Goal: Task Accomplishment & Management: Manage account settings

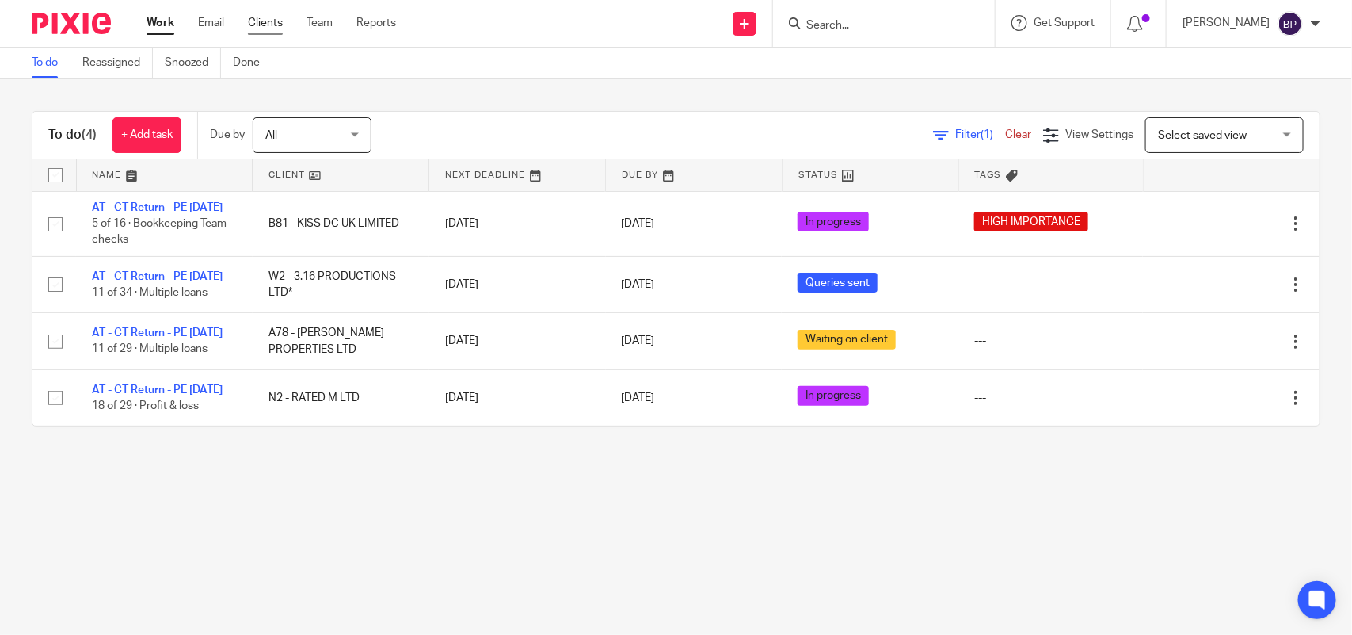
drag, startPoint x: 265, startPoint y: 24, endPoint x: 274, endPoint y: 29, distance: 9.9
click at [266, 24] on link "Clients" at bounding box center [265, 23] width 35 height 16
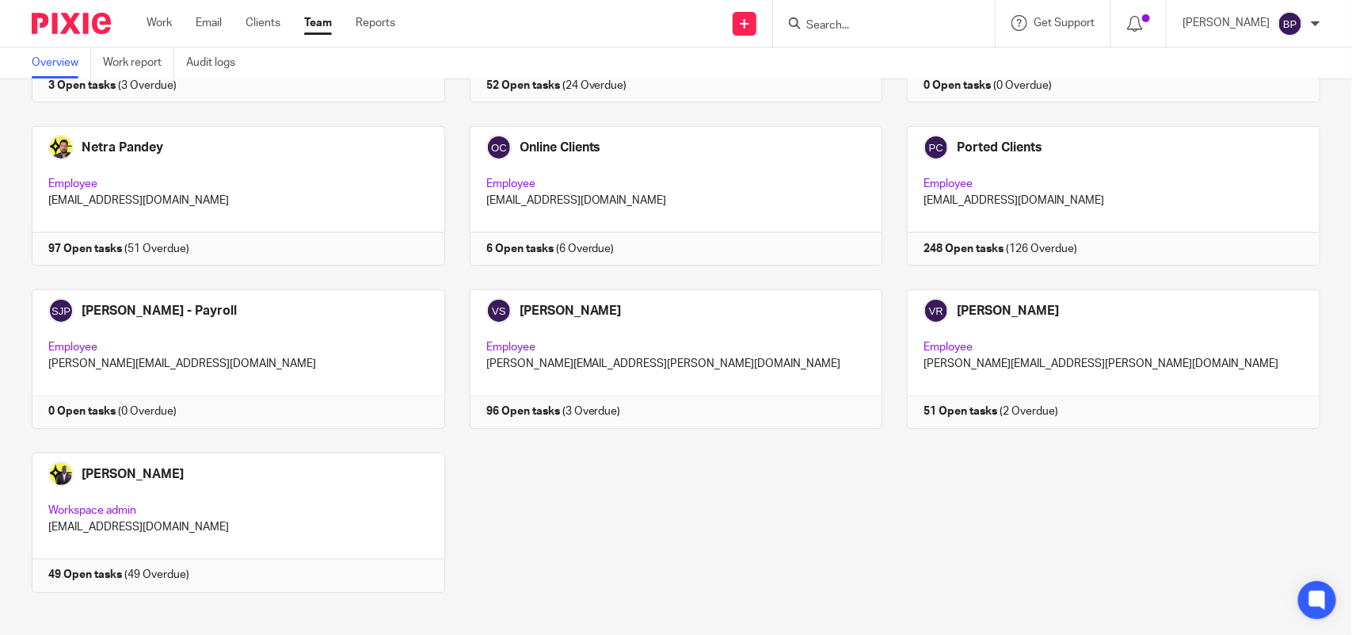
scroll to position [1042, 0]
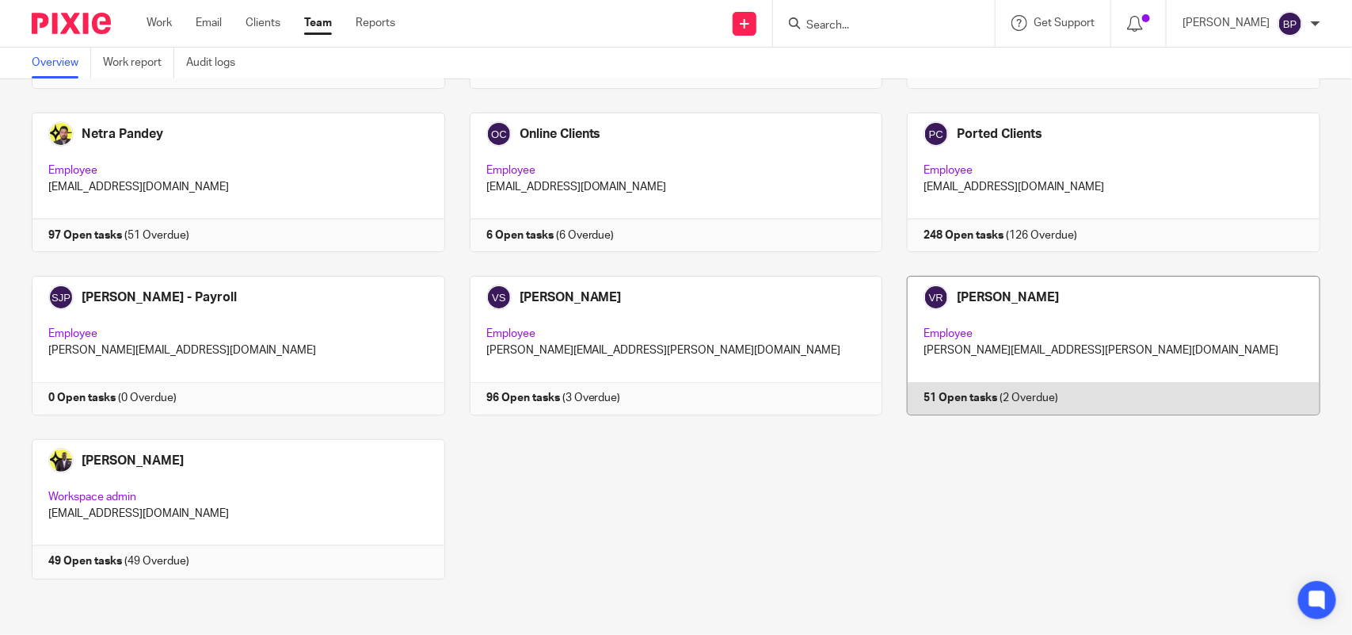
click at [1115, 327] on link at bounding box center [1102, 345] width 438 height 139
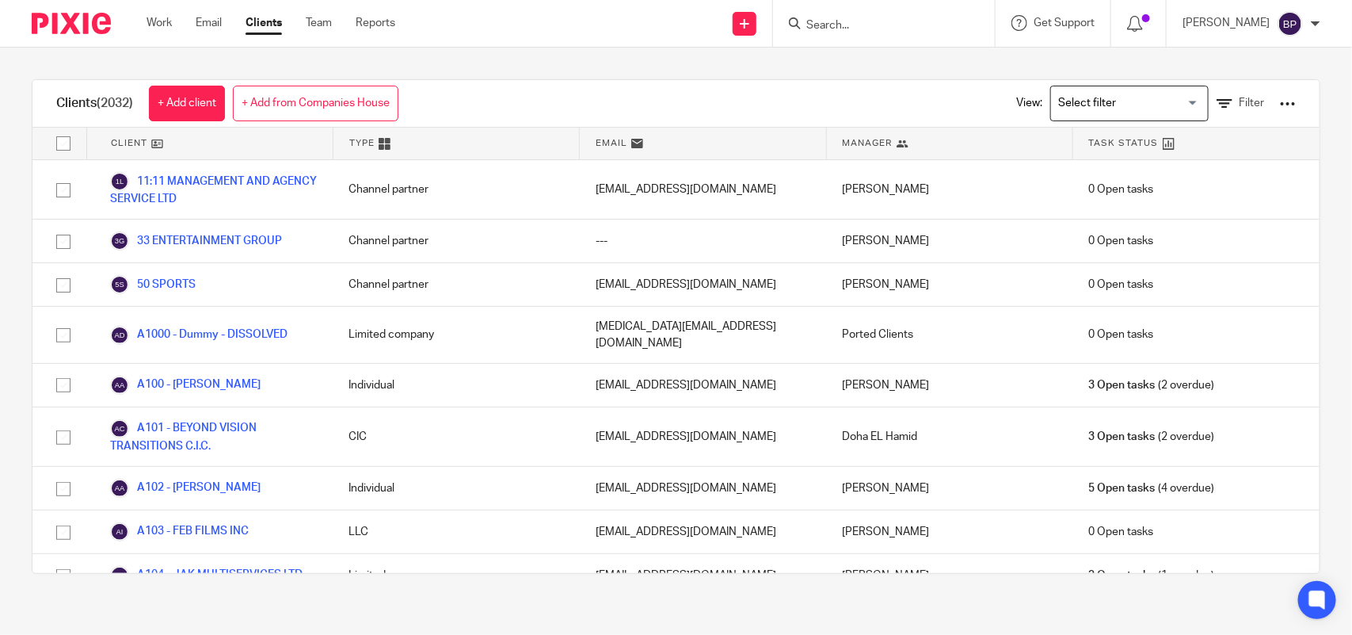
click at [862, 71] on div "Clients (2032) + Add client + Add from Companies House View: Loading... Filter …" at bounding box center [676, 327] width 1352 height 558
click at [846, 25] on input "Search" at bounding box center [876, 26] width 143 height 14
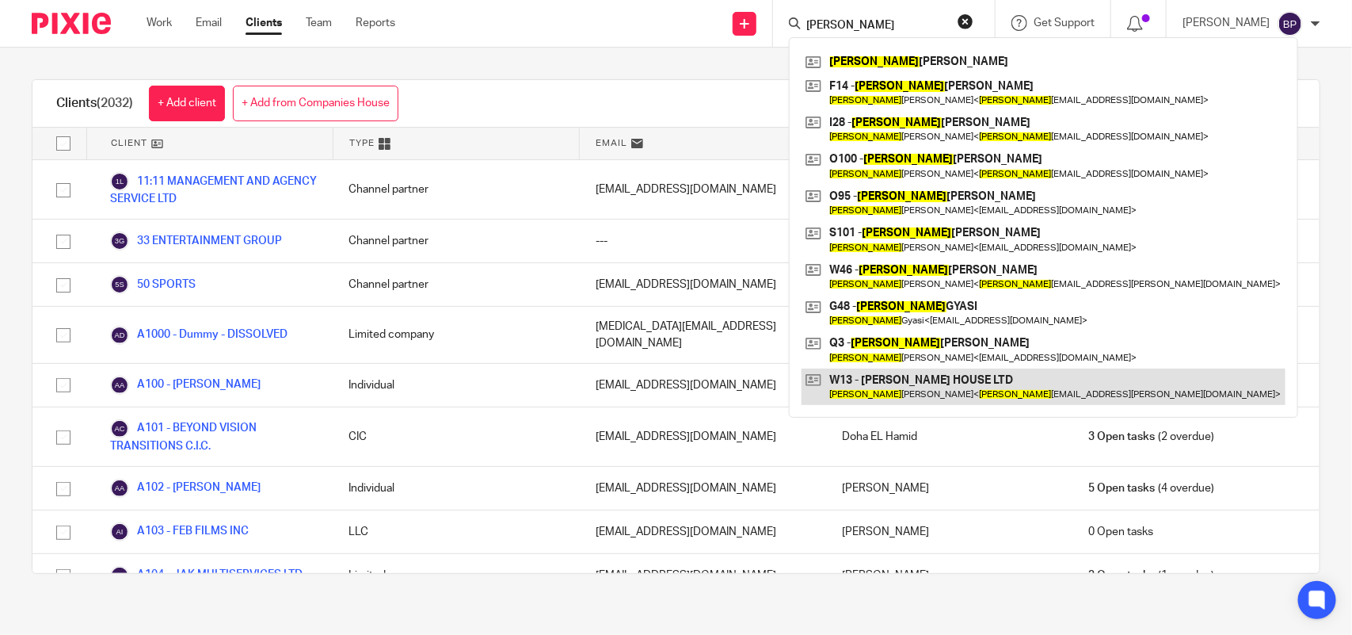
type input "emma"
click at [929, 379] on link at bounding box center [1044, 386] width 484 height 36
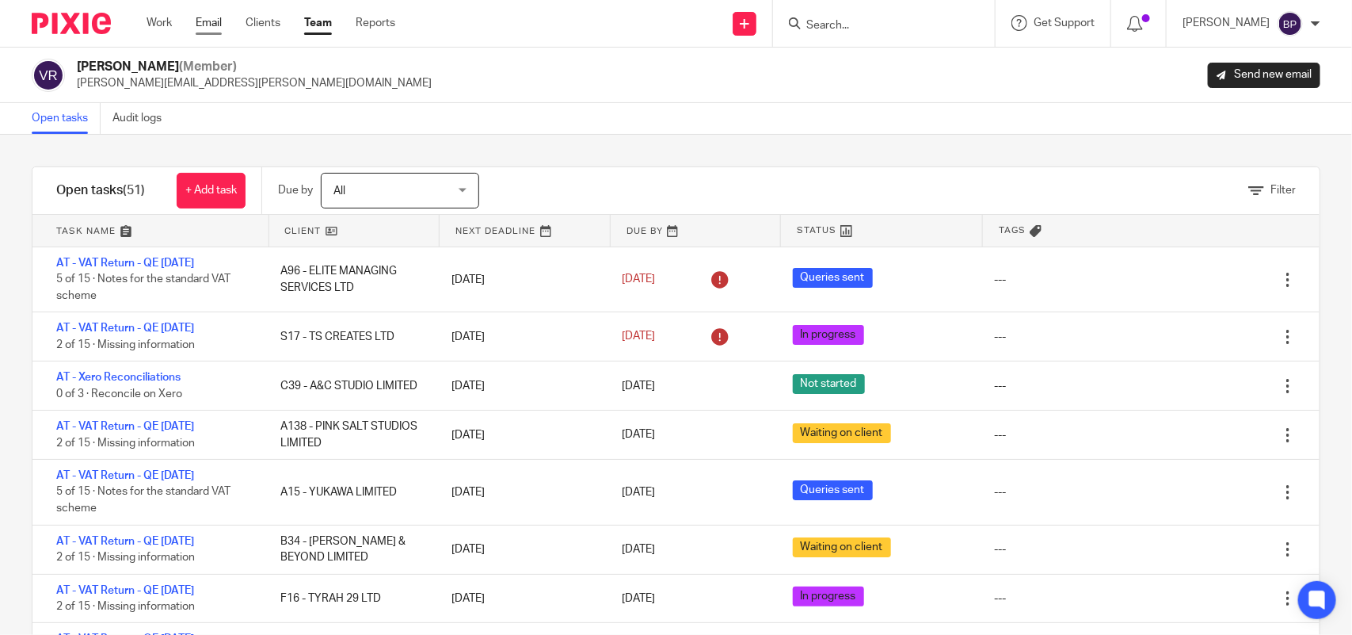
click at [212, 21] on link "Email" at bounding box center [209, 23] width 26 height 16
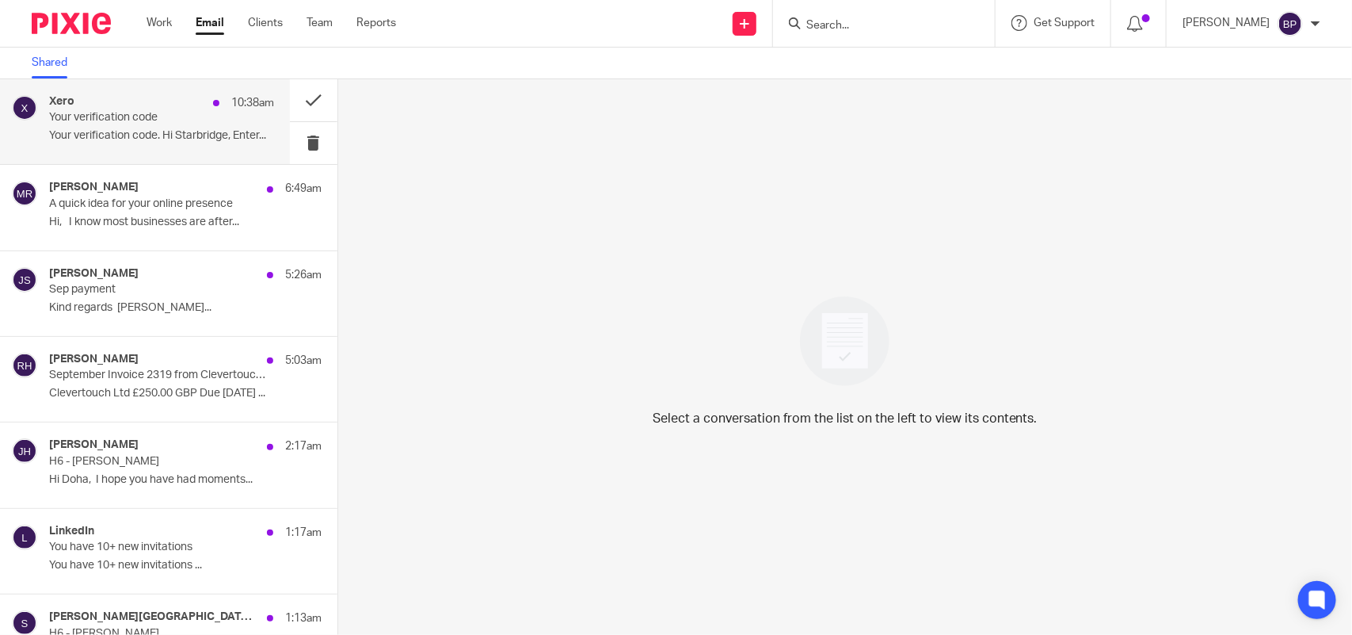
click at [139, 120] on p "Your verification code" at bounding box center [139, 117] width 180 height 13
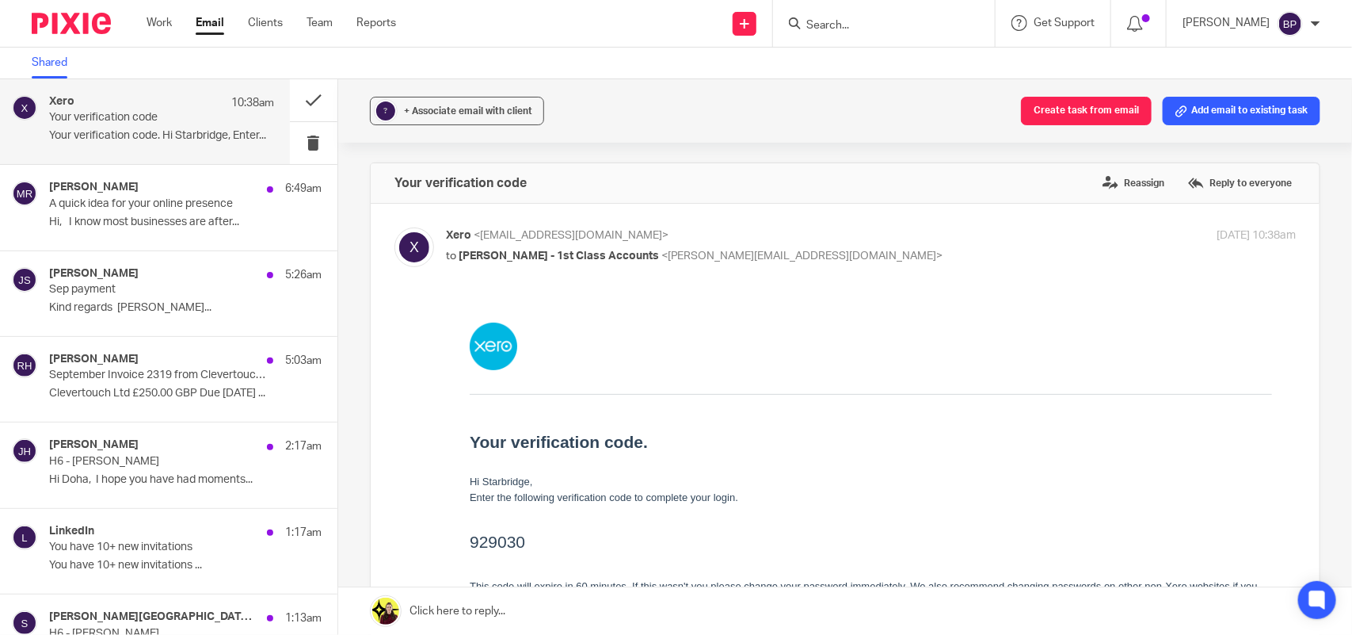
click at [502, 538] on h2 "929030" at bounding box center [870, 540] width 803 height 25
click at [501, 537] on h2 "929030" at bounding box center [870, 540] width 803 height 25
copy h2 "929030"
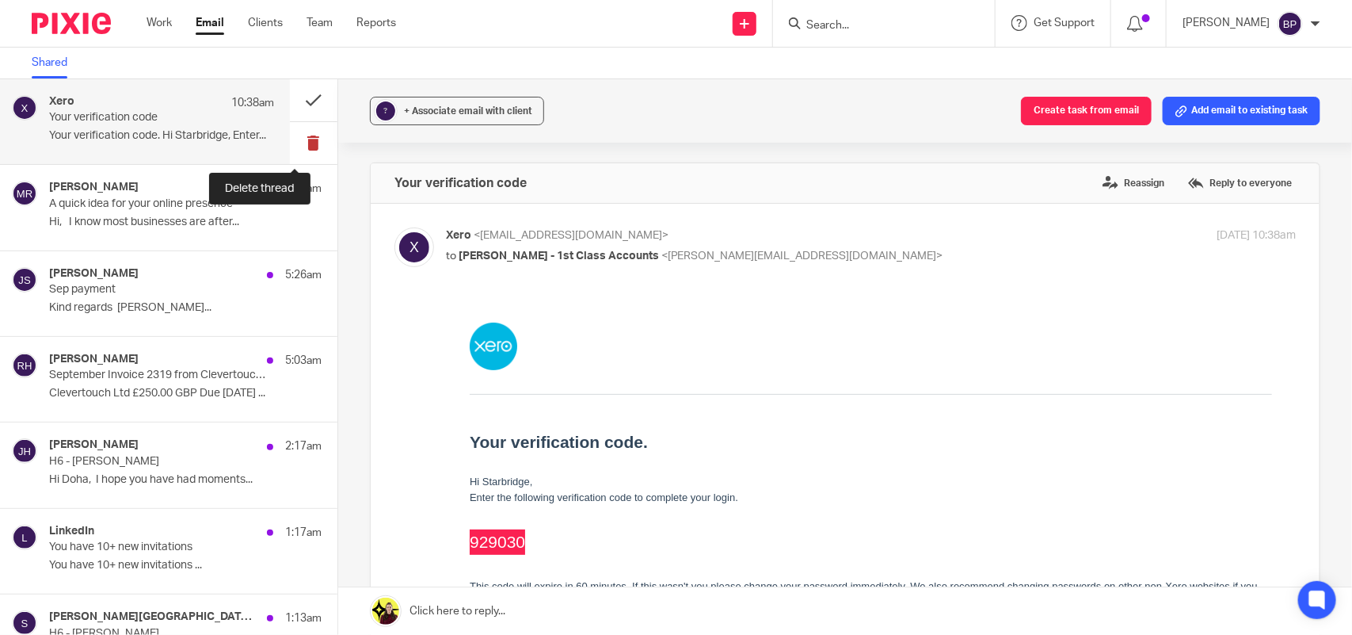
click at [295, 143] on button at bounding box center [314, 143] width 48 height 42
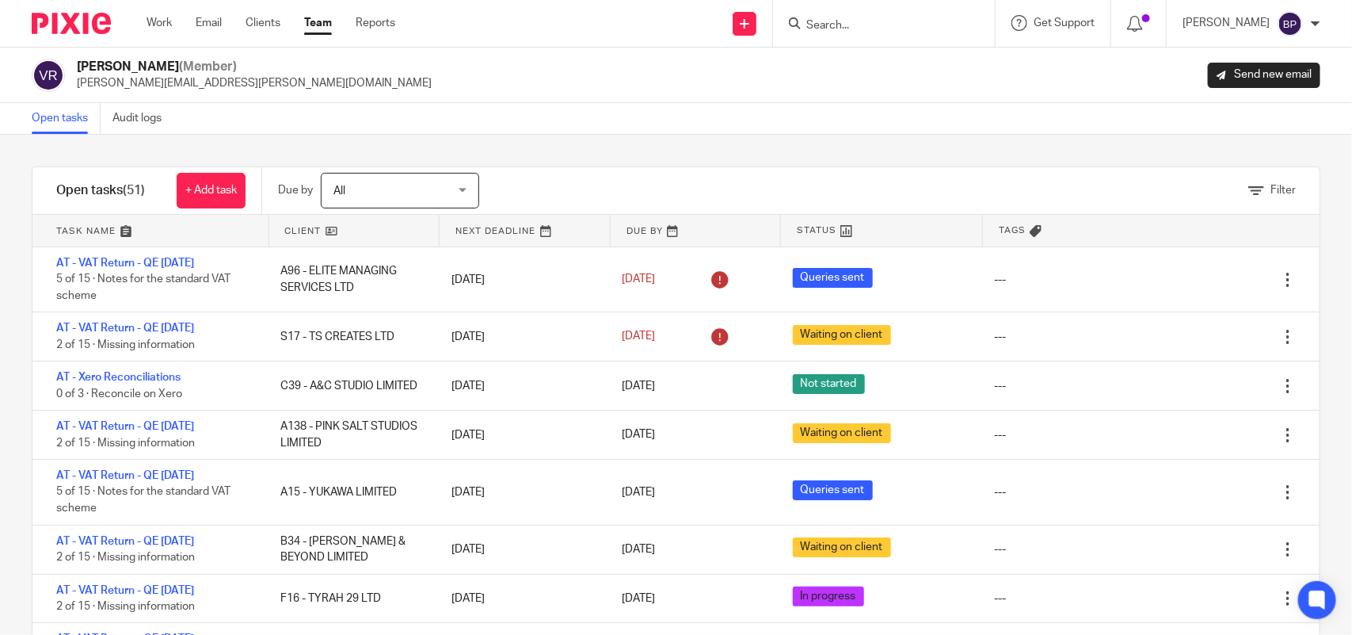
click at [64, 111] on link "Open tasks" at bounding box center [66, 118] width 69 height 31
drag, startPoint x: 852, startPoint y: 152, endPoint x: 959, endPoint y: 184, distance: 111.6
click at [852, 152] on div "Filter tasks Only show tasks matching all of these conditions 1 Client name Is …" at bounding box center [676, 385] width 1352 height 500
click at [857, 153] on div "Filter tasks Only show tasks matching all of these conditions 1 Client name Is …" at bounding box center [676, 385] width 1352 height 500
click at [854, 145] on div "Filter tasks Only show tasks matching all of these conditions 1 Client name Is …" at bounding box center [676, 385] width 1352 height 500
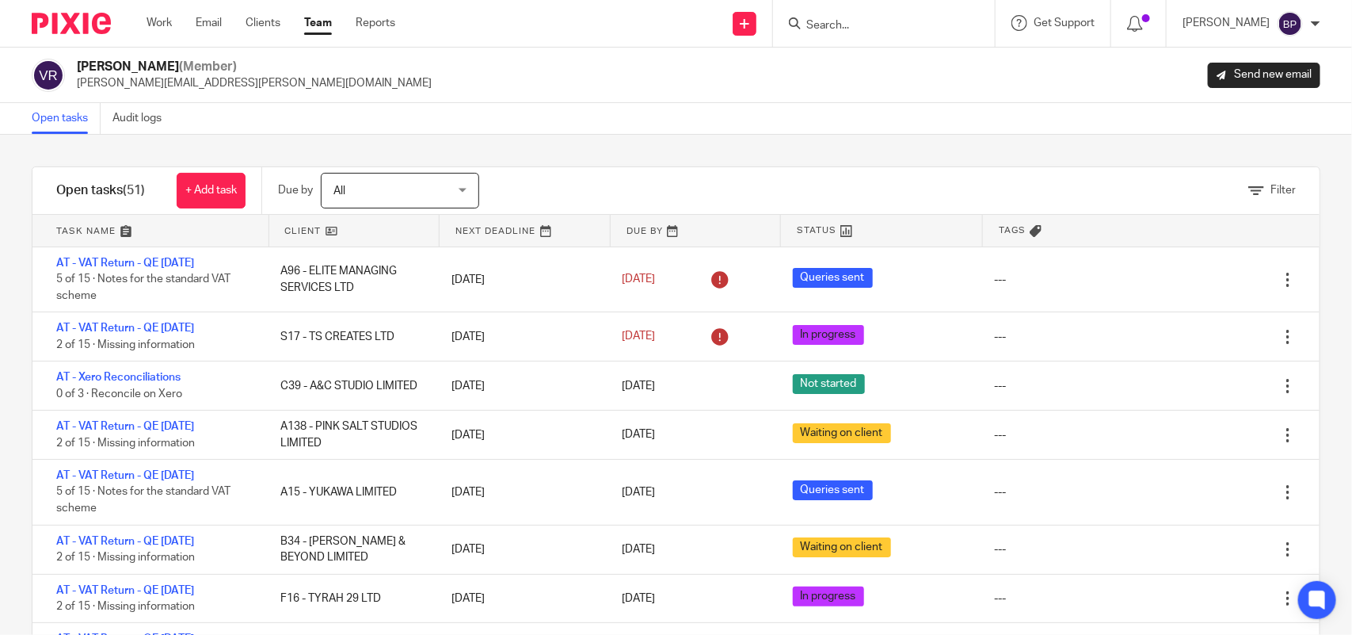
click at [749, 151] on div "Filter tasks Only show tasks matching all of these conditions 1 Client name Is …" at bounding box center [676, 385] width 1352 height 500
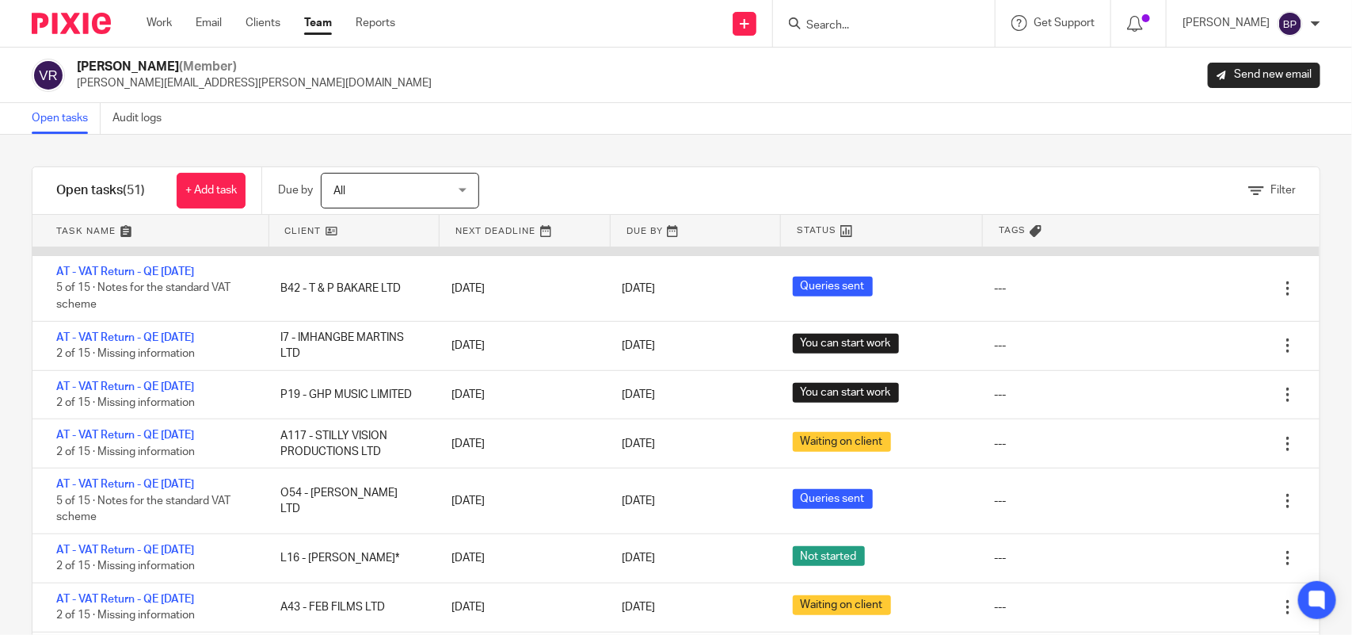
scroll to position [495, 0]
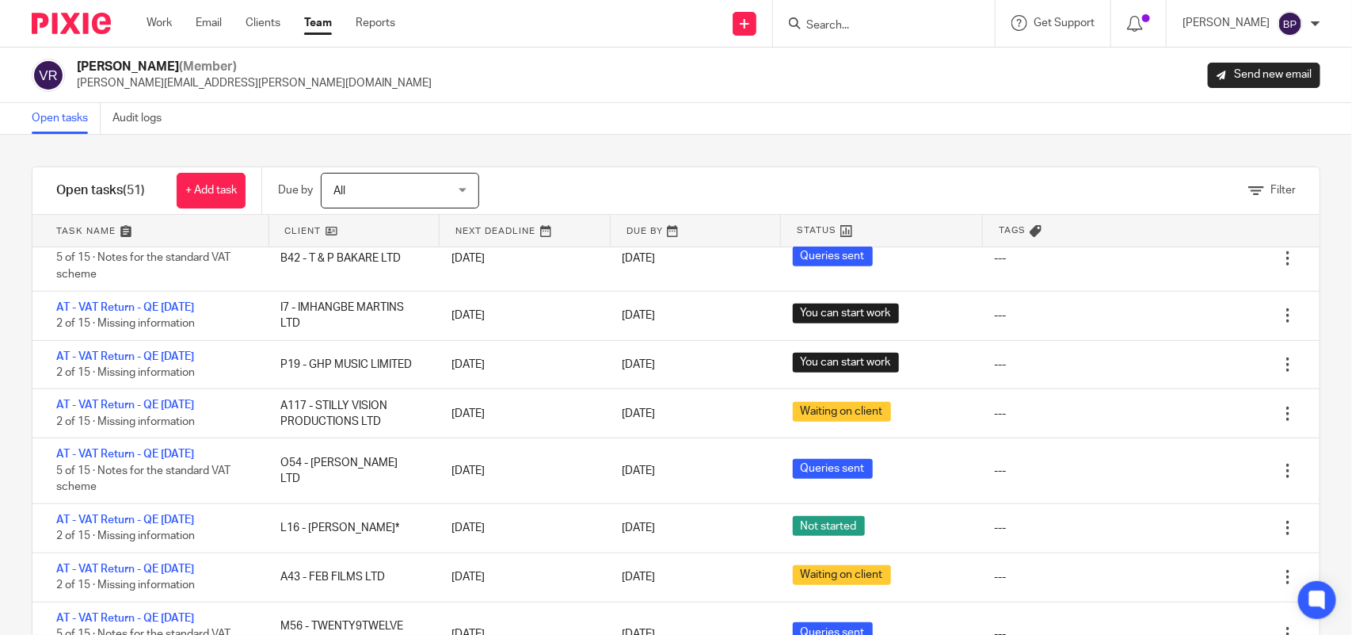
drag, startPoint x: 643, startPoint y: 109, endPoint x: 631, endPoint y: 101, distance: 14.3
click at [643, 109] on div "Open tasks Audit logs" at bounding box center [676, 119] width 1352 height 32
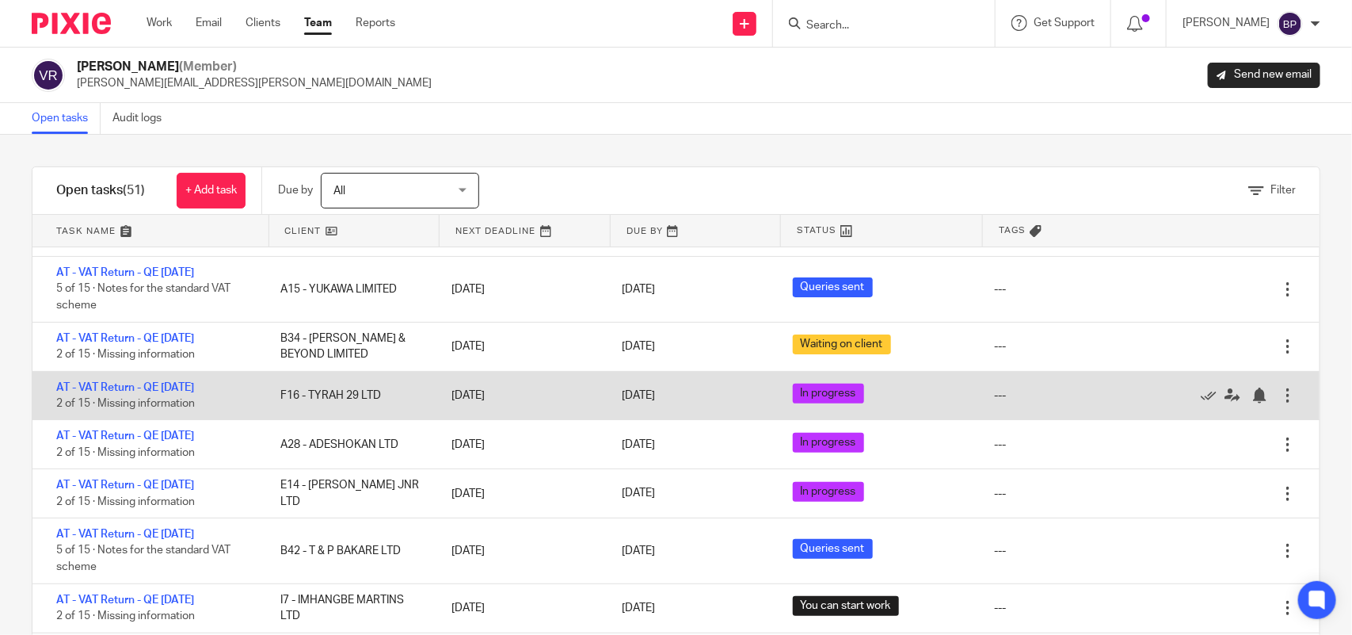
scroll to position [198, 0]
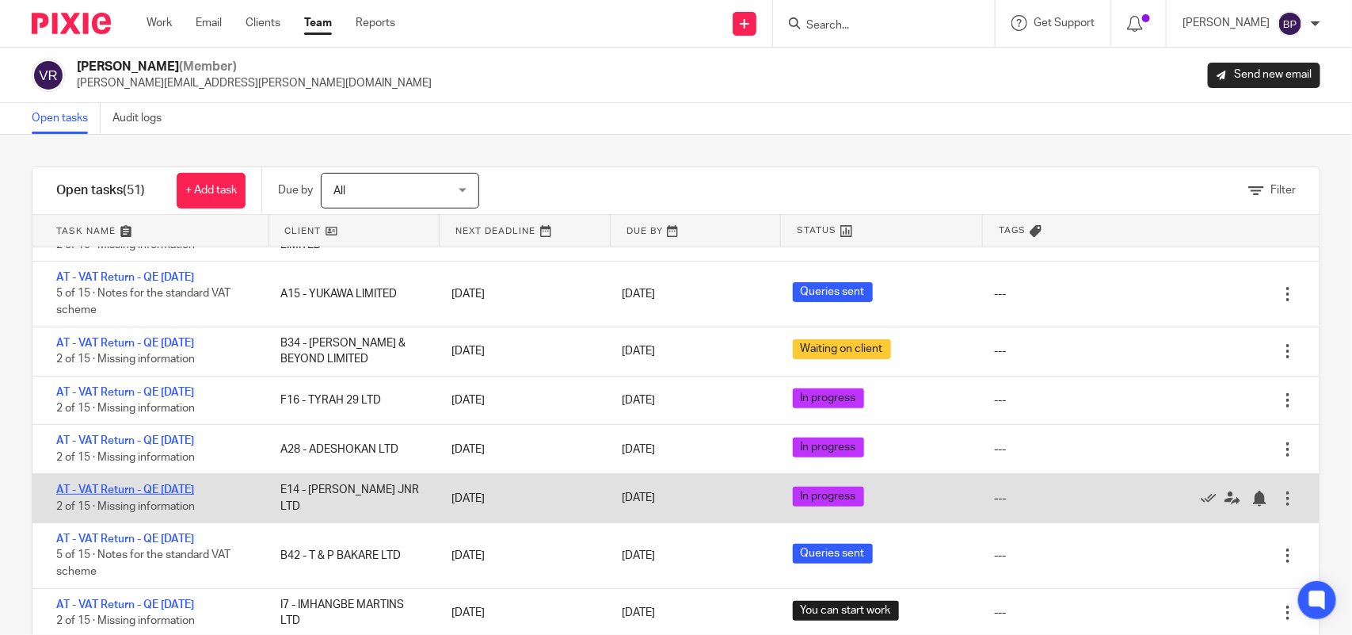
click at [194, 485] on link "AT - VAT Return - QE [DATE]" at bounding box center [125, 489] width 138 height 11
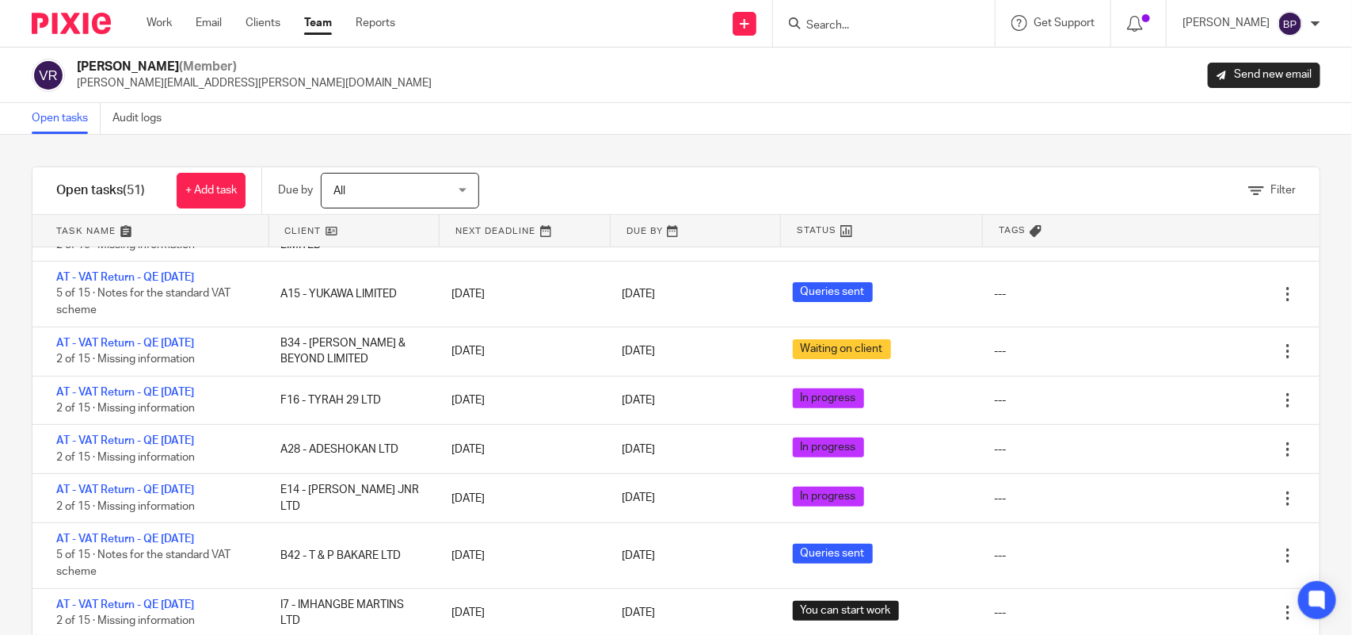
drag, startPoint x: 68, startPoint y: 116, endPoint x: 129, endPoint y: 121, distance: 61.2
click at [68, 116] on link "Open tasks" at bounding box center [66, 118] width 69 height 31
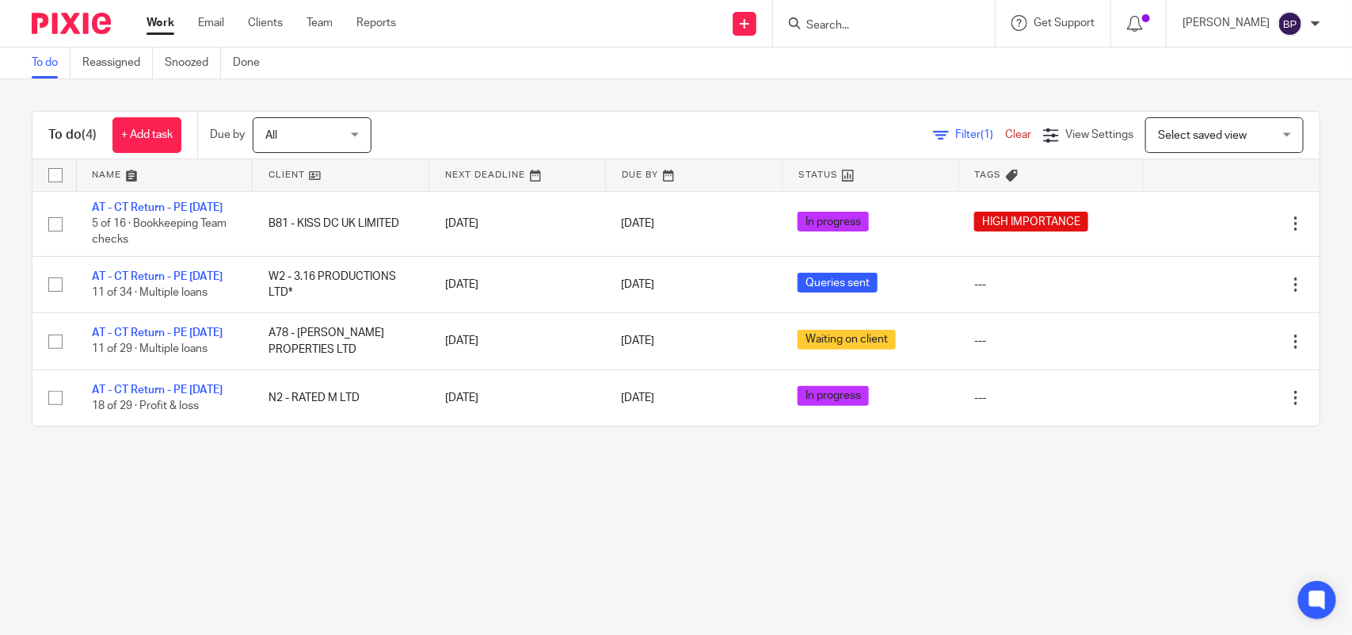
click at [48, 56] on link "To do" at bounding box center [51, 63] width 39 height 31
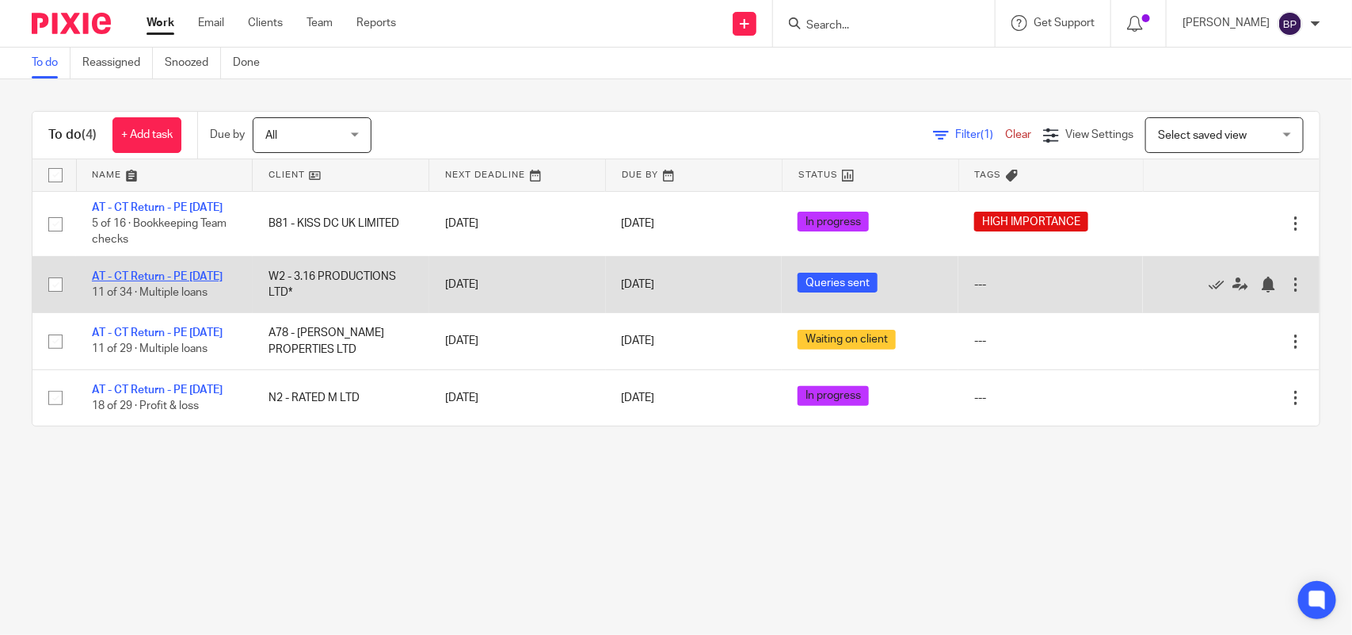
click at [204, 282] on link "AT - CT Return - PE 28-02-2025" at bounding box center [157, 276] width 131 height 11
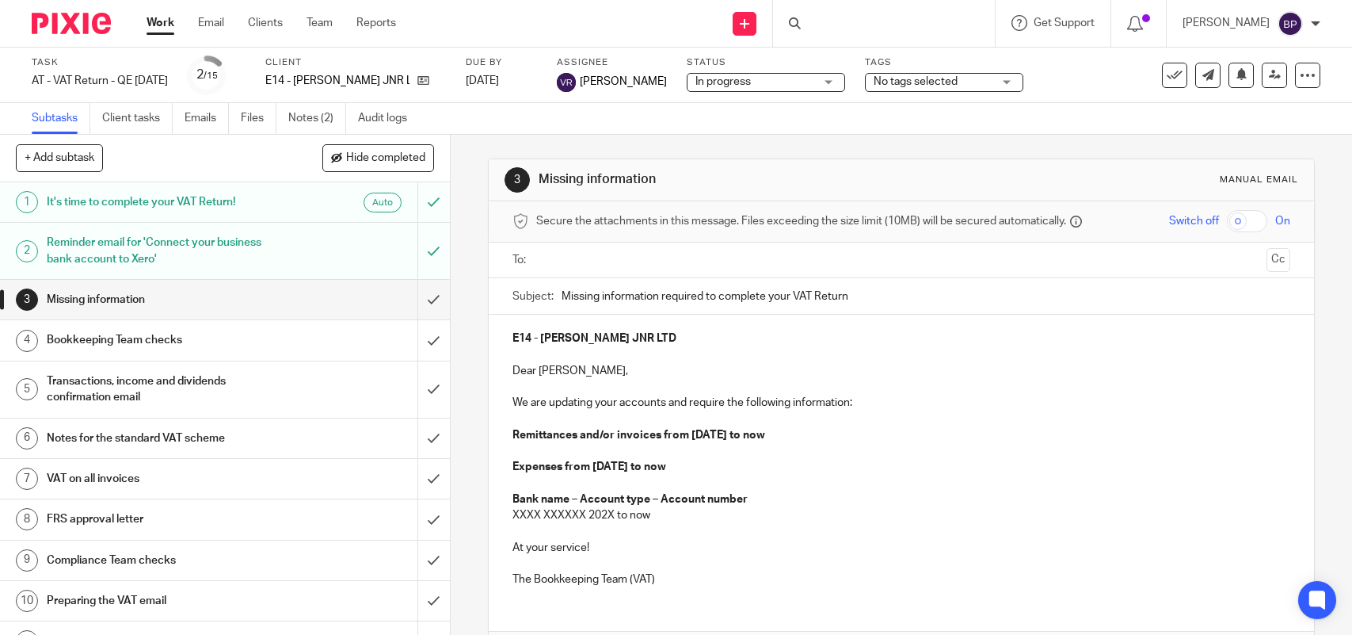
click at [734, 82] on span "In progress" at bounding box center [755, 82] width 119 height 17
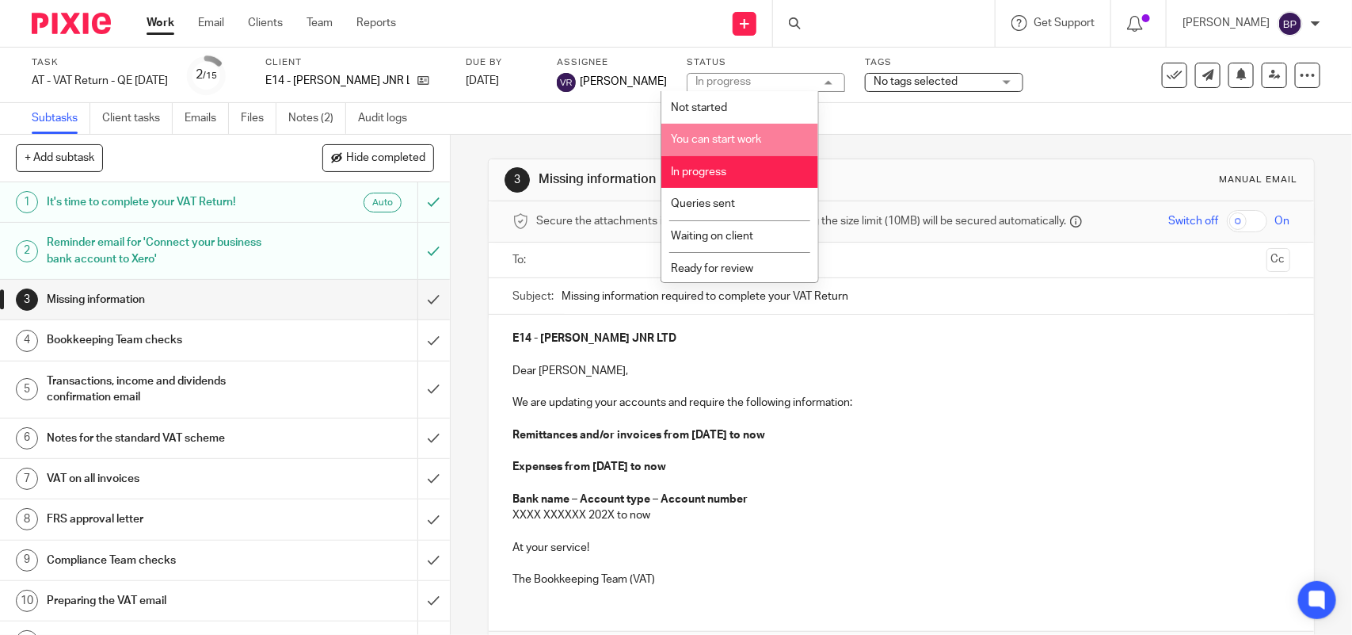
scroll to position [64, 0]
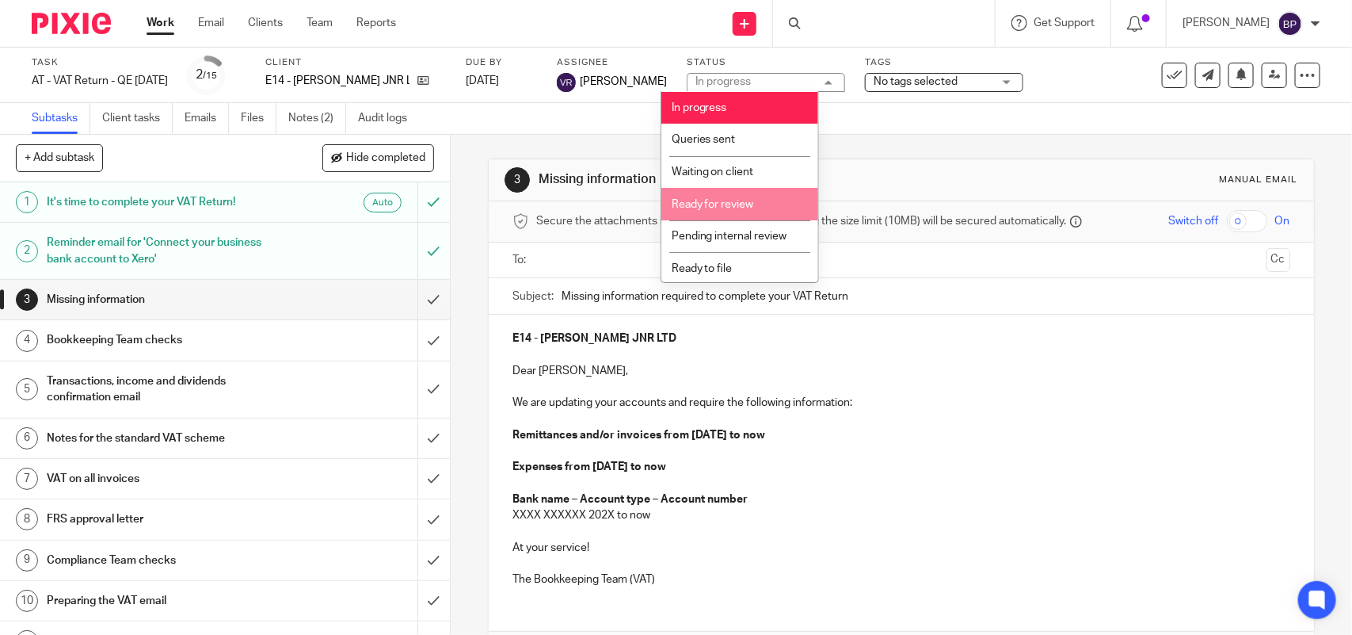
click at [747, 200] on span "Ready for review" at bounding box center [713, 204] width 82 height 11
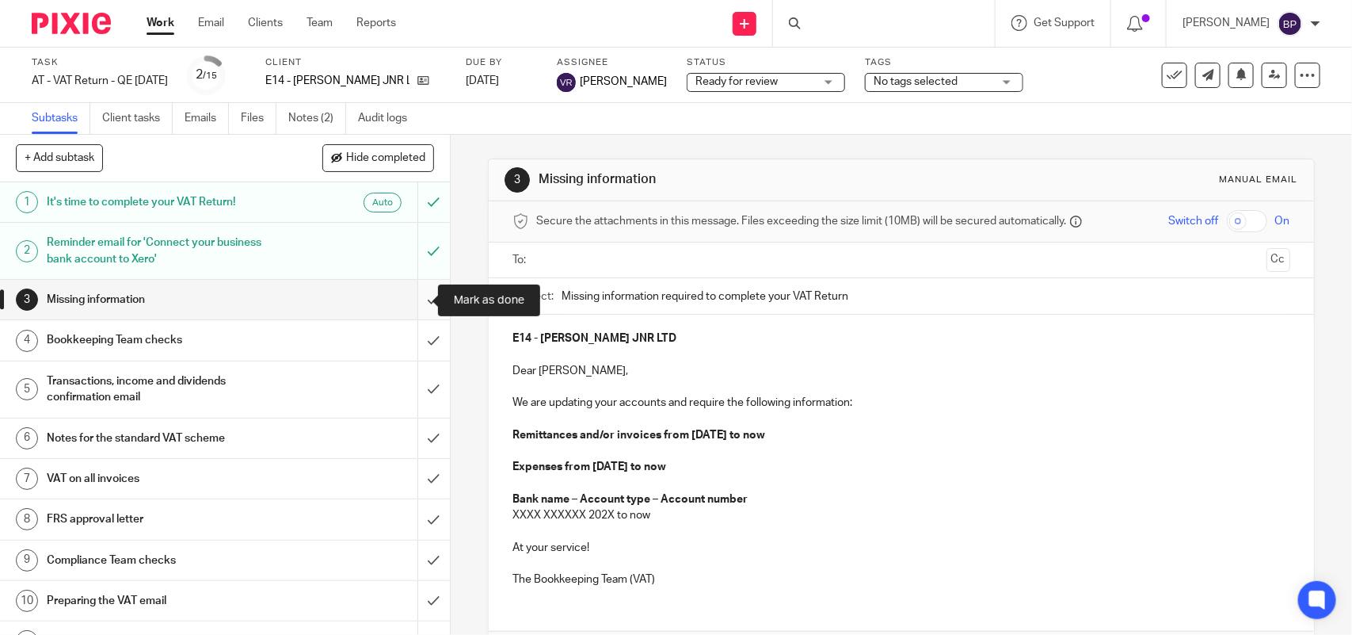
click at [406, 298] on input "submit" at bounding box center [225, 300] width 450 height 40
click at [413, 341] on input "submit" at bounding box center [225, 340] width 450 height 40
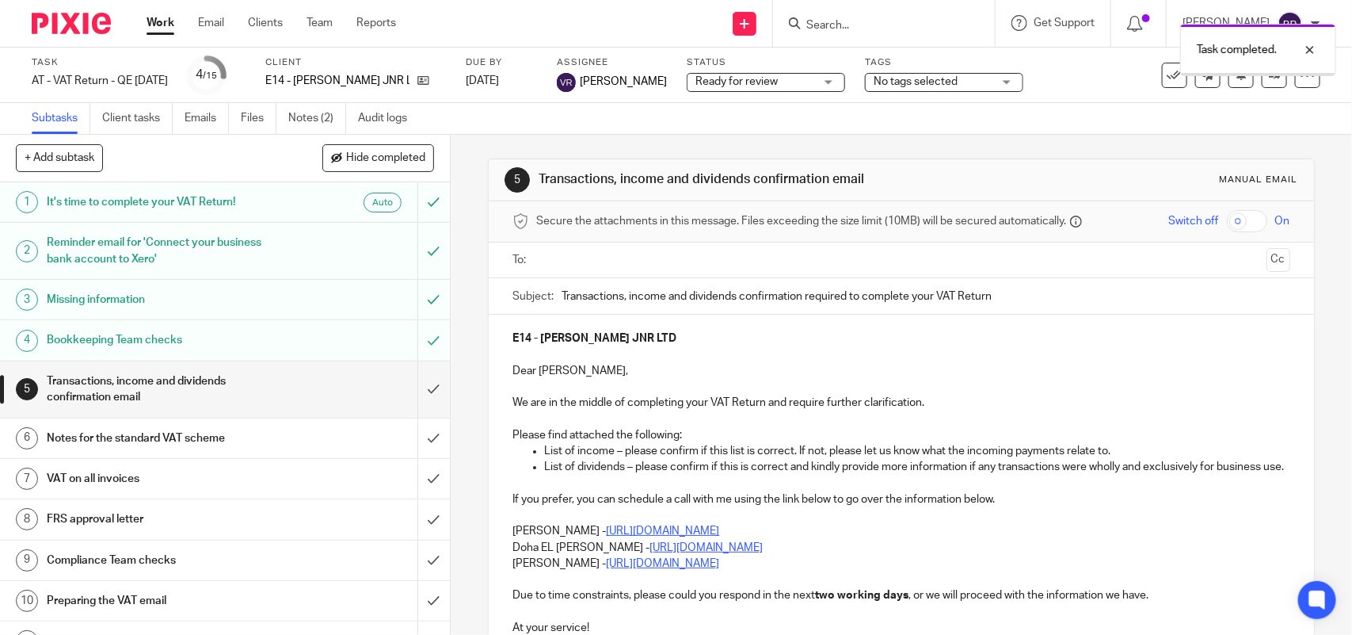
click at [273, 338] on div "Bookkeeping Team checks" at bounding box center [224, 340] width 355 height 24
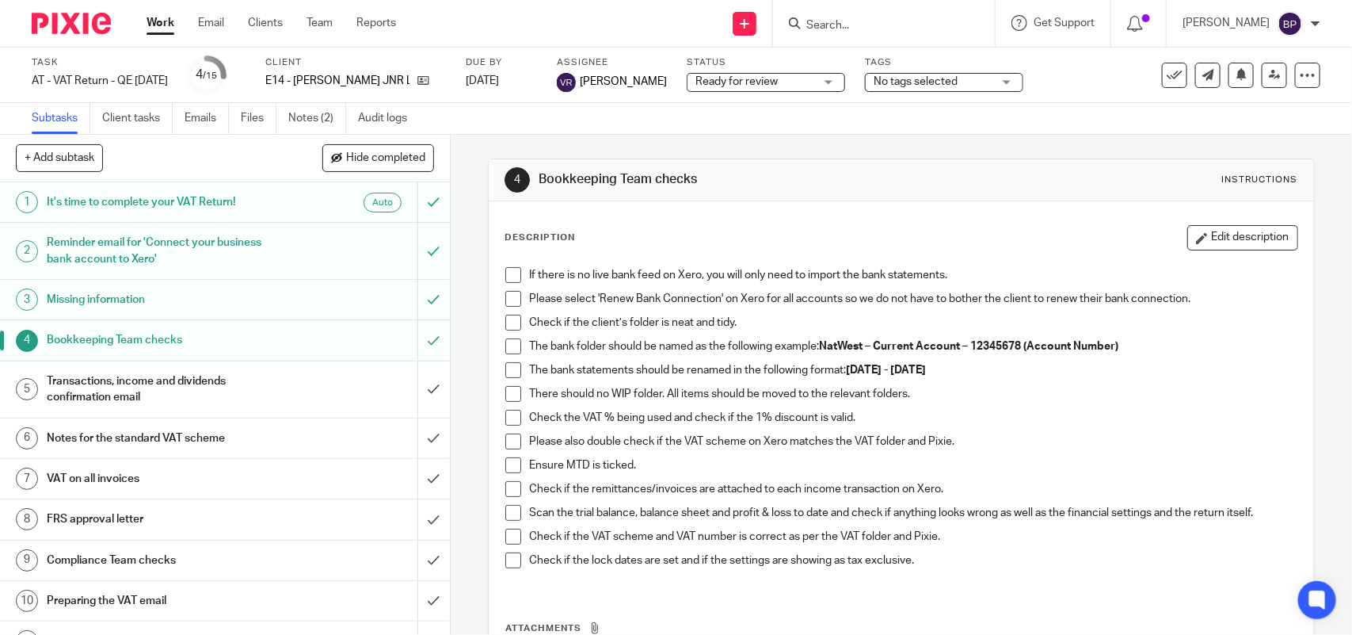
click at [508, 279] on span at bounding box center [513, 275] width 16 height 16
drag, startPoint x: 505, startPoint y: 297, endPoint x: 509, endPoint y: 315, distance: 17.9
click at [505, 298] on span at bounding box center [513, 299] width 16 height 16
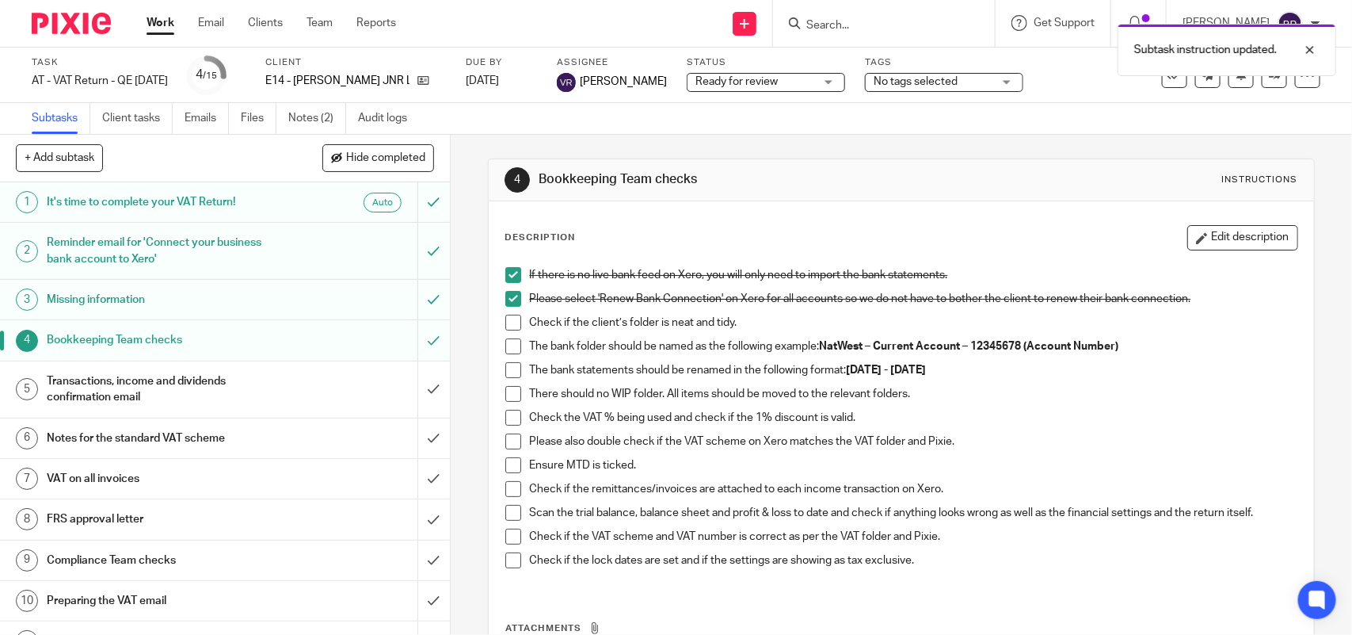
click at [505, 323] on span at bounding box center [513, 323] width 16 height 16
click at [505, 349] on span at bounding box center [513, 346] width 16 height 16
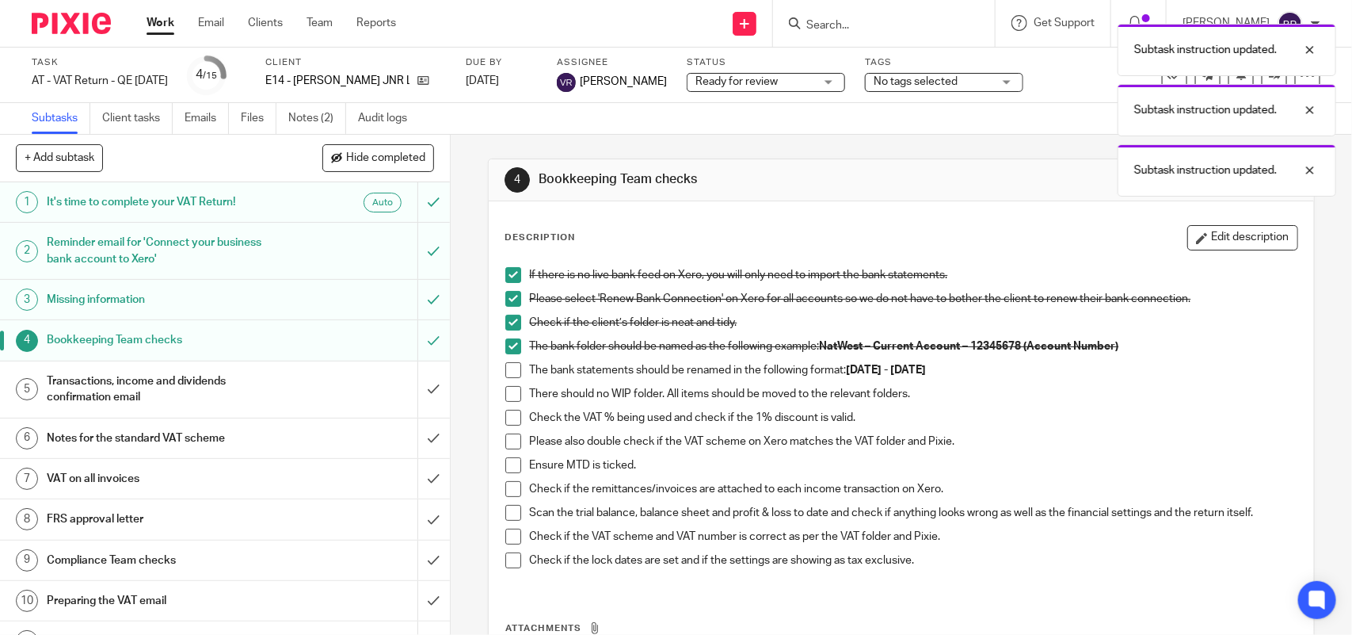
click at [511, 382] on li "The bank statements should be renamed in the following format: [DATE] - [DATE]" at bounding box center [900, 374] width 791 height 24
click at [507, 372] on span at bounding box center [513, 370] width 16 height 16
click at [498, 400] on div "If there is no live bank feed on Xero, you will only need to import the bank st…" at bounding box center [901, 423] width 807 height 329
click at [505, 398] on span at bounding box center [513, 394] width 16 height 16
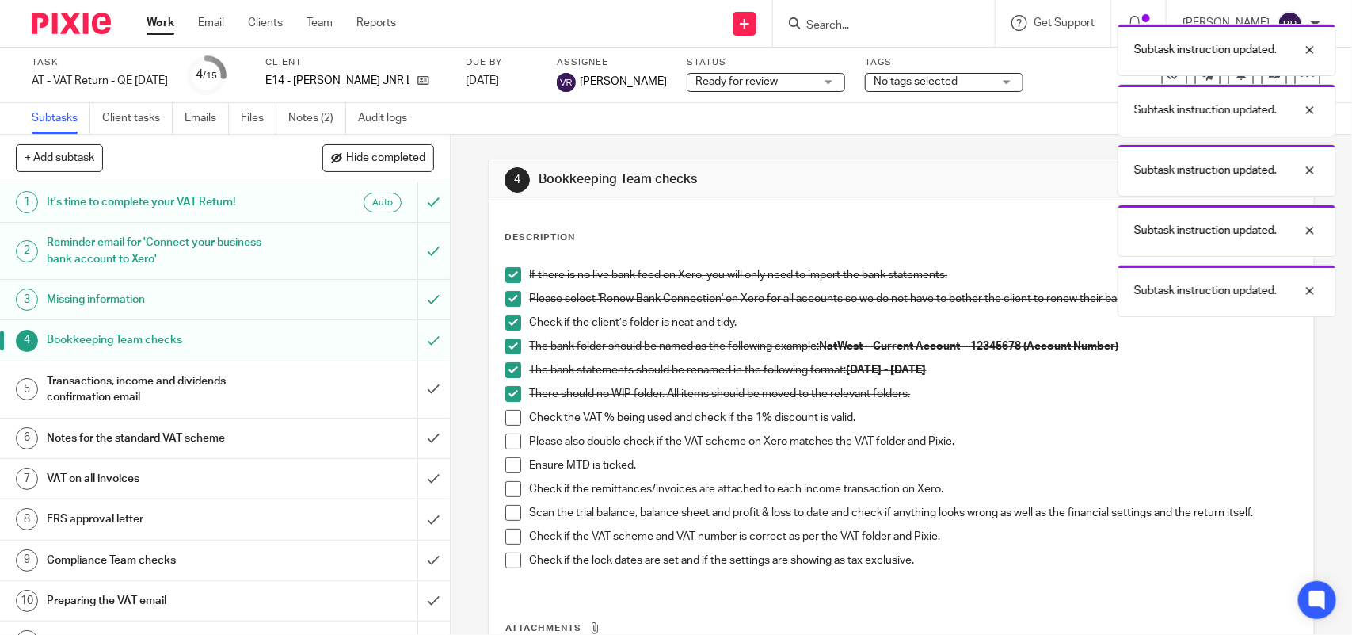
click at [512, 418] on span at bounding box center [513, 418] width 16 height 16
click at [505, 437] on span at bounding box center [513, 441] width 16 height 16
click at [508, 471] on span at bounding box center [513, 465] width 16 height 16
click at [509, 494] on span at bounding box center [513, 489] width 16 height 16
click at [509, 511] on span at bounding box center [513, 513] width 16 height 16
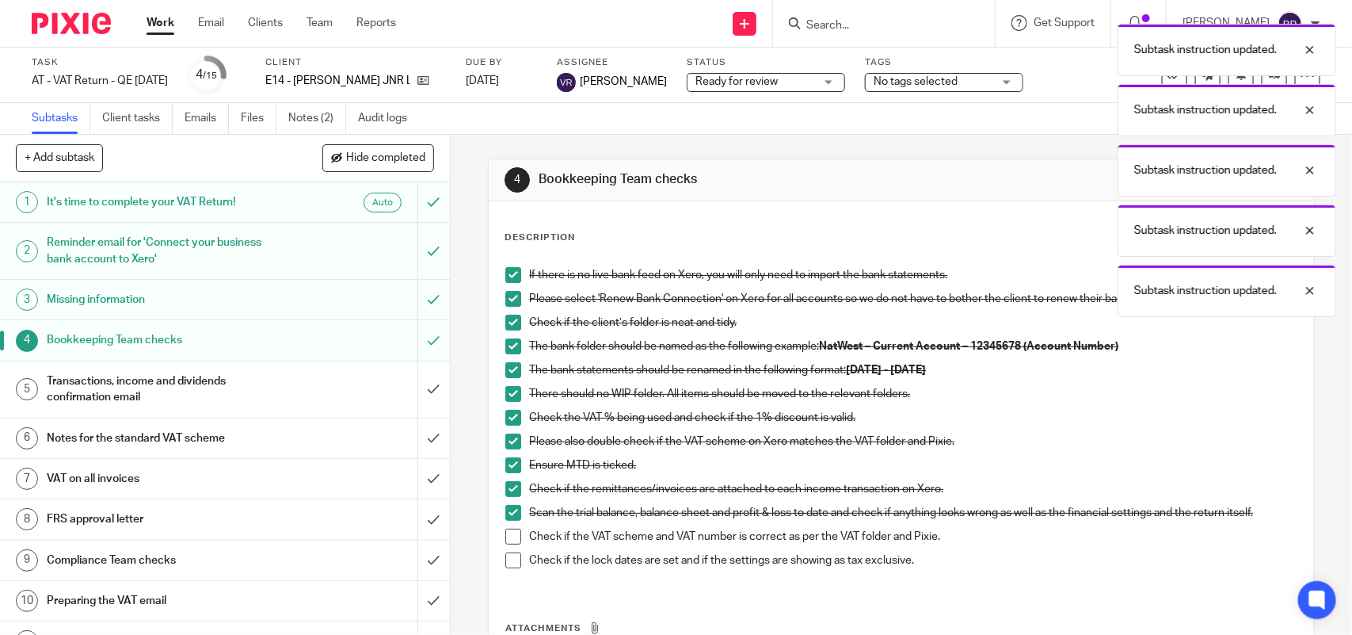
click at [513, 540] on span at bounding box center [513, 536] width 16 height 16
click at [513, 563] on span at bounding box center [513, 560] width 16 height 16
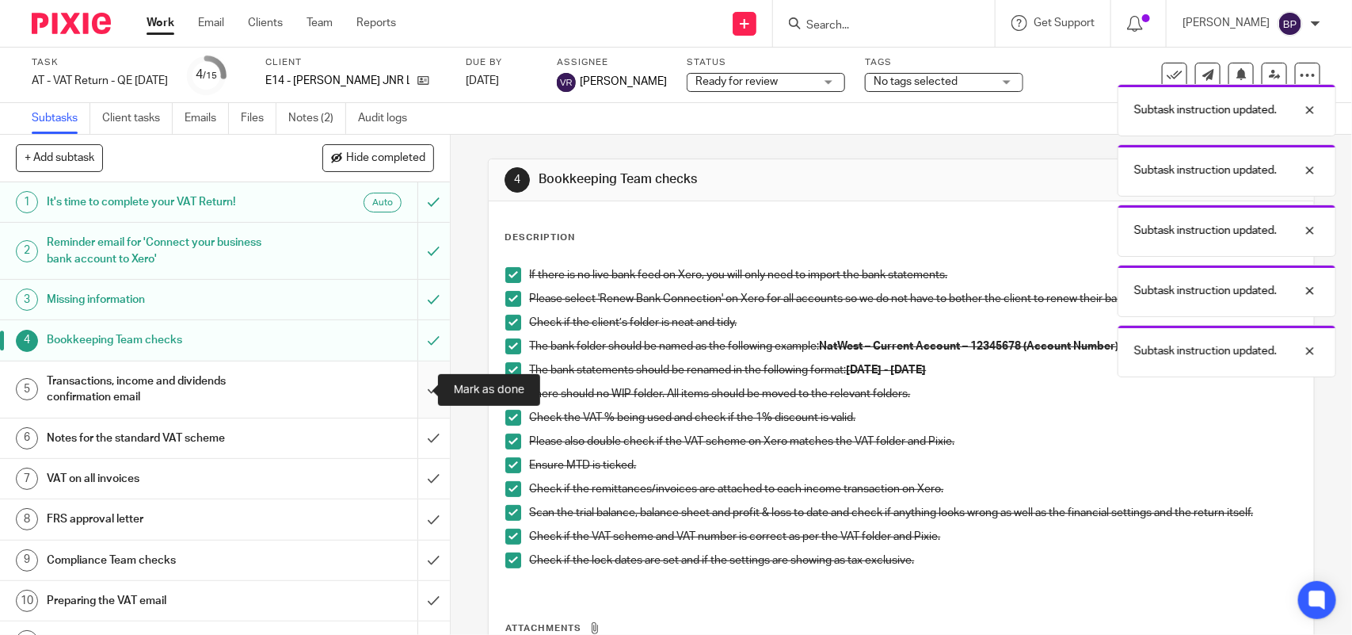
click at [416, 386] on input "submit" at bounding box center [225, 389] width 450 height 56
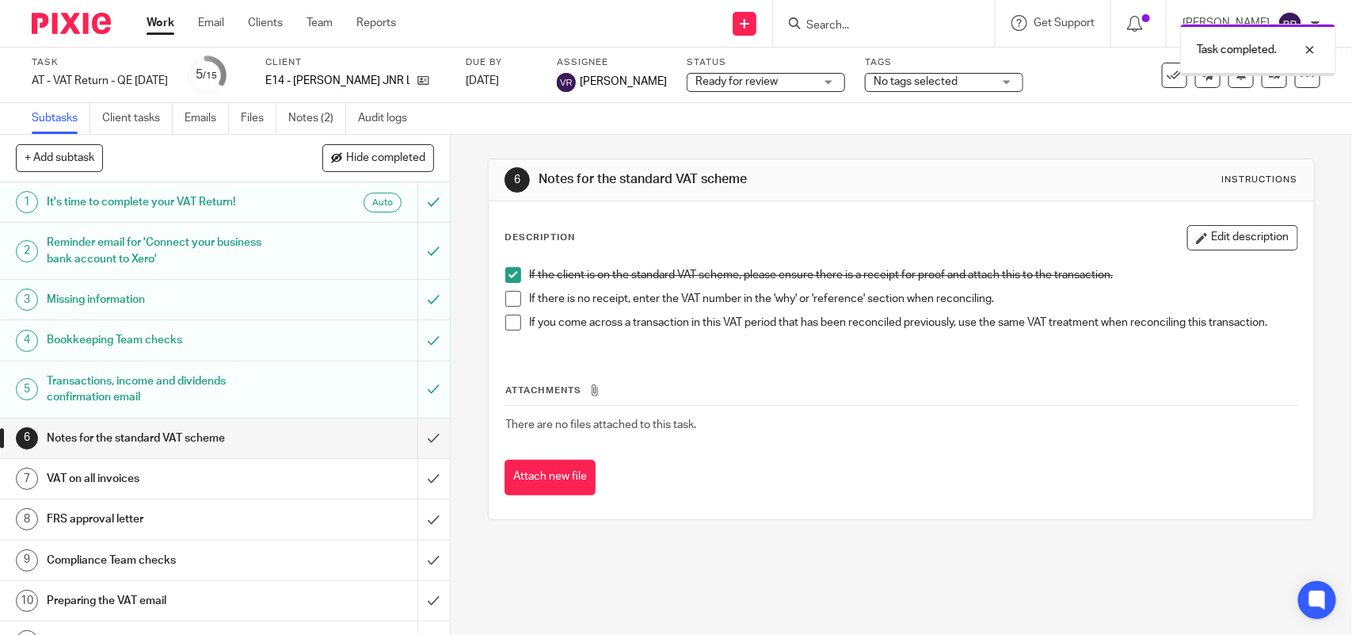
scroll to position [99, 0]
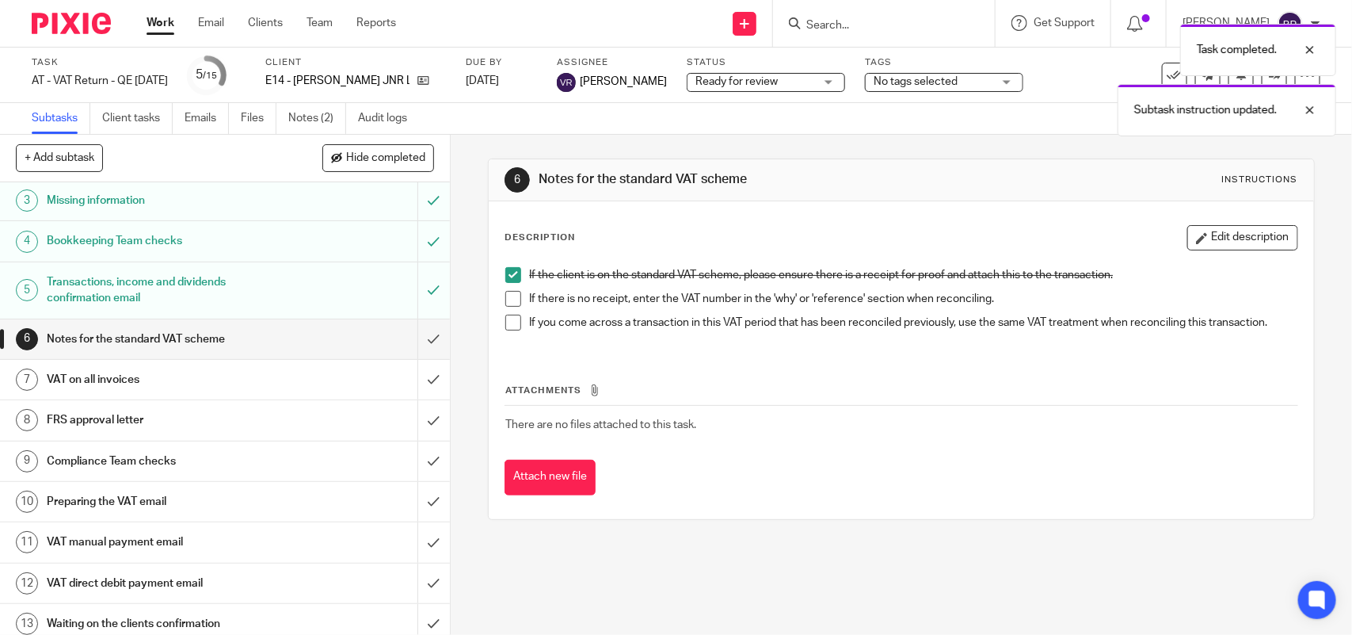
click at [509, 303] on span at bounding box center [513, 299] width 16 height 16
click at [509, 325] on span at bounding box center [513, 323] width 16 height 16
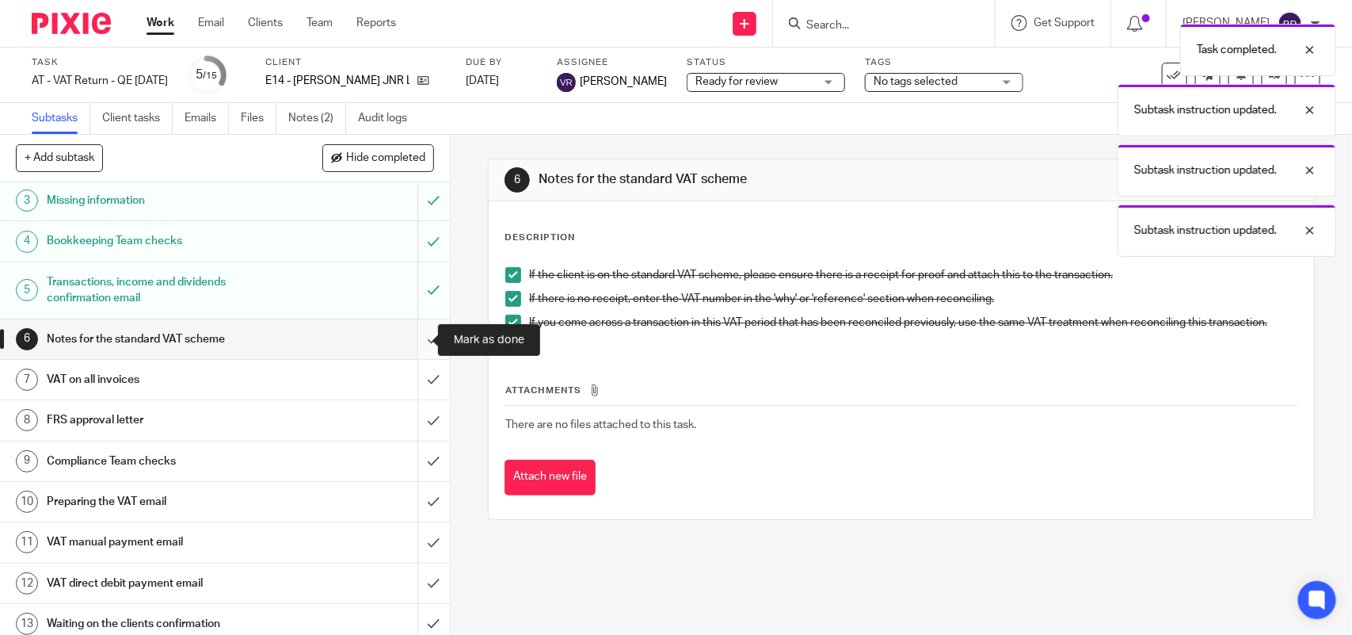
click at [405, 338] on input "submit" at bounding box center [225, 339] width 450 height 40
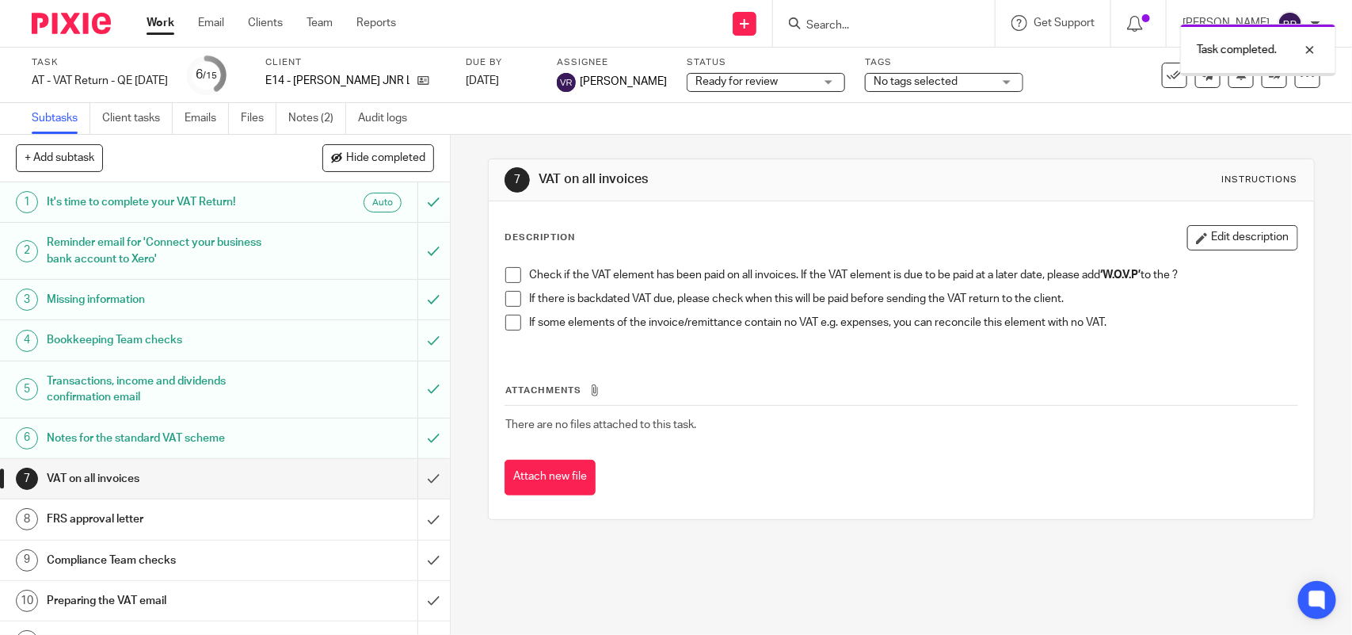
scroll to position [198, 0]
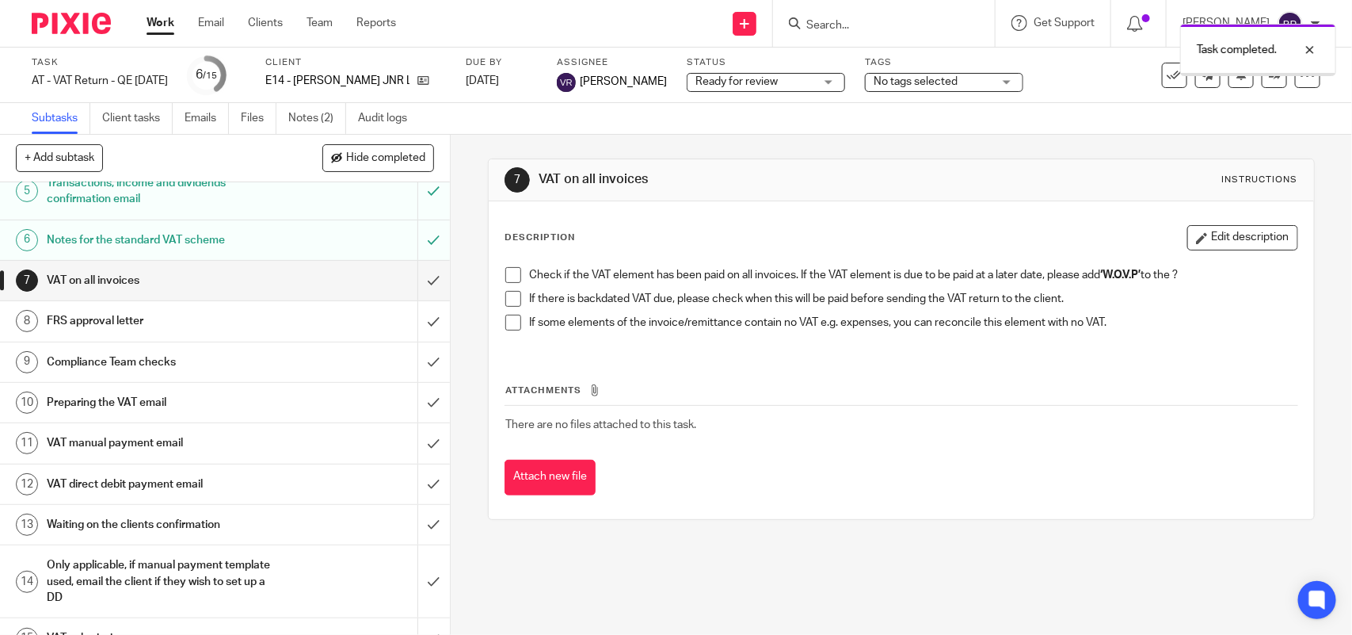
drag, startPoint x: 0, startPoint y: 0, endPoint x: 505, endPoint y: 269, distance: 572.1
click at [505, 269] on span at bounding box center [513, 275] width 16 height 16
click at [509, 299] on span at bounding box center [513, 299] width 16 height 16
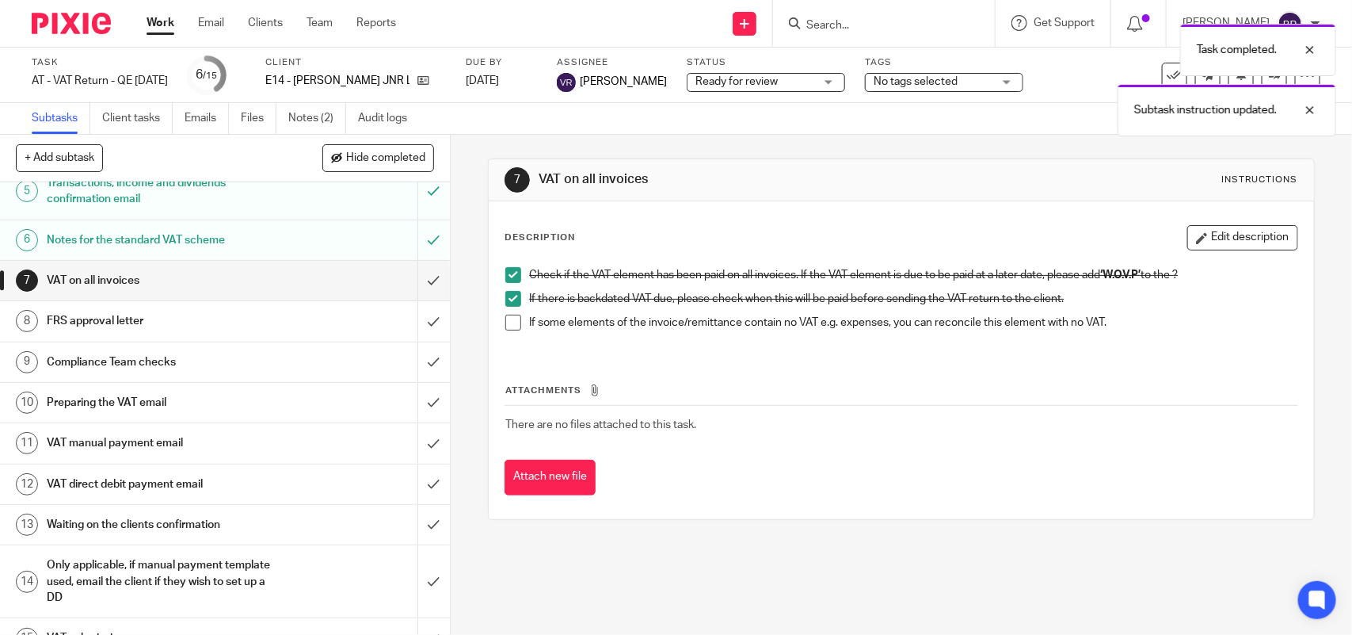
click at [509, 326] on span at bounding box center [513, 323] width 16 height 16
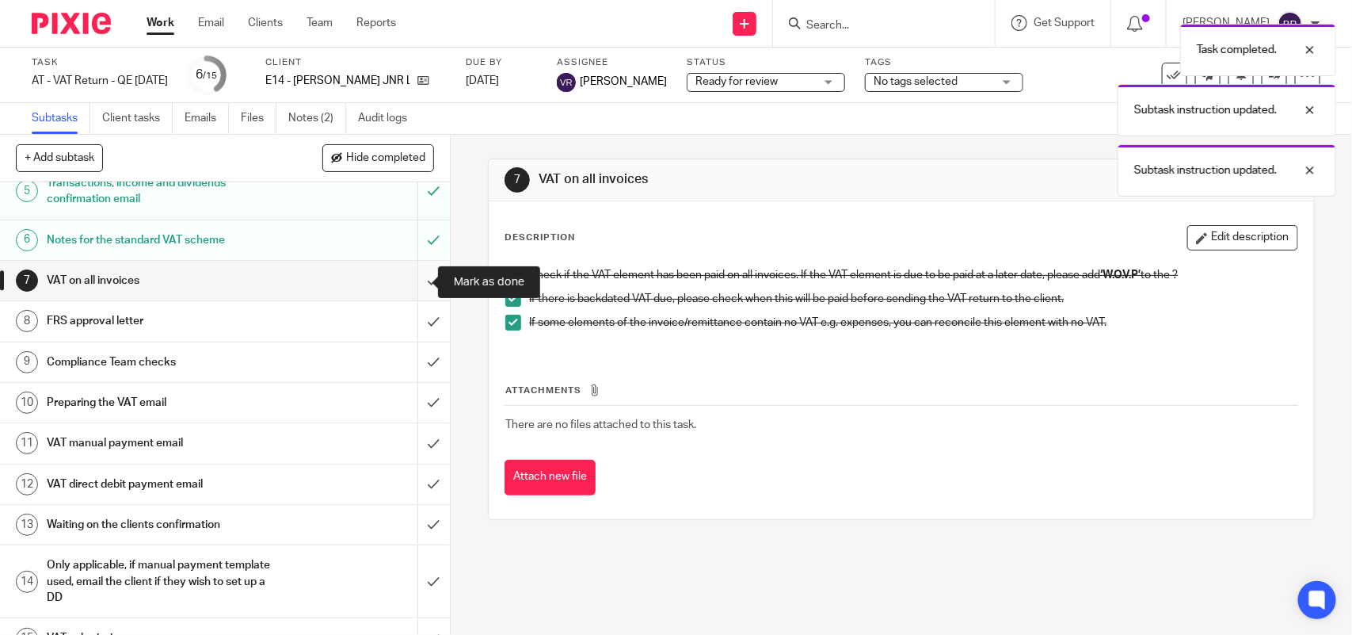
click at [418, 282] on input "submit" at bounding box center [225, 281] width 450 height 40
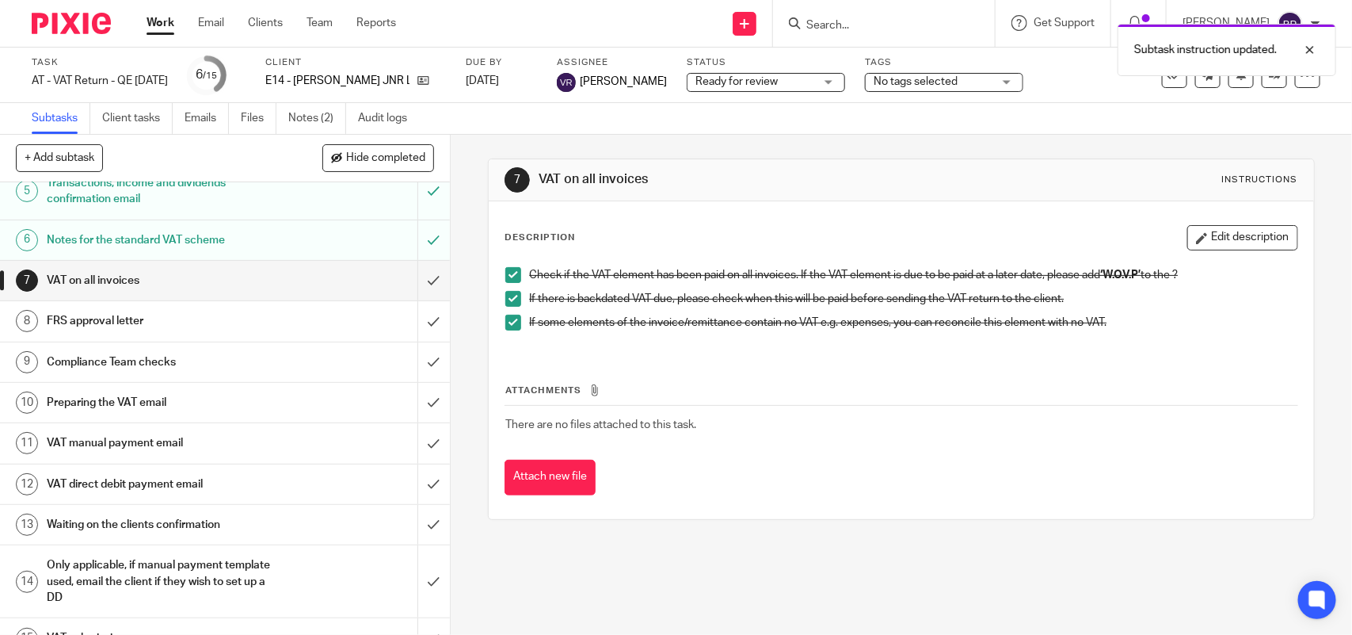
click at [72, 123] on link "Subtasks" at bounding box center [61, 118] width 59 height 31
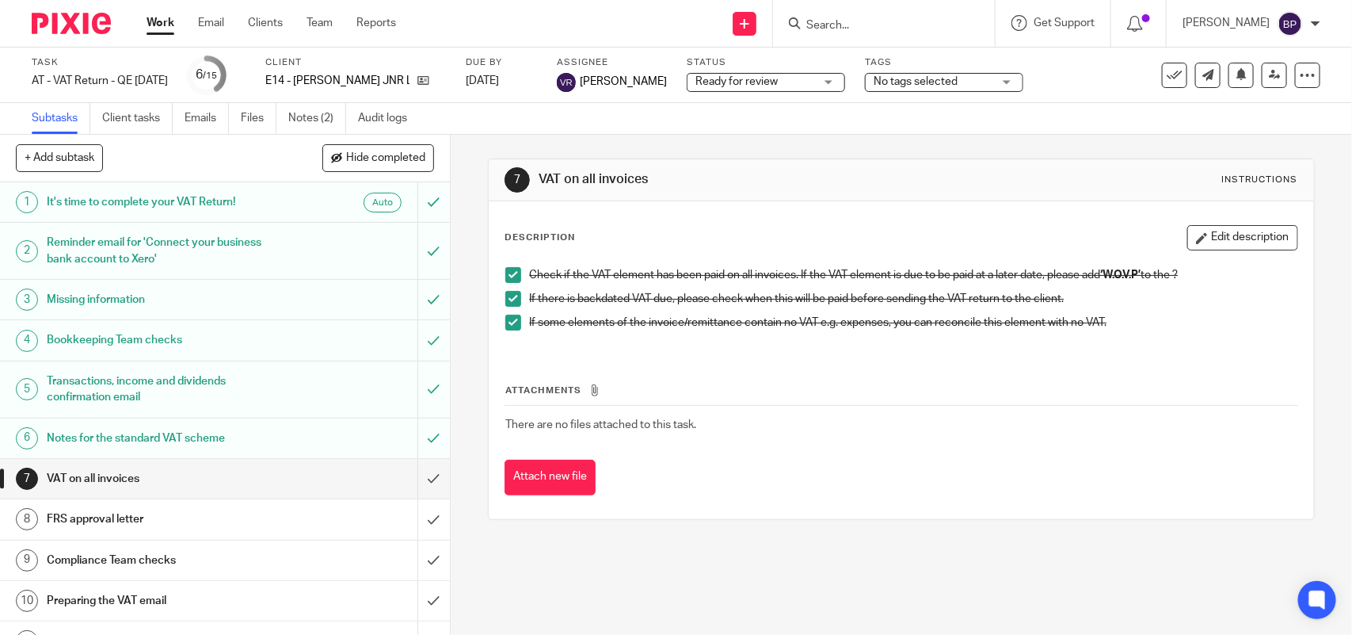
scroll to position [99, 0]
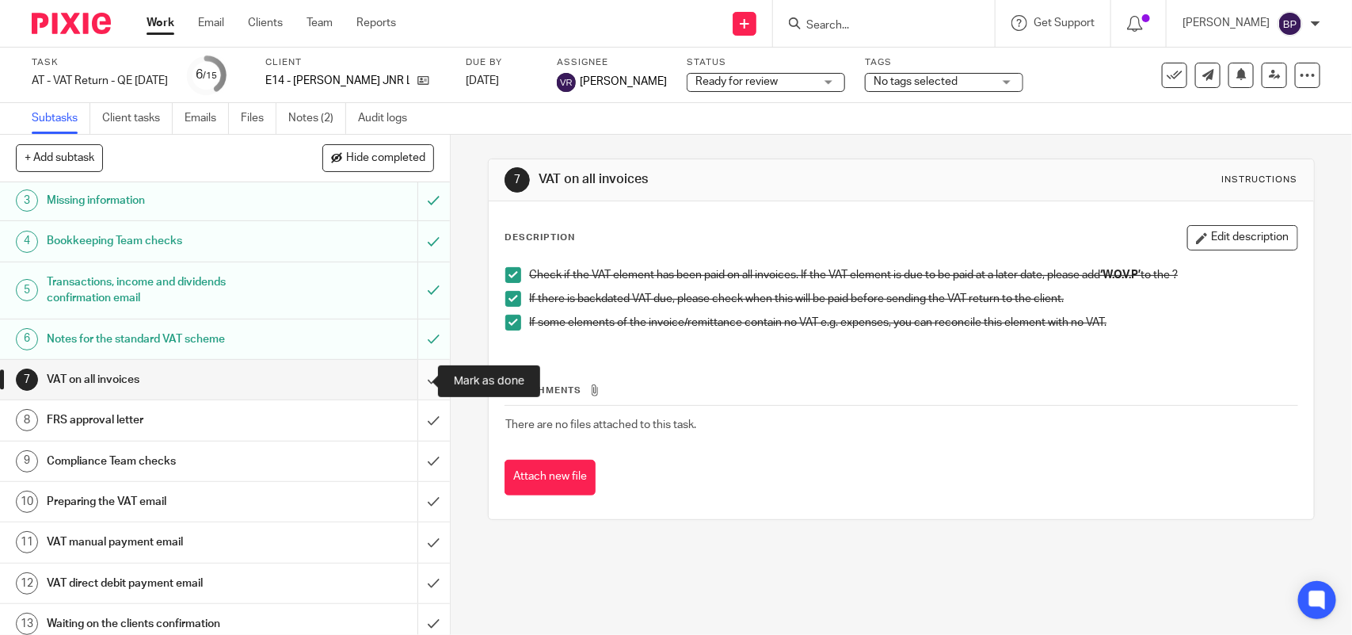
click at [413, 379] on input "submit" at bounding box center [225, 380] width 450 height 40
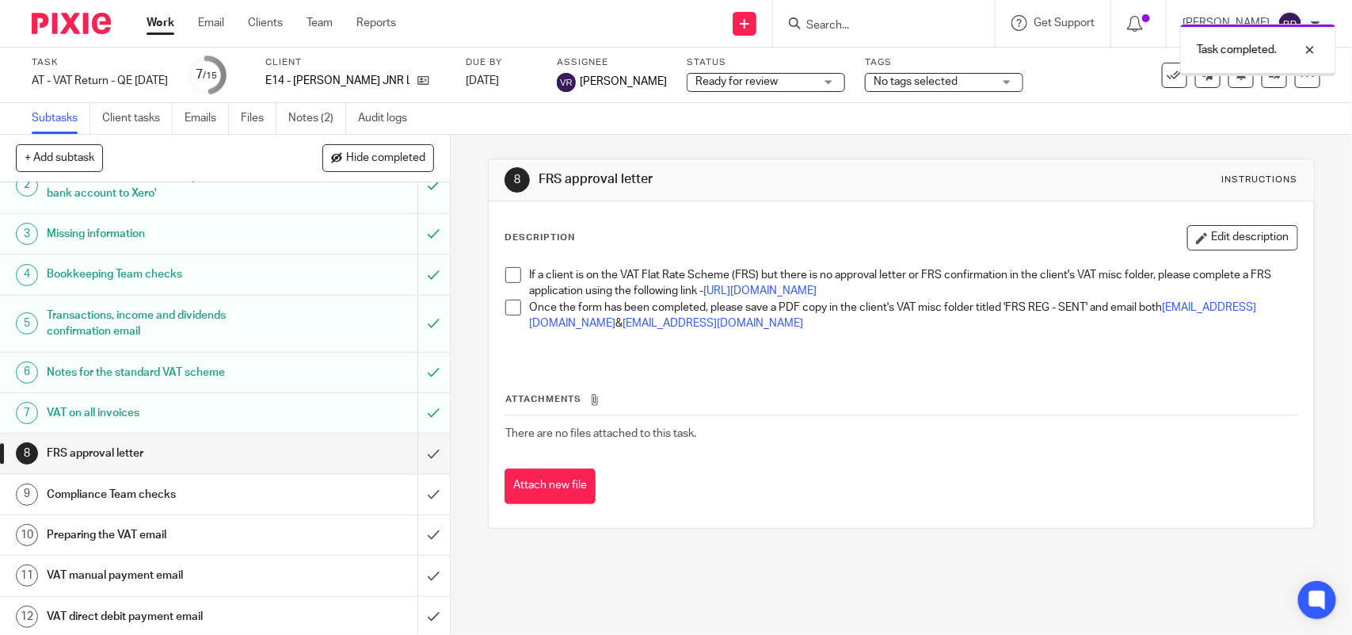
scroll to position [198, 0]
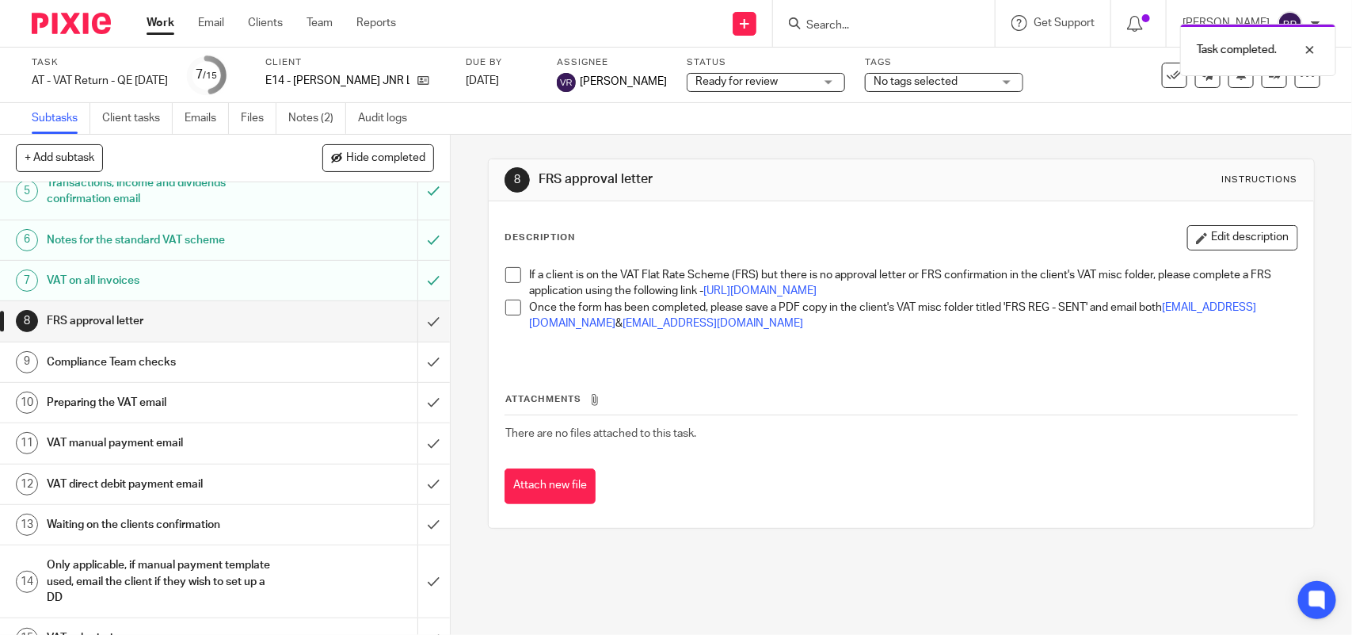
click at [505, 275] on span at bounding box center [513, 275] width 16 height 16
click at [508, 315] on span at bounding box center [513, 307] width 16 height 16
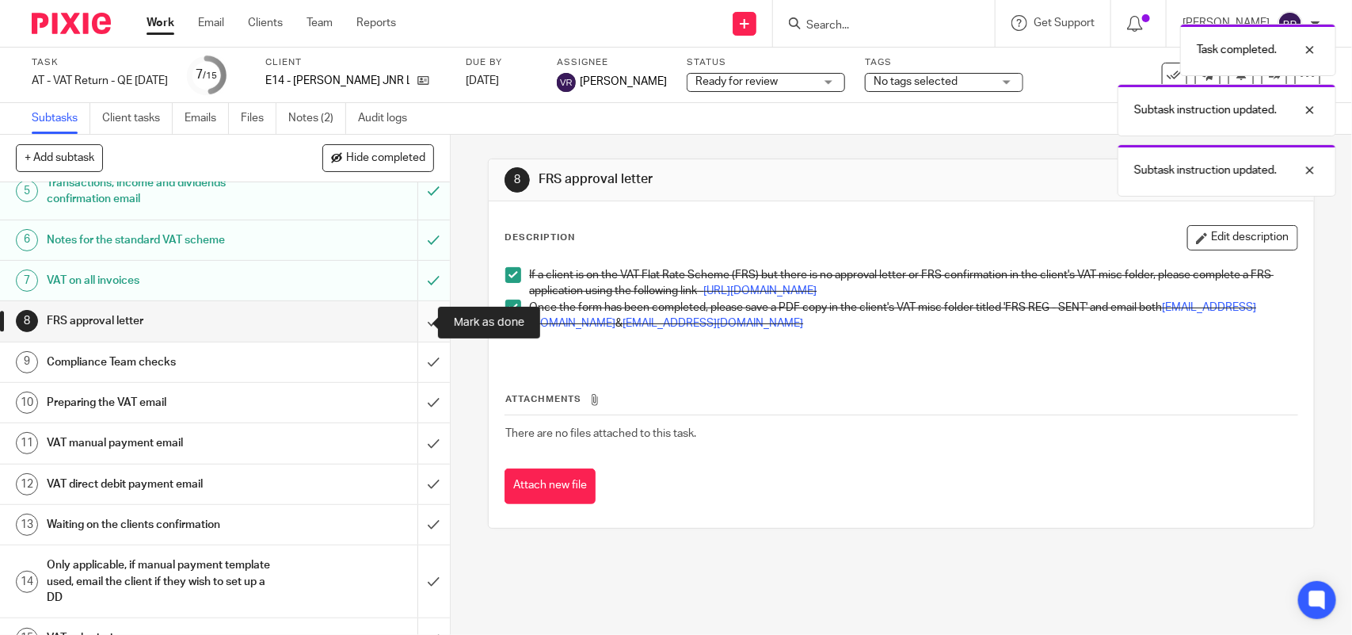
click at [412, 329] on input "submit" at bounding box center [225, 321] width 450 height 40
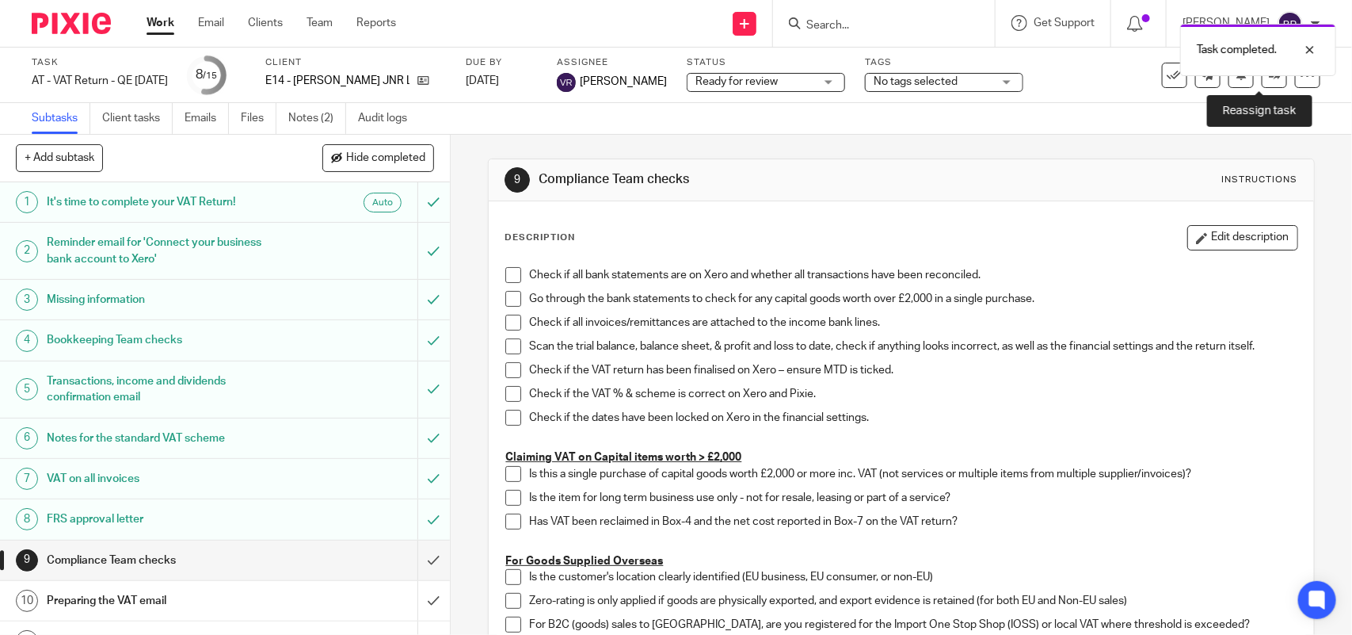
drag, startPoint x: 1257, startPoint y: 82, endPoint x: 1051, endPoint y: 129, distance: 212.2
click at [1262, 81] on link at bounding box center [1274, 75] width 25 height 25
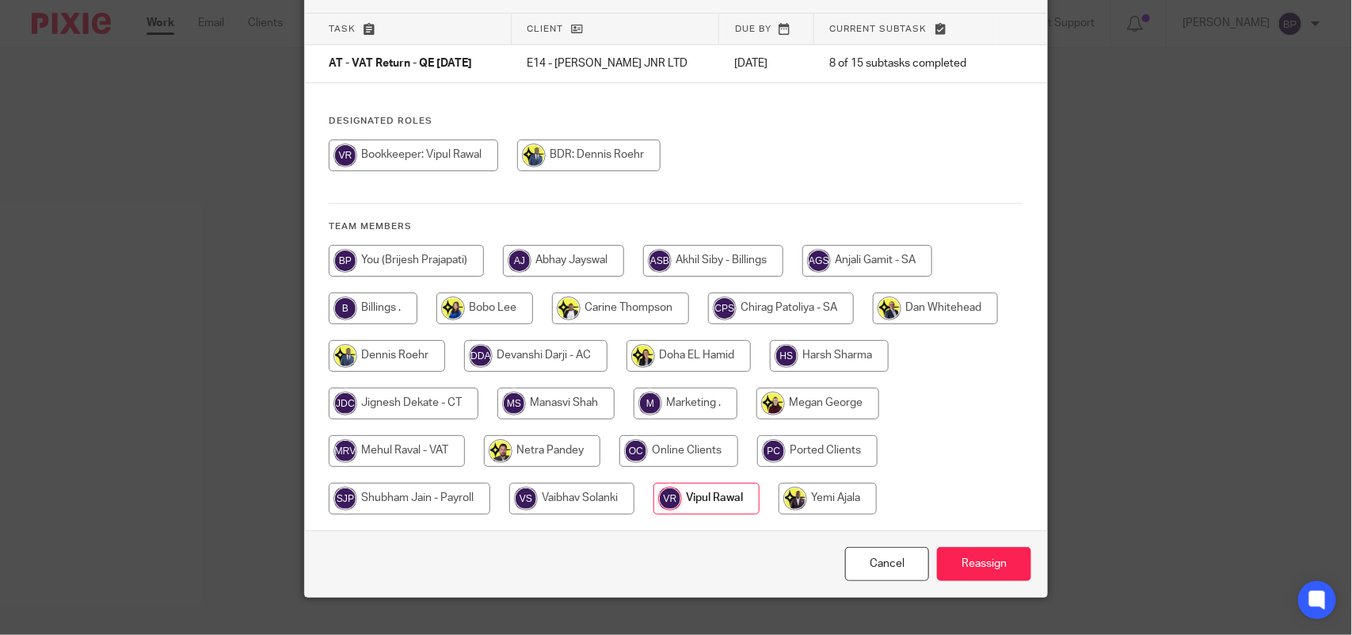
scroll to position [128, 0]
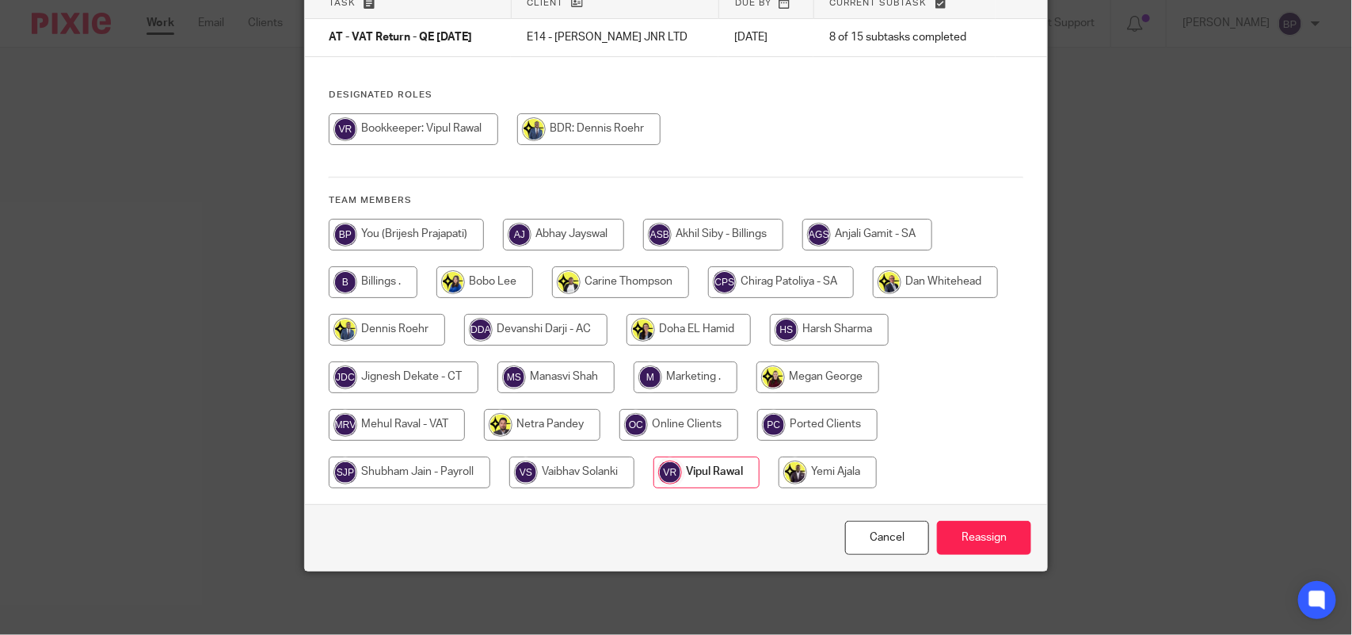
click at [429, 424] on input "radio" at bounding box center [397, 425] width 136 height 32
radio input "true"
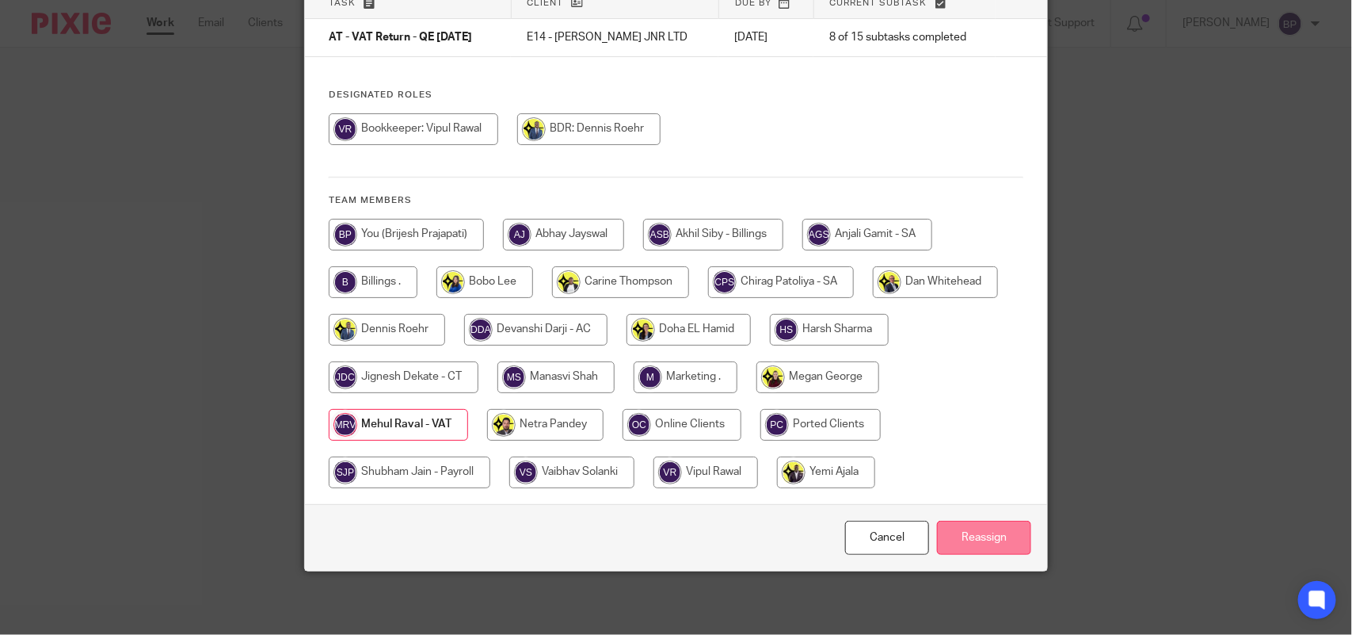
click at [989, 543] on input "Reassign" at bounding box center [984, 538] width 94 height 34
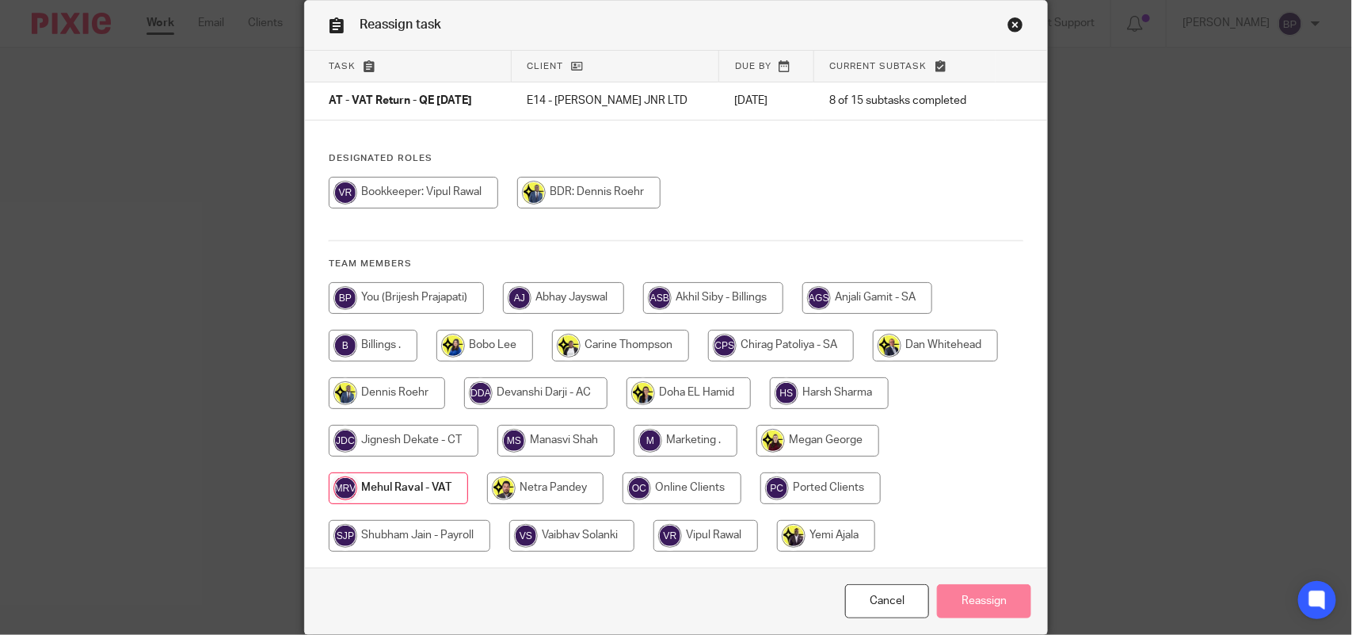
scroll to position [0, 0]
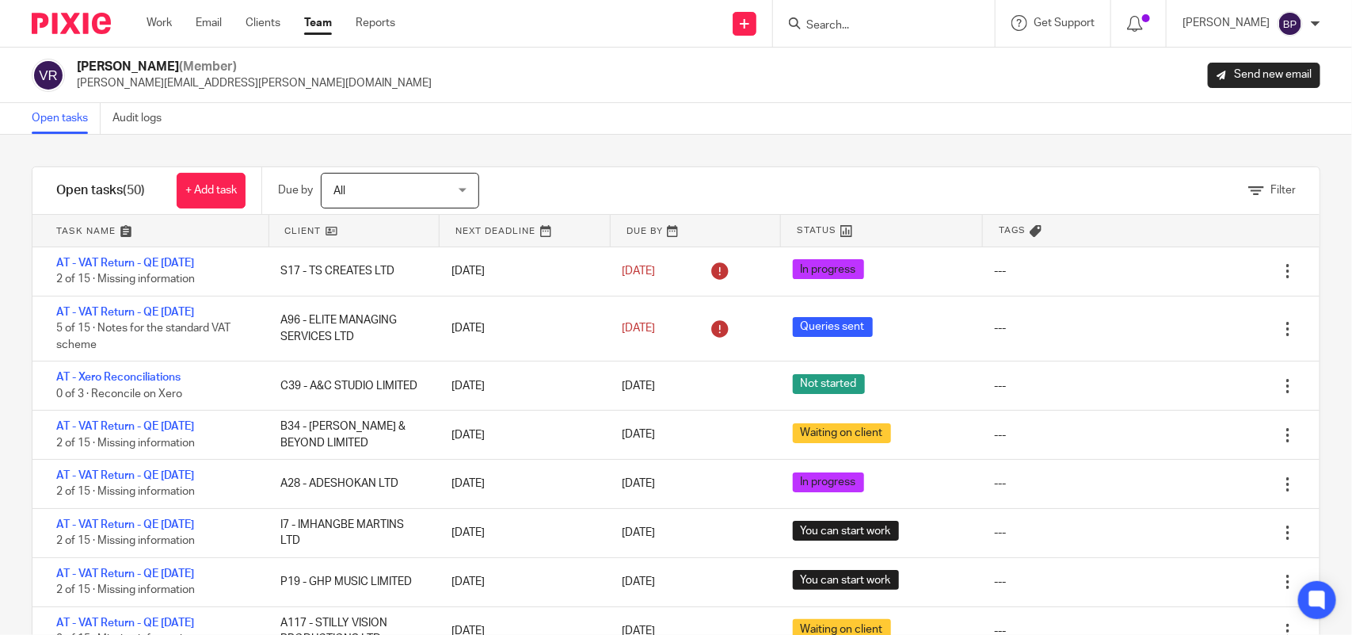
click at [608, 152] on div "Filter tasks Only show tasks matching all of these conditions 1 Client name Is …" at bounding box center [676, 385] width 1352 height 500
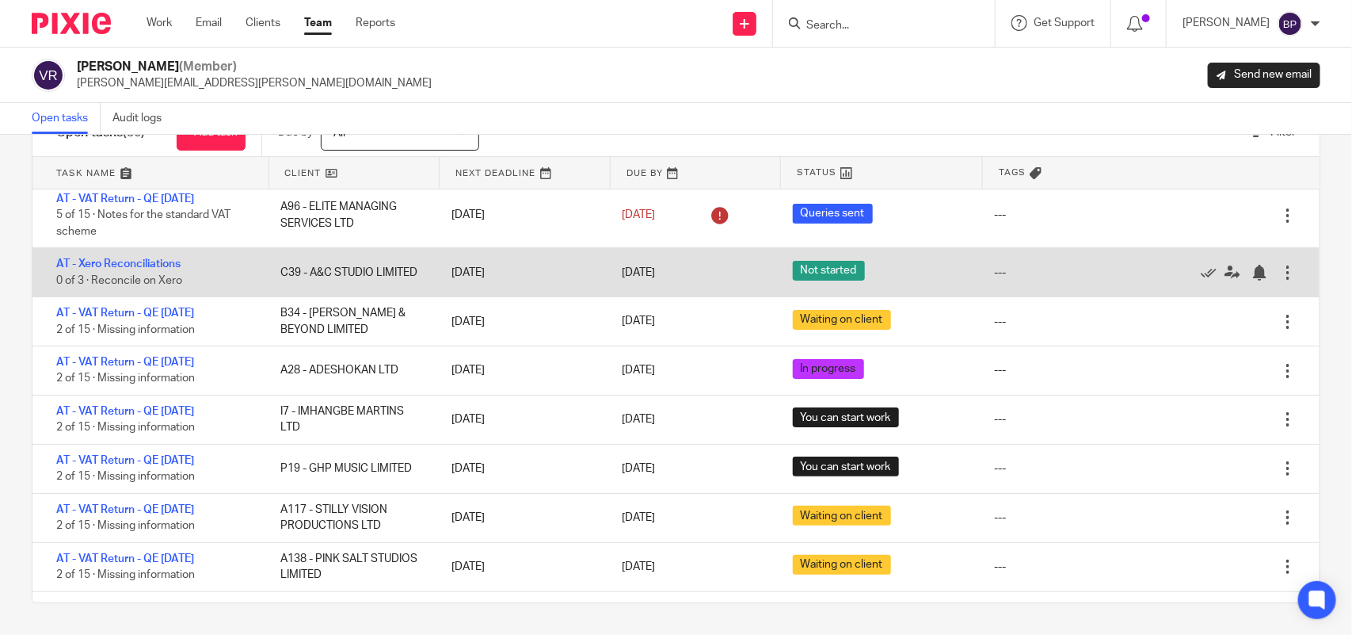
scroll to position [99, 0]
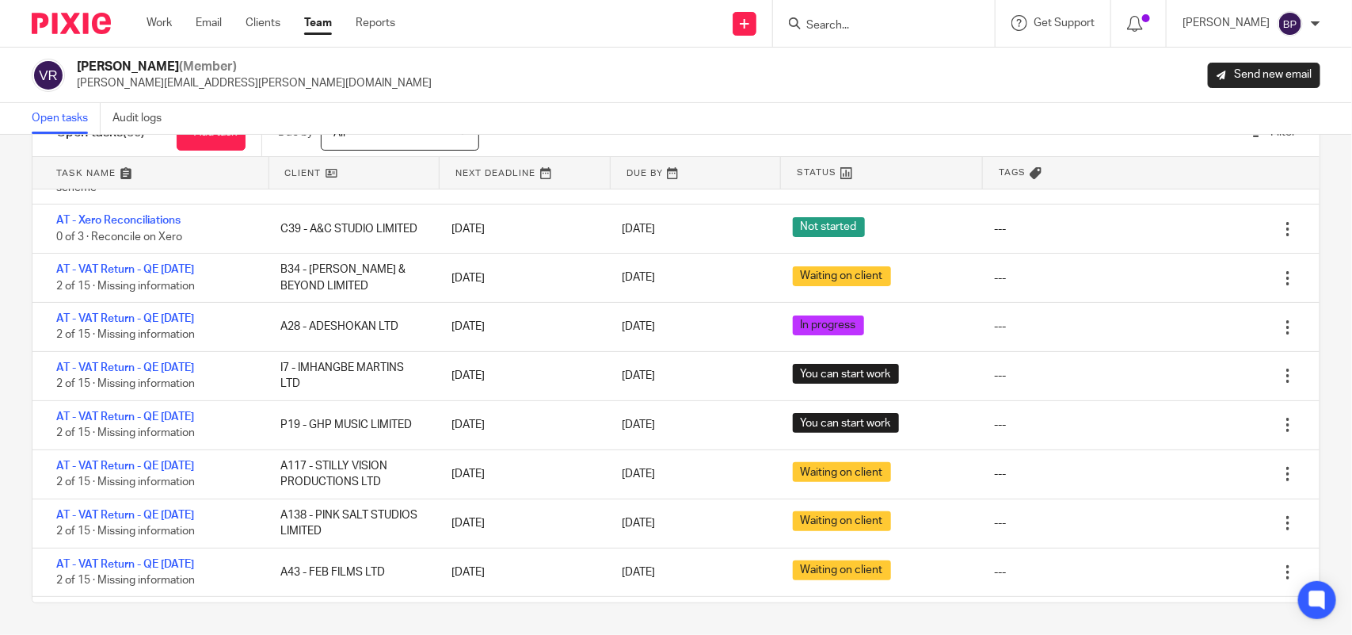
click at [789, 107] on div "Open tasks Audit logs" at bounding box center [676, 119] width 1352 height 32
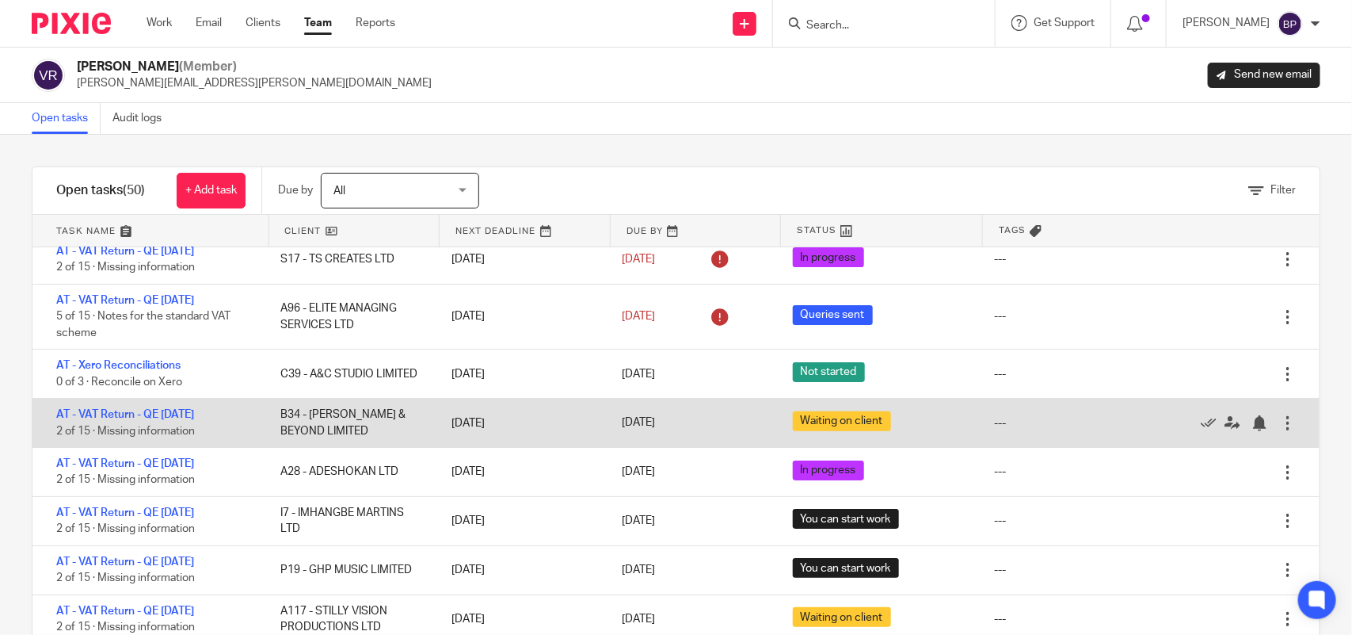
scroll to position [0, 0]
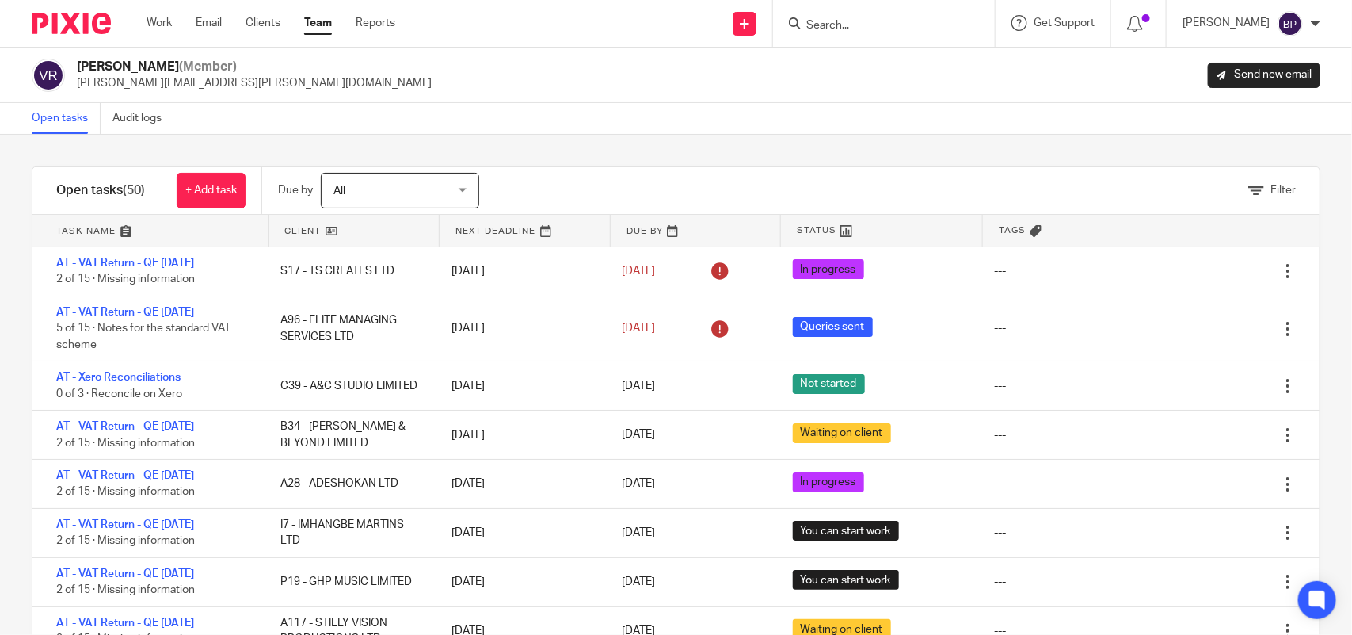
click at [730, 132] on div "Open tasks Audit logs" at bounding box center [676, 119] width 1352 height 32
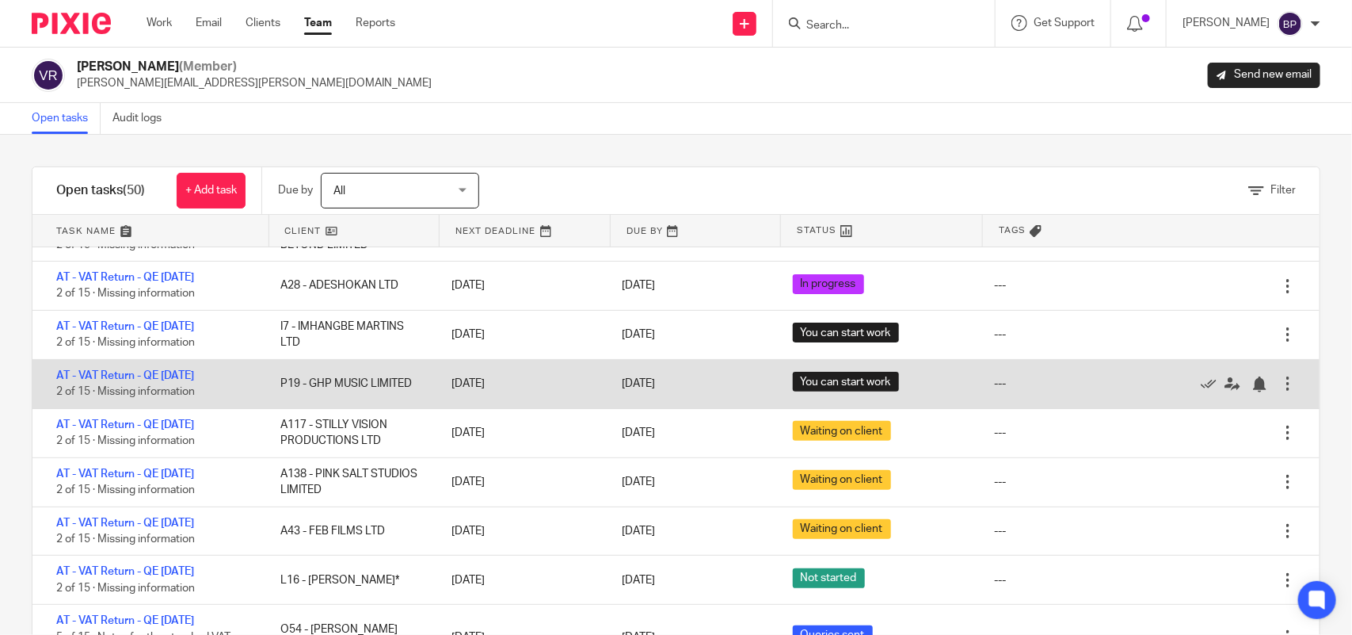
scroll to position [297, 0]
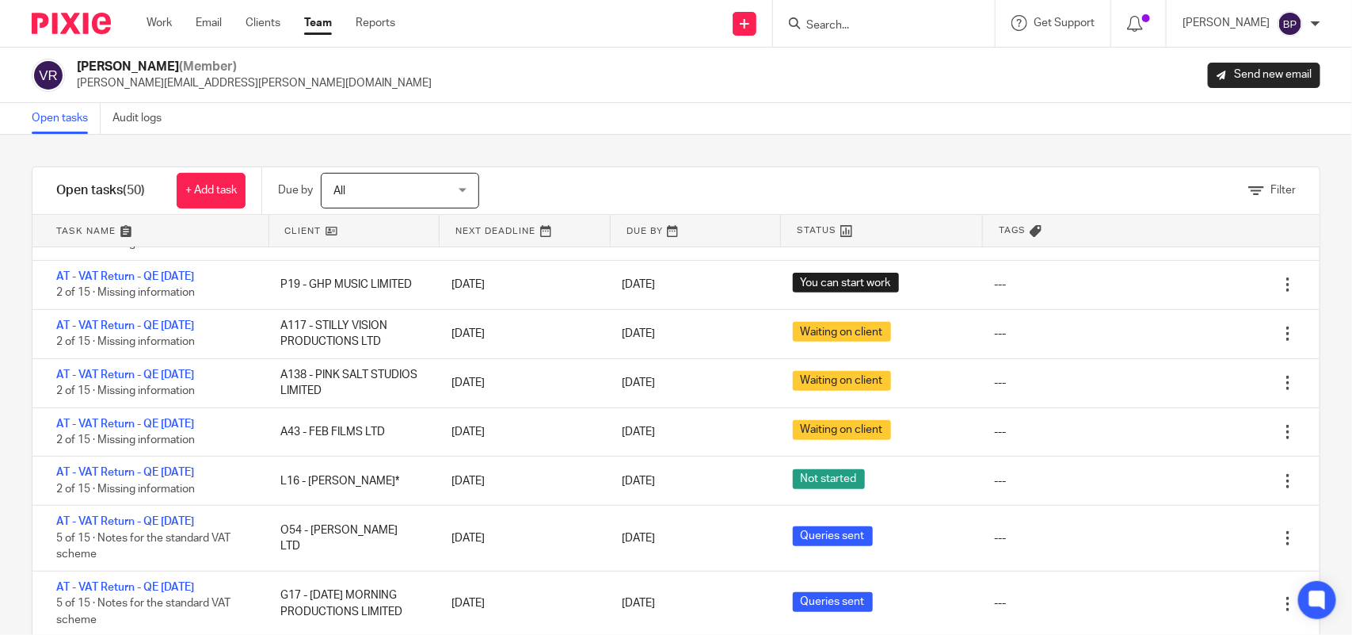
click at [913, 149] on div "Filter tasks Only show tasks matching all of these conditions 1 Client name Is …" at bounding box center [676, 385] width 1352 height 500
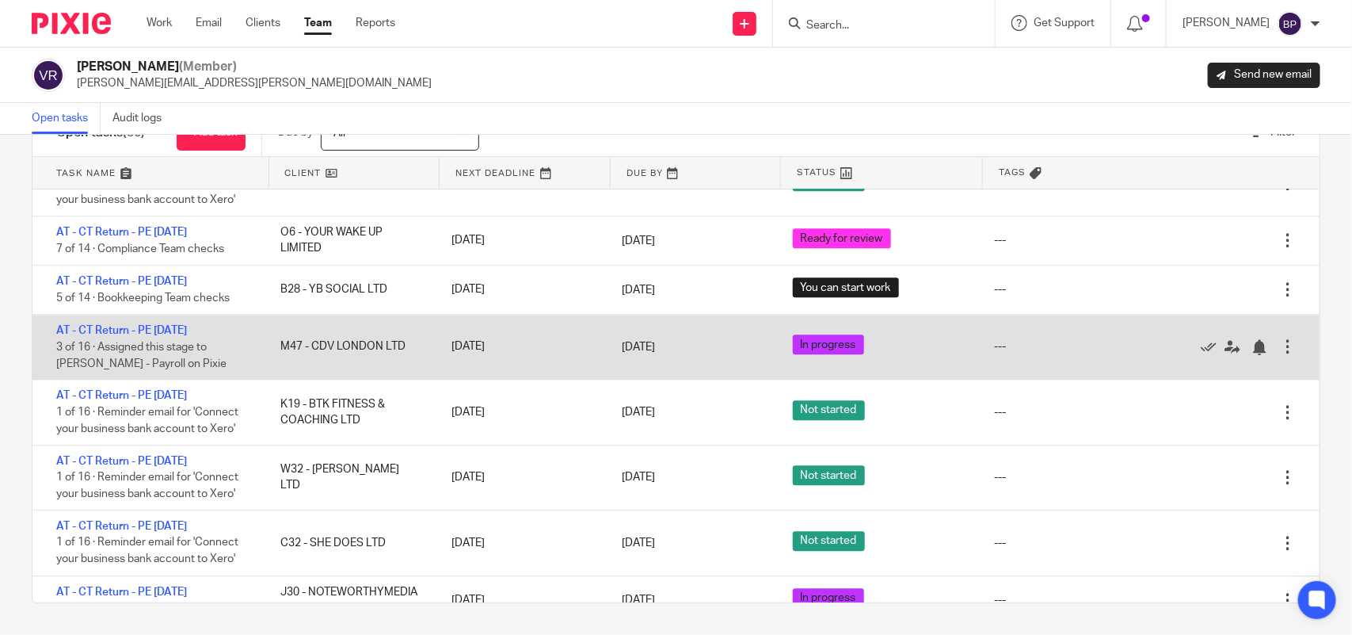
scroll to position [1829, 0]
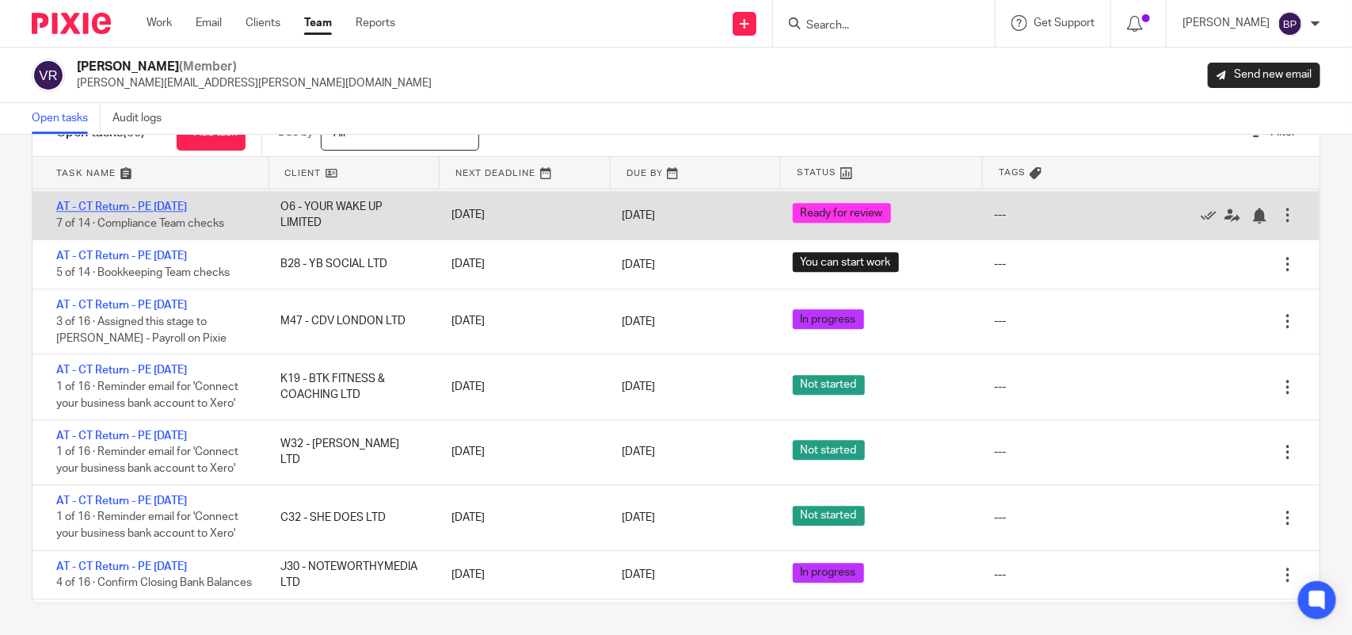
click at [187, 212] on link "AT - CT Return - PE 31-07-2025" at bounding box center [121, 206] width 131 height 11
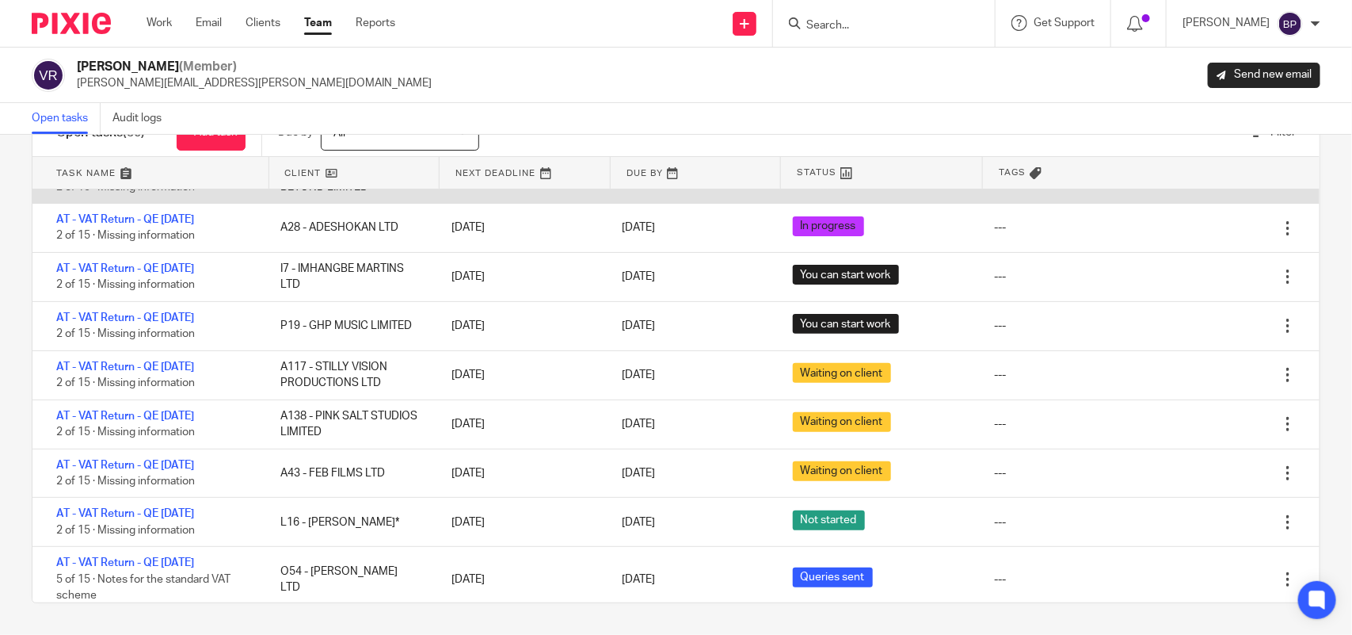
scroll to position [0, 0]
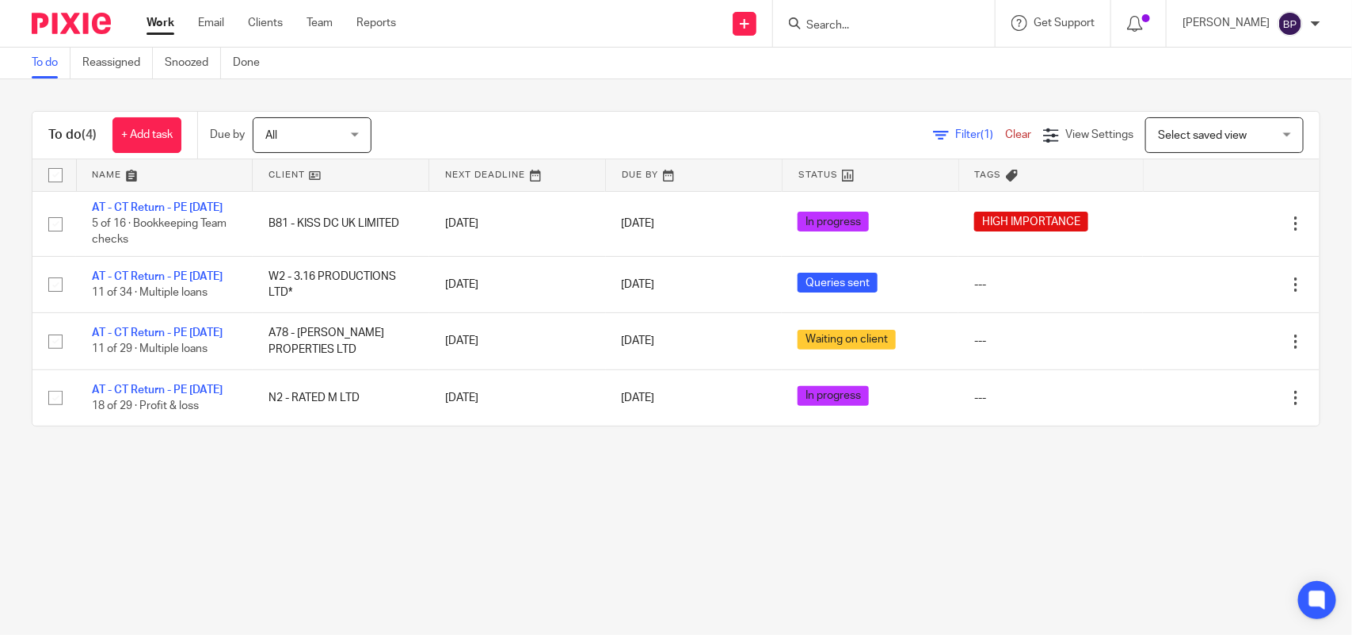
click at [833, 82] on div "To do (4) + Add task Due by All All Today Tomorrow This week Next week This mon…" at bounding box center [676, 268] width 1352 height 379
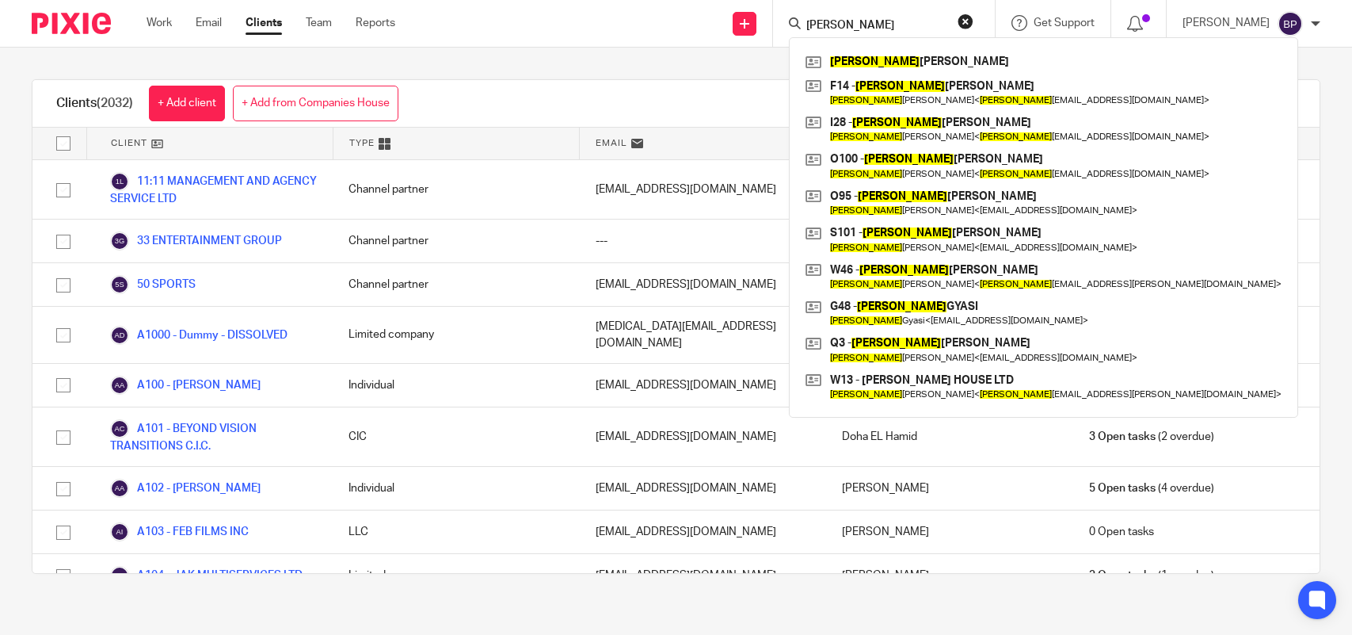
click at [576, 67] on div "Clients (2032) + Add client + Add from Companies House View: Loading... Filter …" at bounding box center [676, 327] width 1352 height 558
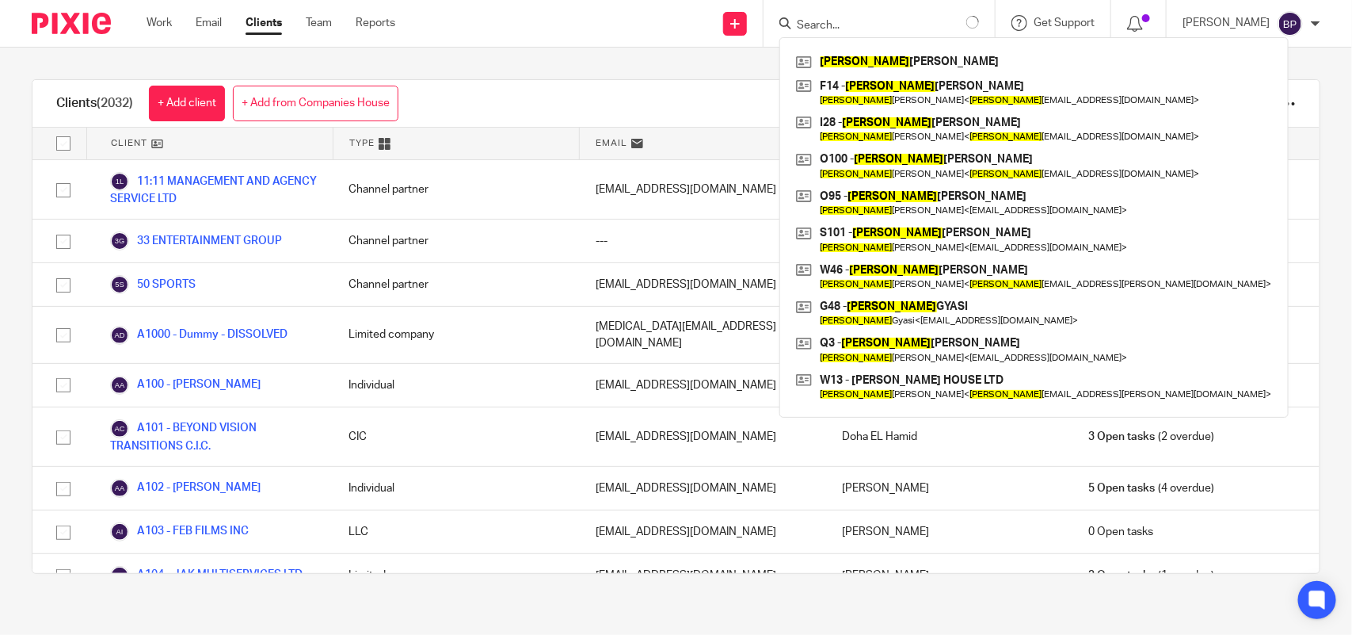
click at [1161, 65] on div "Clients (2032) + Add client + Add from Companies House View: Loading... Filter …" at bounding box center [676, 327] width 1352 height 558
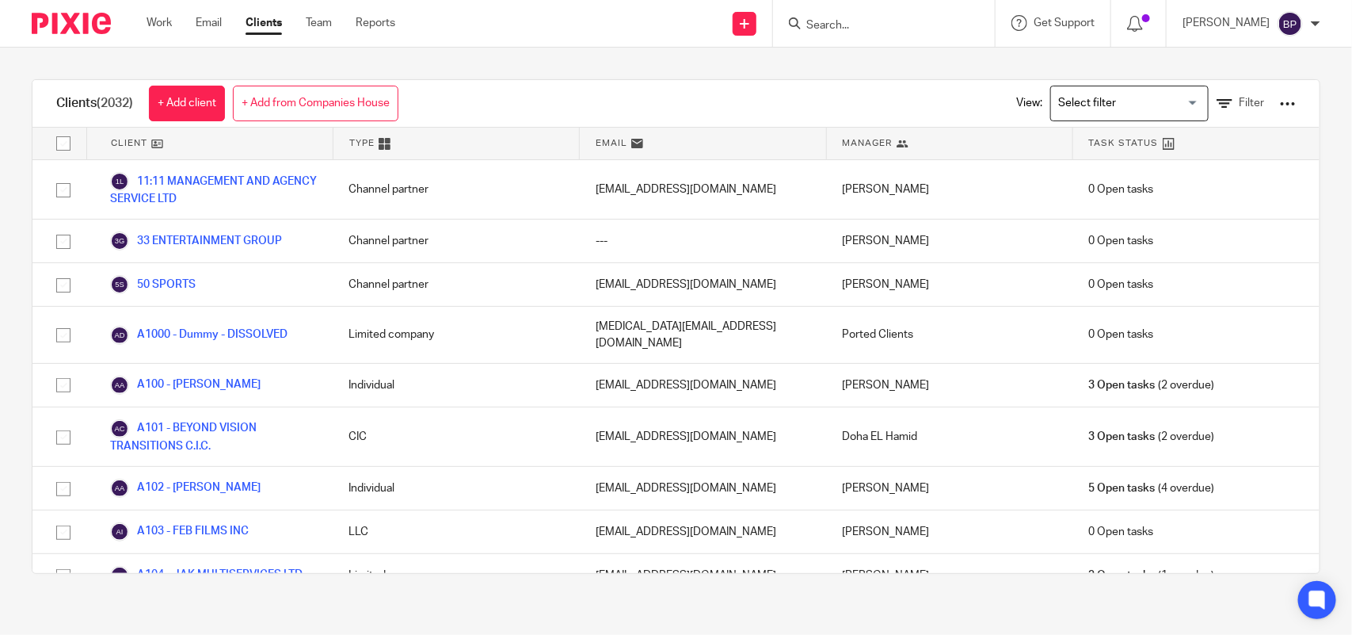
click at [881, 26] on input "Search" at bounding box center [876, 26] width 143 height 14
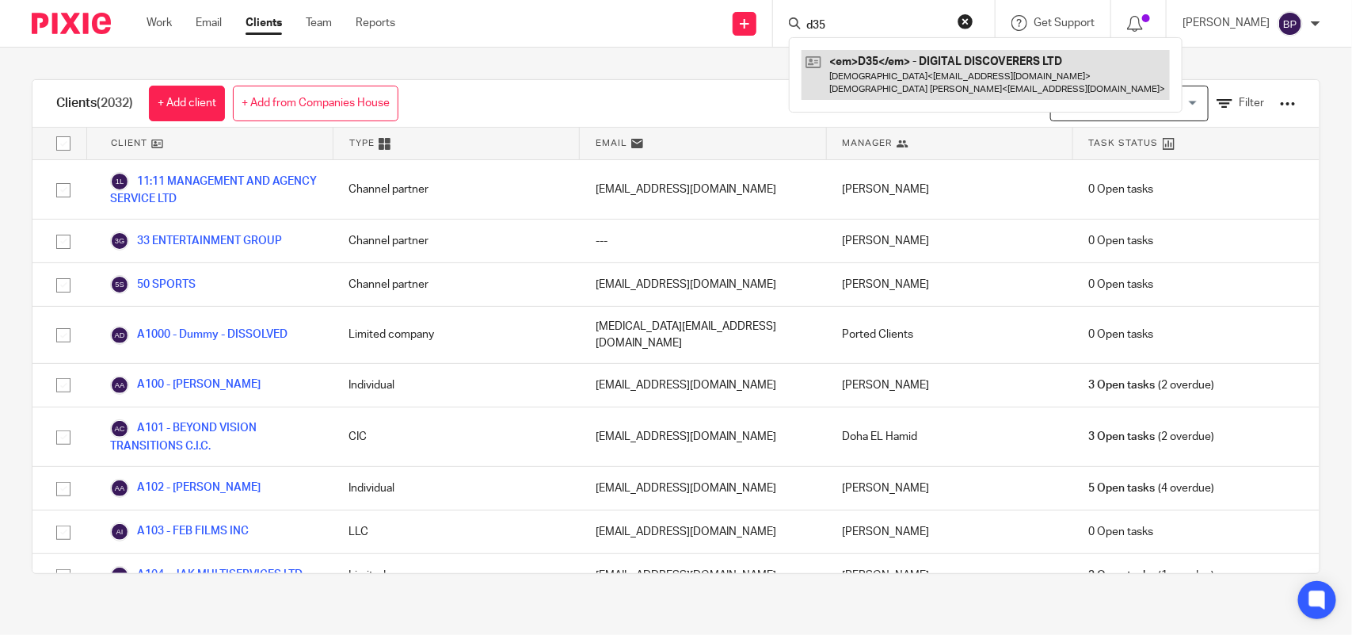
type input "d35"
drag, startPoint x: 908, startPoint y: 84, endPoint x: 885, endPoint y: 76, distance: 24.3
click at [908, 82] on link at bounding box center [986, 74] width 368 height 49
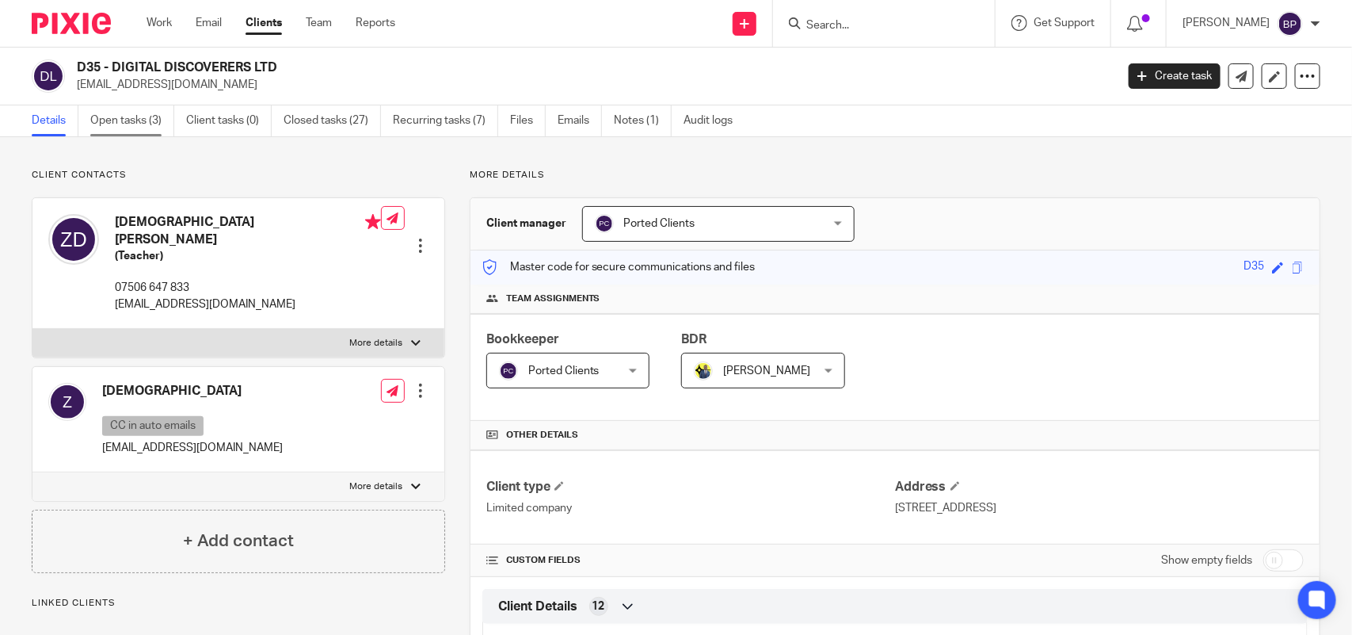
click at [145, 113] on link "Open tasks (3)" at bounding box center [132, 120] width 84 height 31
click at [276, 15] on link "Clients" at bounding box center [264, 23] width 36 height 16
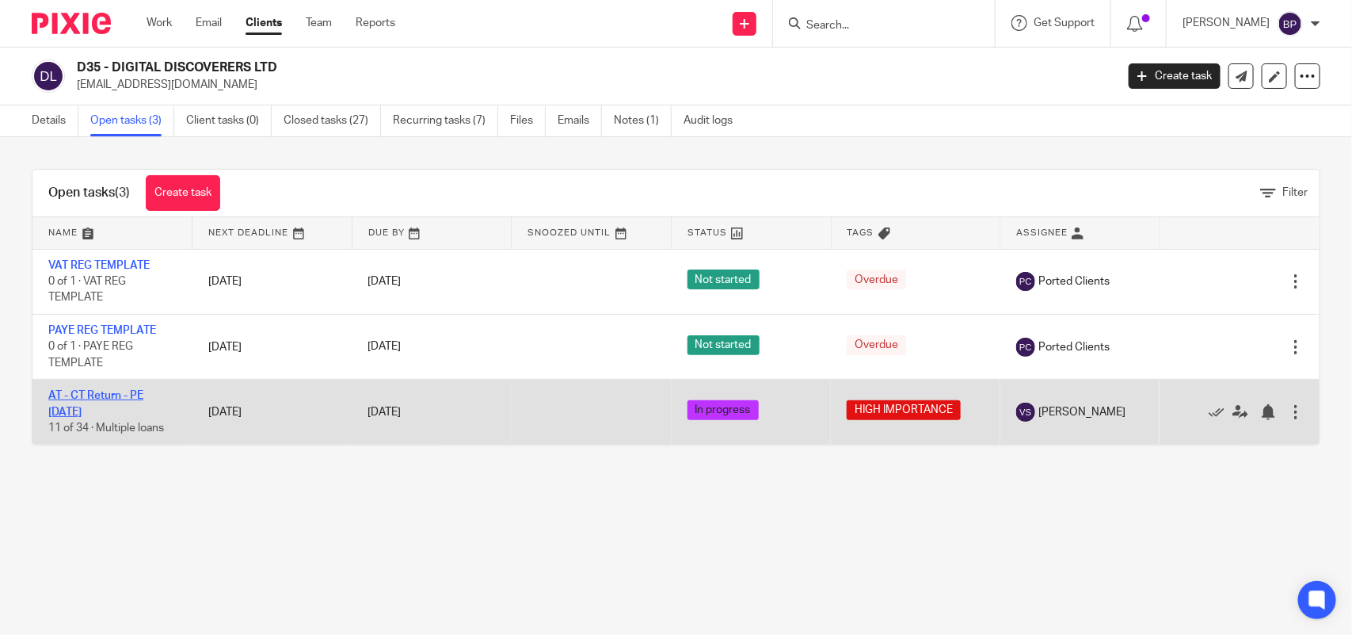
click at [124, 395] on link "AT - CT Return - PE [DATE]" at bounding box center [95, 403] width 95 height 27
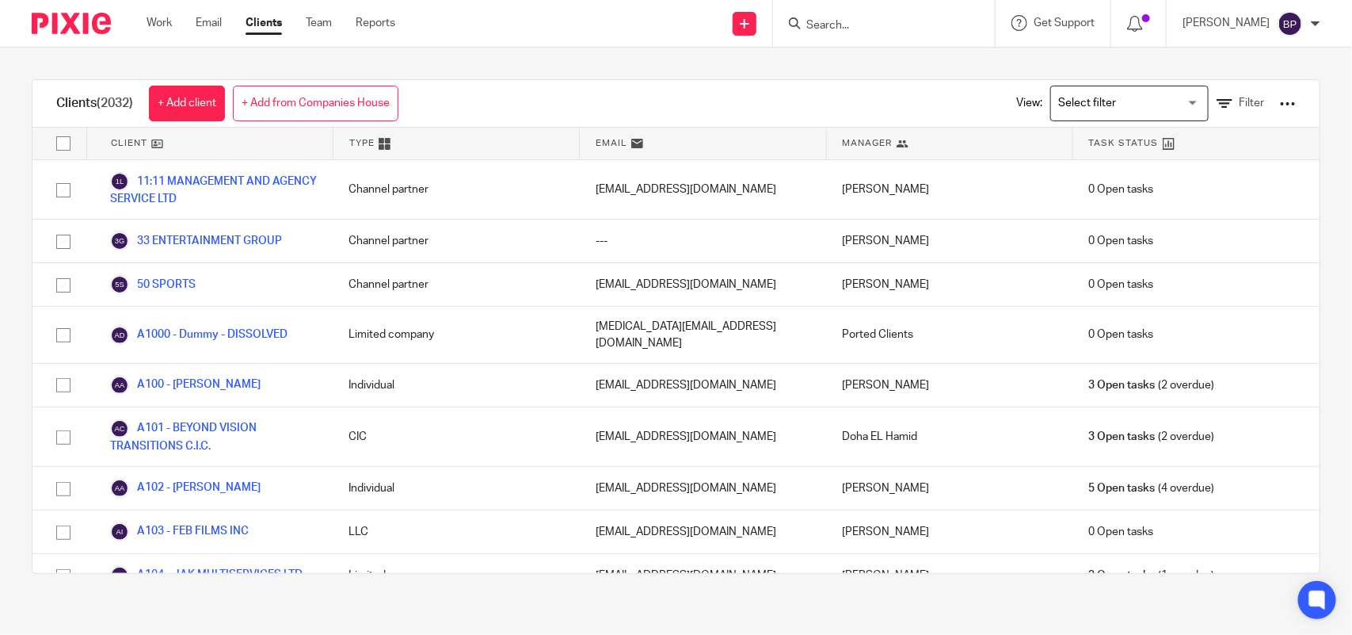
click at [916, 25] on input "Search" at bounding box center [876, 26] width 143 height 14
paste input "GILDED GLOBE LTD"
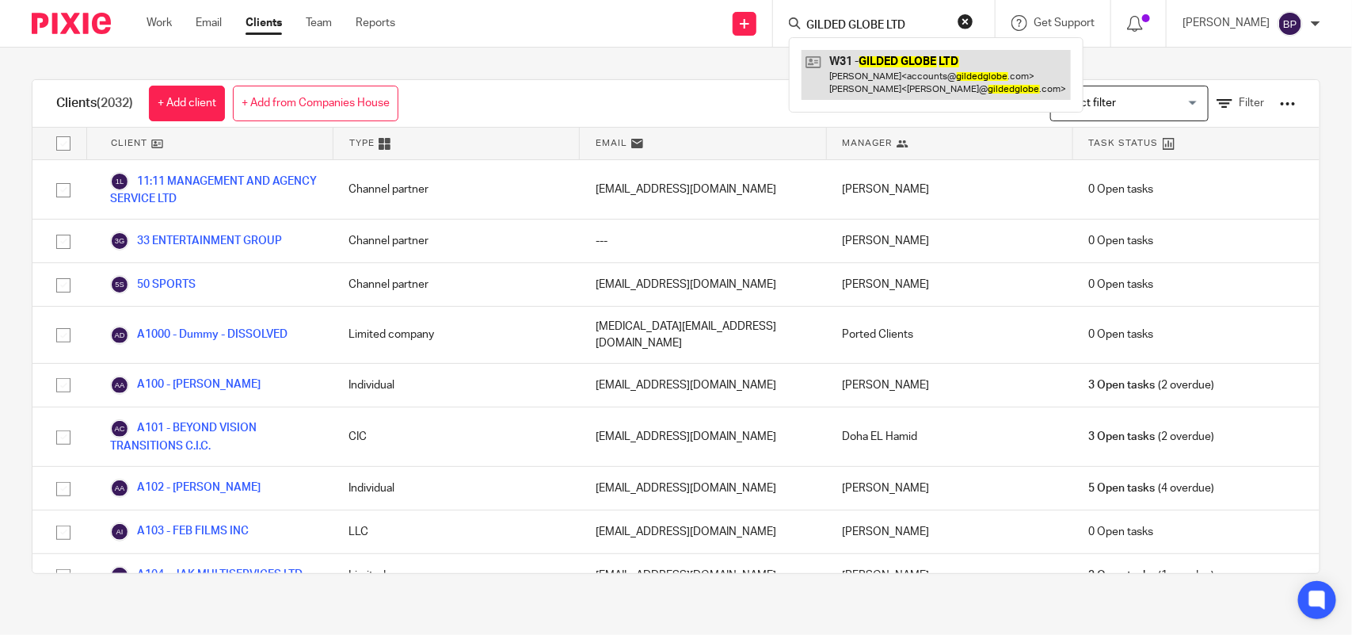
type input "GILDED GLOBE LTD"
click at [901, 78] on link at bounding box center [936, 74] width 269 height 49
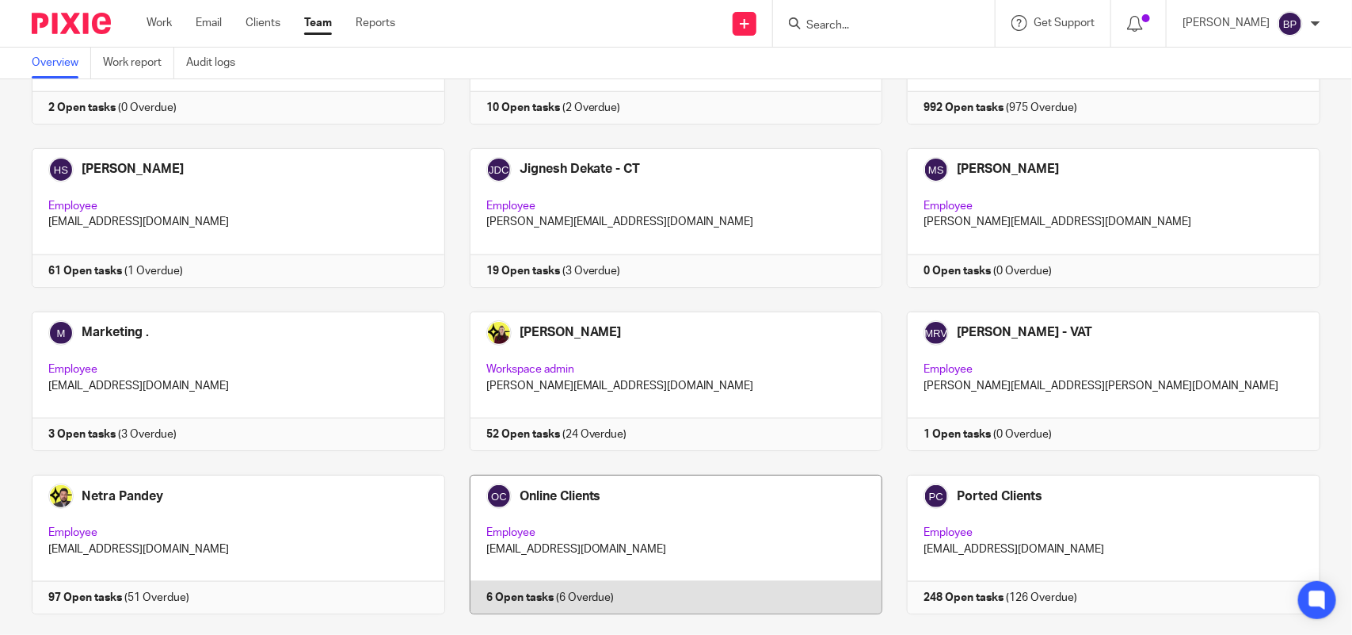
scroll to position [646, 0]
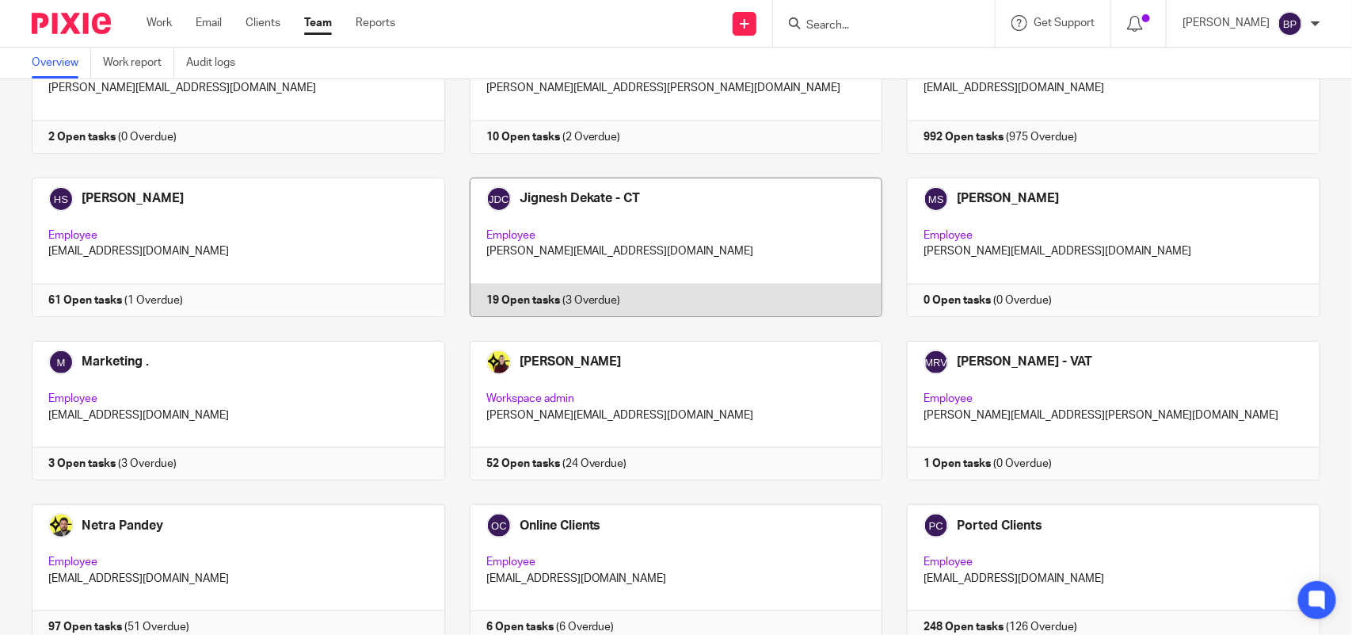
click at [697, 218] on link at bounding box center [664, 246] width 438 height 139
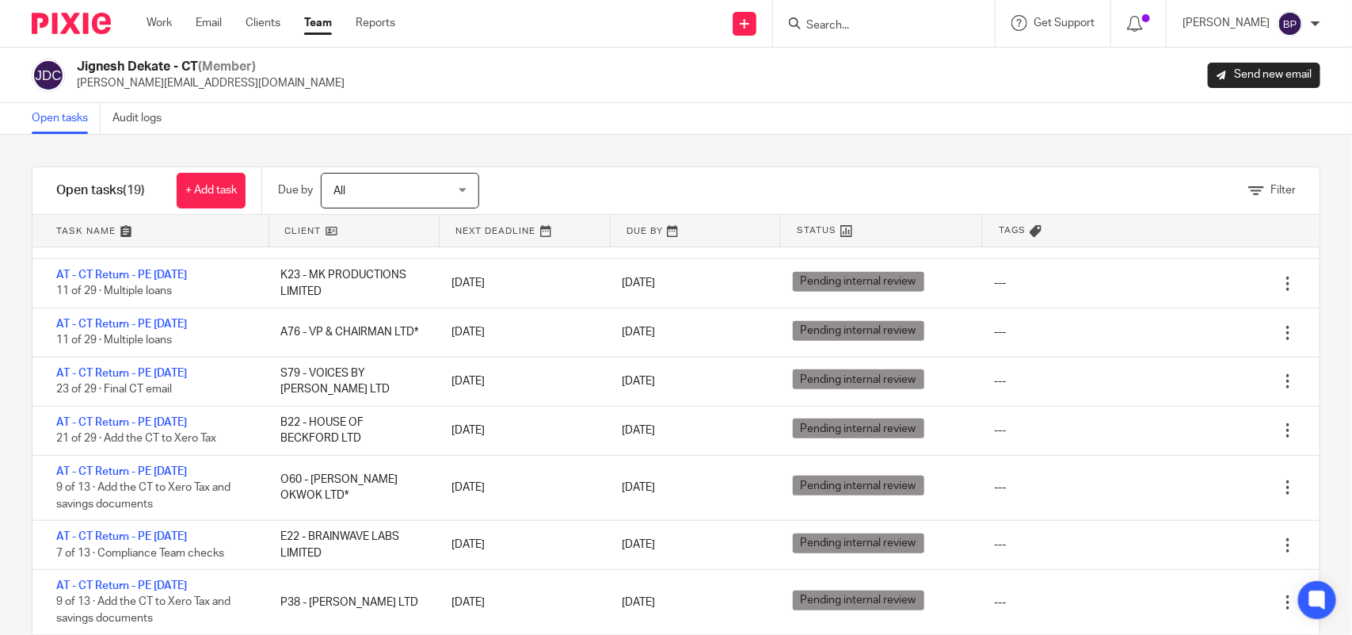
scroll to position [99, 0]
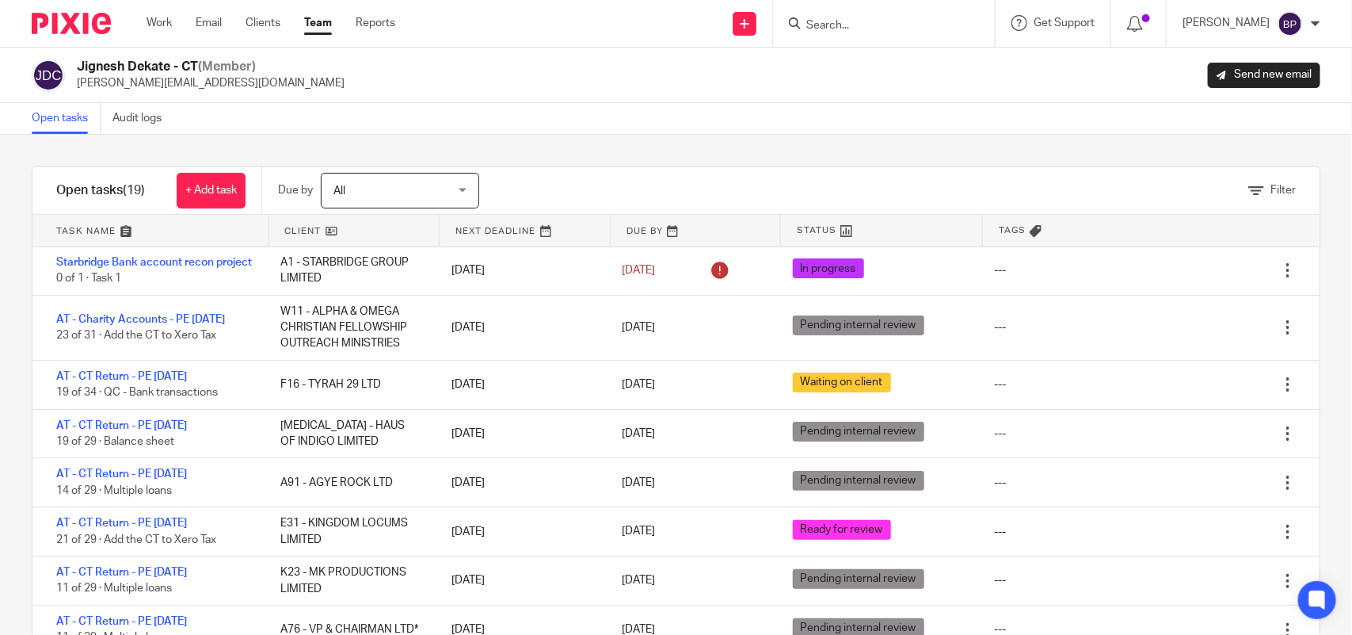
click at [640, 123] on div "Open tasks Audit logs" at bounding box center [676, 119] width 1352 height 32
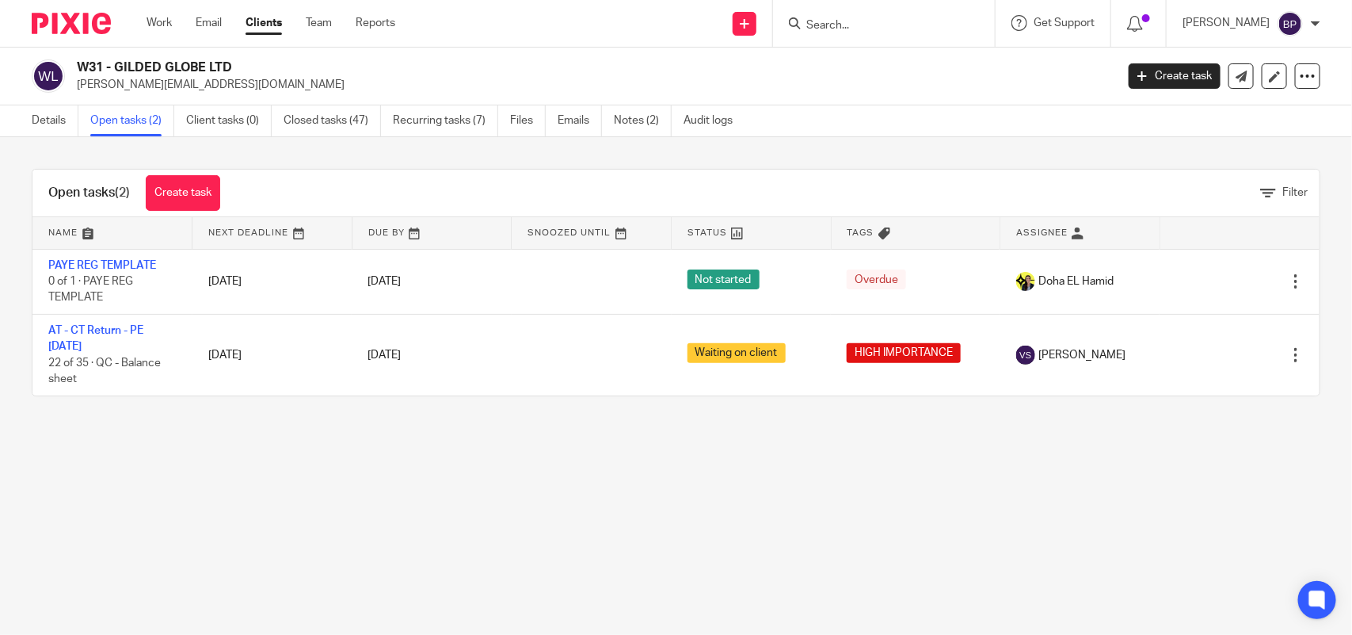
click at [890, 26] on input "Search" at bounding box center [876, 26] width 143 height 14
paste input "DIGITAL DISCOVERERS LTD"
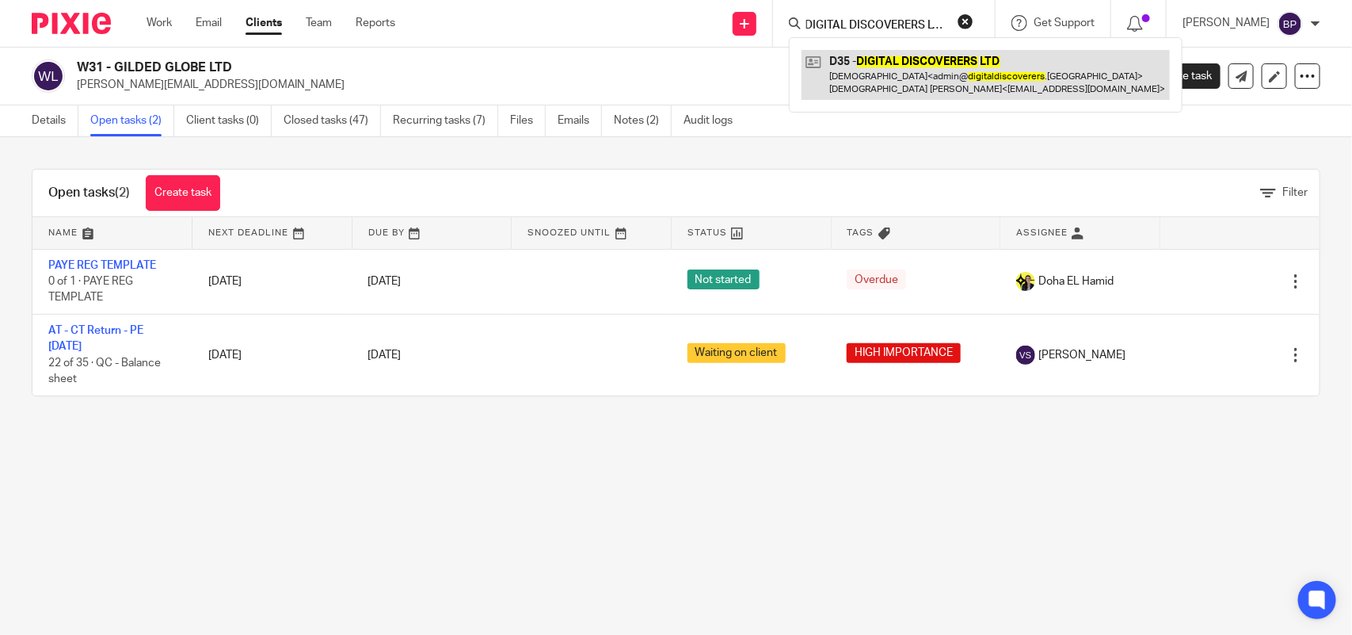
type input "DIGITAL DISCOVERERS LTD"
click at [886, 68] on link at bounding box center [986, 74] width 368 height 49
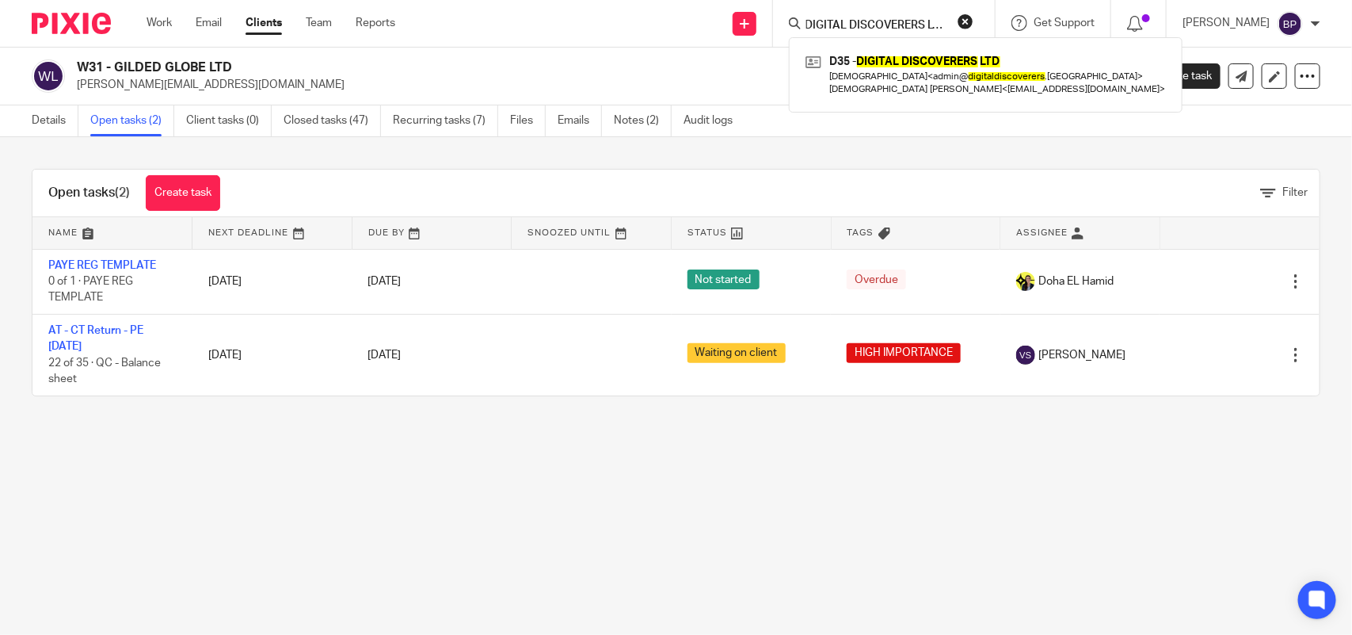
scroll to position [0, 0]
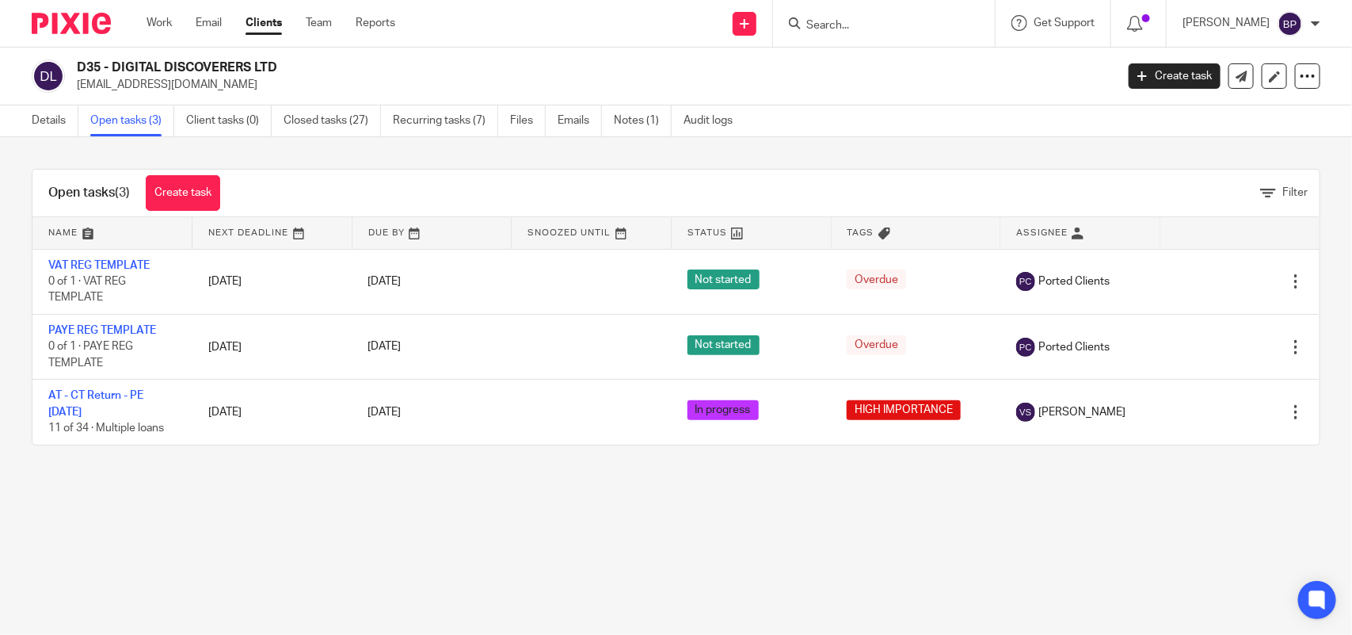
click at [127, 123] on link "Open tasks (3)" at bounding box center [132, 120] width 84 height 31
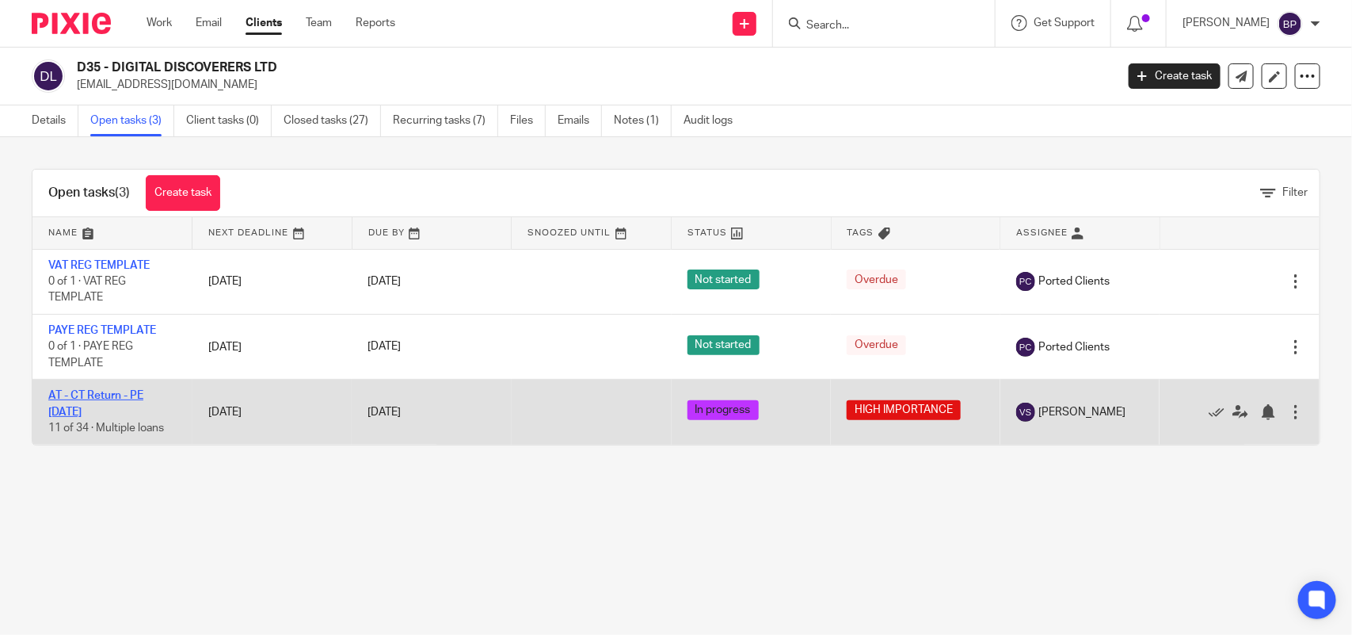
click at [125, 396] on link "AT - CT Return - PE [DATE]" at bounding box center [95, 403] width 95 height 27
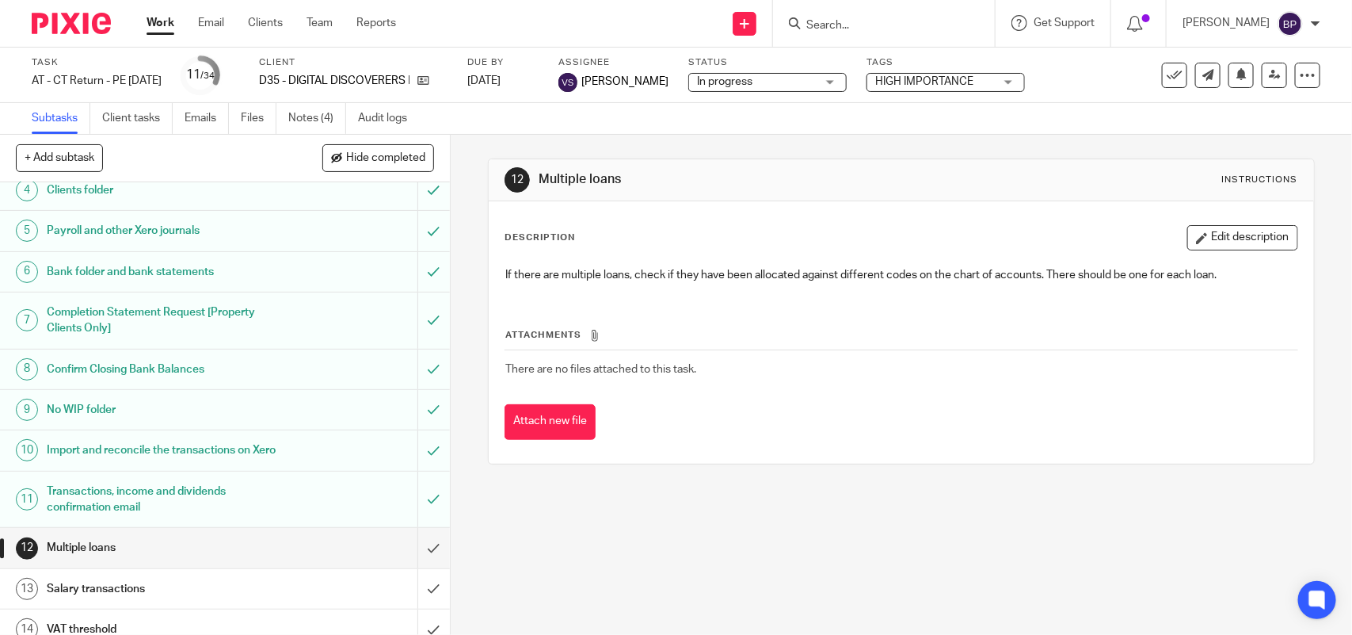
scroll to position [495, 0]
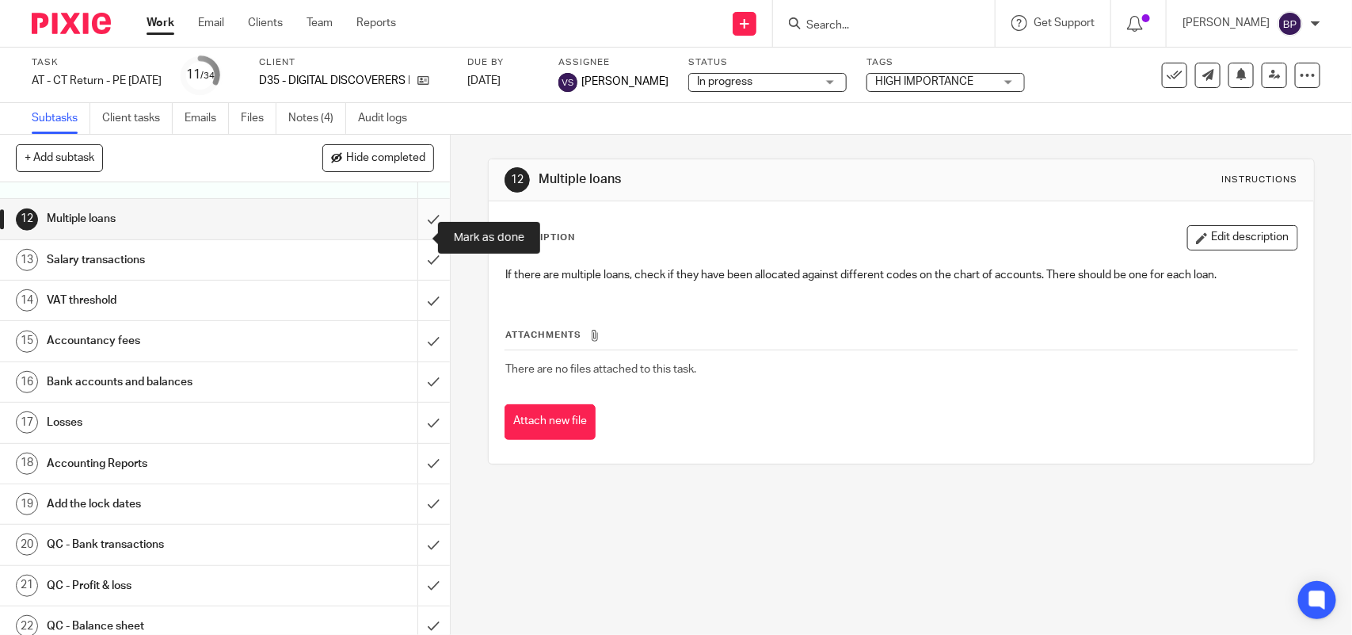
click at [414, 228] on input "submit" at bounding box center [225, 219] width 450 height 40
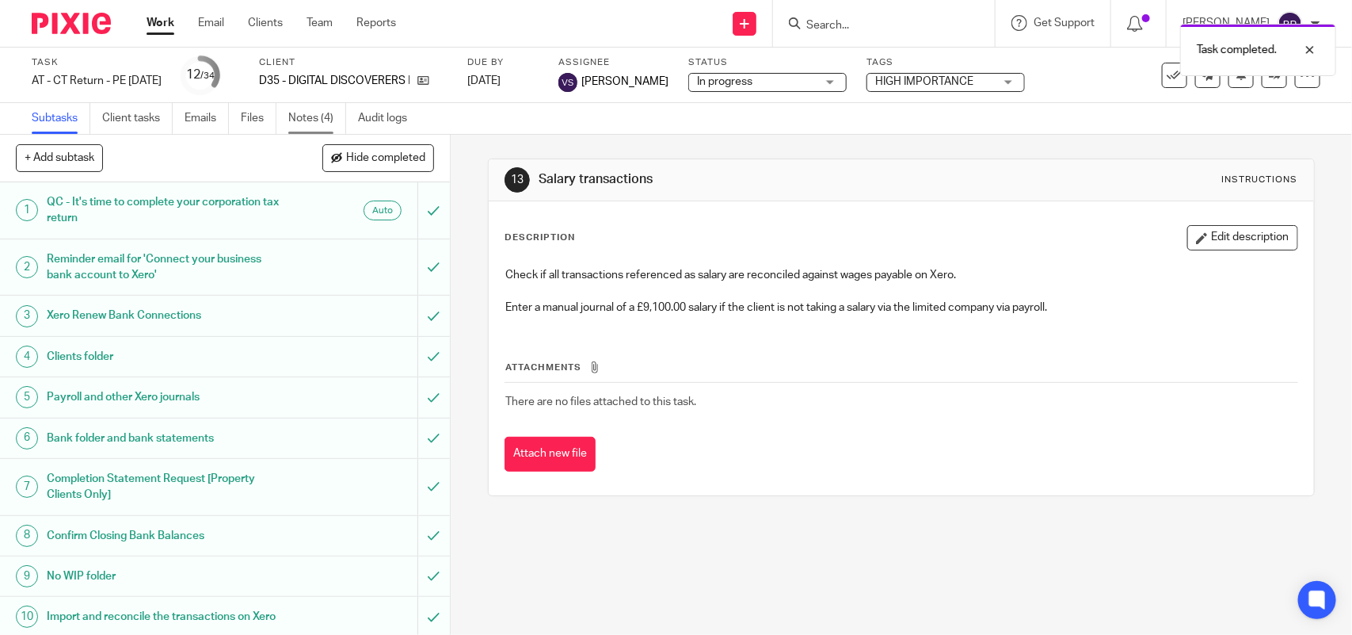
click at [294, 113] on link "Notes (4)" at bounding box center [317, 118] width 58 height 31
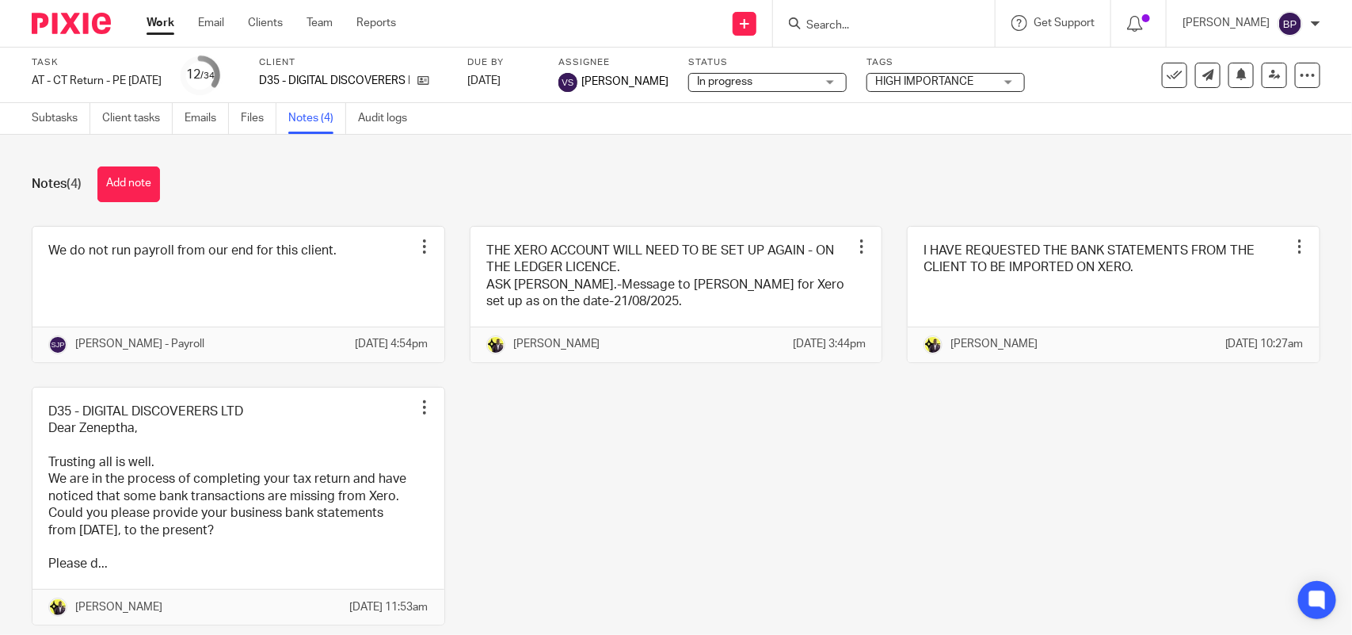
click at [429, 83] on icon at bounding box center [424, 80] width 12 height 12
click at [44, 115] on link "Subtasks" at bounding box center [61, 118] width 59 height 31
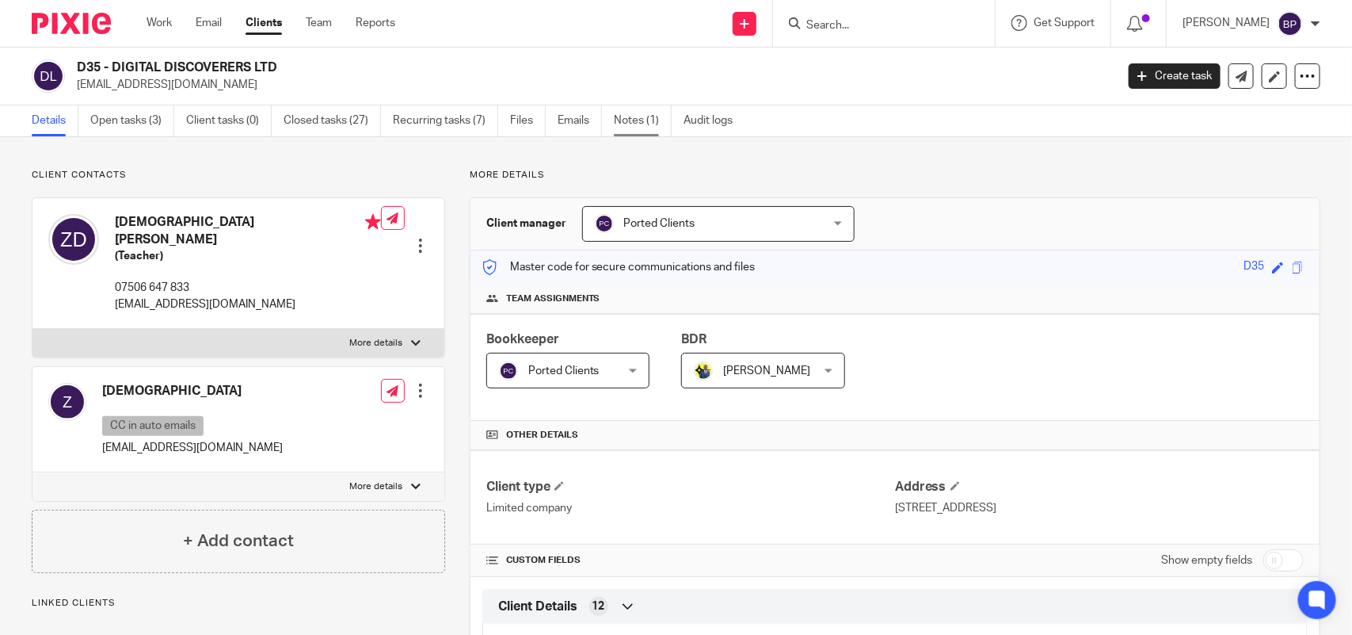
click at [636, 116] on link "Notes (1)" at bounding box center [643, 120] width 58 height 31
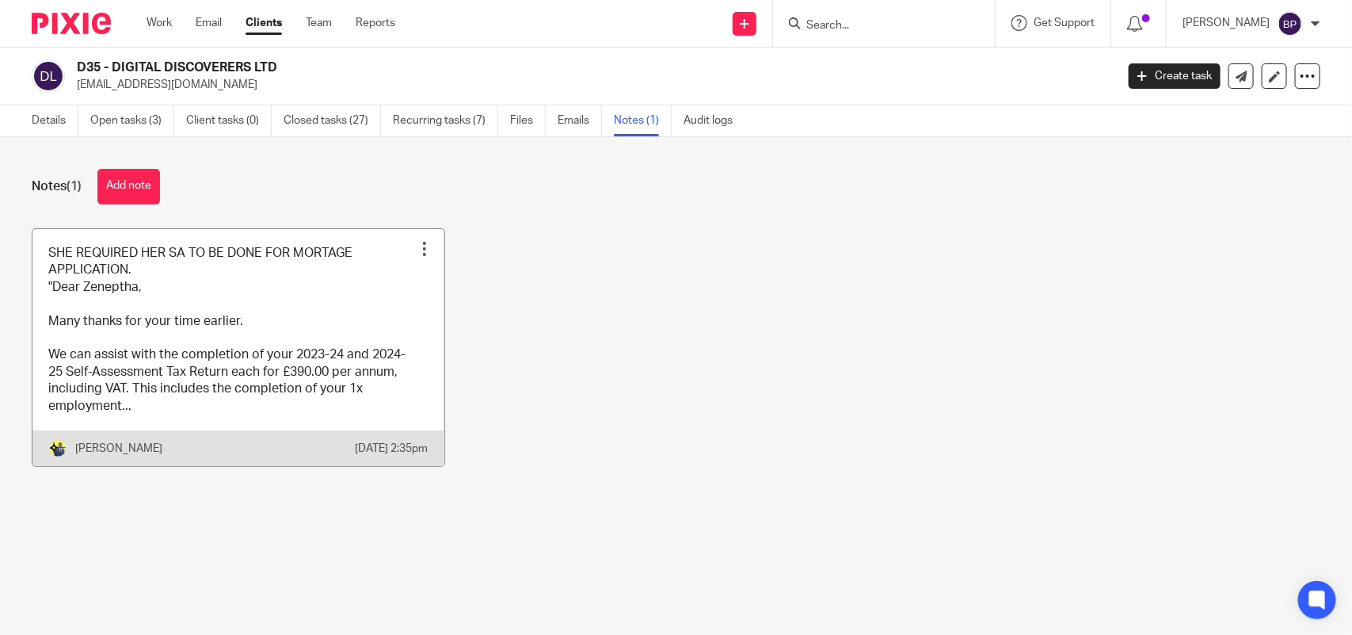
click at [313, 307] on link at bounding box center [238, 347] width 412 height 237
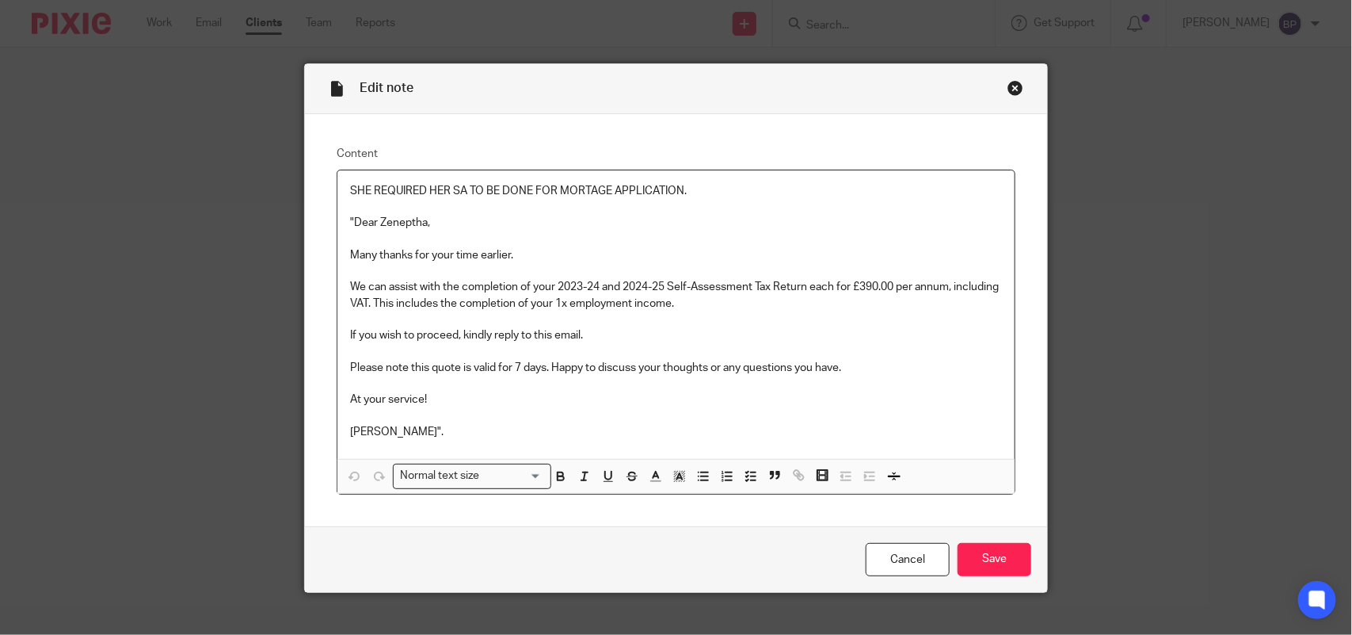
click at [1008, 92] on div "Close this dialog window" at bounding box center [1016, 88] width 16 height 16
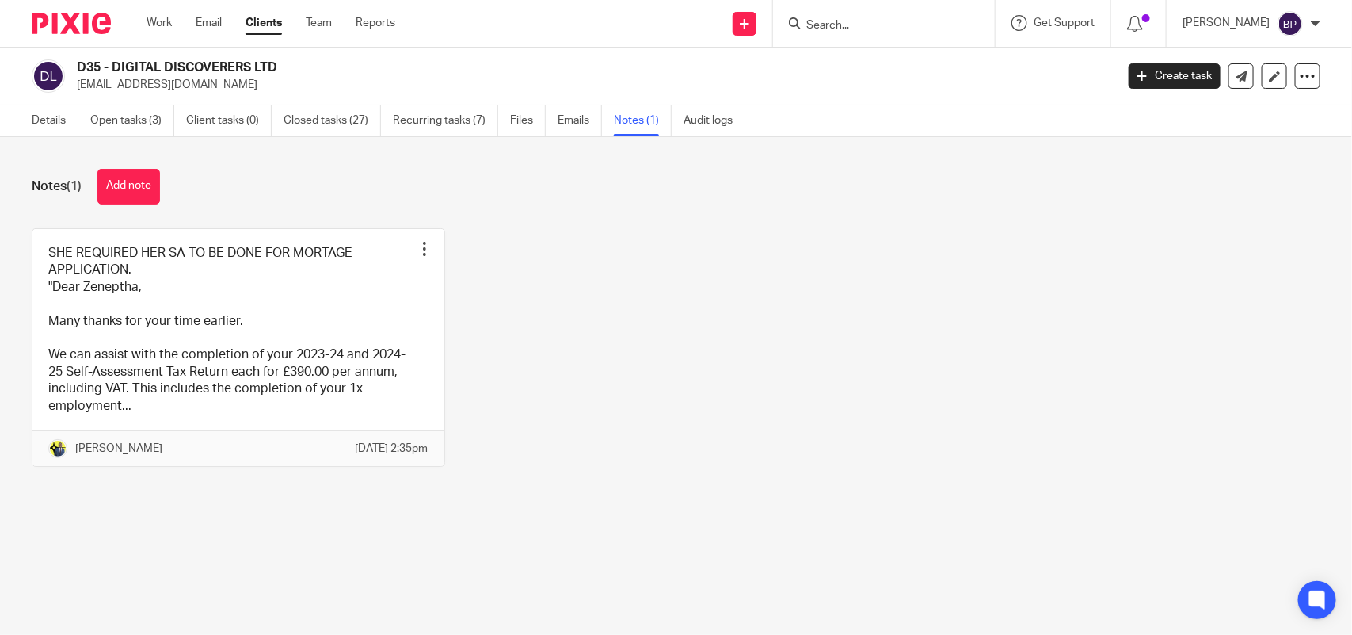
click at [89, 117] on ul "Details Open tasks (3) Client tasks (0) Closed tasks (27) Recurring tasks (7) F…" at bounding box center [394, 120] width 725 height 31
click at [70, 117] on link "Details" at bounding box center [55, 120] width 47 height 31
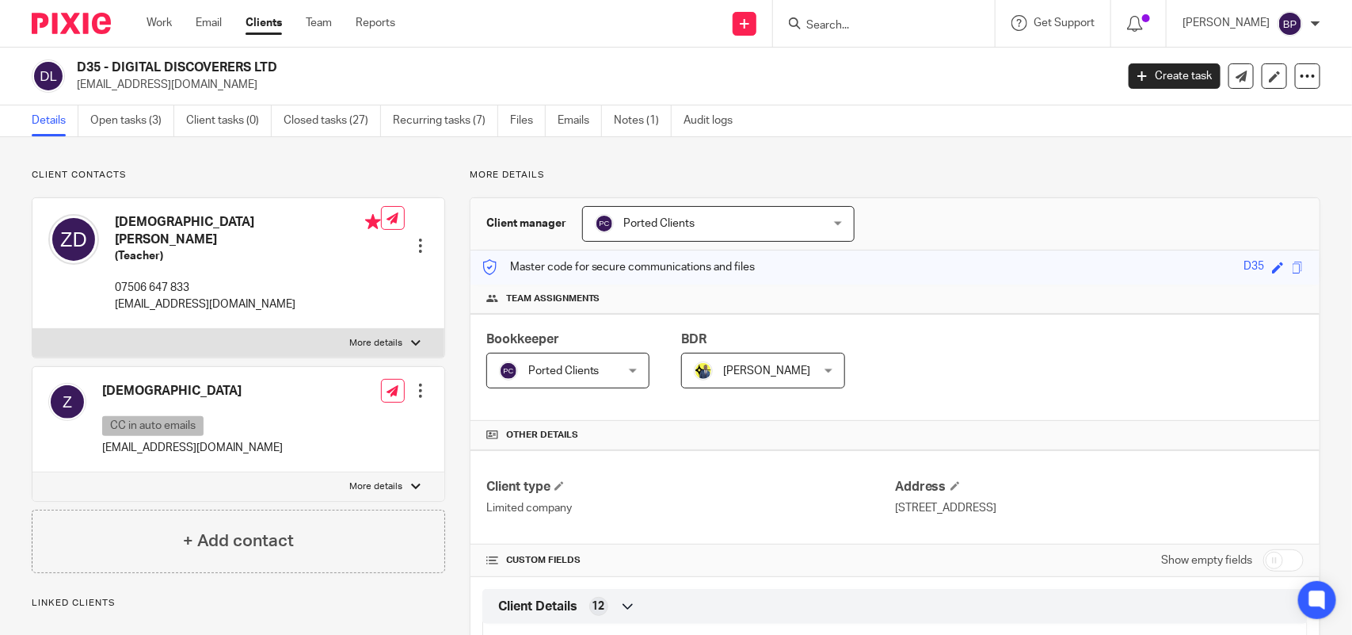
click at [844, 172] on p "More details" at bounding box center [895, 175] width 851 height 13
drag, startPoint x: 113, startPoint y: 214, endPoint x: 242, endPoint y: 226, distance: 128.9
click at [242, 226] on div "[DEMOGRAPHIC_DATA] [PERSON_NAME] (Teacher) 07506 647 833 [EMAIL_ADDRESS][DOMAIN…" at bounding box center [214, 263] width 333 height 114
copy h4 "[DEMOGRAPHIC_DATA] [PERSON_NAME]"
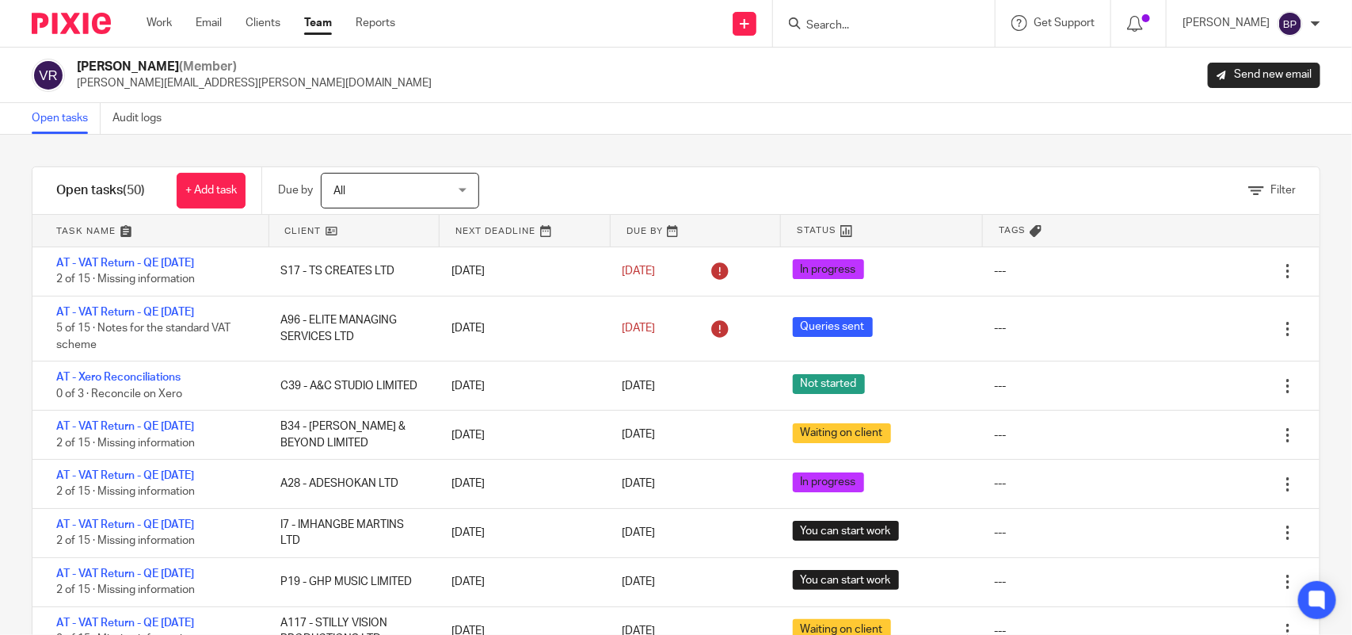
click at [71, 116] on link "Open tasks" at bounding box center [66, 118] width 69 height 31
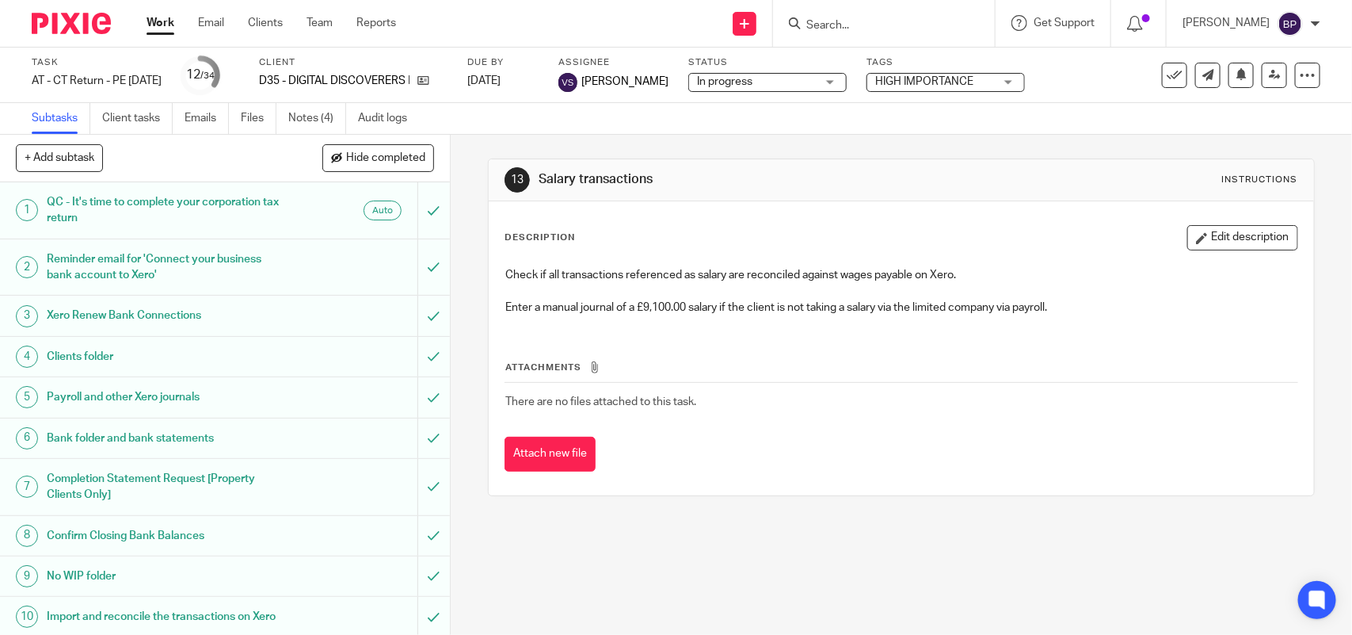
scroll to position [396, 0]
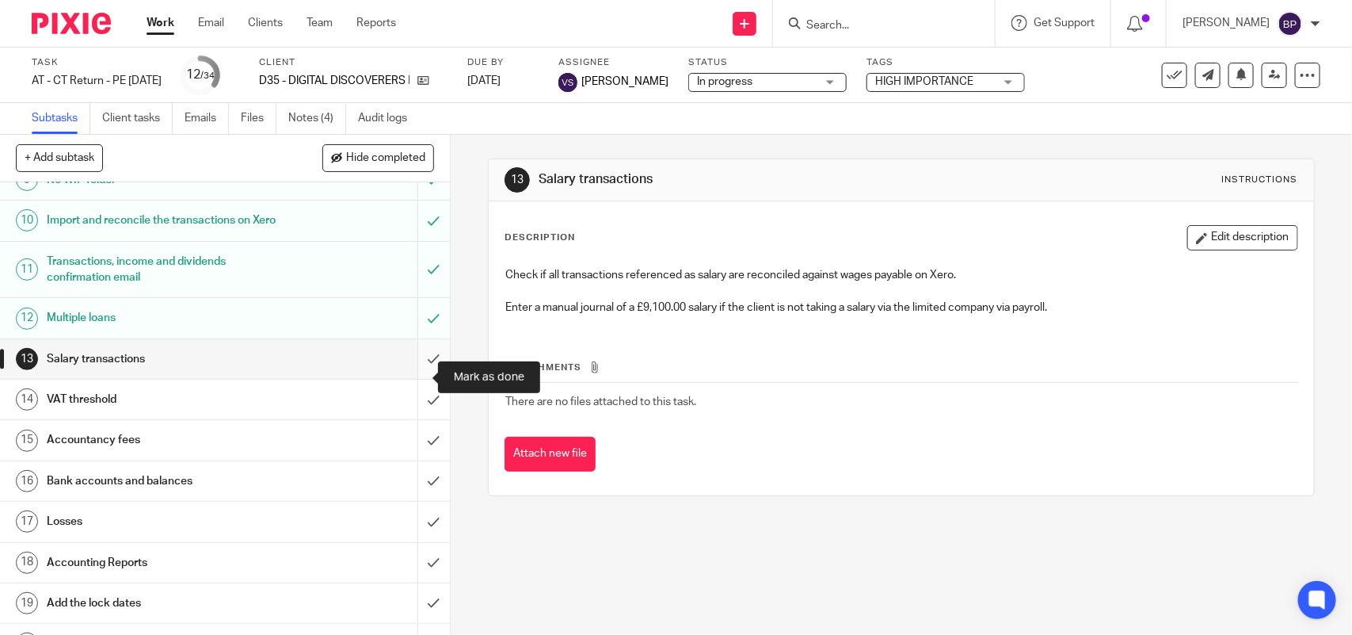
click at [406, 368] on input "submit" at bounding box center [225, 359] width 450 height 40
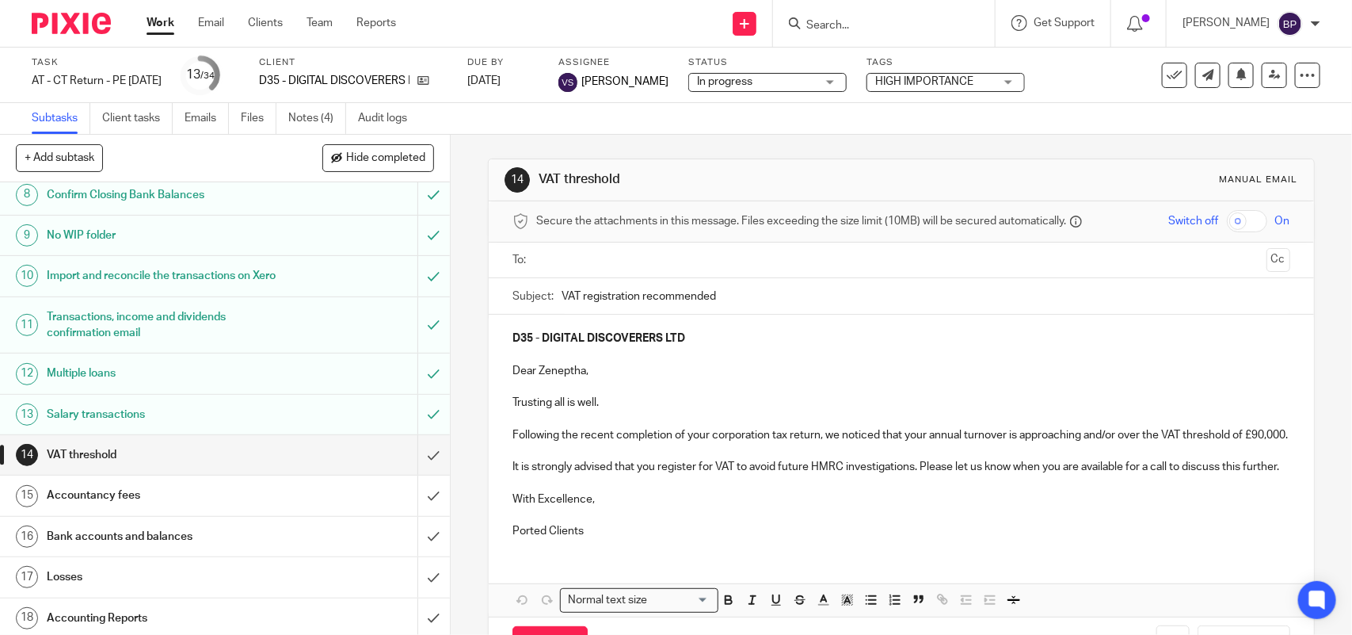
scroll to position [396, 0]
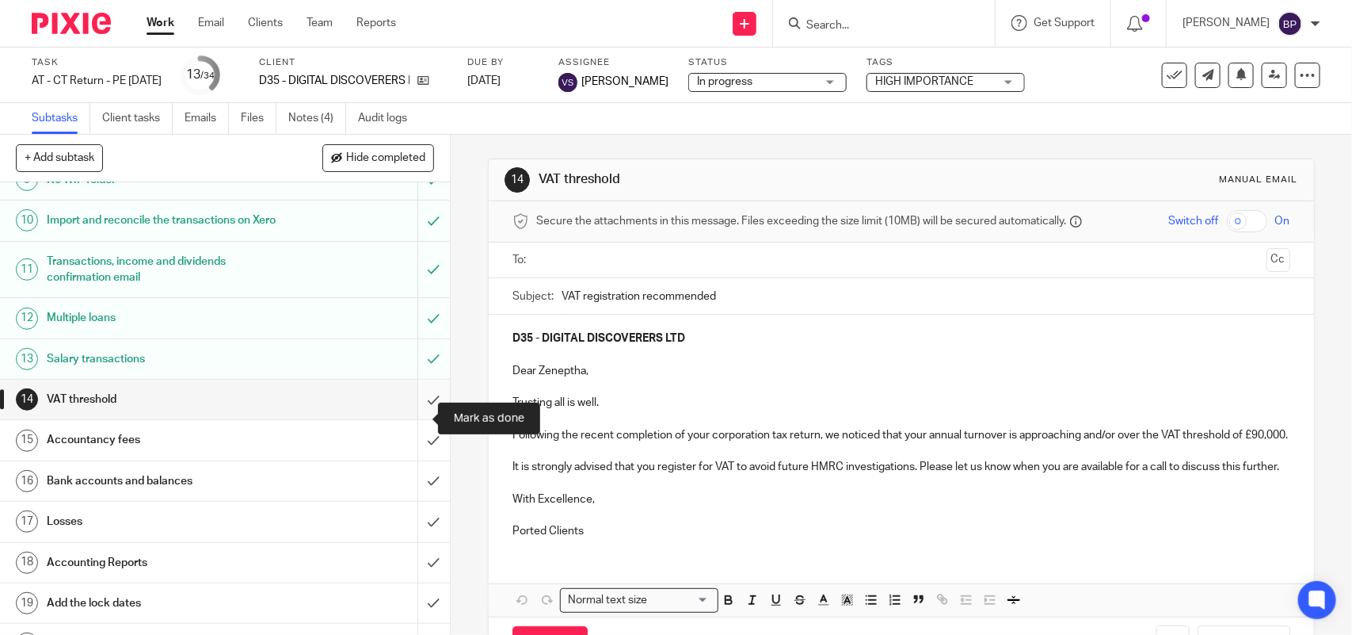
click at [406, 414] on input "submit" at bounding box center [225, 399] width 450 height 40
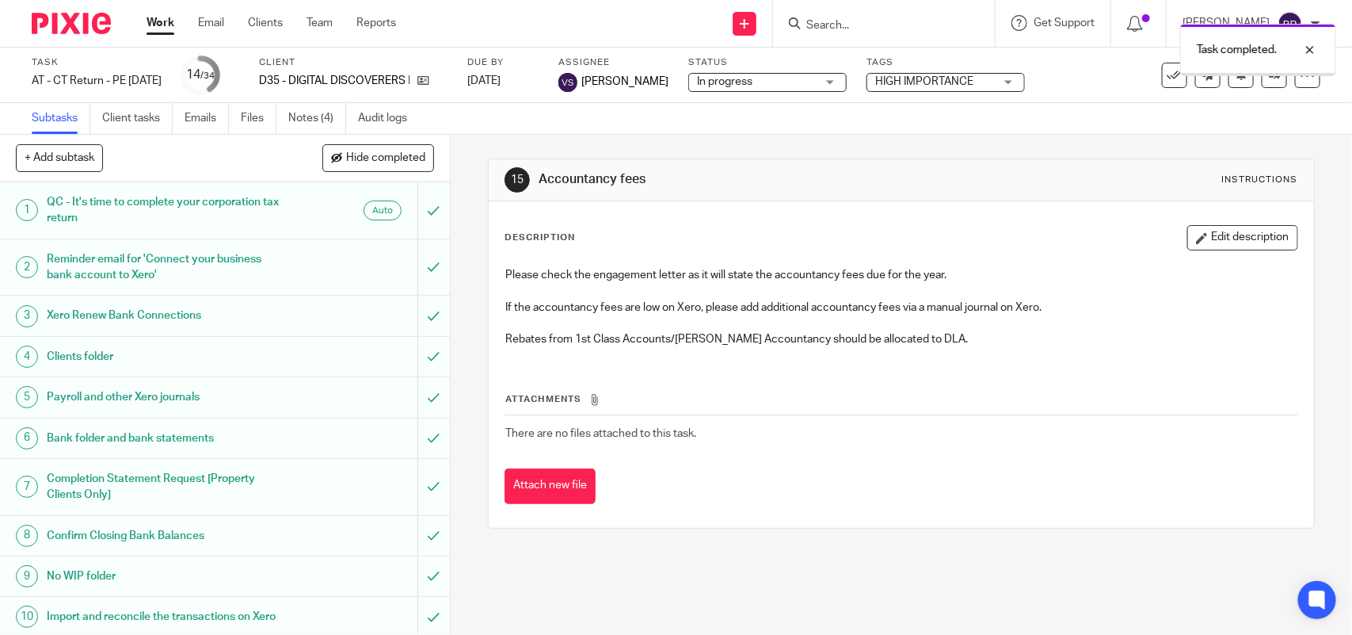
scroll to position [495, 0]
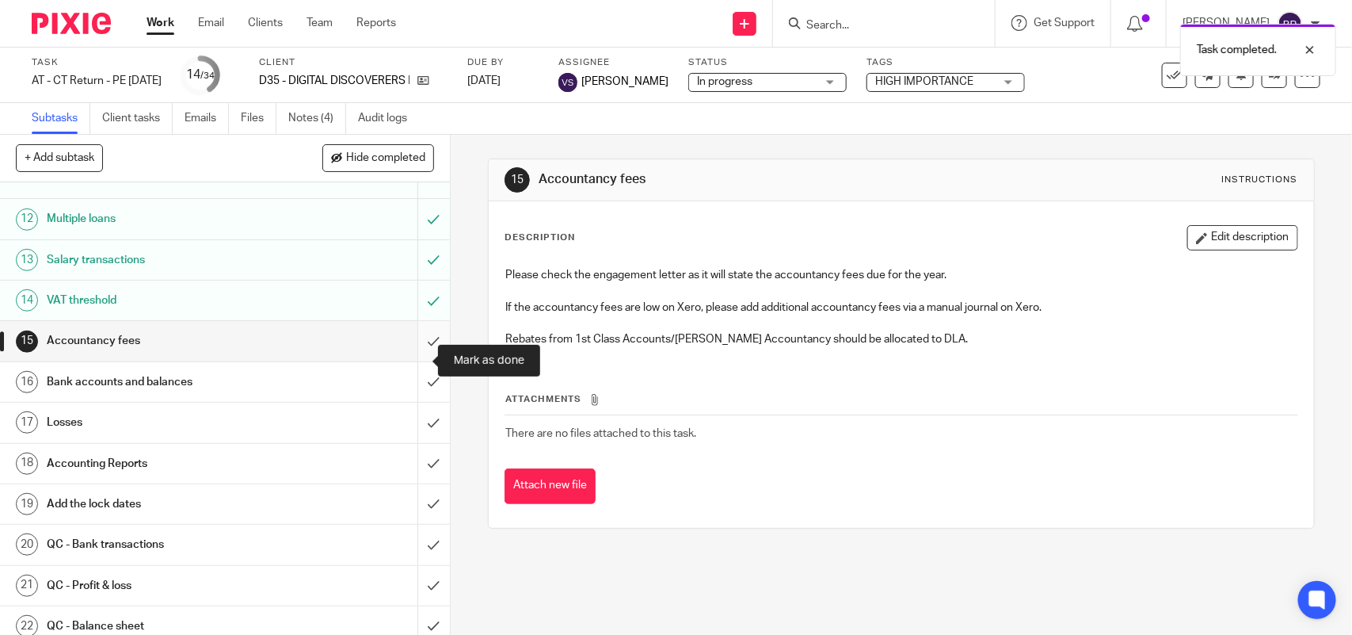
click at [406, 360] on input "submit" at bounding box center [225, 341] width 450 height 40
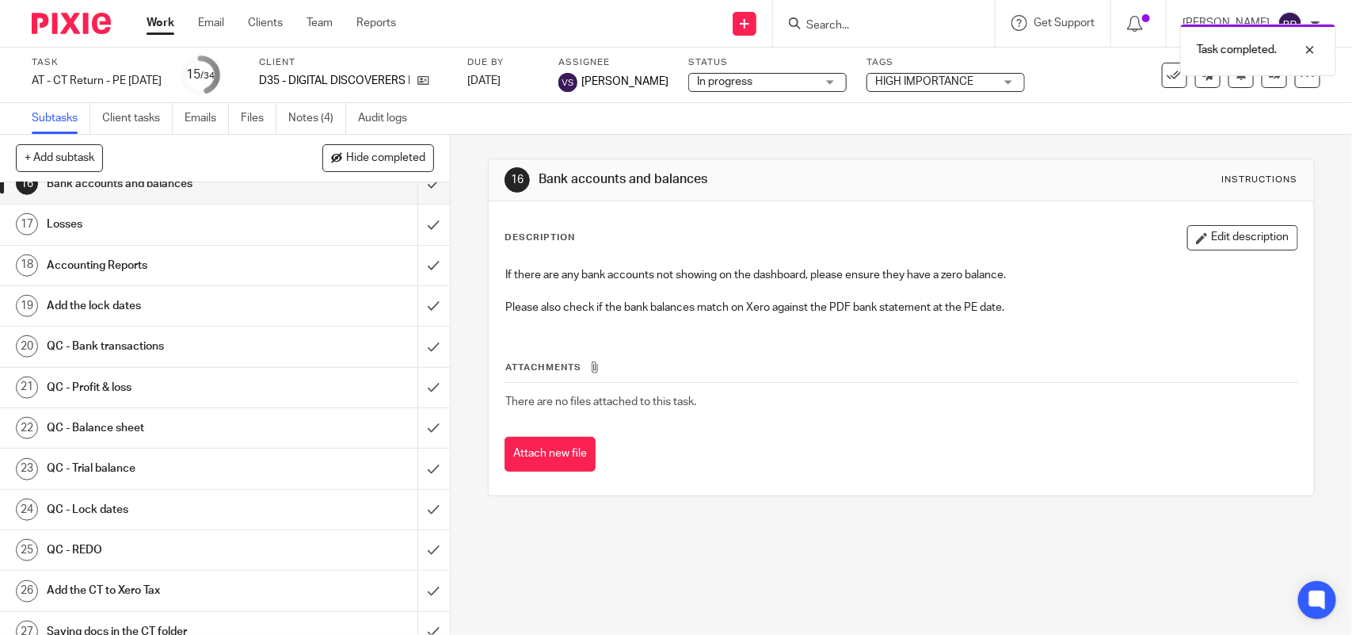
scroll to position [594, 0]
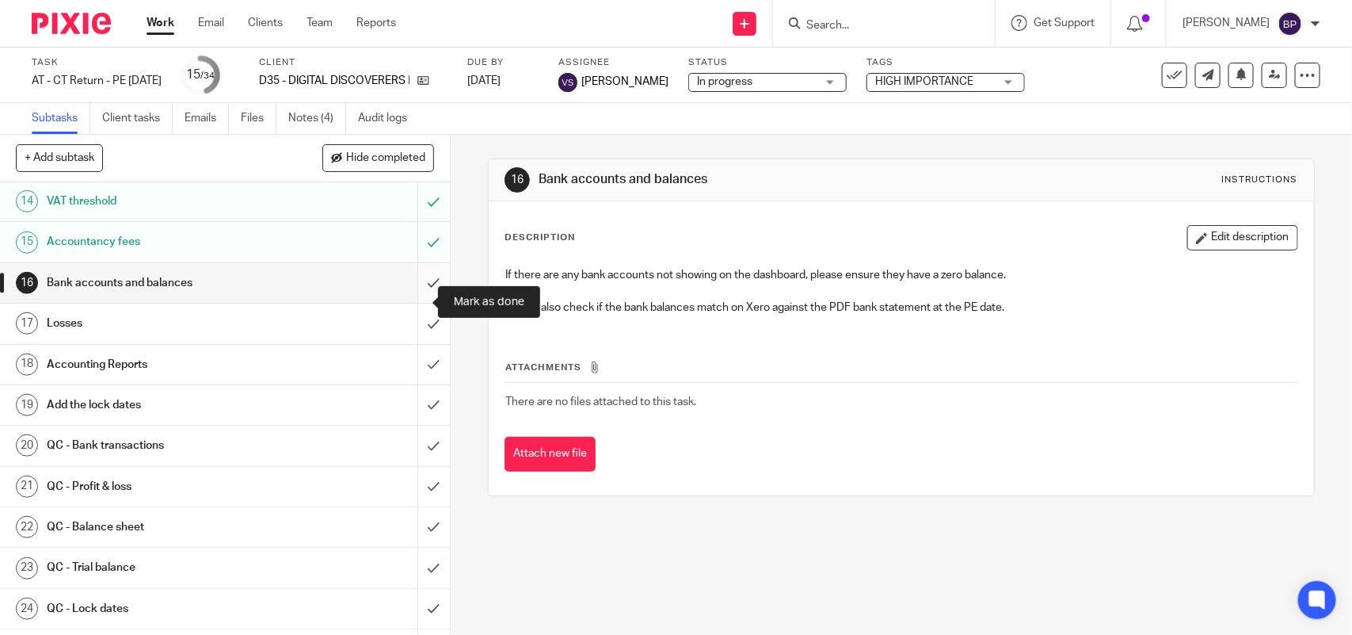
click at [406, 298] on input "submit" at bounding box center [225, 283] width 450 height 40
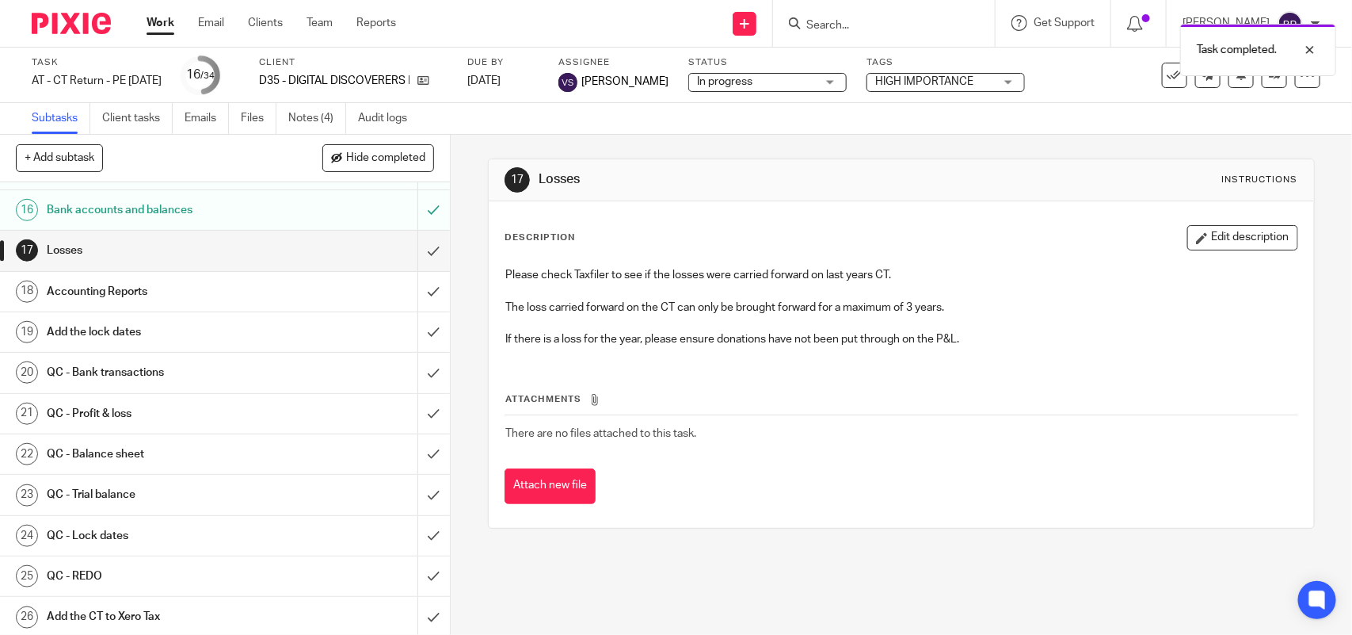
scroll to position [693, 0]
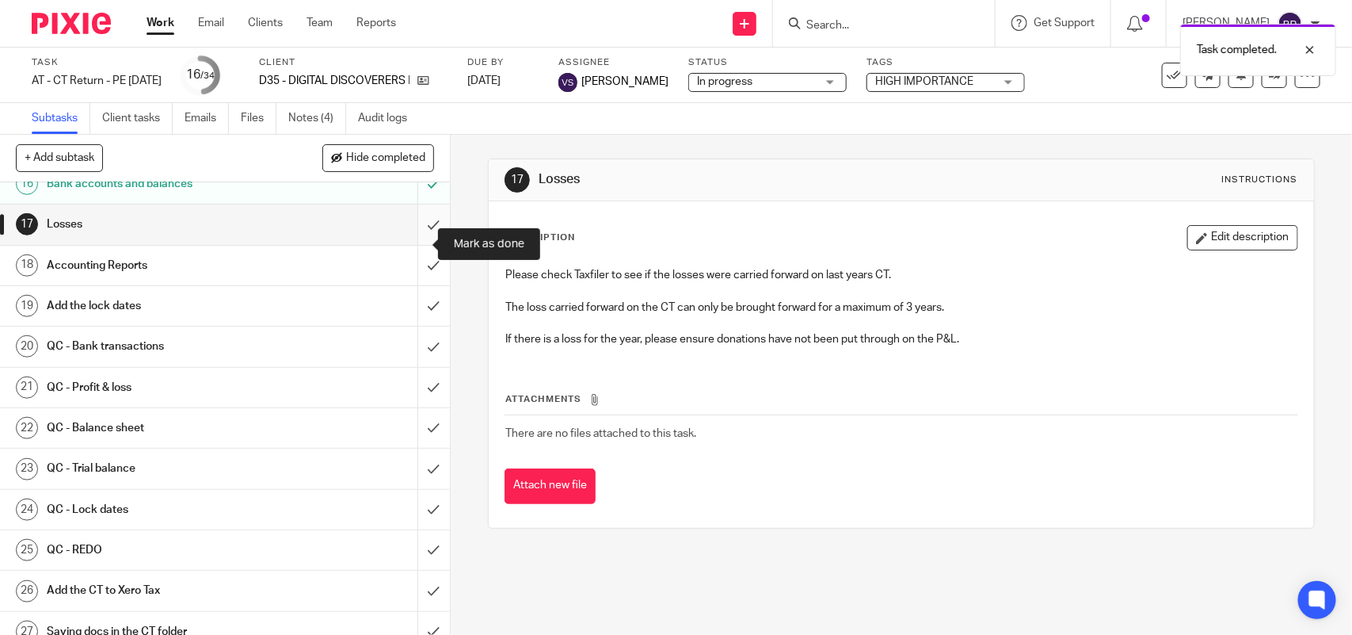
click at [406, 243] on input "submit" at bounding box center [225, 224] width 450 height 40
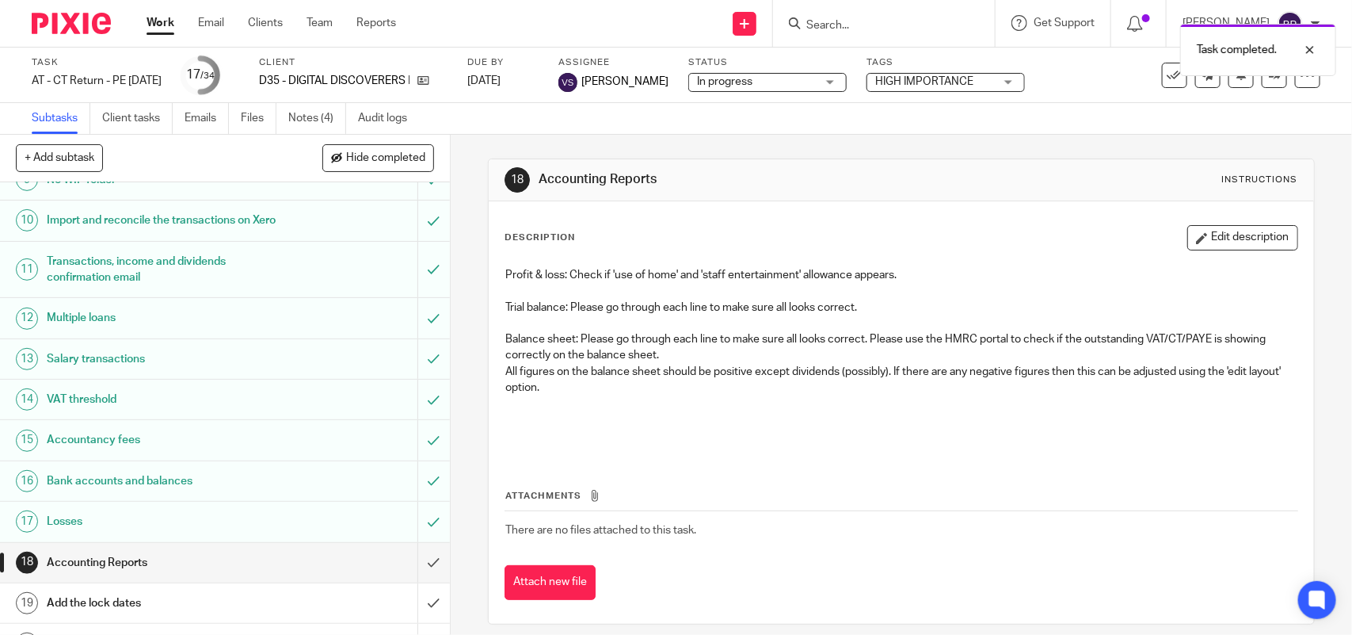
scroll to position [594, 0]
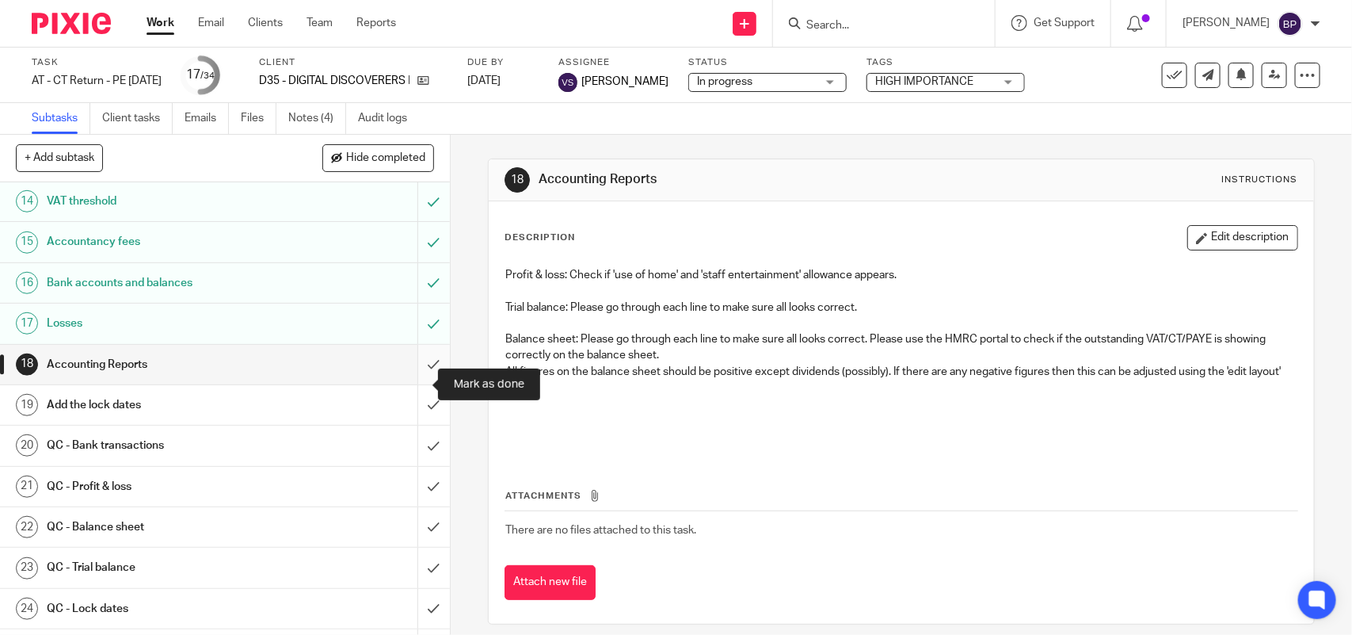
click at [418, 381] on input "submit" at bounding box center [225, 365] width 450 height 40
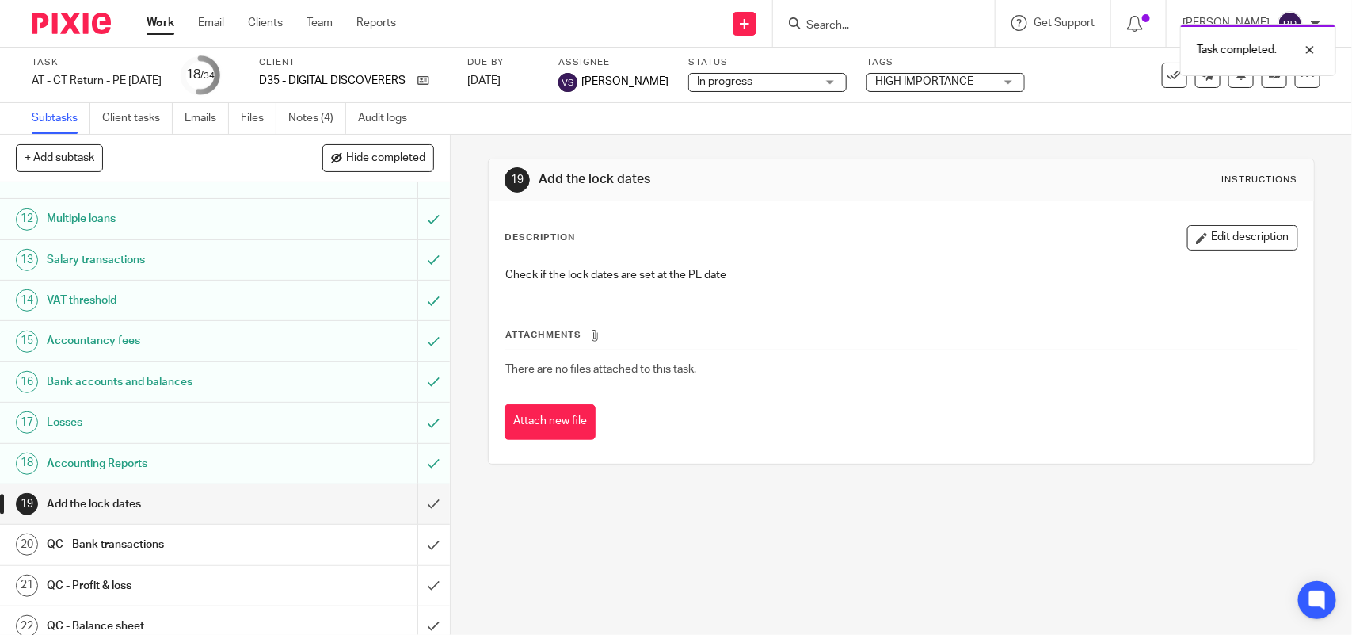
scroll to position [891, 0]
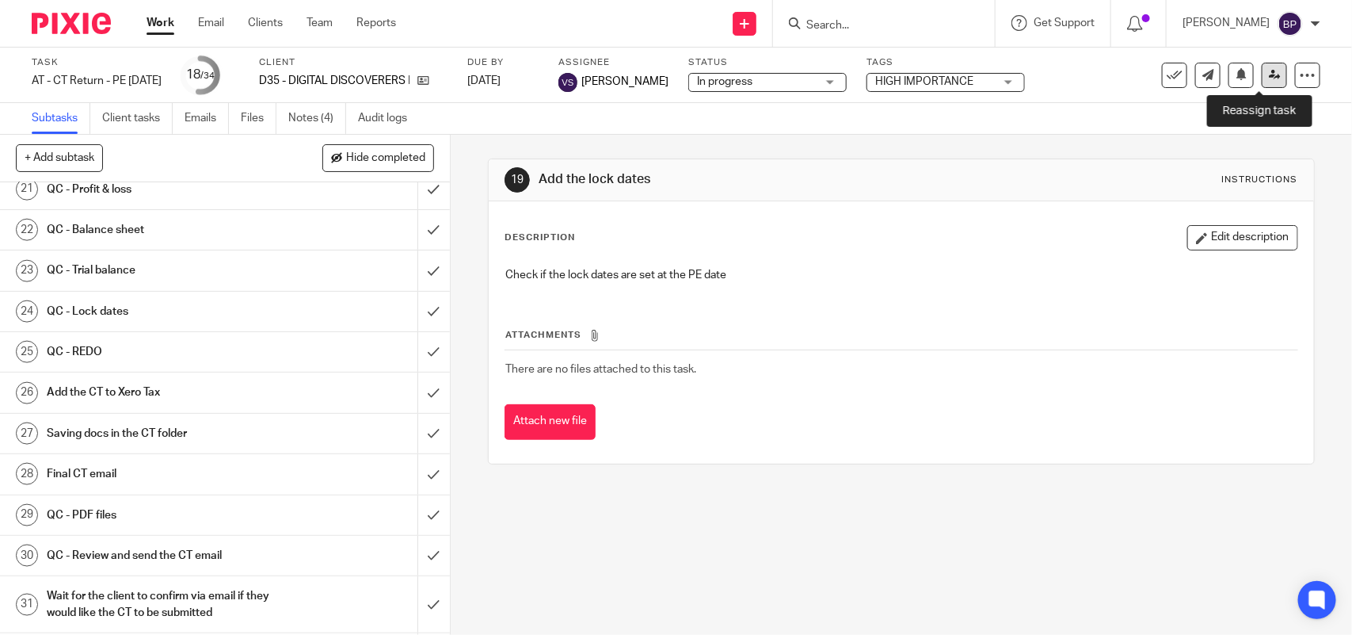
click at [1266, 76] on link at bounding box center [1274, 75] width 25 height 25
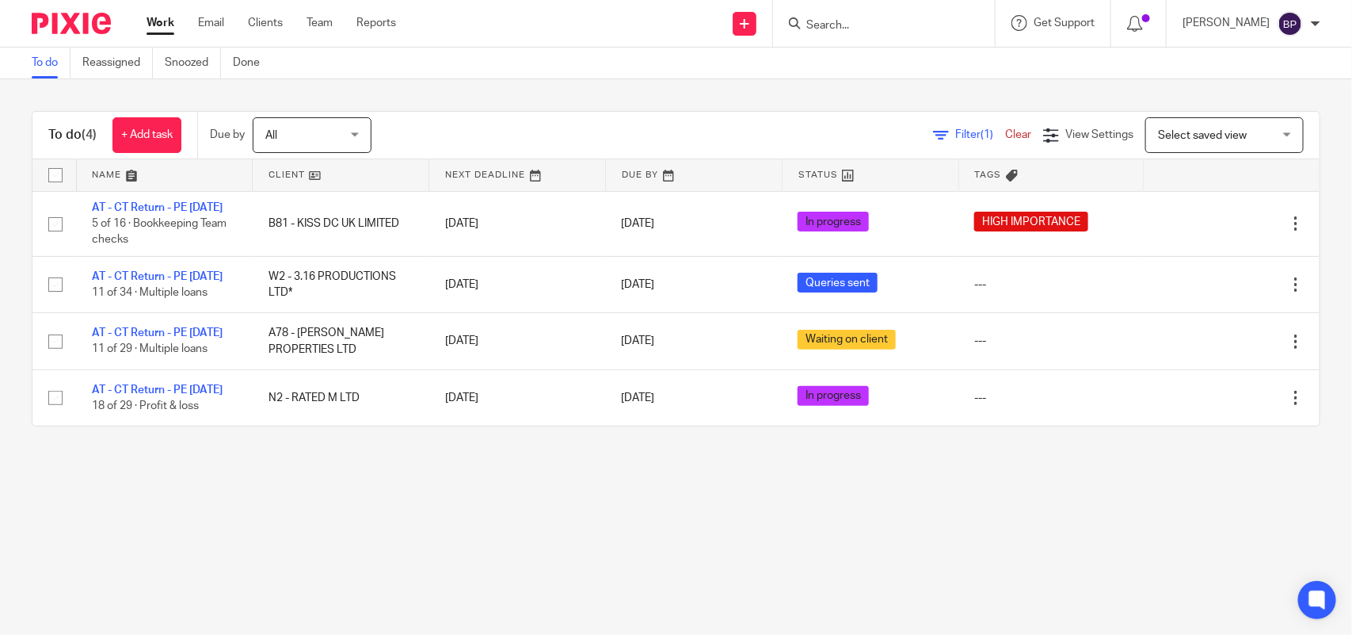
click at [52, 63] on link "To do" at bounding box center [51, 63] width 39 height 31
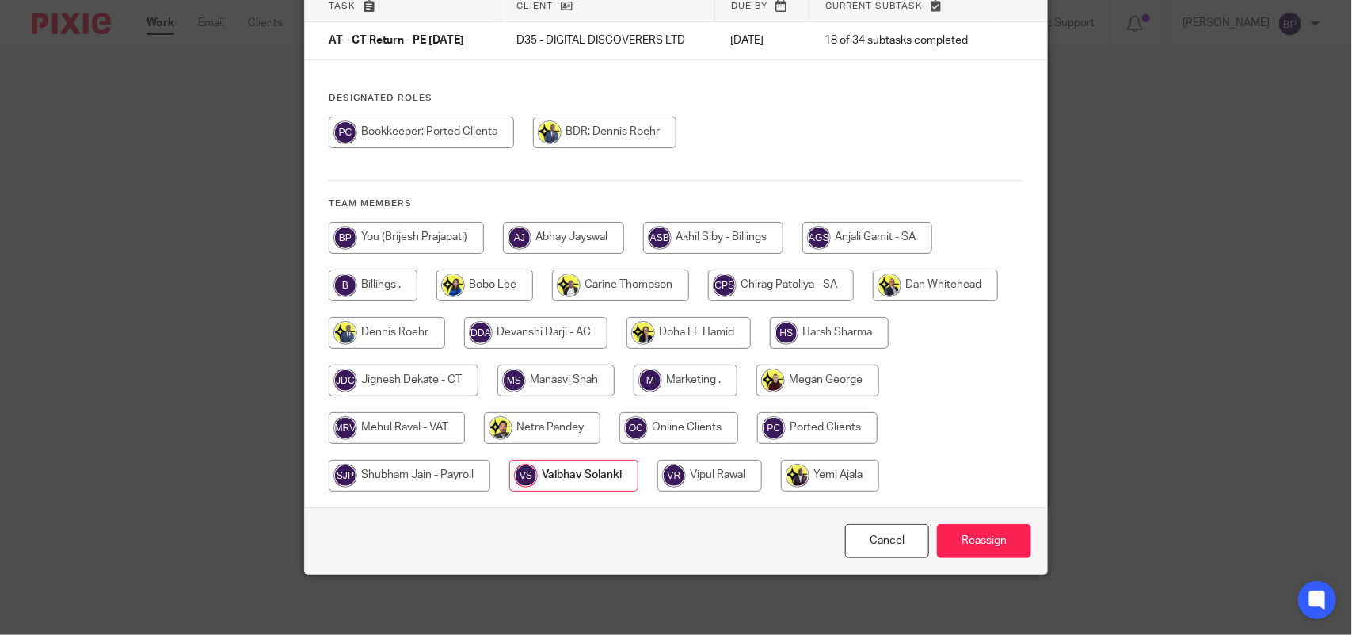
scroll to position [128, 0]
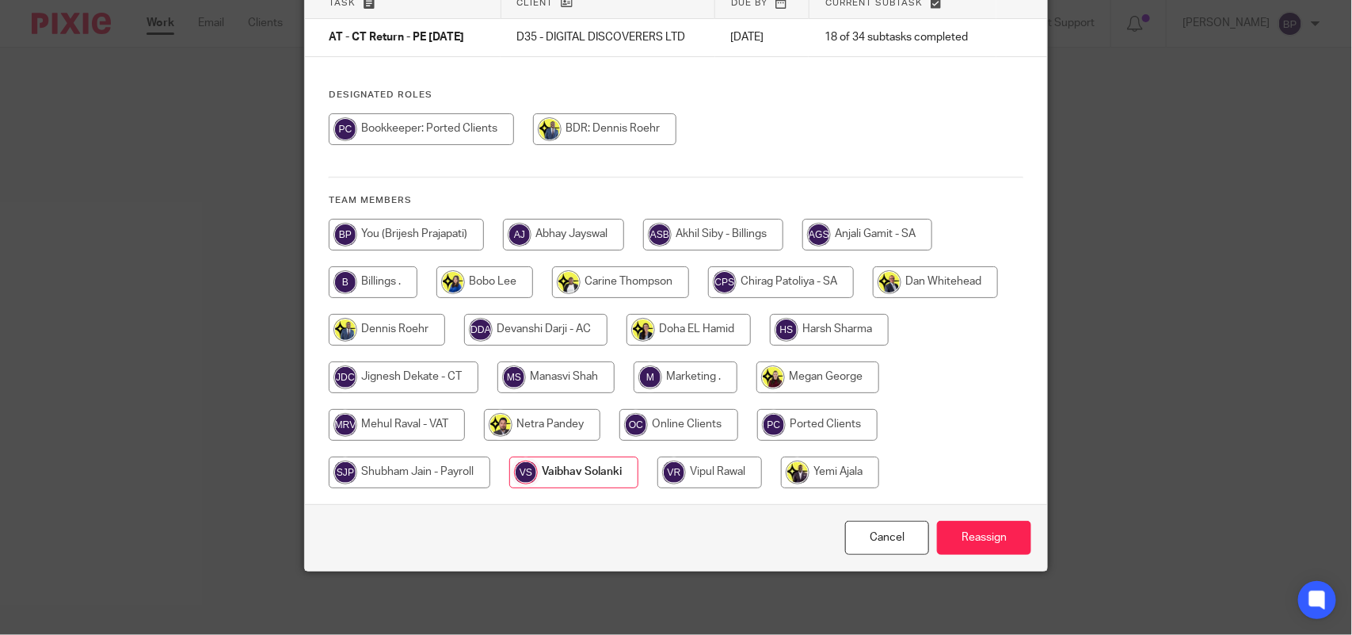
click at [434, 369] on input "radio" at bounding box center [404, 377] width 150 height 32
radio input "true"
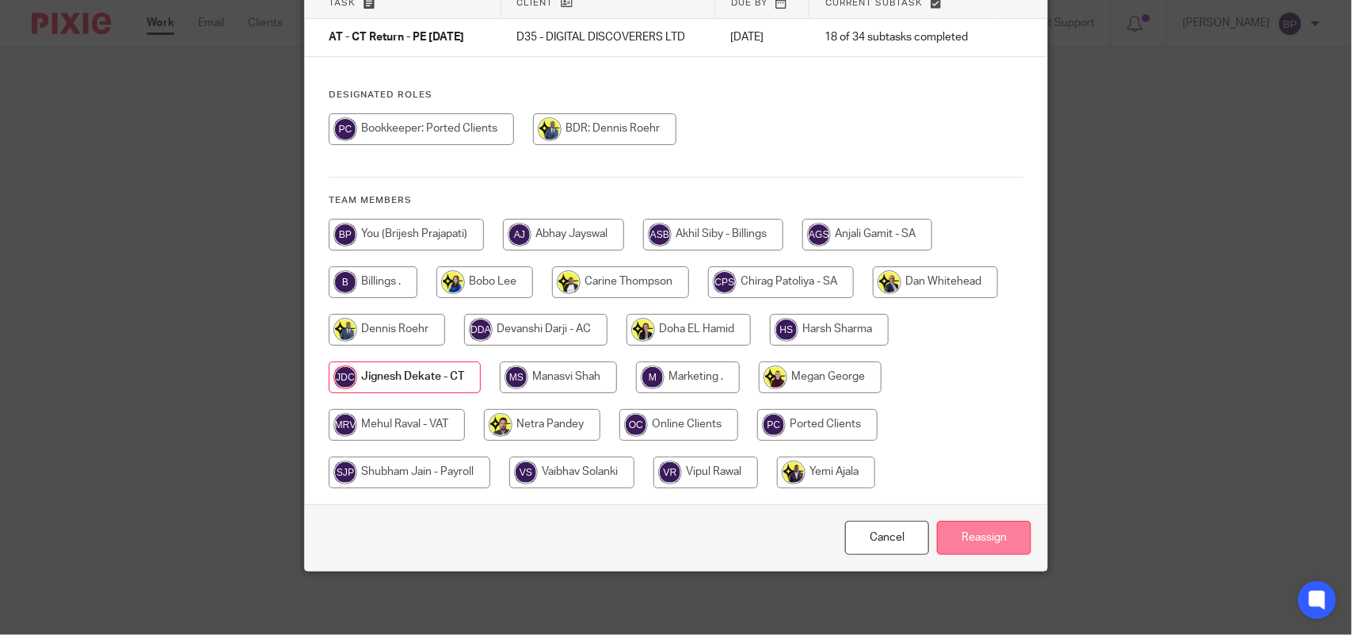
click at [977, 528] on input "Reassign" at bounding box center [984, 538] width 94 height 34
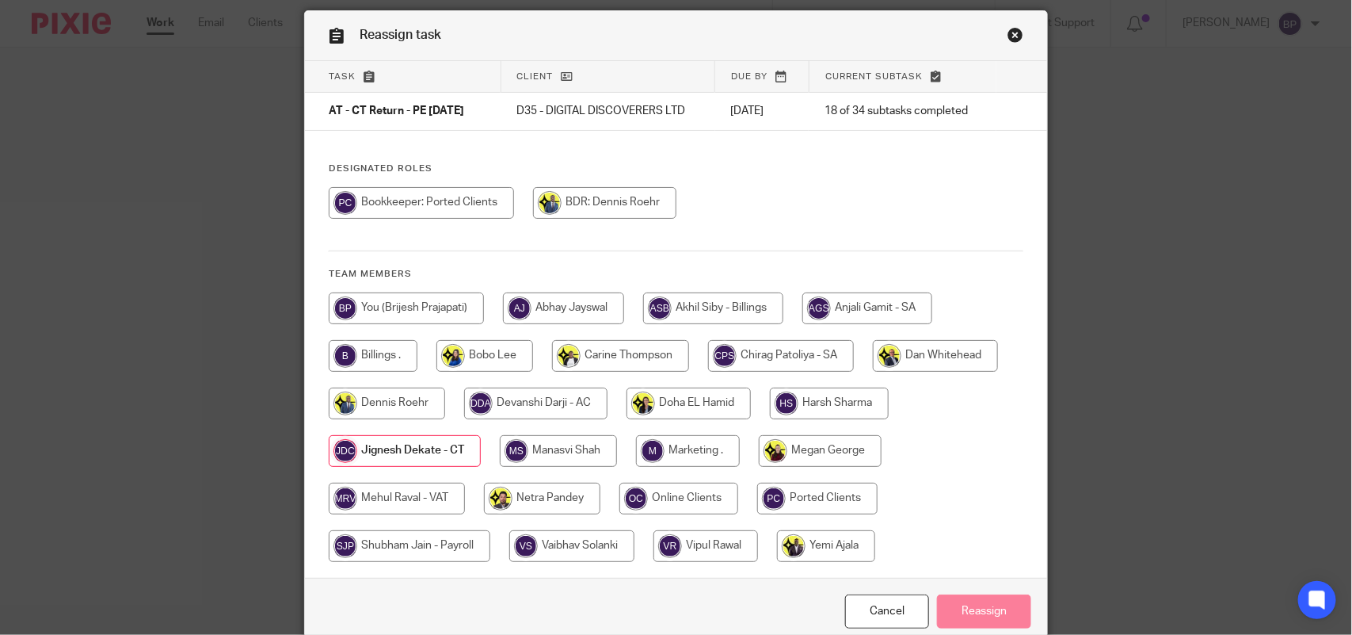
scroll to position [0, 0]
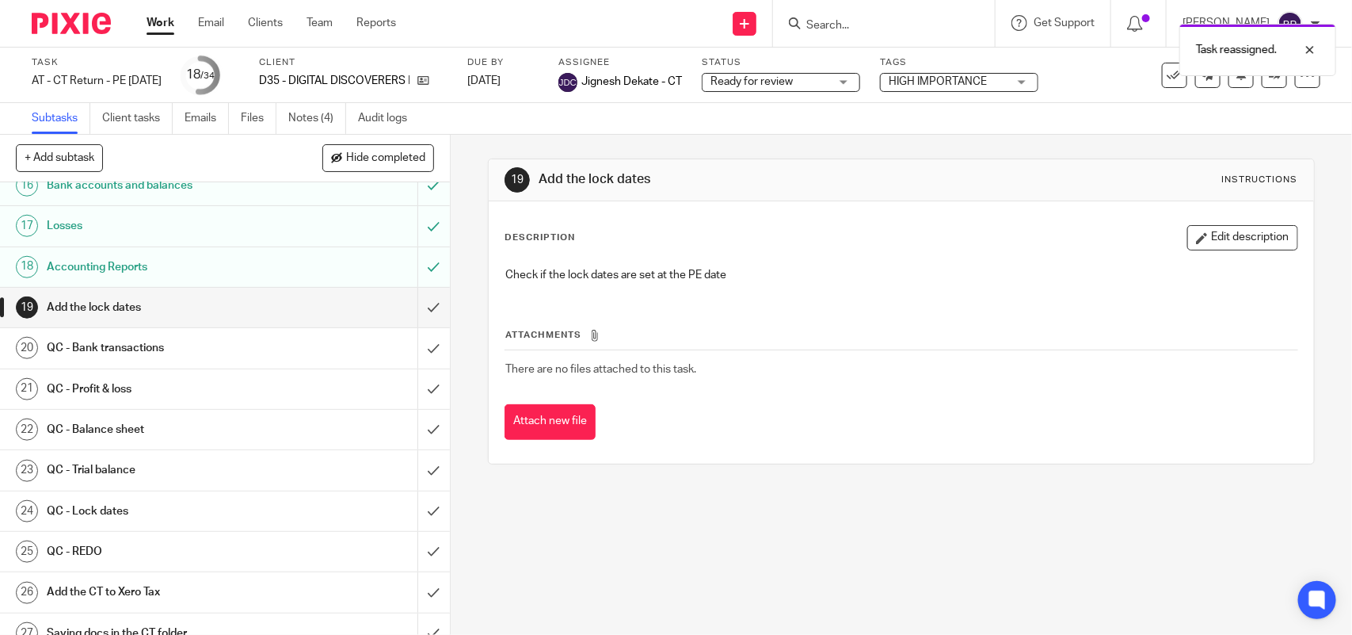
scroll to position [693, 0]
click at [399, 322] on input "submit" at bounding box center [225, 306] width 450 height 40
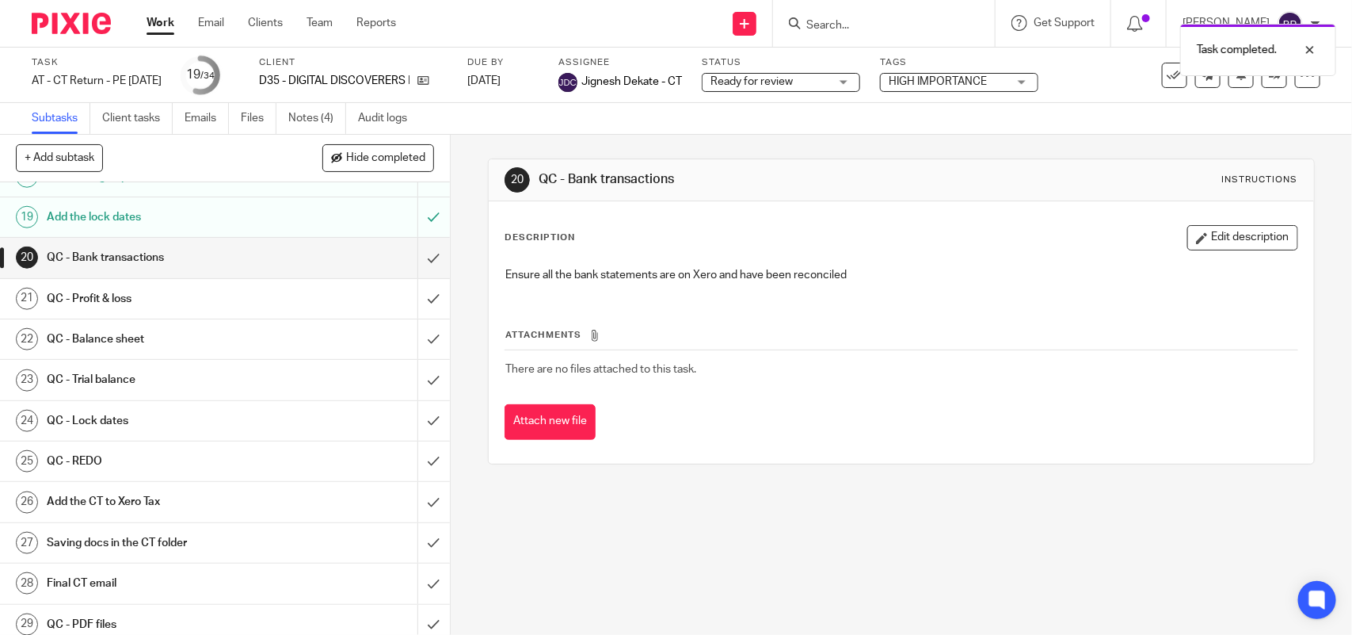
scroll to position [792, 0]
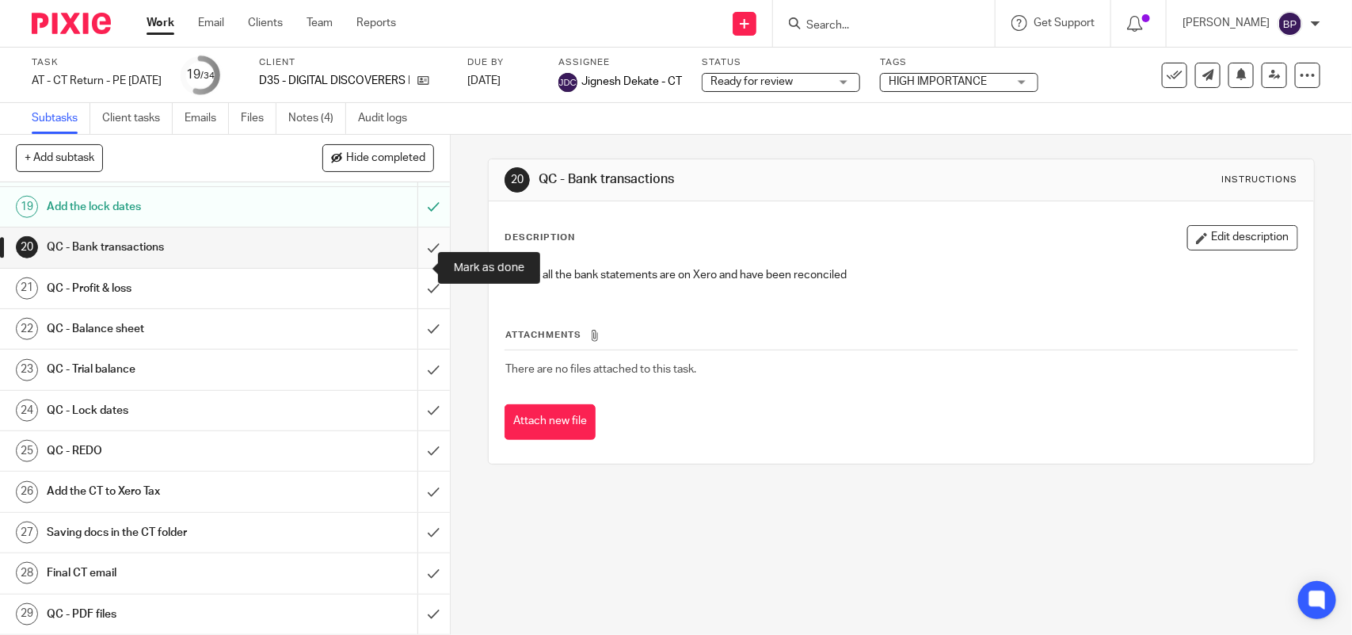
click at [406, 264] on input "submit" at bounding box center [225, 247] width 450 height 40
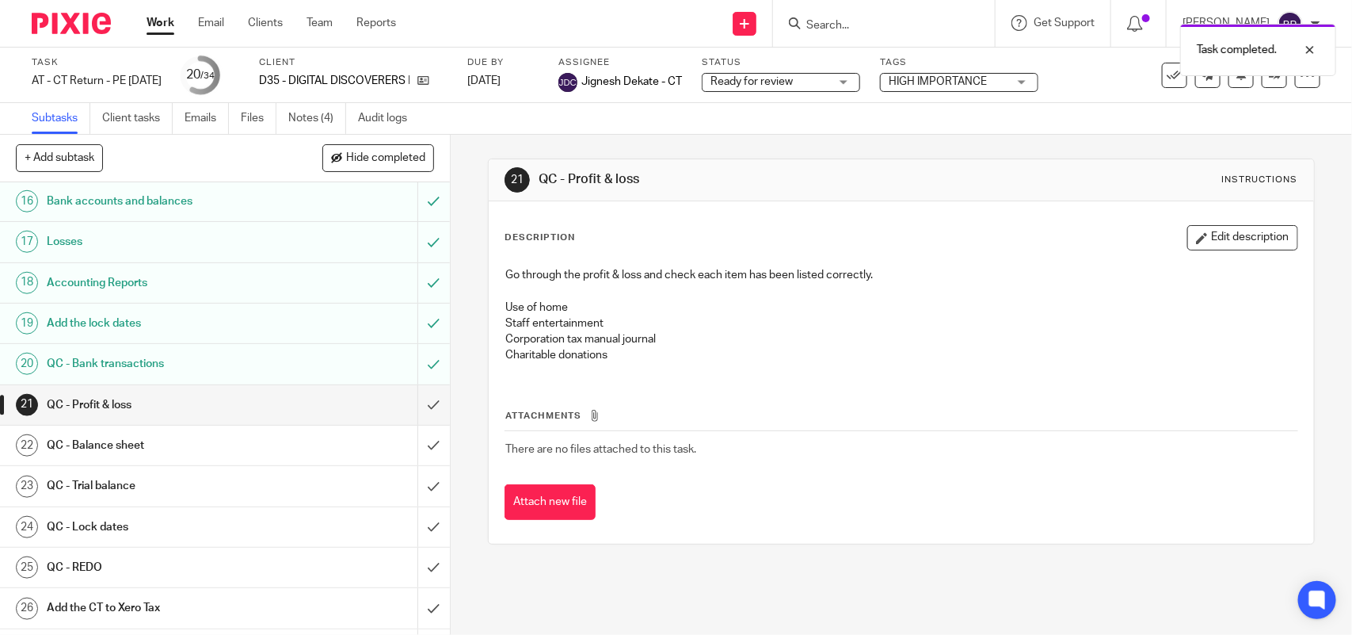
scroll to position [792, 0]
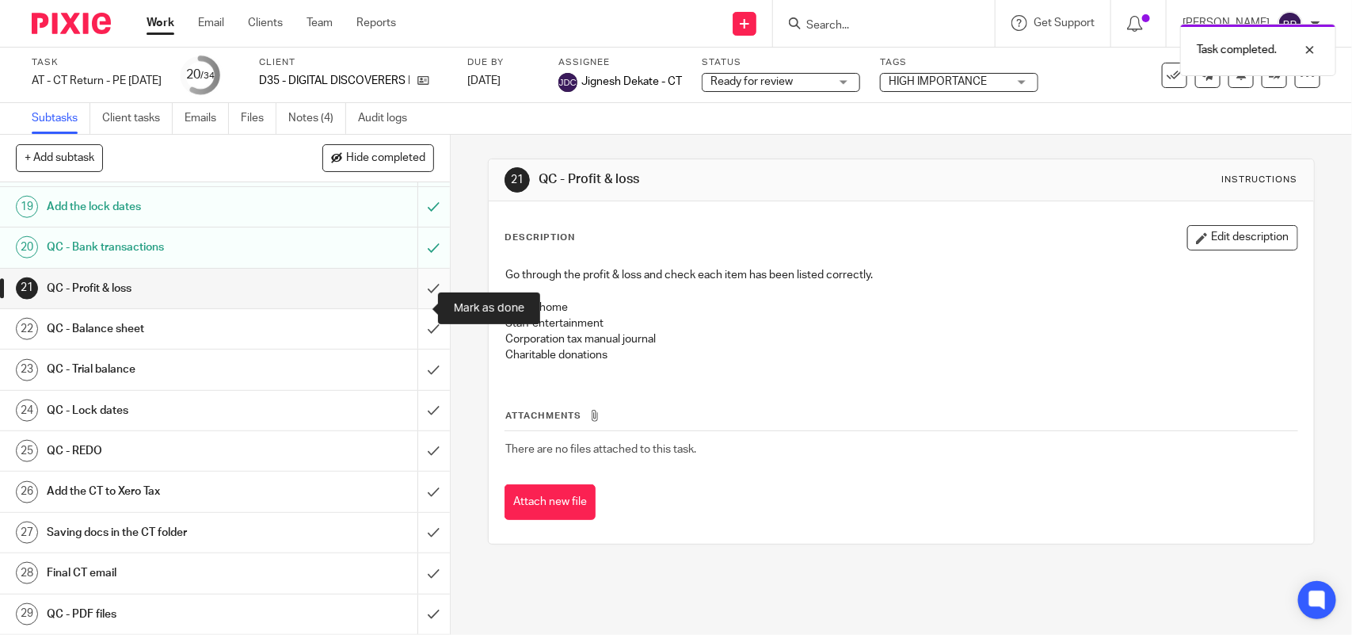
click at [410, 301] on input "submit" at bounding box center [225, 289] width 450 height 40
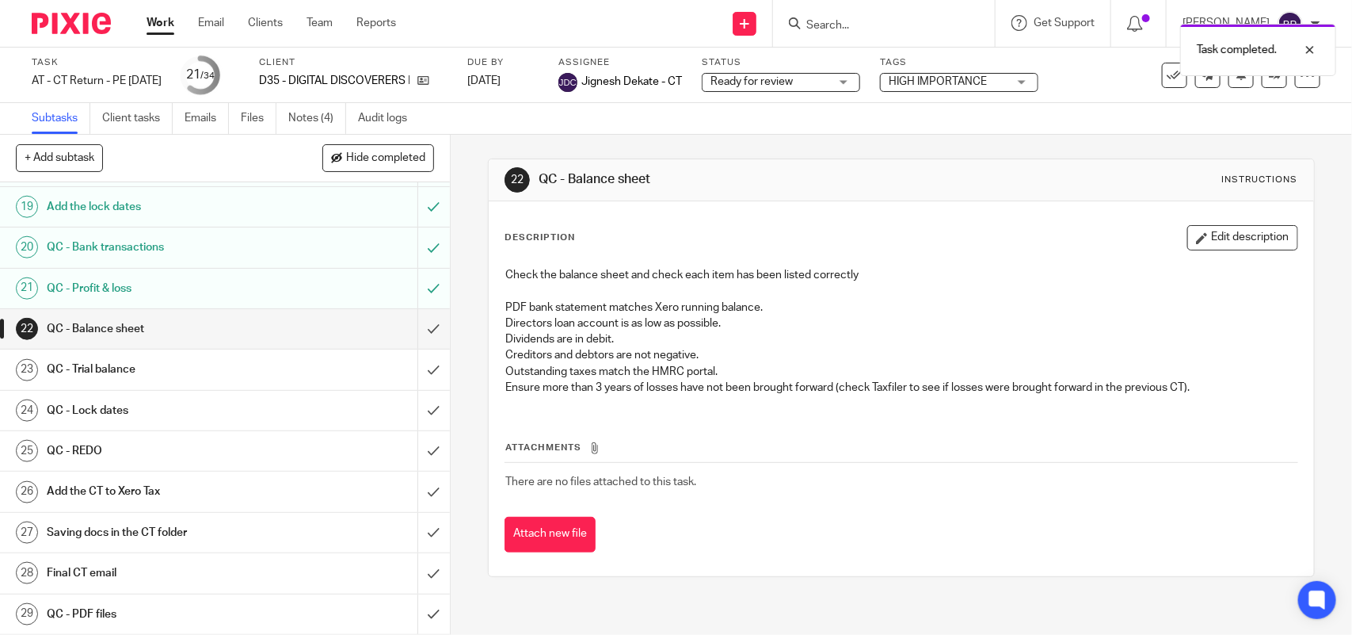
scroll to position [891, 0]
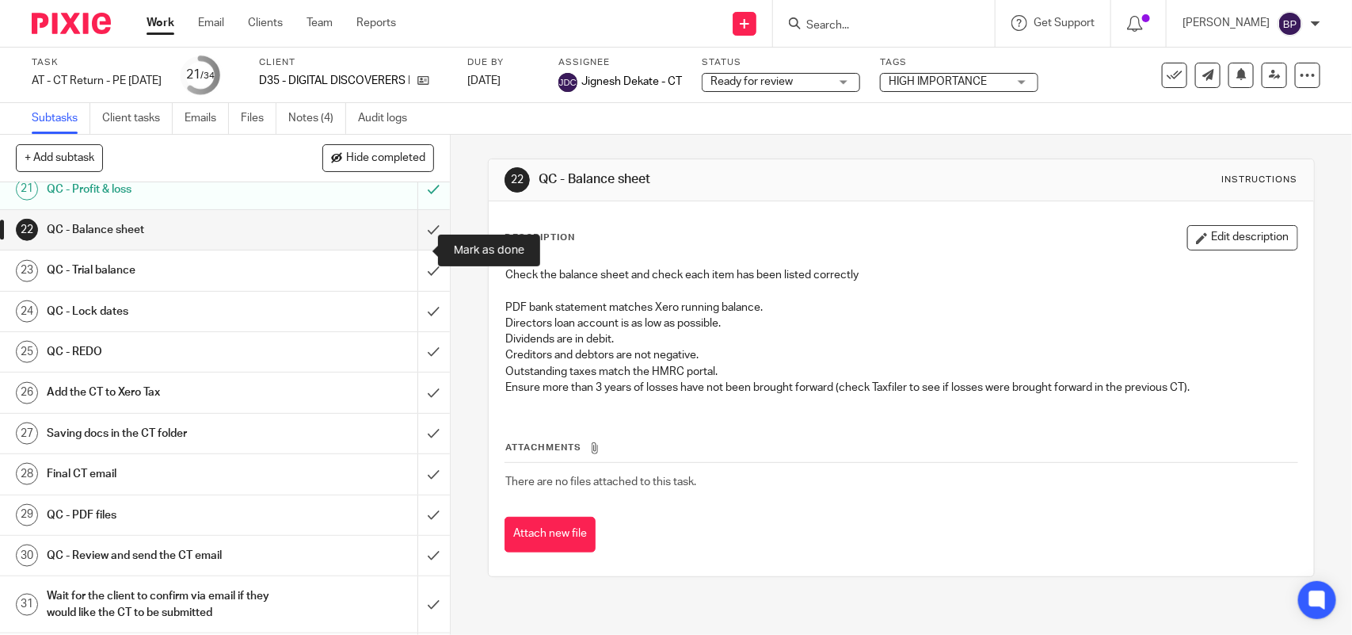
drag, startPoint x: 414, startPoint y: 243, endPoint x: 296, endPoint y: 250, distance: 119.1
click at [414, 243] on input "submit" at bounding box center [225, 230] width 450 height 40
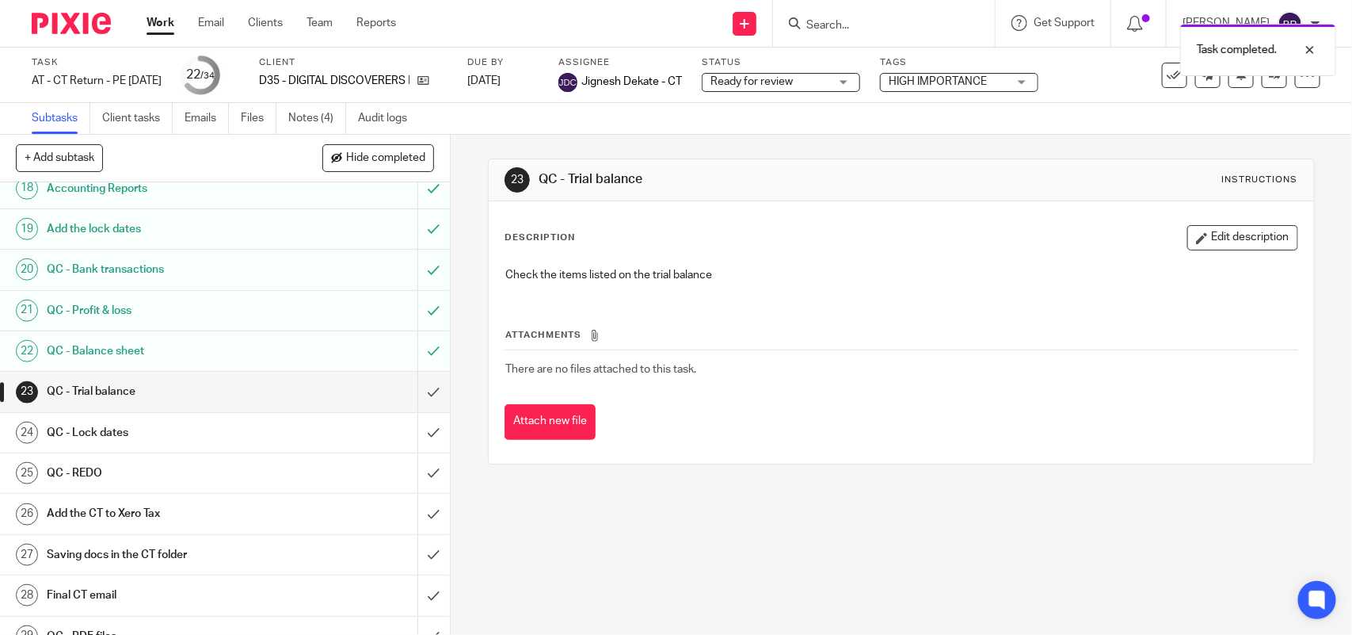
scroll to position [792, 0]
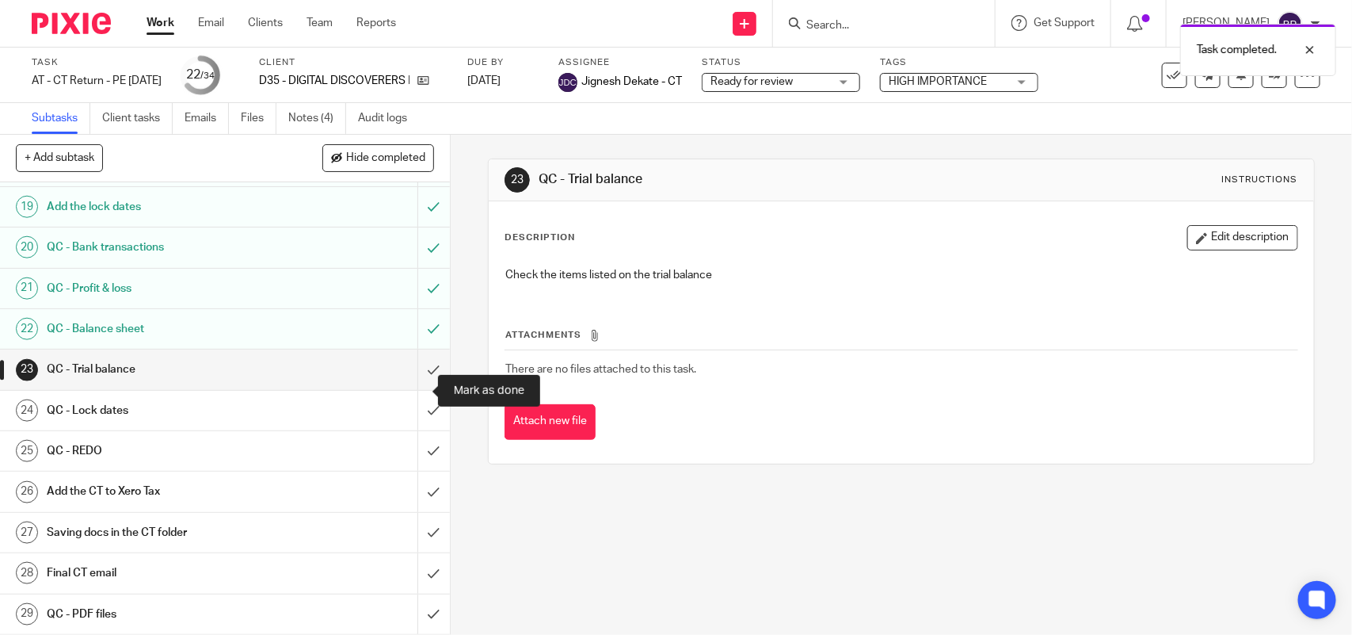
drag, startPoint x: 406, startPoint y: 389, endPoint x: 494, endPoint y: 389, distance: 87.1
click at [408, 389] on input "submit" at bounding box center [225, 369] width 450 height 40
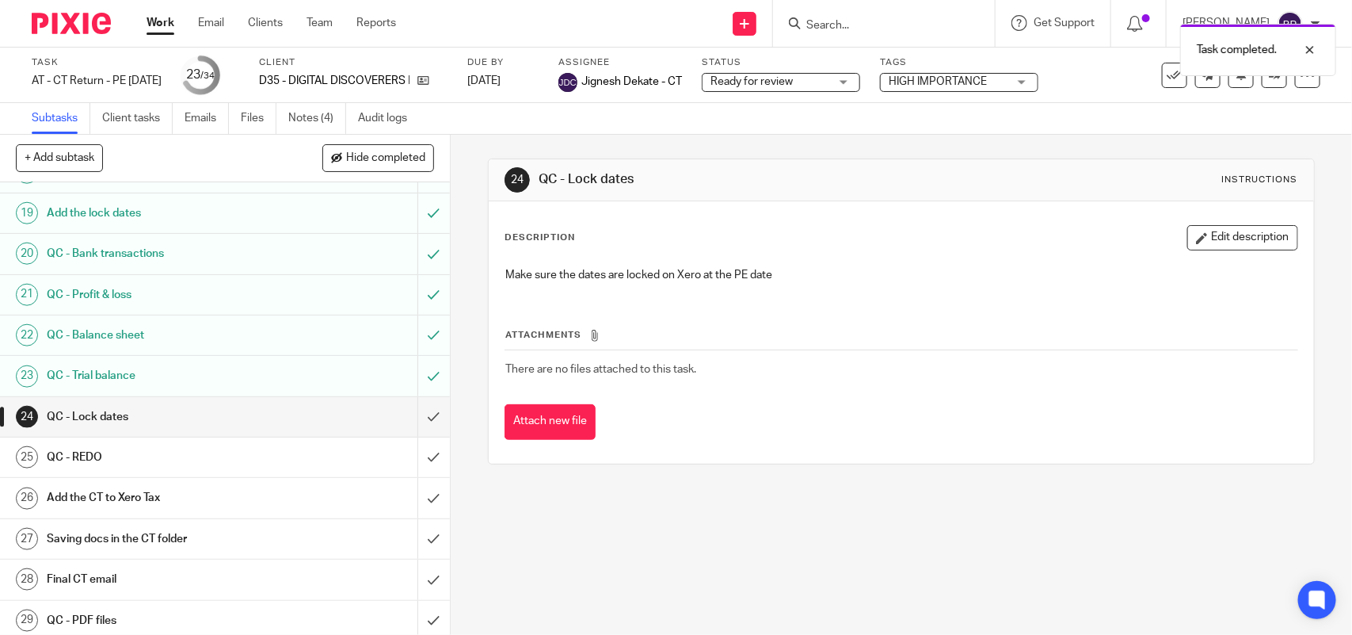
scroll to position [891, 0]
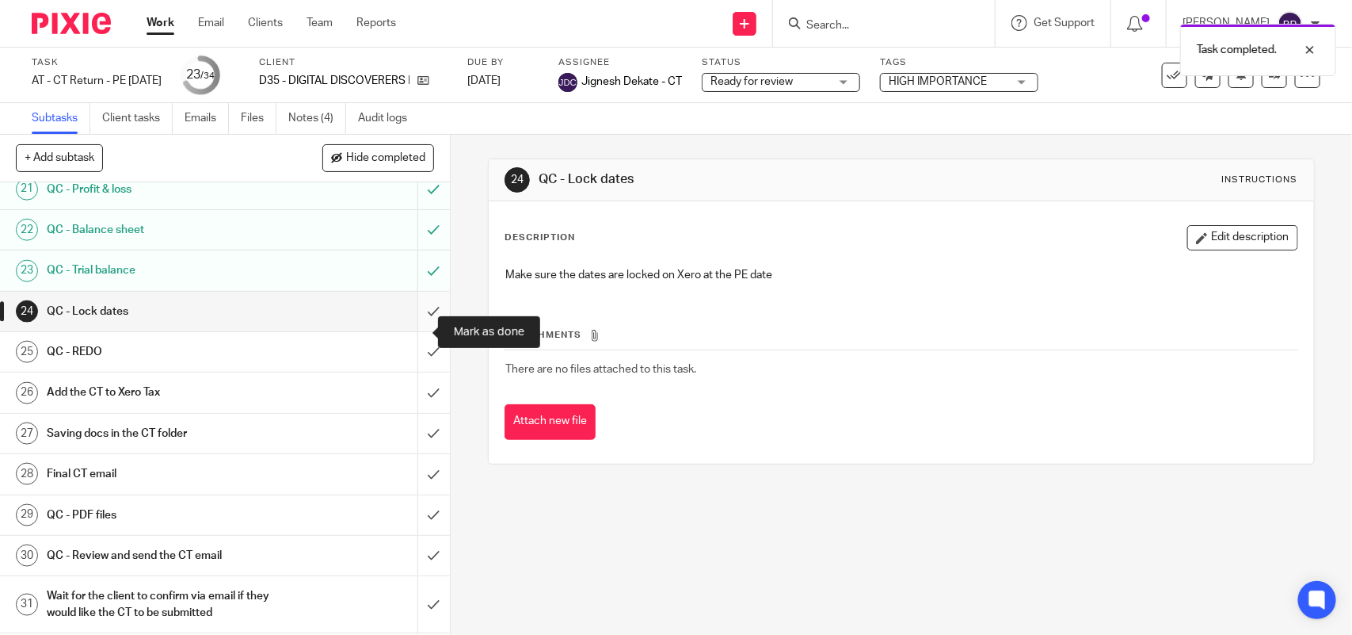
click at [406, 330] on input "submit" at bounding box center [225, 312] width 450 height 40
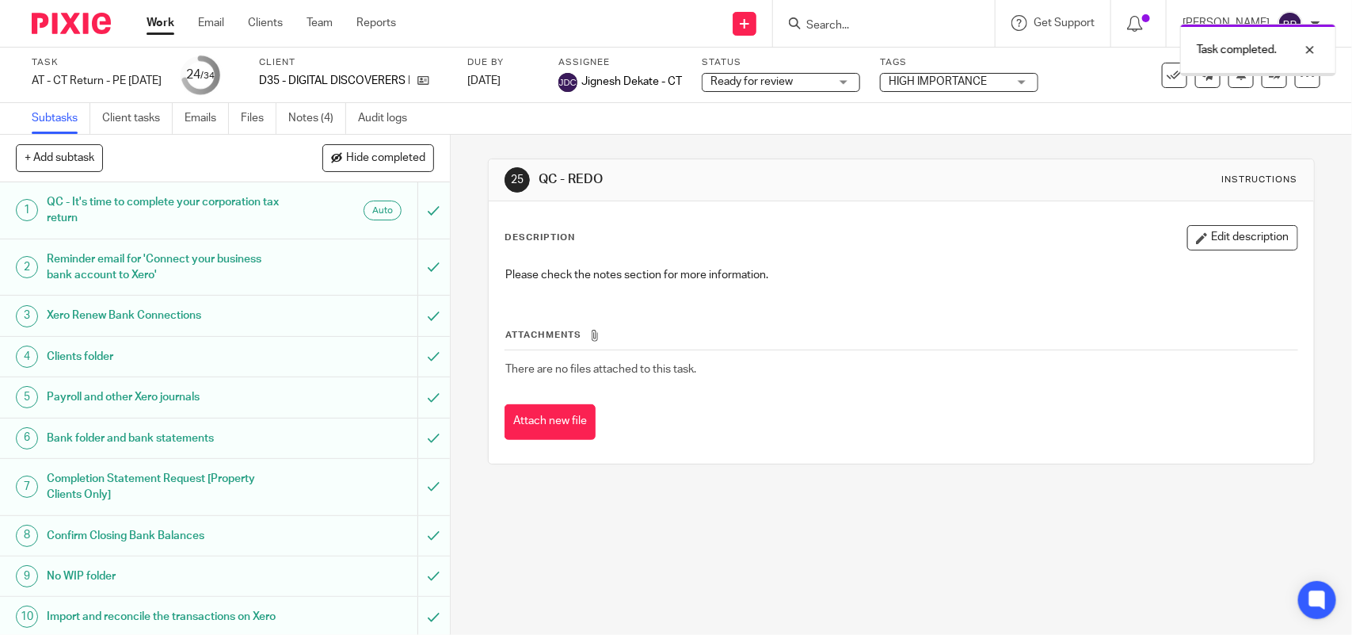
scroll to position [990, 0]
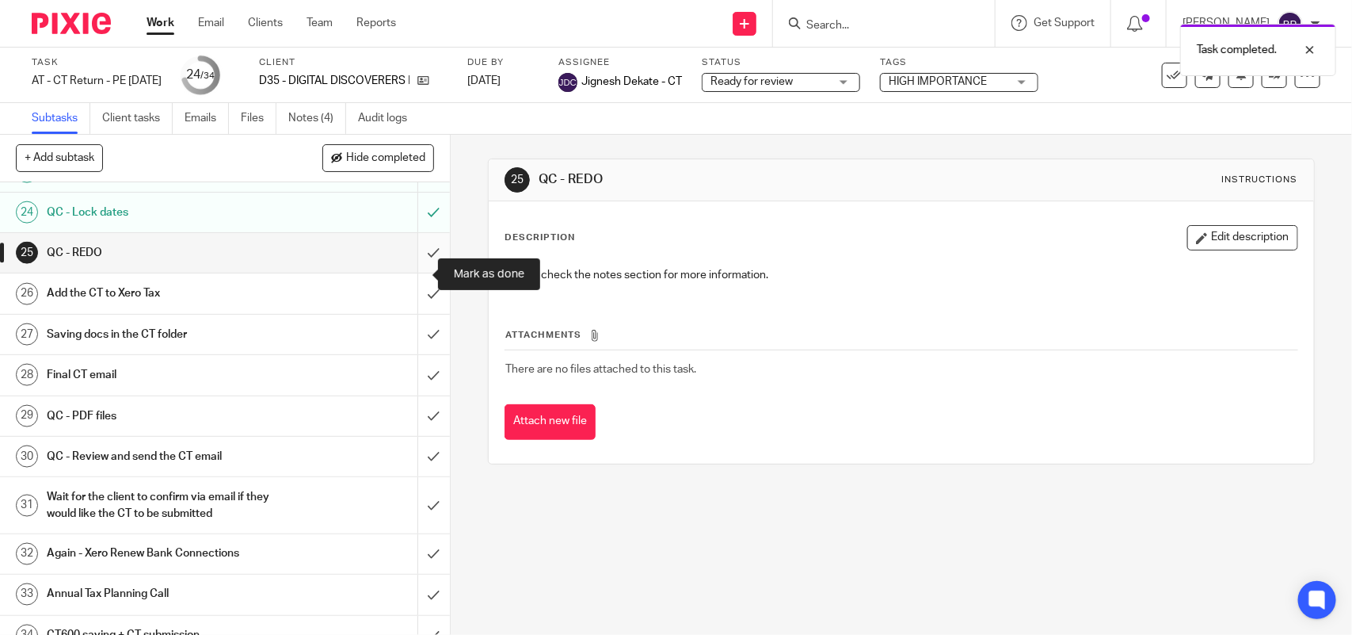
click at [418, 271] on input "submit" at bounding box center [225, 253] width 450 height 40
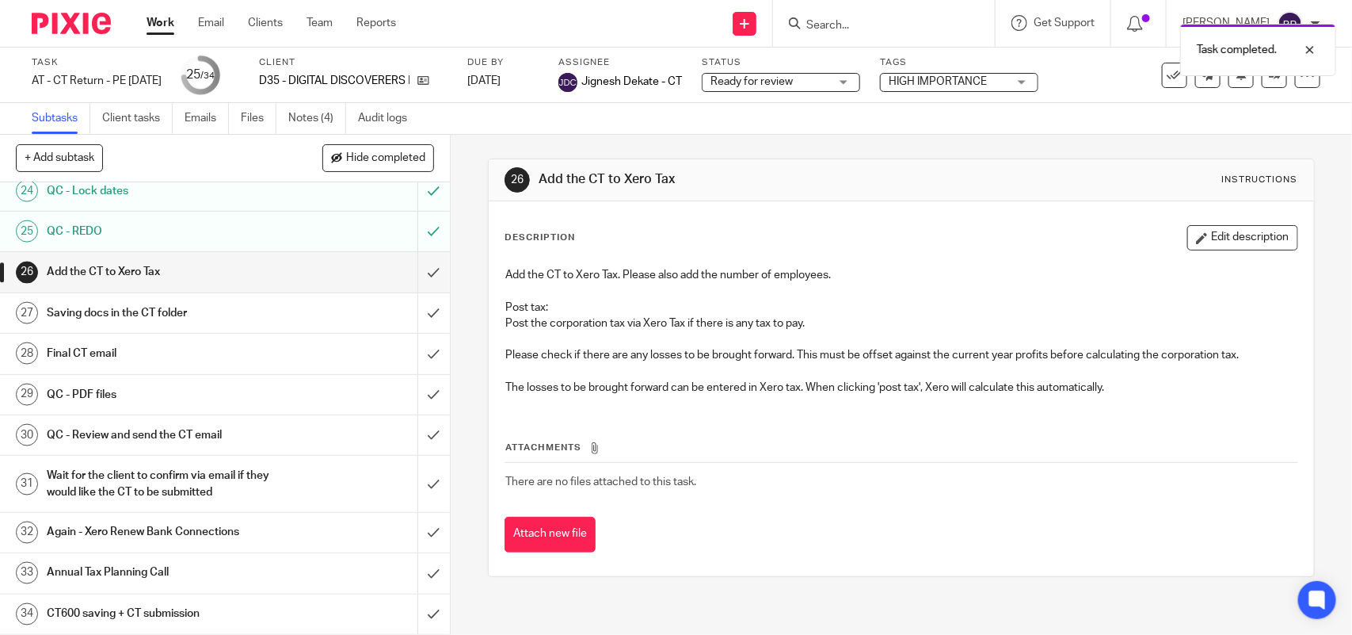
scroll to position [1035, 0]
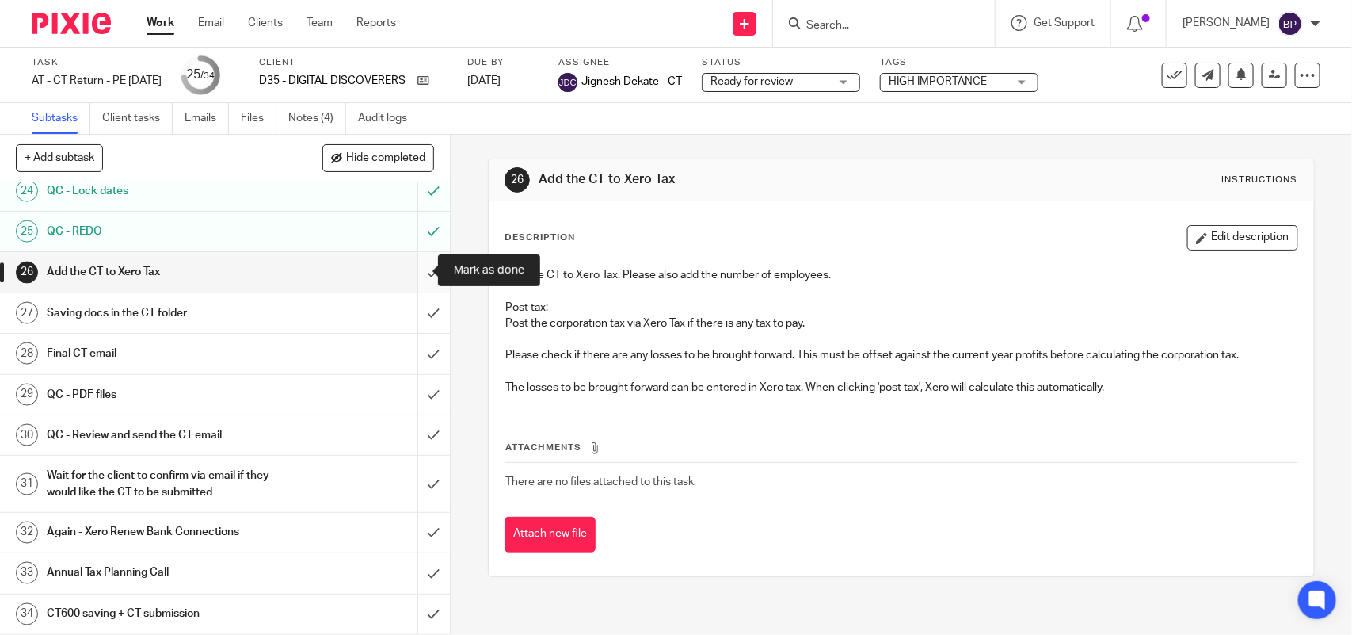
drag, startPoint x: 410, startPoint y: 264, endPoint x: 266, endPoint y: 250, distance: 144.1
click at [409, 264] on input "submit" at bounding box center [225, 272] width 450 height 40
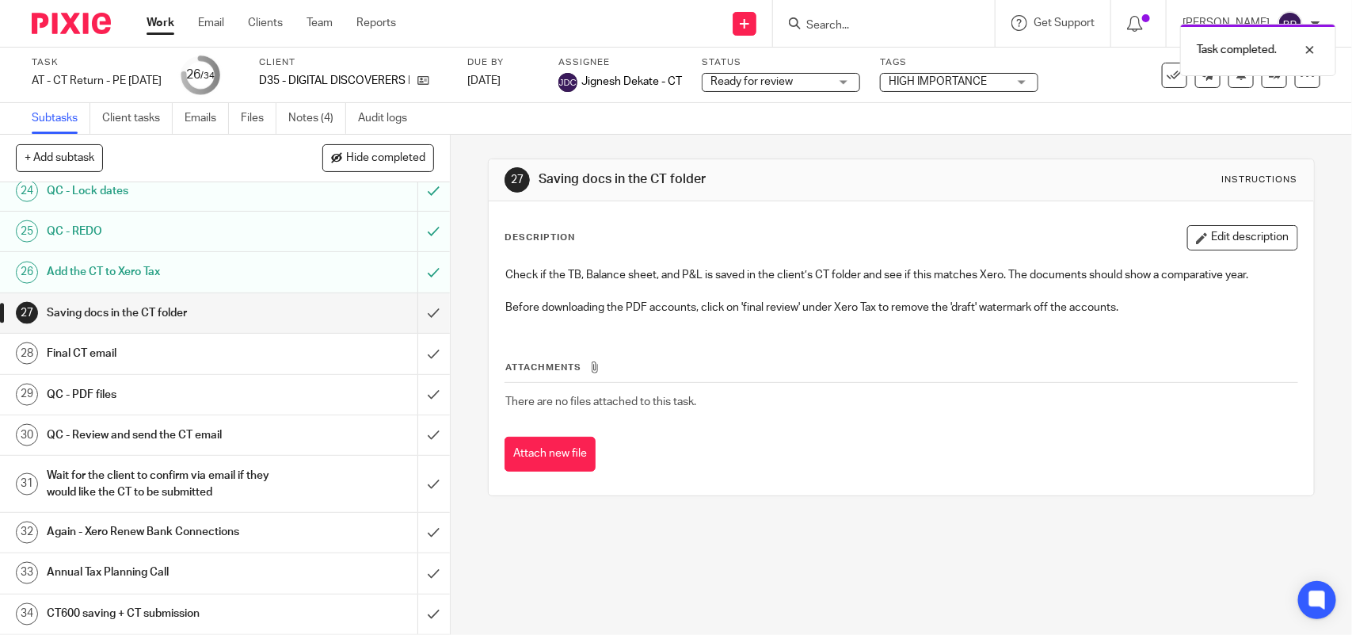
scroll to position [1035, 0]
click at [412, 298] on input "submit" at bounding box center [225, 313] width 450 height 40
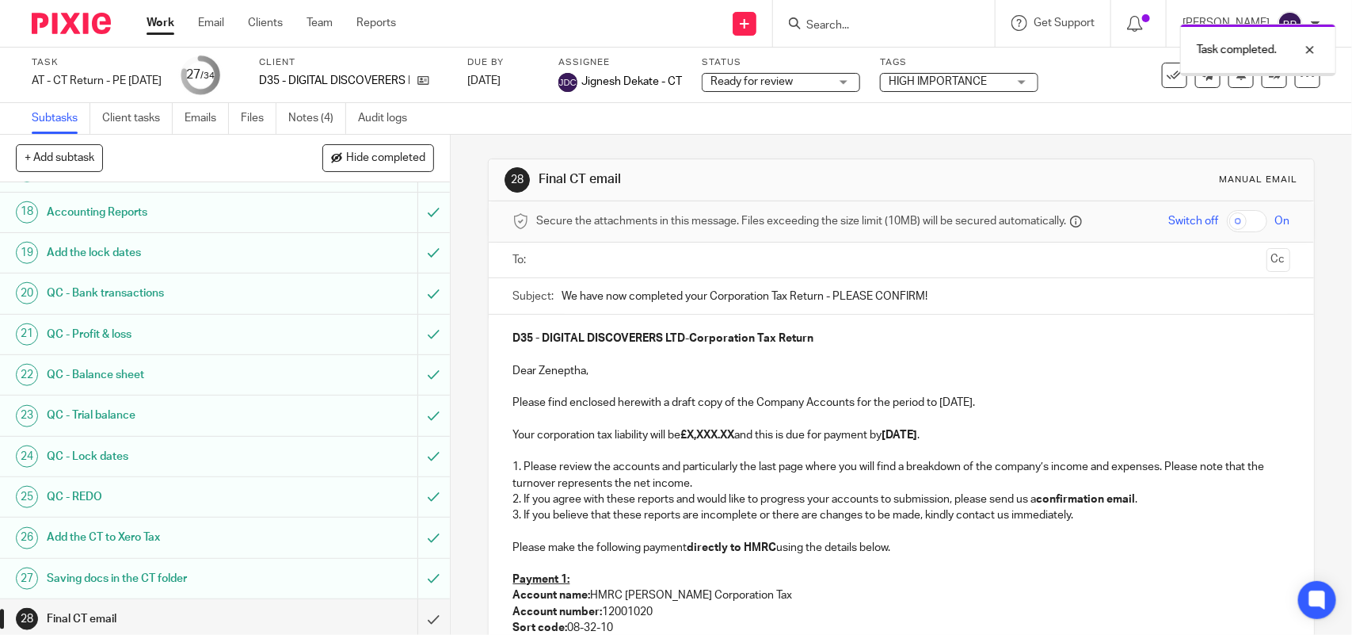
scroll to position [891, 0]
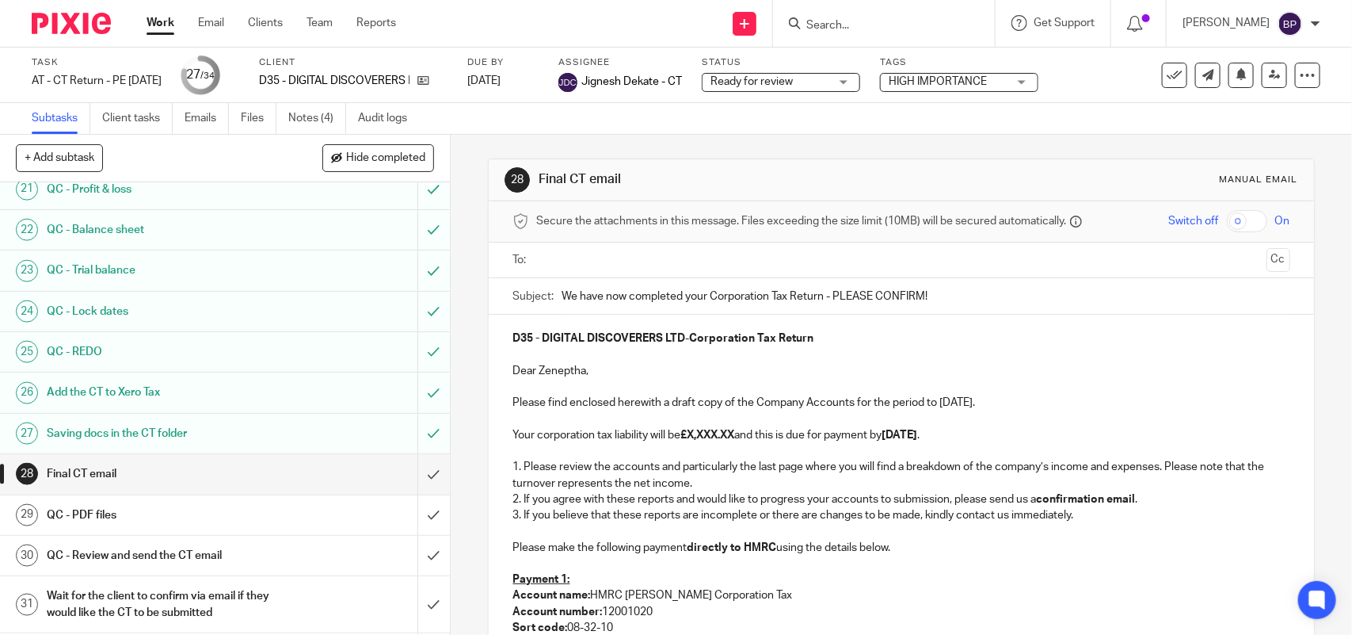
drag, startPoint x: 948, startPoint y: 399, endPoint x: 979, endPoint y: 388, distance: 32.6
click at [948, 398] on p "Please find enclosed herewith a draft copy of the Company Accounts for the peri…" at bounding box center [901, 403] width 777 height 16
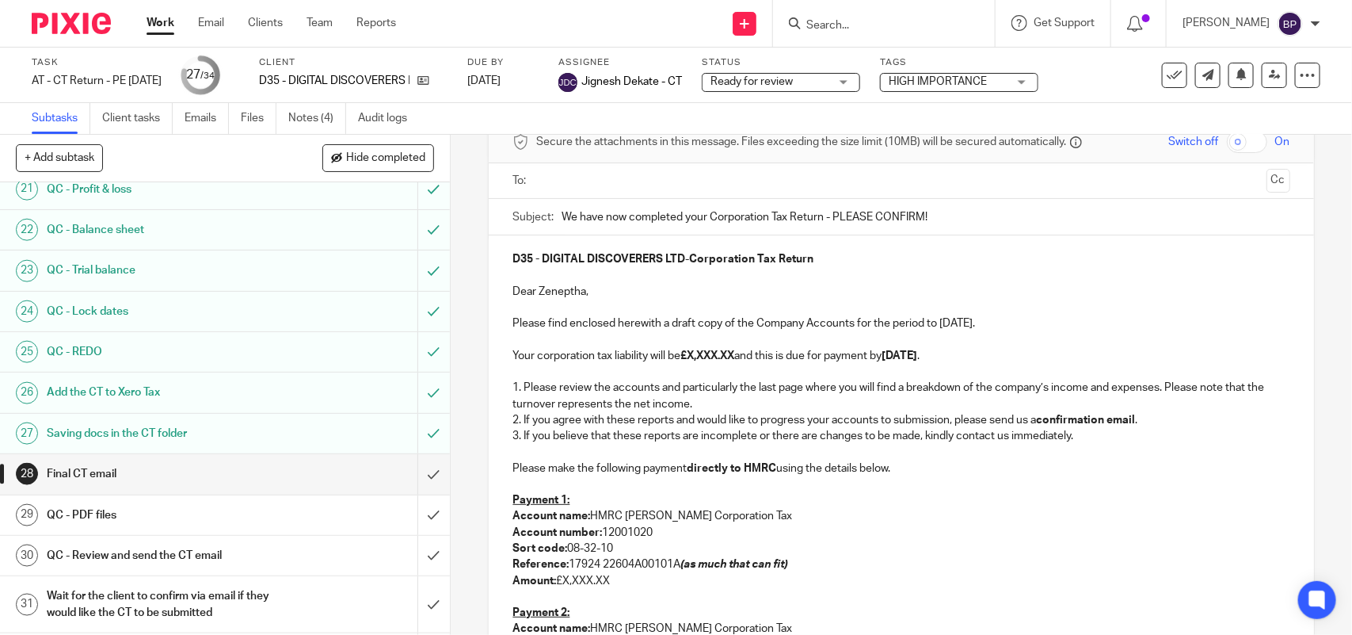
scroll to position [198, 0]
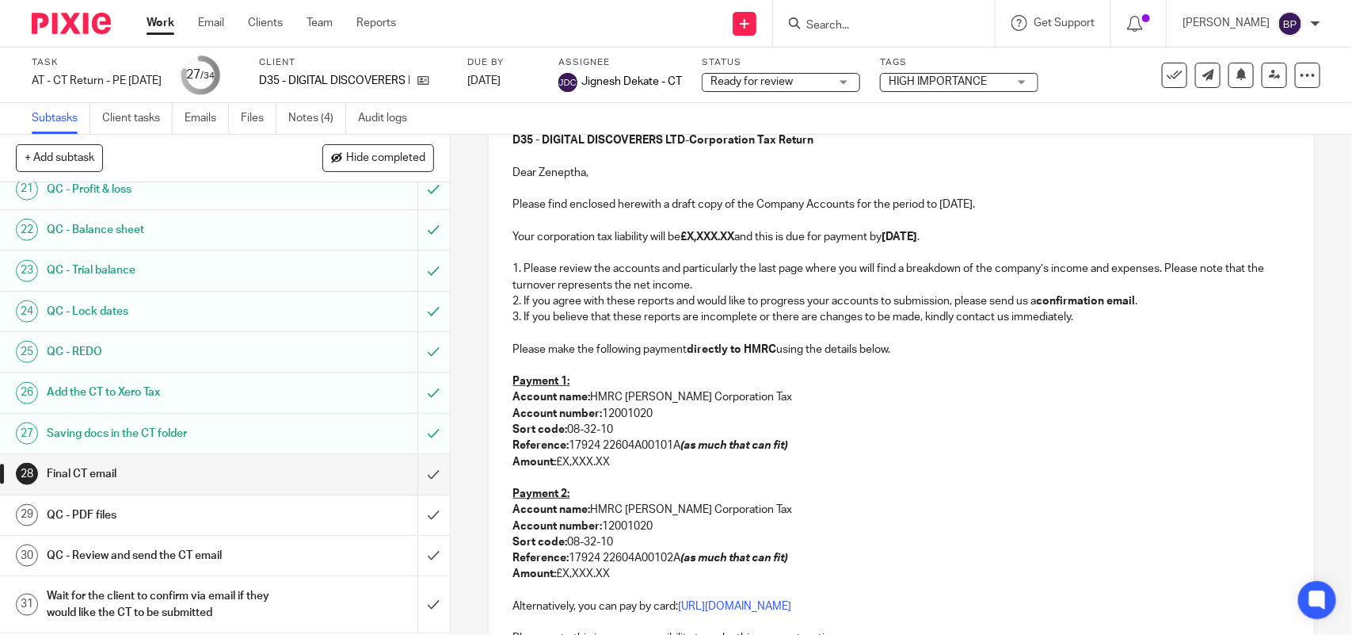
drag, startPoint x: 504, startPoint y: 479, endPoint x: 746, endPoint y: 464, distance: 242.9
click at [505, 478] on div "D35 - DIGITAL DISCOVERERS LTD - Corporation Tax Return Dear Zeneptha, Please fi…" at bounding box center [901, 451] width 825 height 670
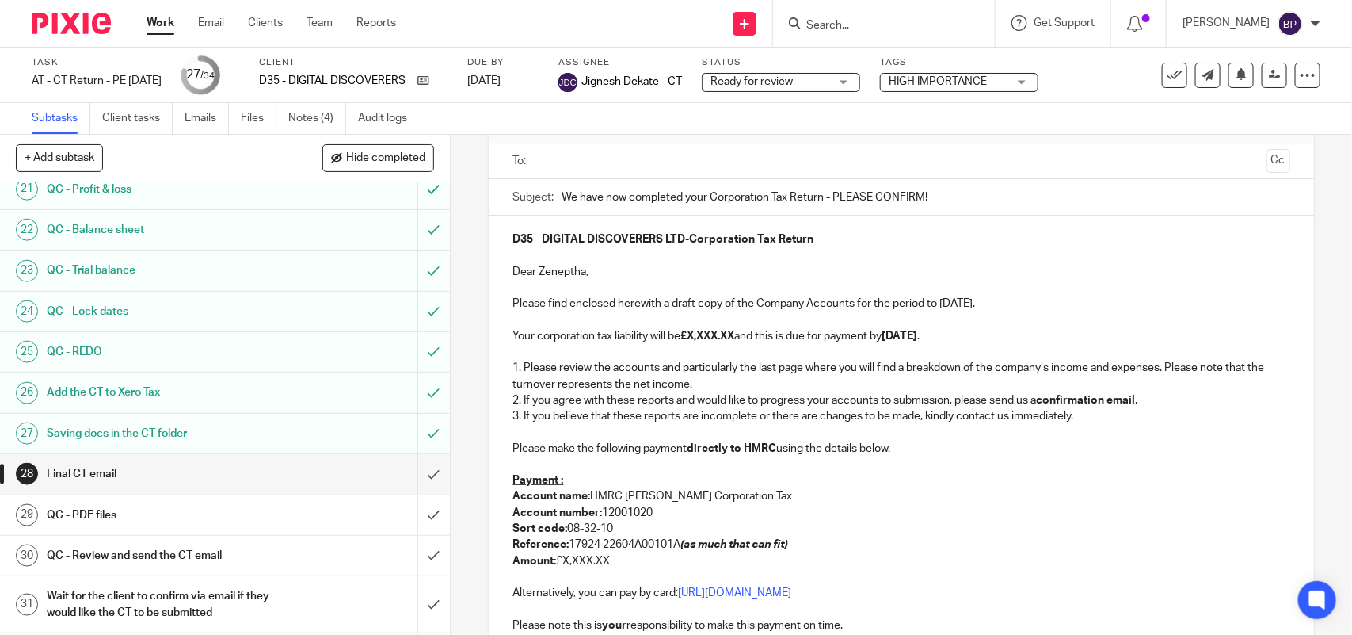
scroll to position [382, 0]
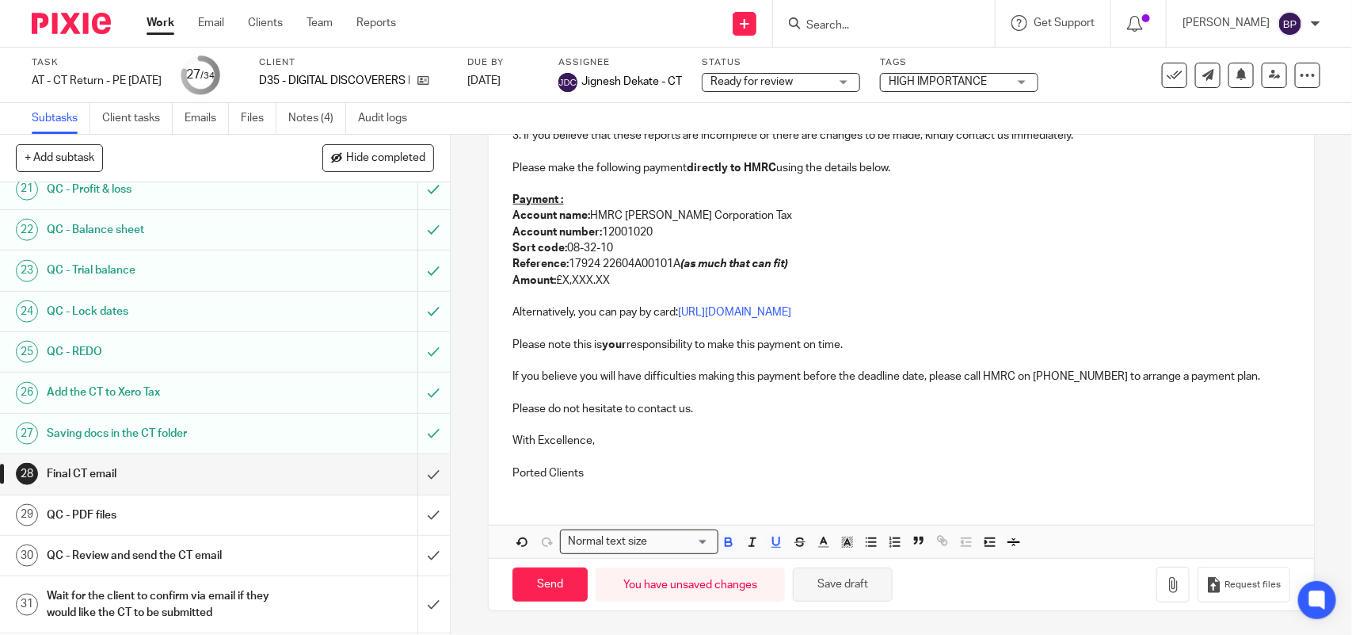
click at [864, 593] on button "Save draft" at bounding box center [843, 584] width 100 height 34
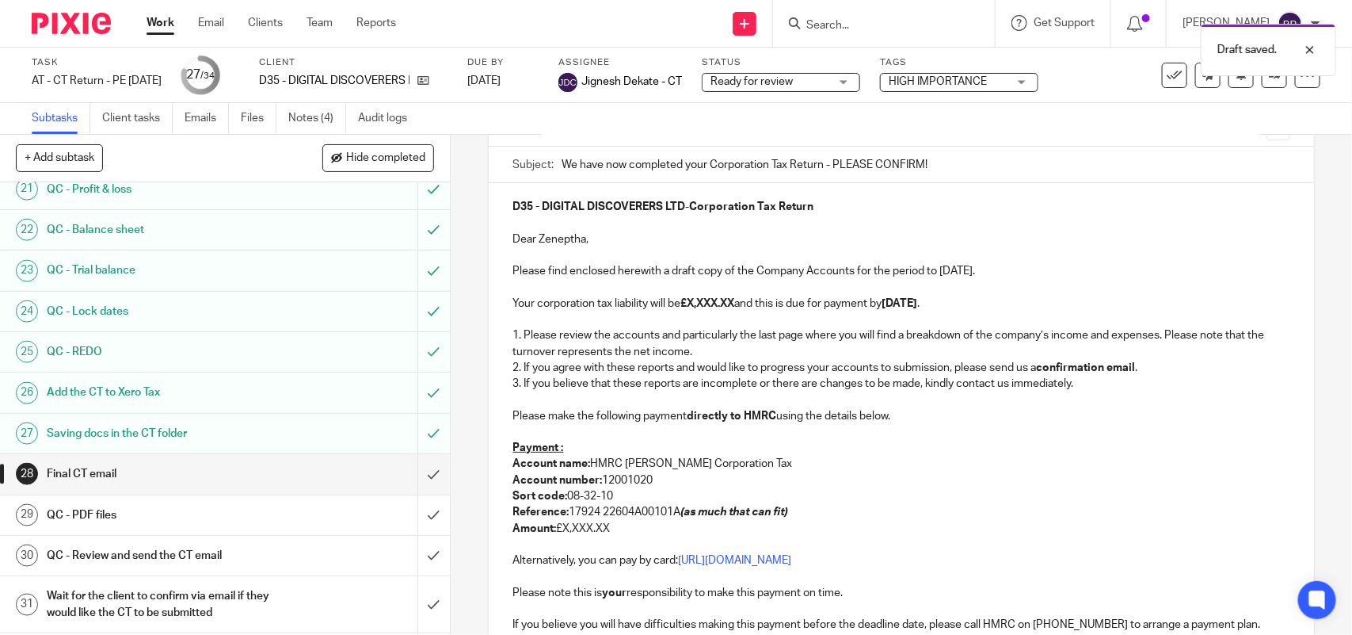
scroll to position [85, 0]
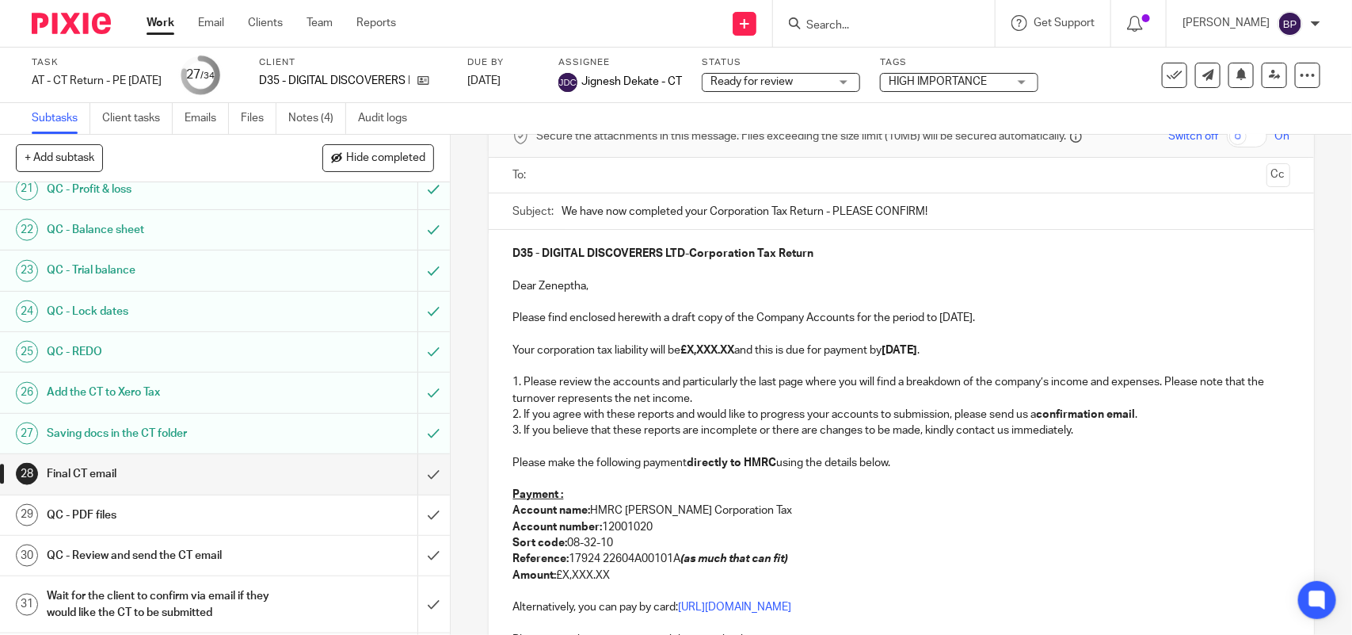
drag, startPoint x: 717, startPoint y: 345, endPoint x: 741, endPoint y: 357, distance: 26.6
click at [717, 345] on strong "£X,XXX.XX" at bounding box center [708, 350] width 54 height 11
click at [616, 575] on p "Amount: £X,XXX.XX" at bounding box center [901, 575] width 777 height 16
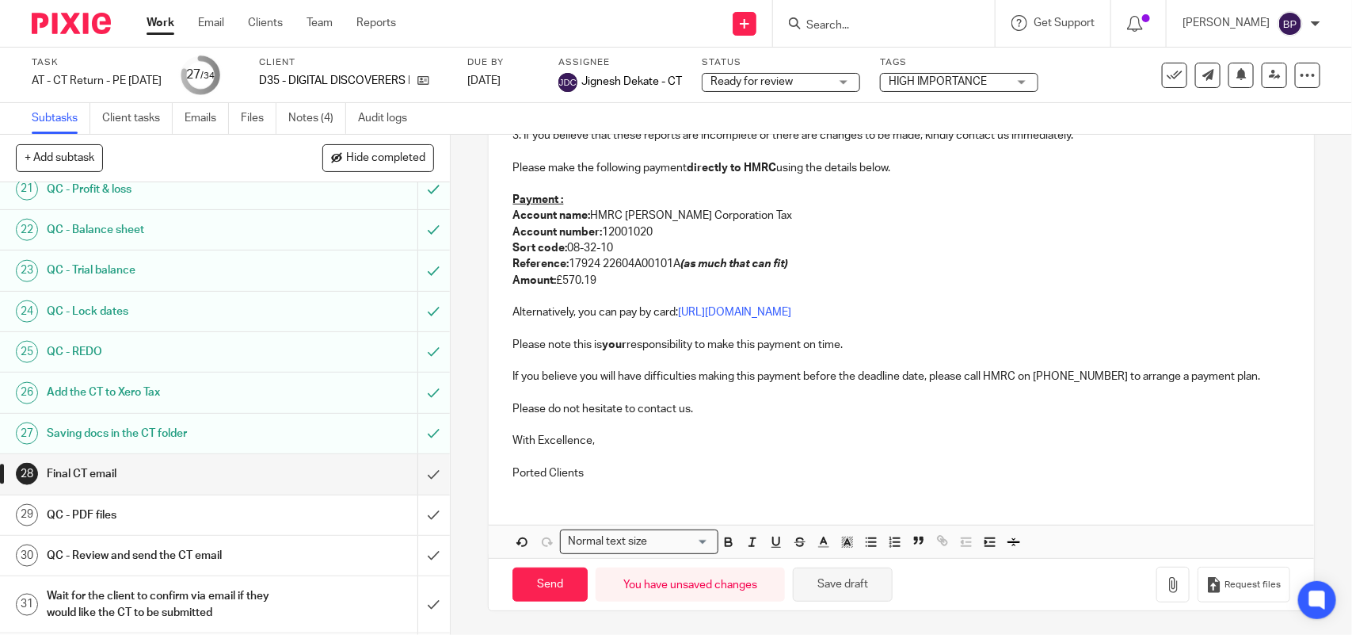
click at [848, 586] on button "Save draft" at bounding box center [843, 584] width 100 height 34
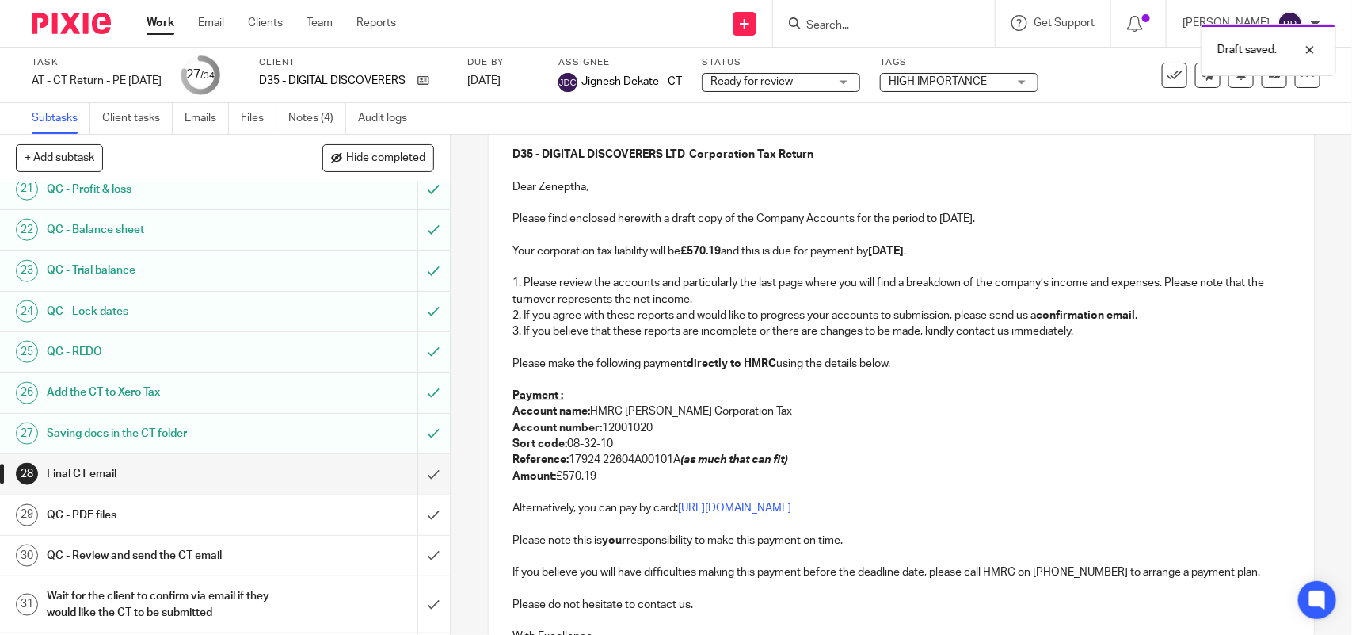
scroll to position [85, 0]
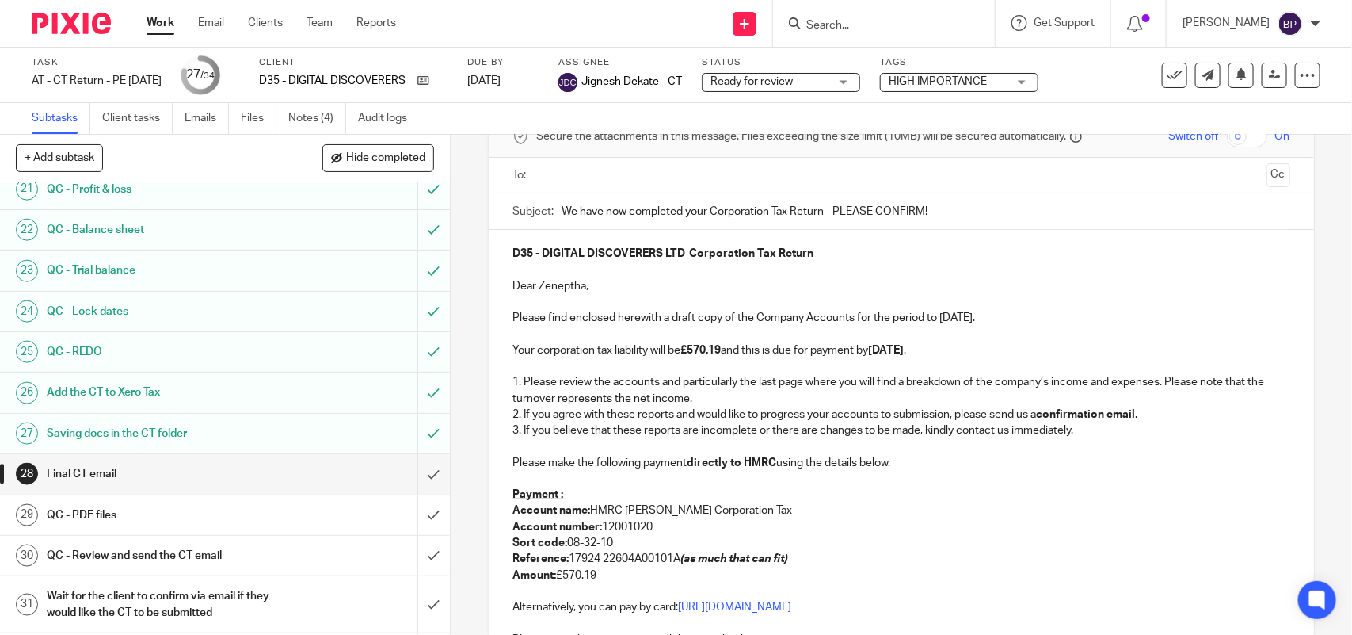
click at [565, 559] on strong "Reference:" at bounding box center [541, 558] width 56 height 11
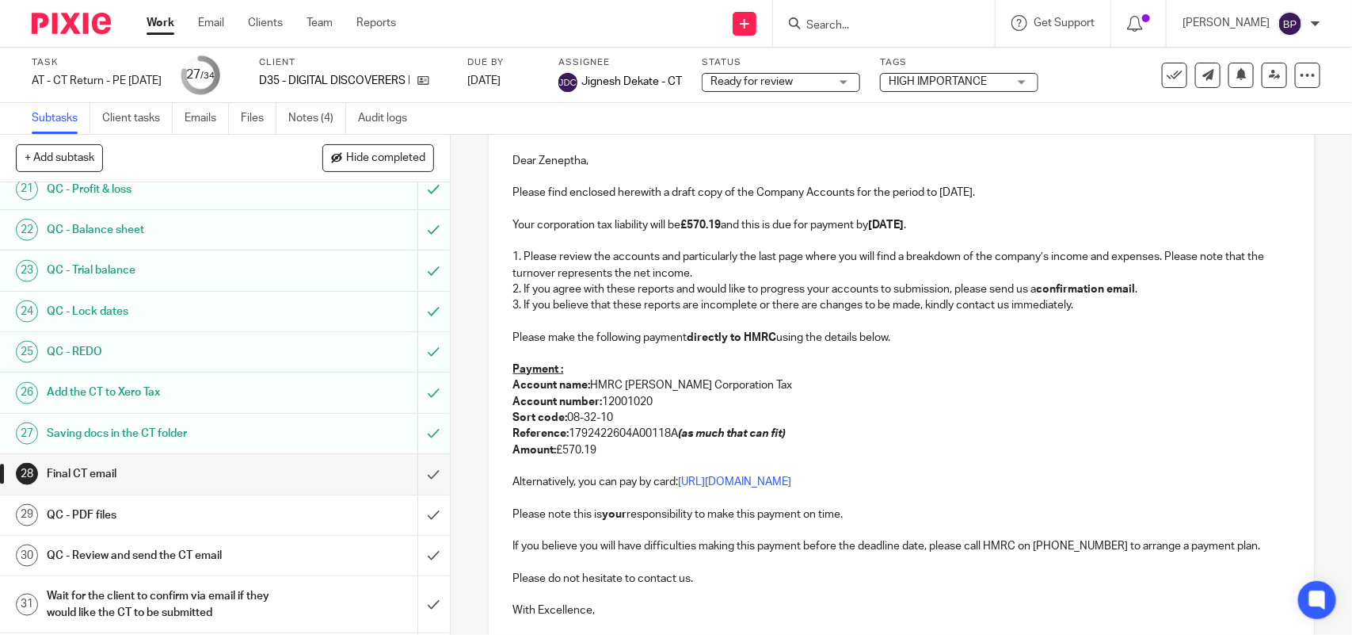
scroll to position [382, 0]
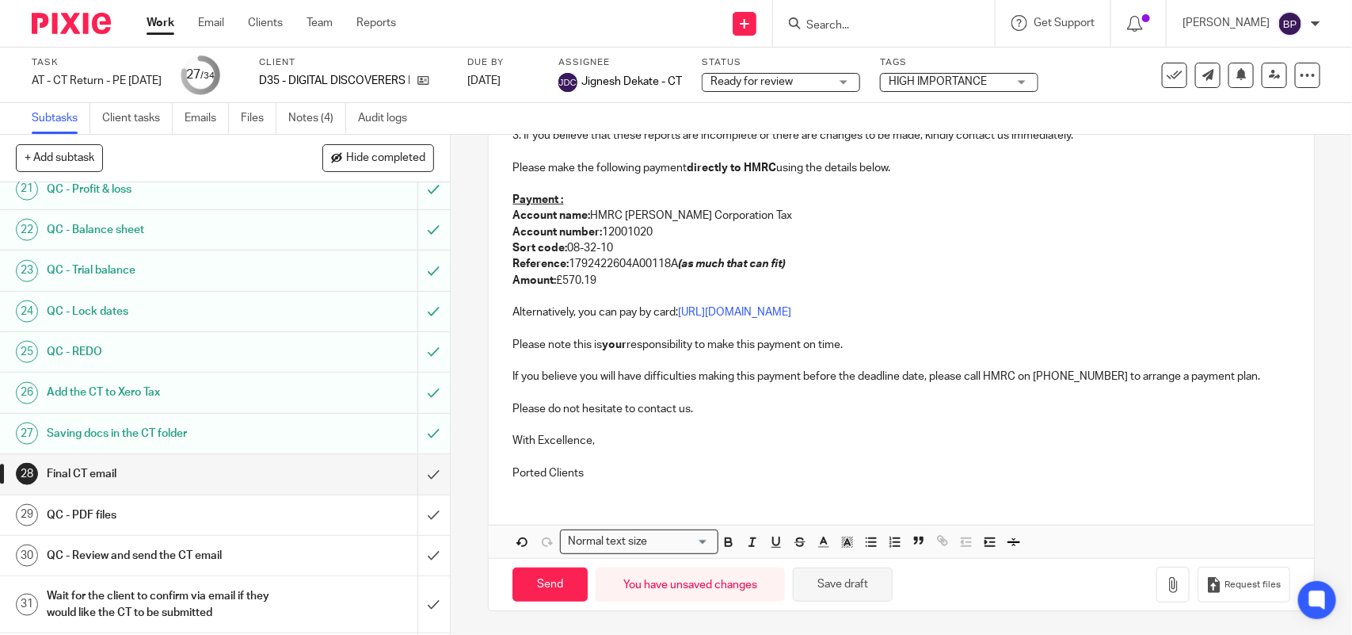
click at [841, 594] on button "Save draft" at bounding box center [843, 584] width 100 height 34
drag, startPoint x: 860, startPoint y: 588, endPoint x: 951, endPoint y: 479, distance: 142.2
click at [860, 585] on button "Save draft" at bounding box center [843, 584] width 100 height 34
click at [630, 472] on p "Ported Clients" at bounding box center [901, 473] width 777 height 16
click at [826, 604] on div "Send You have unsaved changes Save draft Request files" at bounding box center [901, 584] width 825 height 52
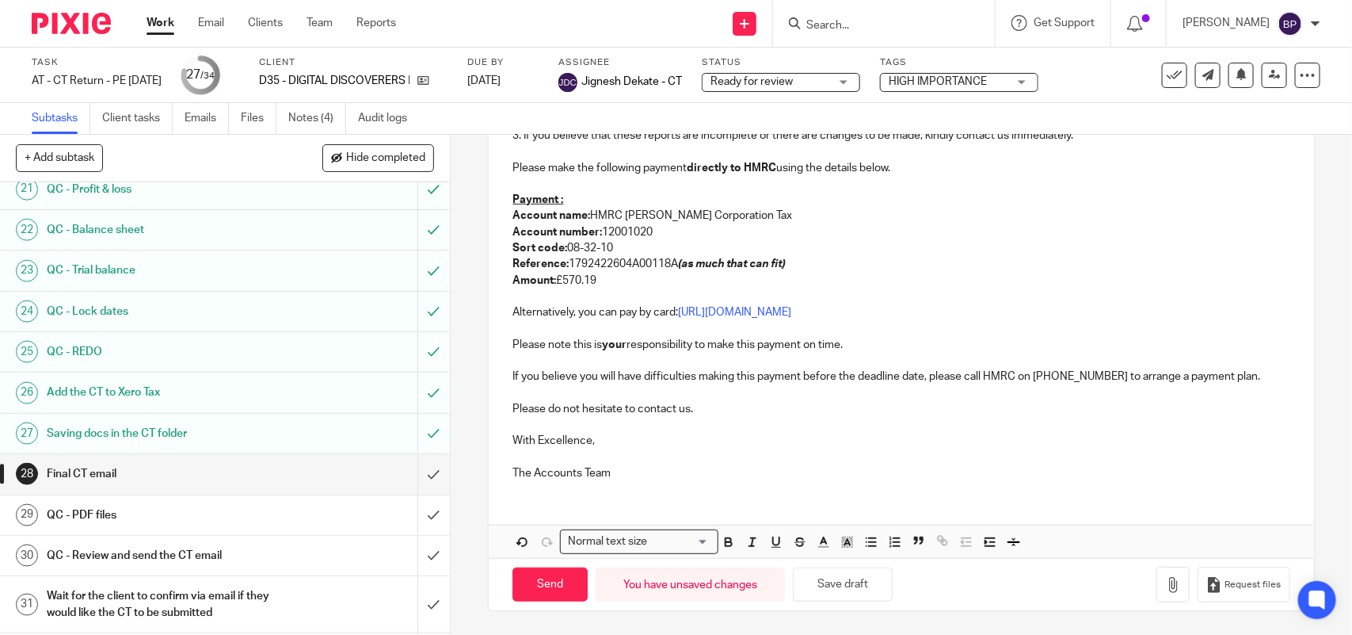
drag, startPoint x: 826, startPoint y: 597, endPoint x: 887, endPoint y: 461, distance: 148.6
click at [828, 597] on button "Save draft" at bounding box center [843, 584] width 100 height 34
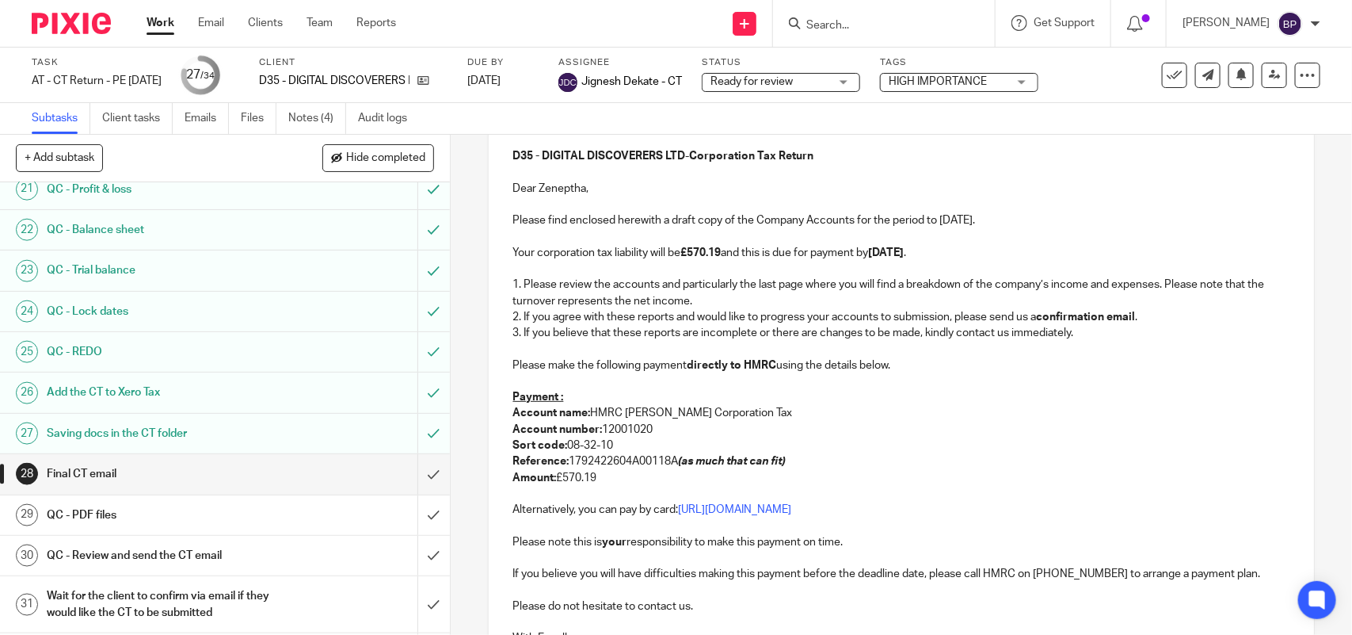
scroll to position [0, 0]
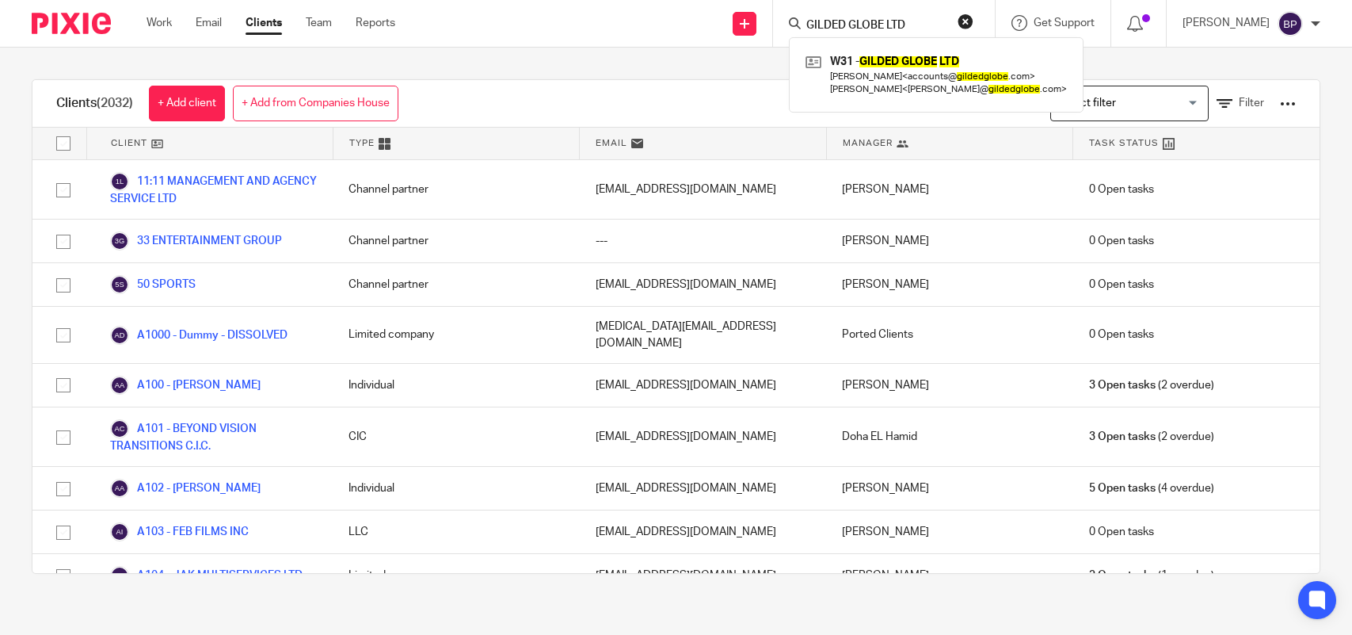
click at [325, 24] on link "Team" at bounding box center [319, 23] width 26 height 16
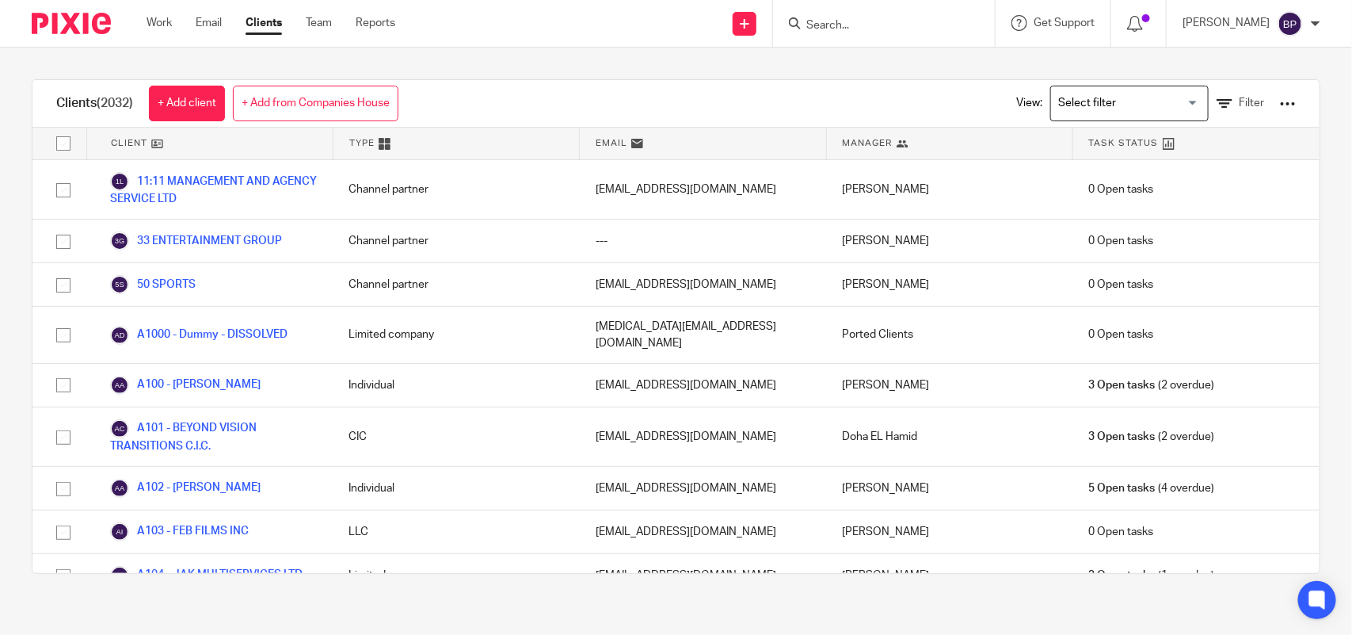
click at [941, 21] on input "Search" at bounding box center [876, 26] width 143 height 14
paste input "TS CREATES LTD"
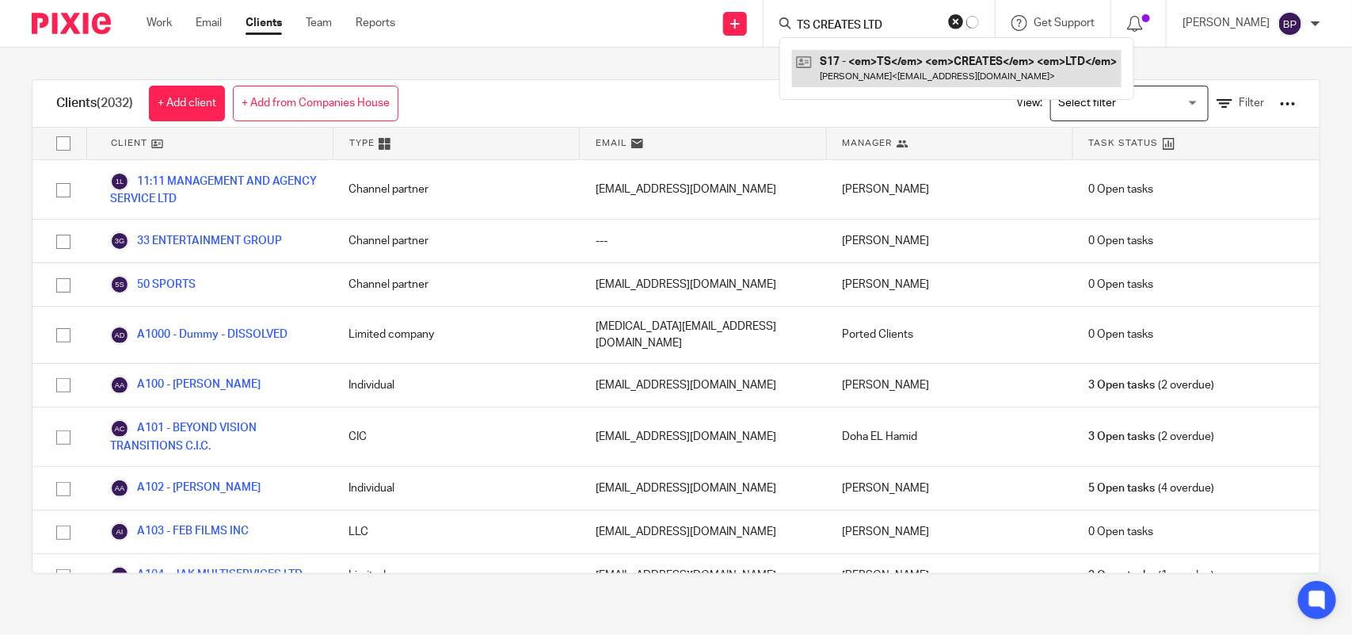
type input "TS CREATES LTD"
click at [887, 68] on link at bounding box center [957, 68] width 330 height 36
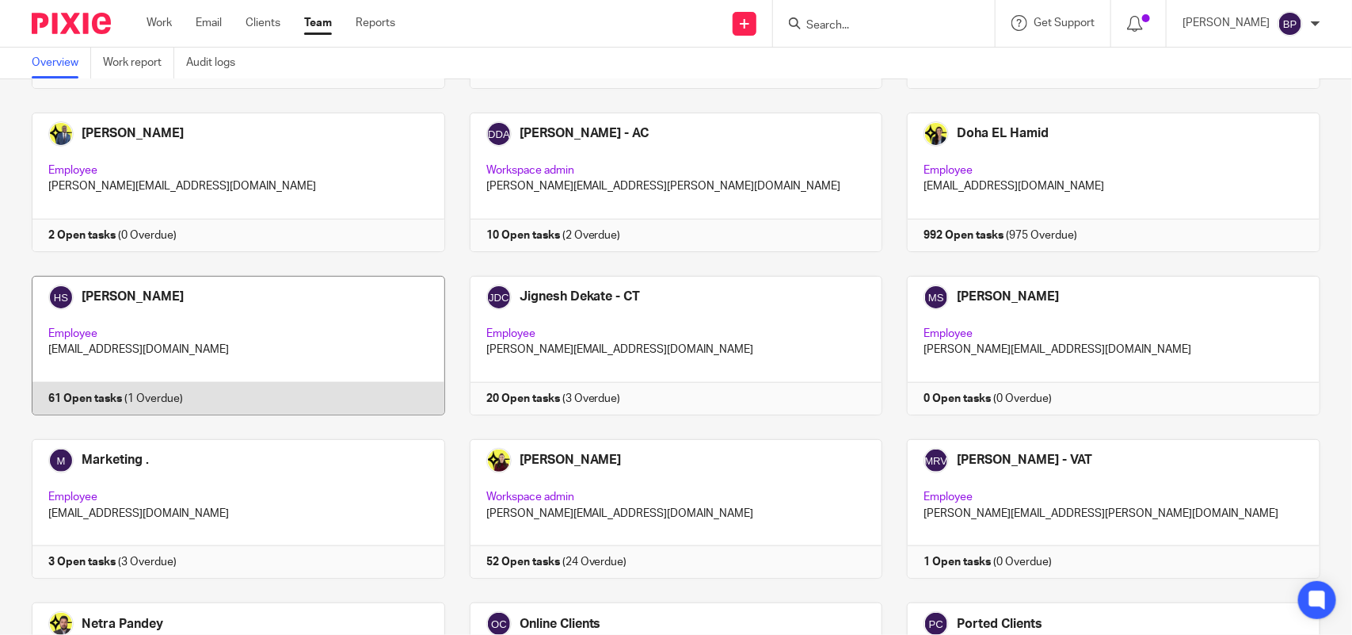
scroll to position [547, 0]
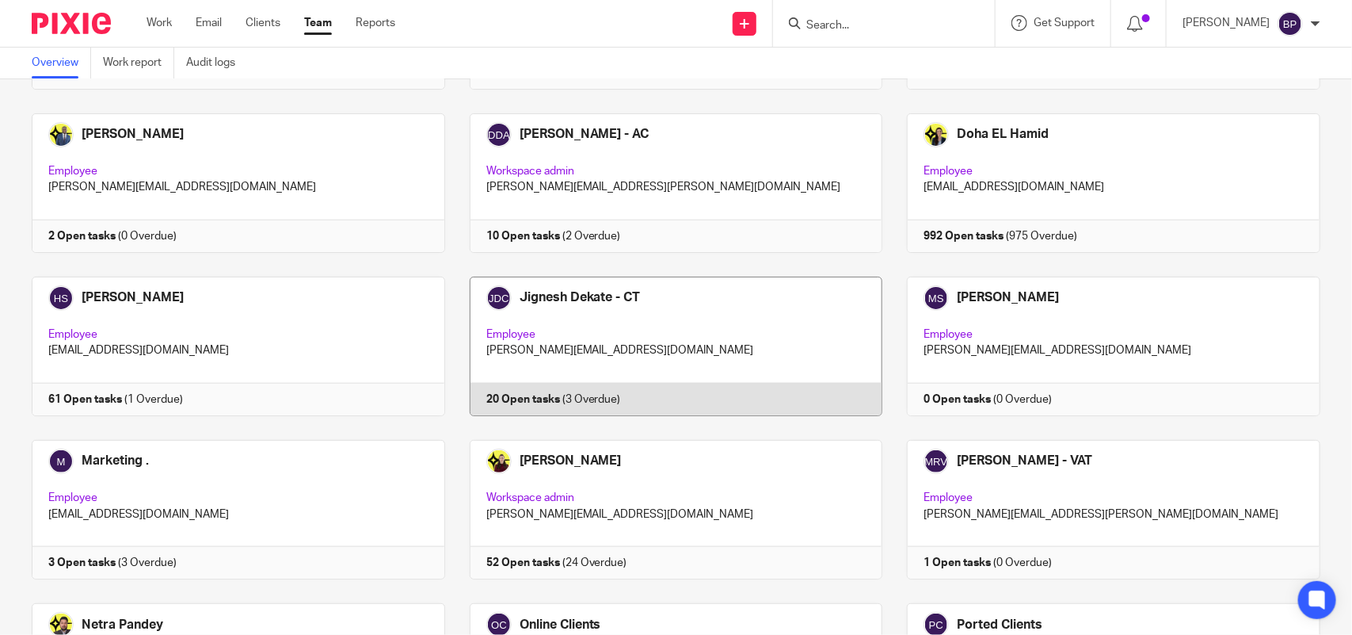
click at [714, 323] on link at bounding box center [664, 345] width 438 height 139
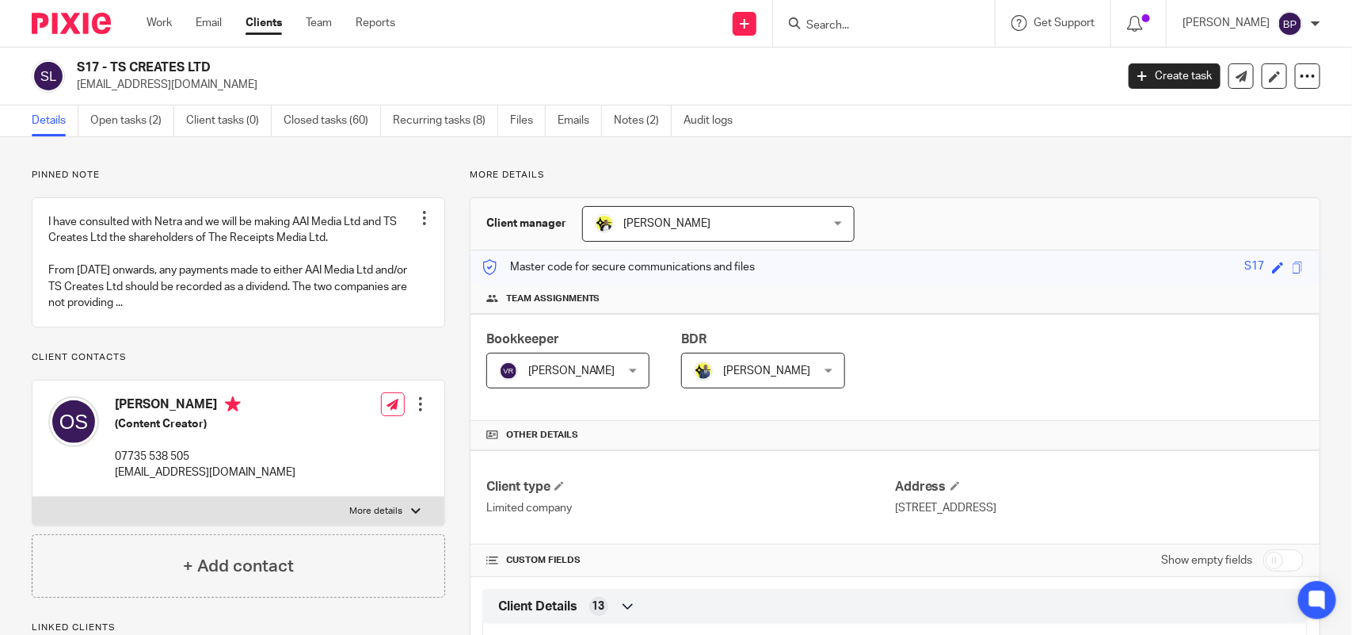
click at [628, 120] on link "Notes (2)" at bounding box center [643, 120] width 58 height 31
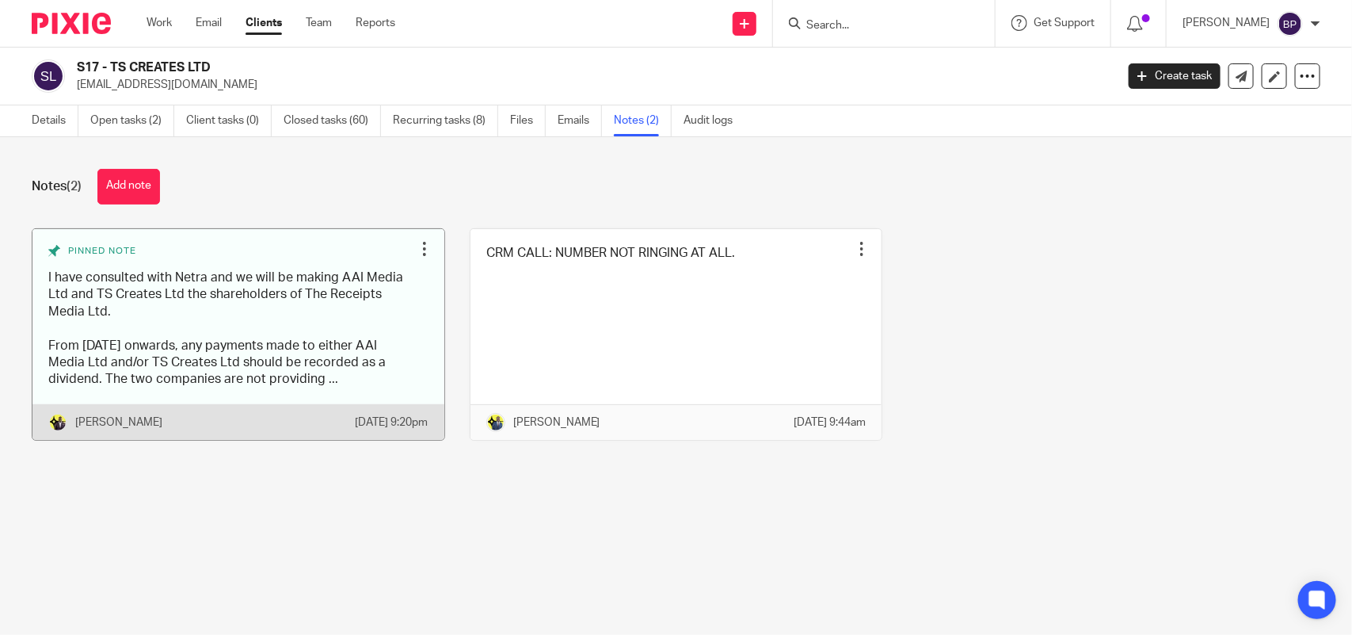
click at [315, 307] on link at bounding box center [238, 334] width 412 height 211
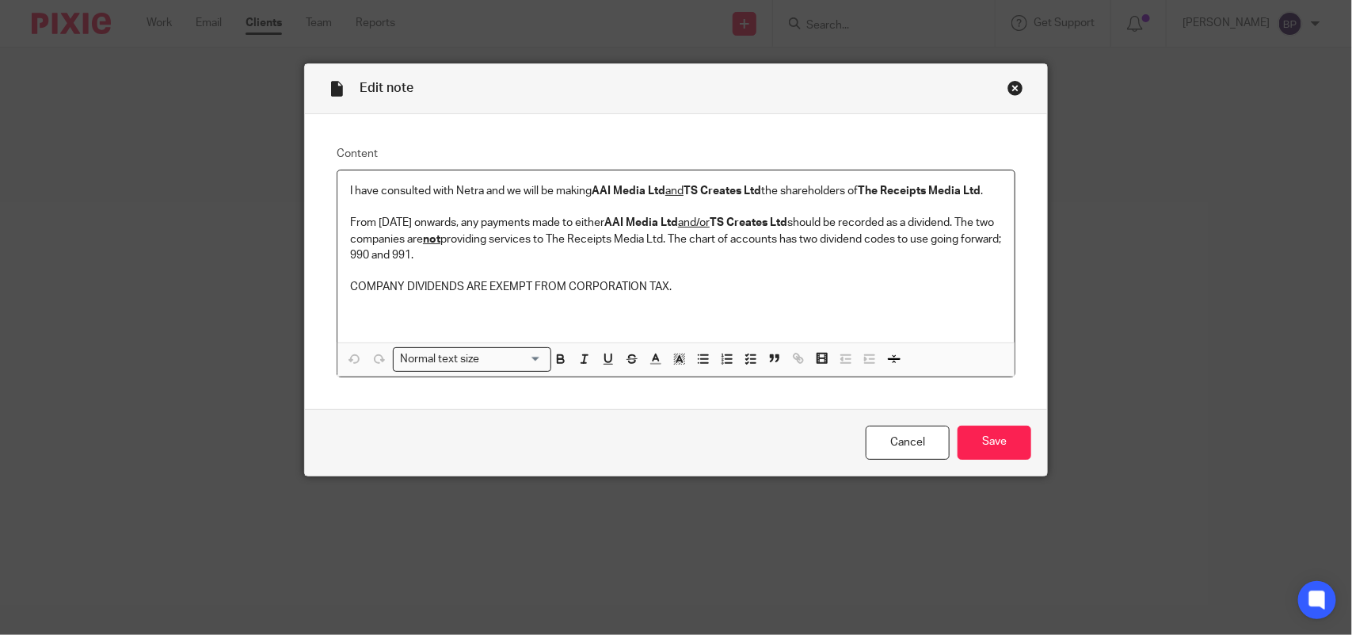
click at [1009, 88] on div "Close this dialog window" at bounding box center [1016, 88] width 16 height 16
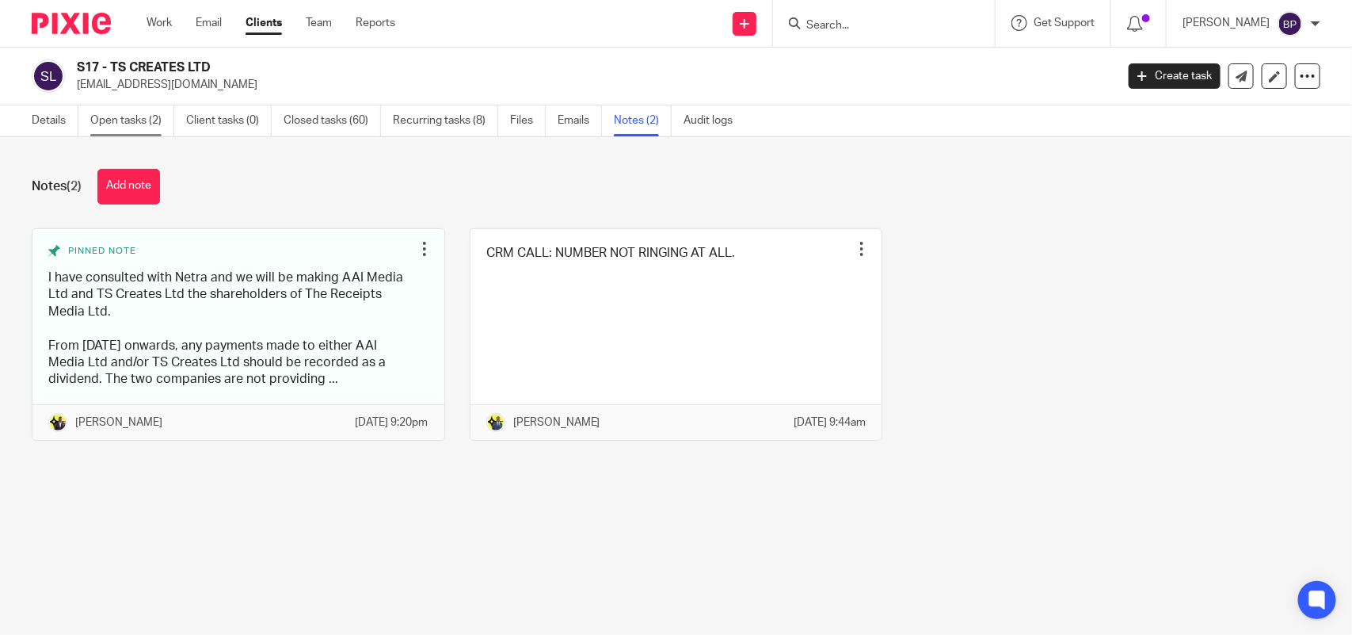
click at [132, 115] on link "Open tasks (2)" at bounding box center [132, 120] width 84 height 31
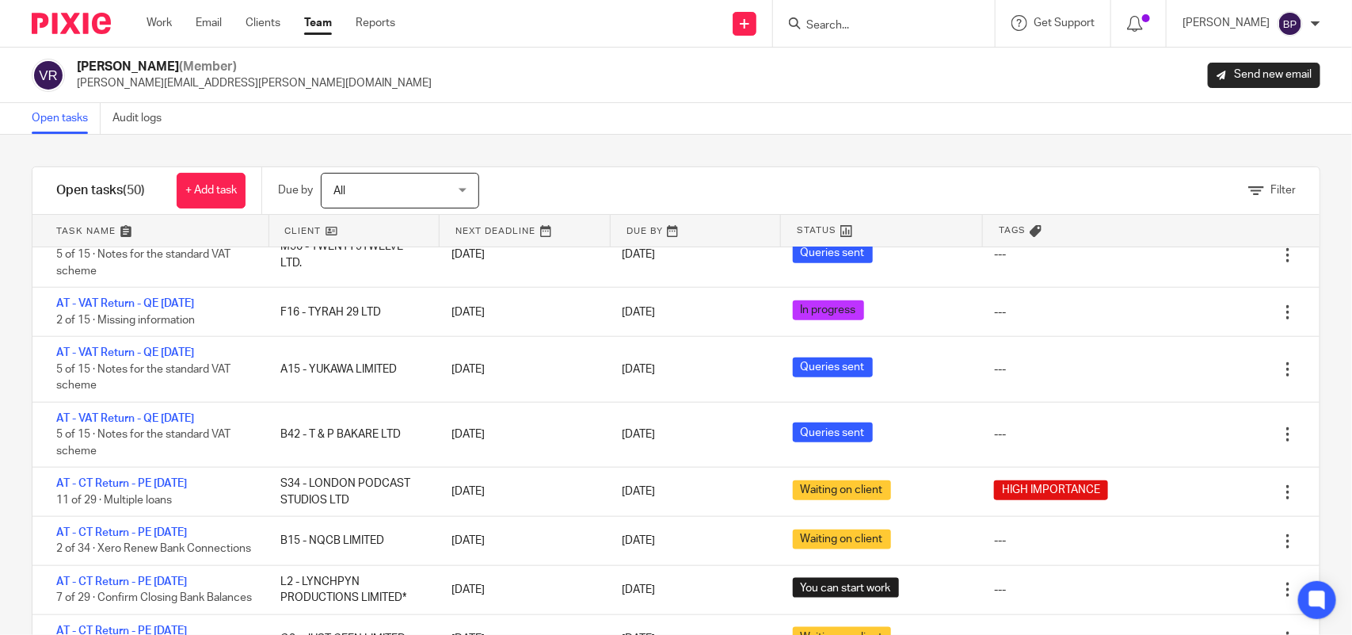
scroll to position [693, 0]
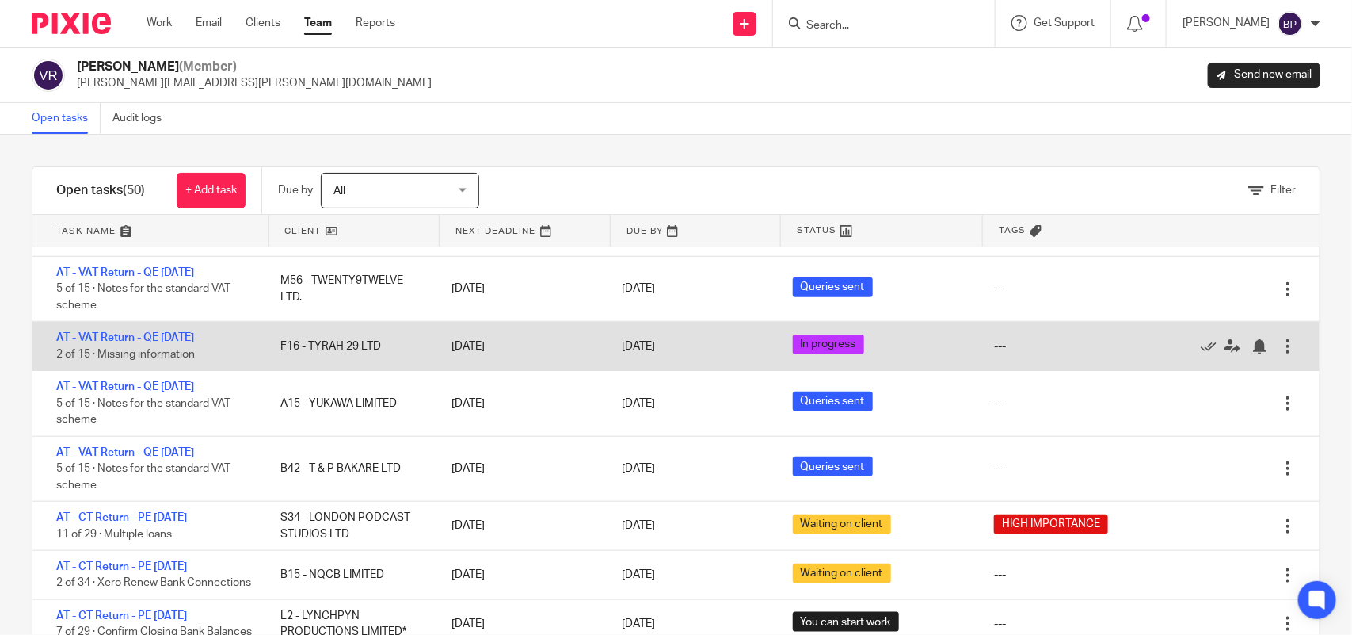
click at [185, 329] on div "AT - VAT Return - QE [DATE] 2 of 15 · Missing information" at bounding box center [148, 346] width 232 height 48
click at [189, 335] on link "AT - VAT Return - QE 31-08-2025" at bounding box center [125, 337] width 138 height 11
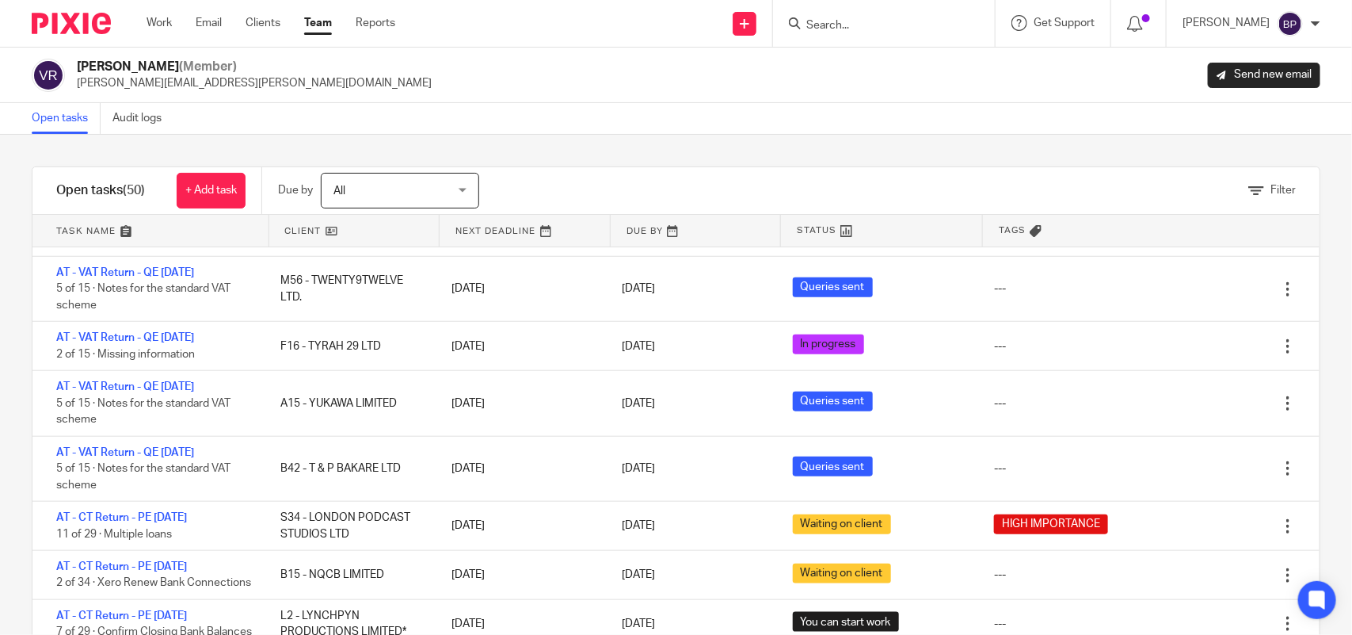
click at [67, 113] on link "Open tasks" at bounding box center [66, 118] width 69 height 31
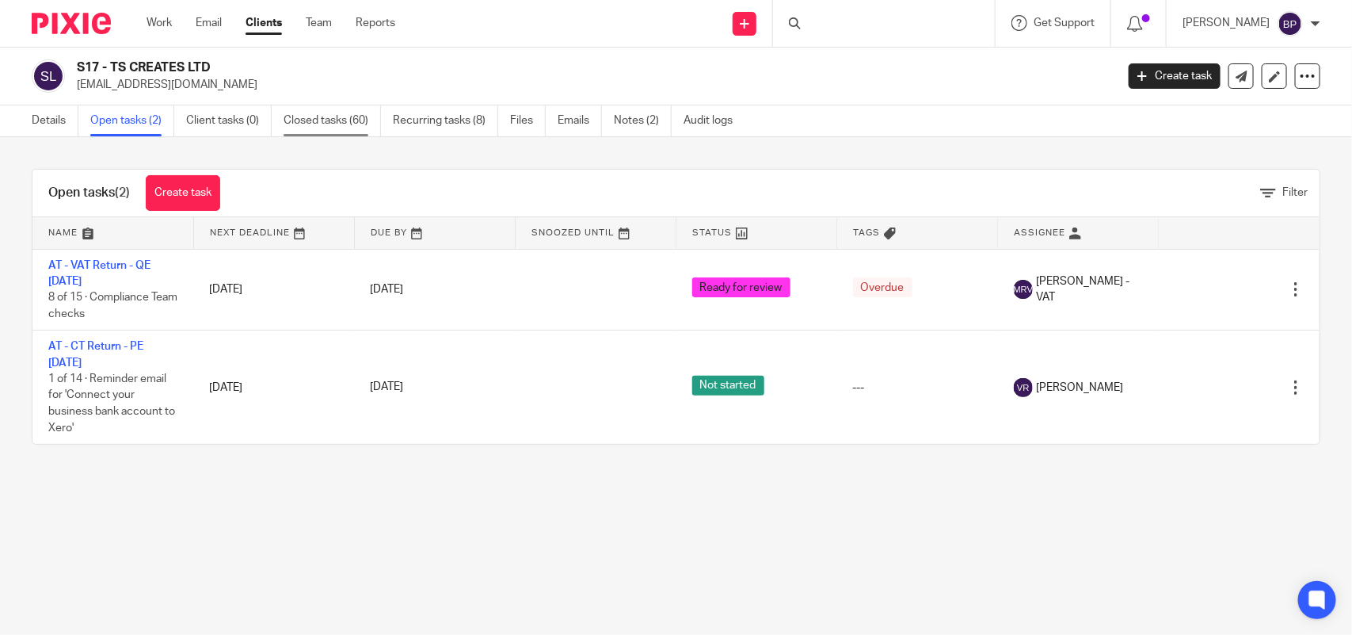
click at [350, 120] on link "Closed tasks (60)" at bounding box center [332, 120] width 97 height 31
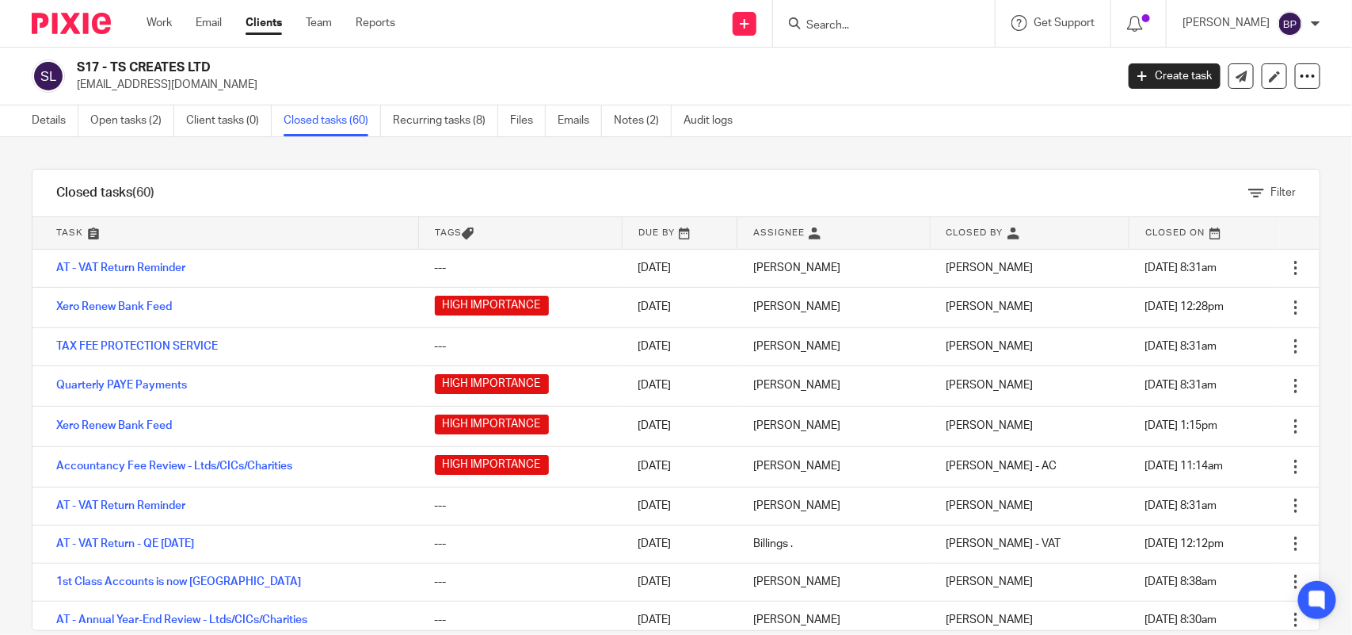
click at [818, 22] on input "Search" at bounding box center [876, 26] width 143 height 14
paste input "TYRAH 29 LTD"
type input "TYRAH 29 LTD"
click at [871, 65] on link at bounding box center [936, 74] width 268 height 49
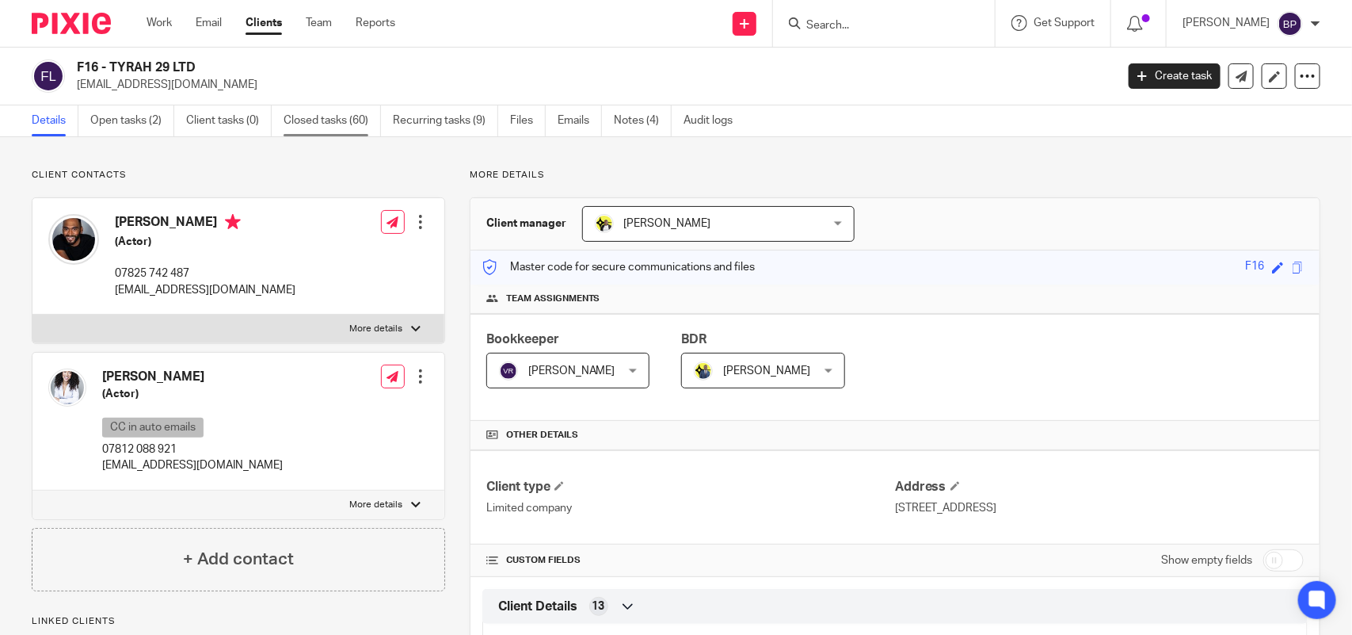
click at [313, 132] on link "Closed tasks (60)" at bounding box center [332, 120] width 97 height 31
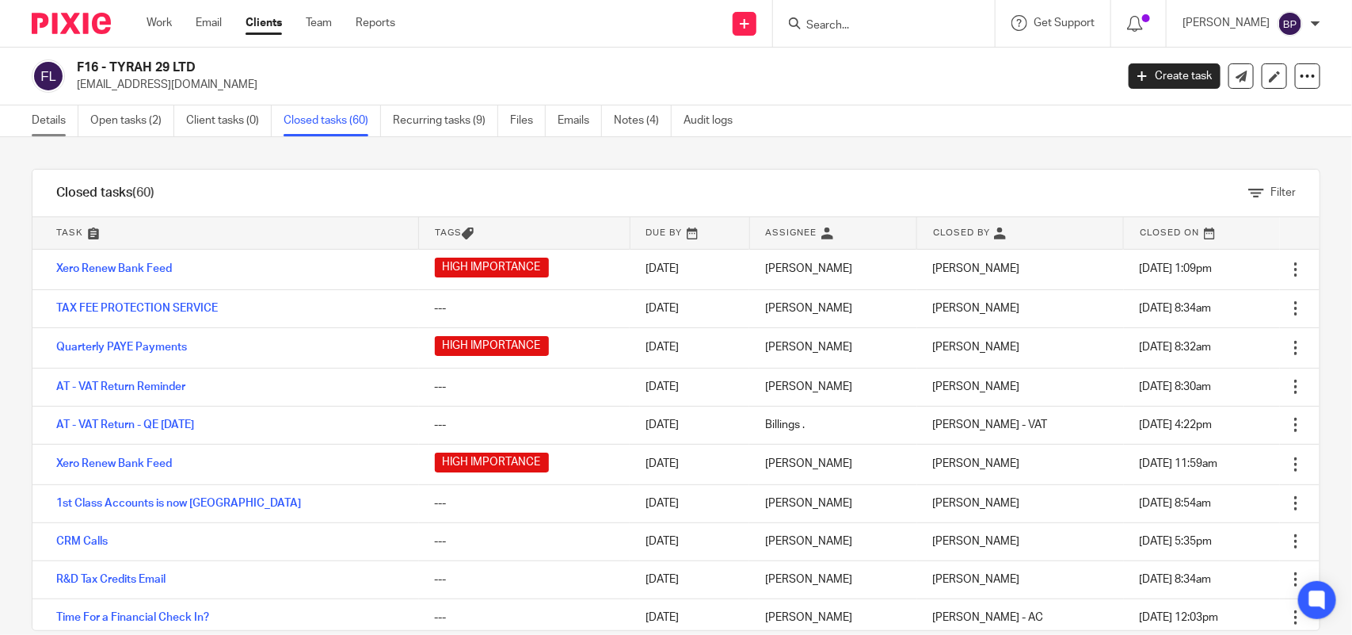
click at [56, 120] on link "Details" at bounding box center [55, 120] width 47 height 31
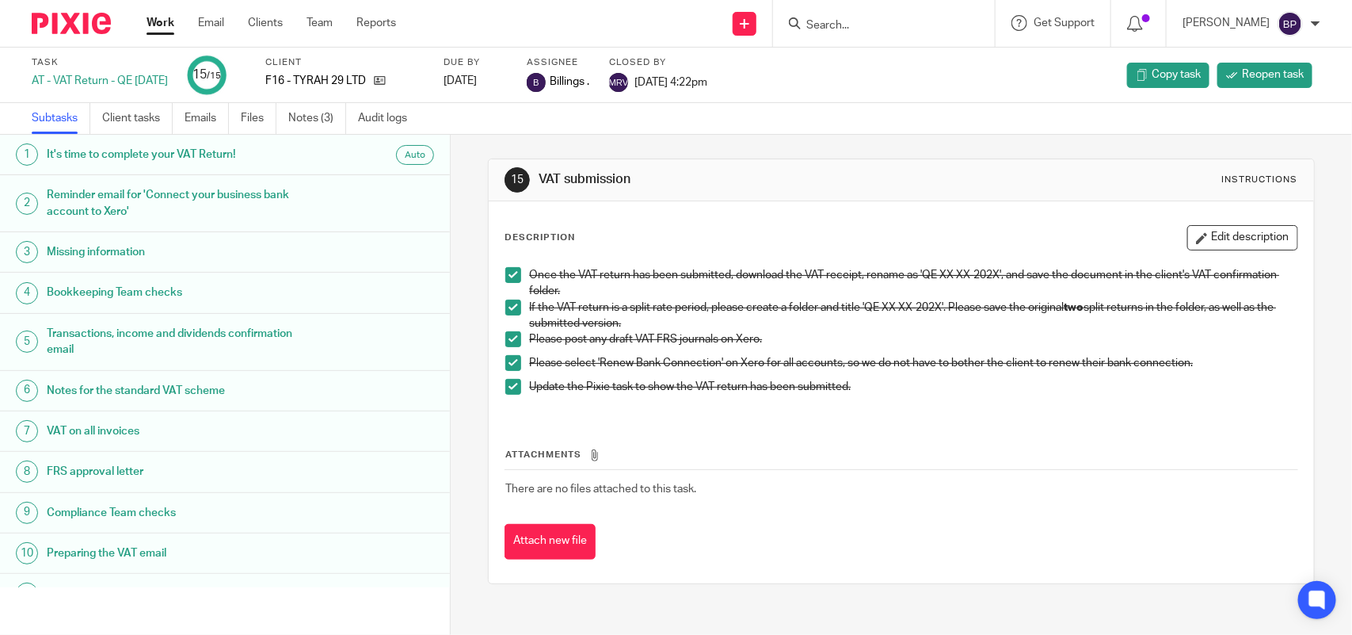
scroll to position [208, 0]
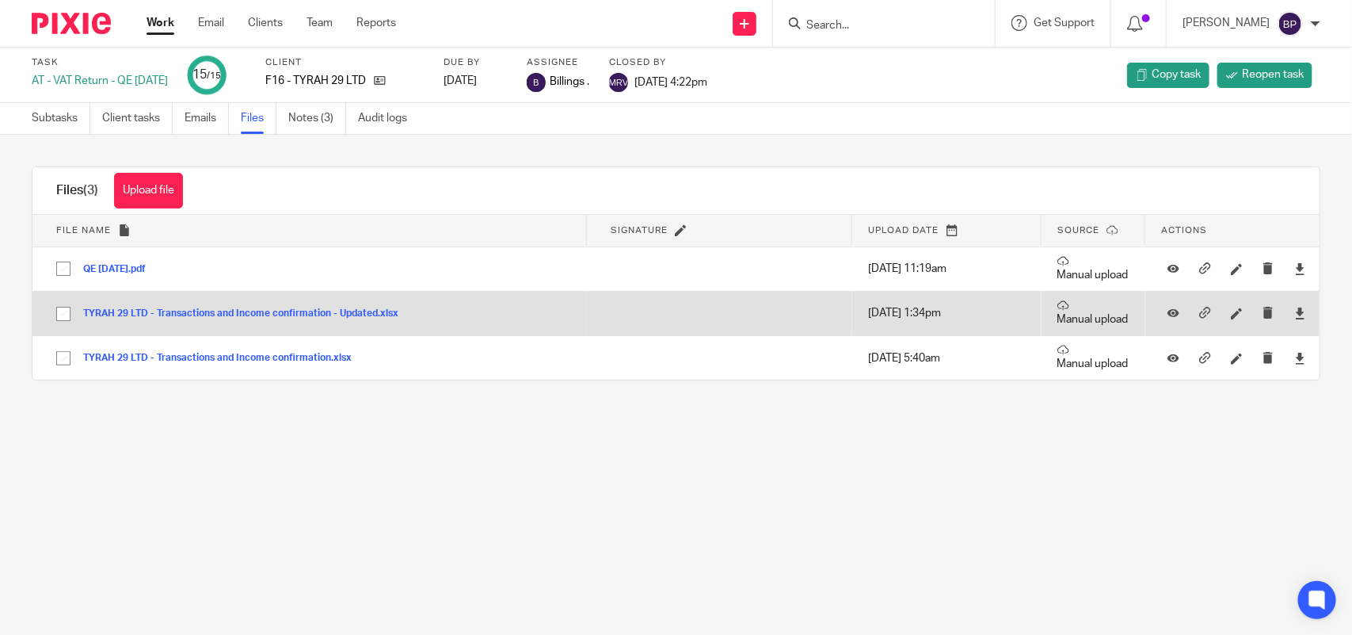
click at [57, 307] on input "checkbox" at bounding box center [63, 314] width 30 height 30
checkbox input "true"
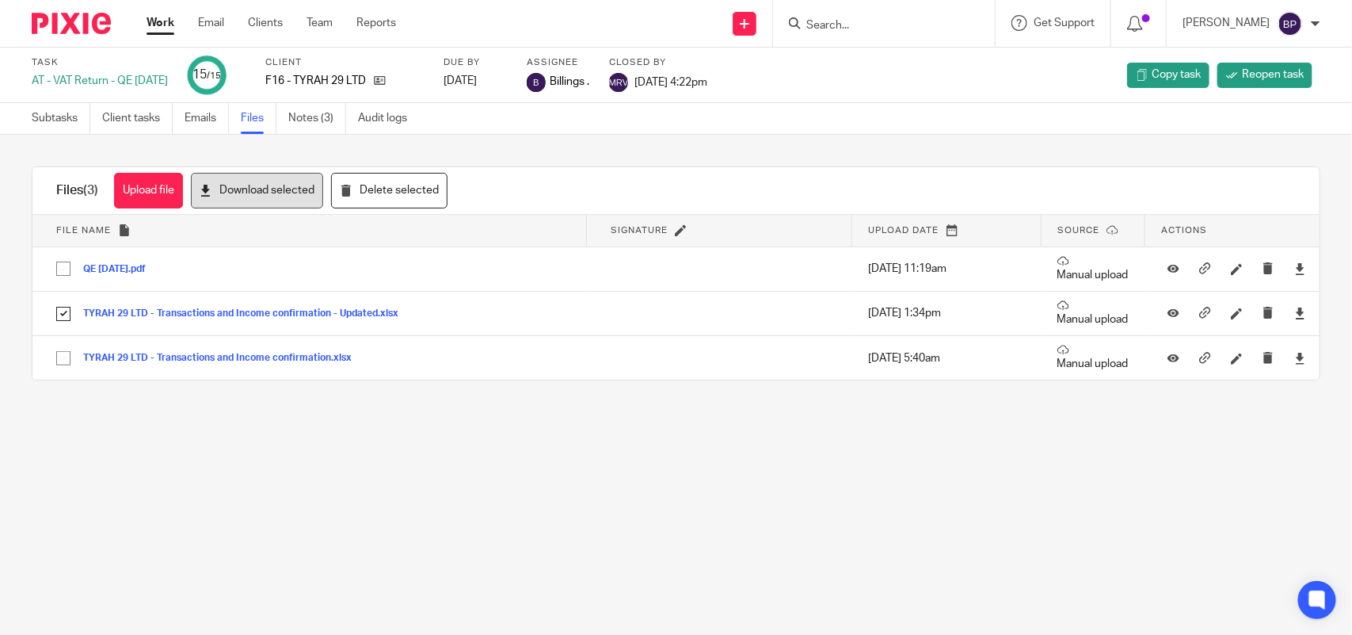
click at [234, 188] on button "Download selected" at bounding box center [257, 191] width 132 height 36
drag, startPoint x: 210, startPoint y: 113, endPoint x: 219, endPoint y: 132, distance: 20.6
click at [210, 113] on link "Emails" at bounding box center [207, 118] width 44 height 31
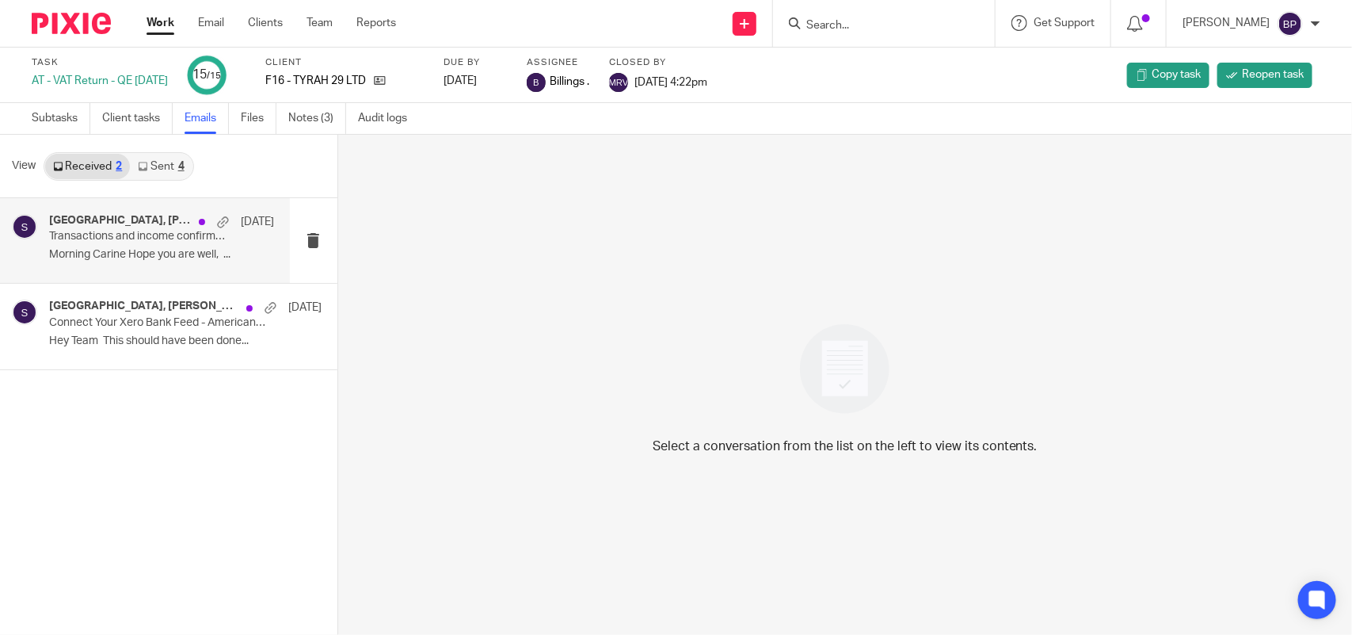
click at [131, 248] on p "Morning Carine Hope you are well, ..." at bounding box center [161, 254] width 225 height 13
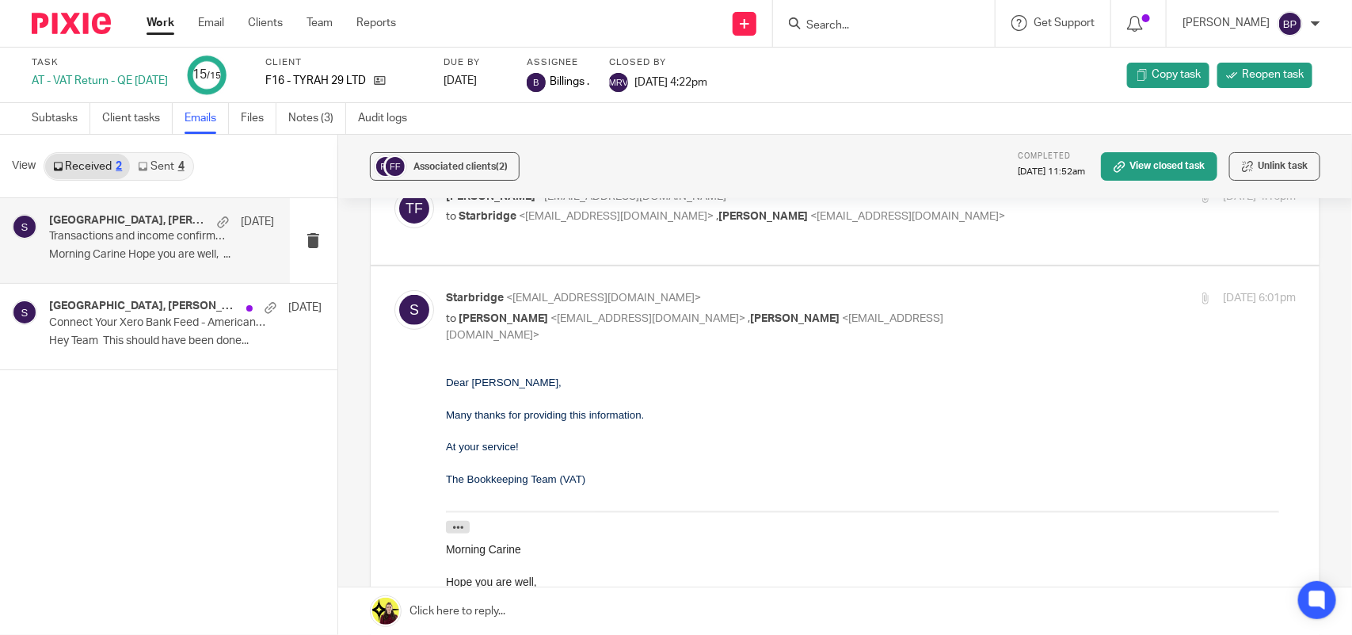
scroll to position [359, 0]
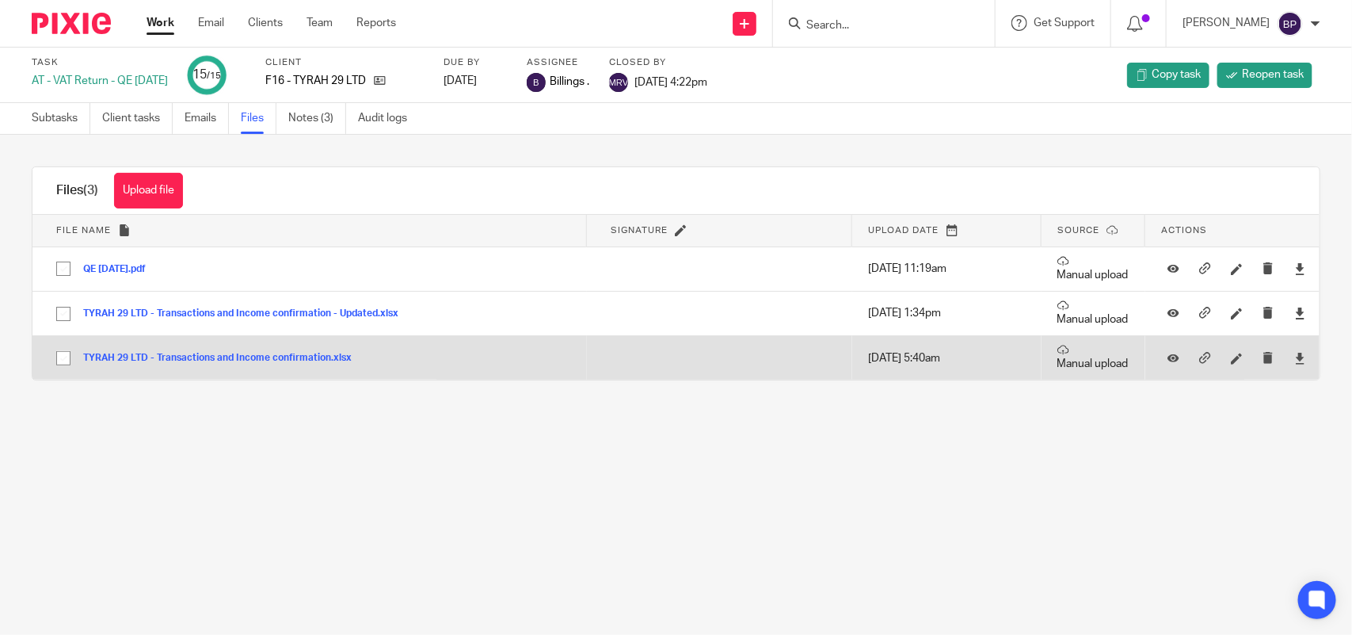
click at [59, 363] on input "checkbox" at bounding box center [63, 358] width 30 height 30
checkbox input "true"
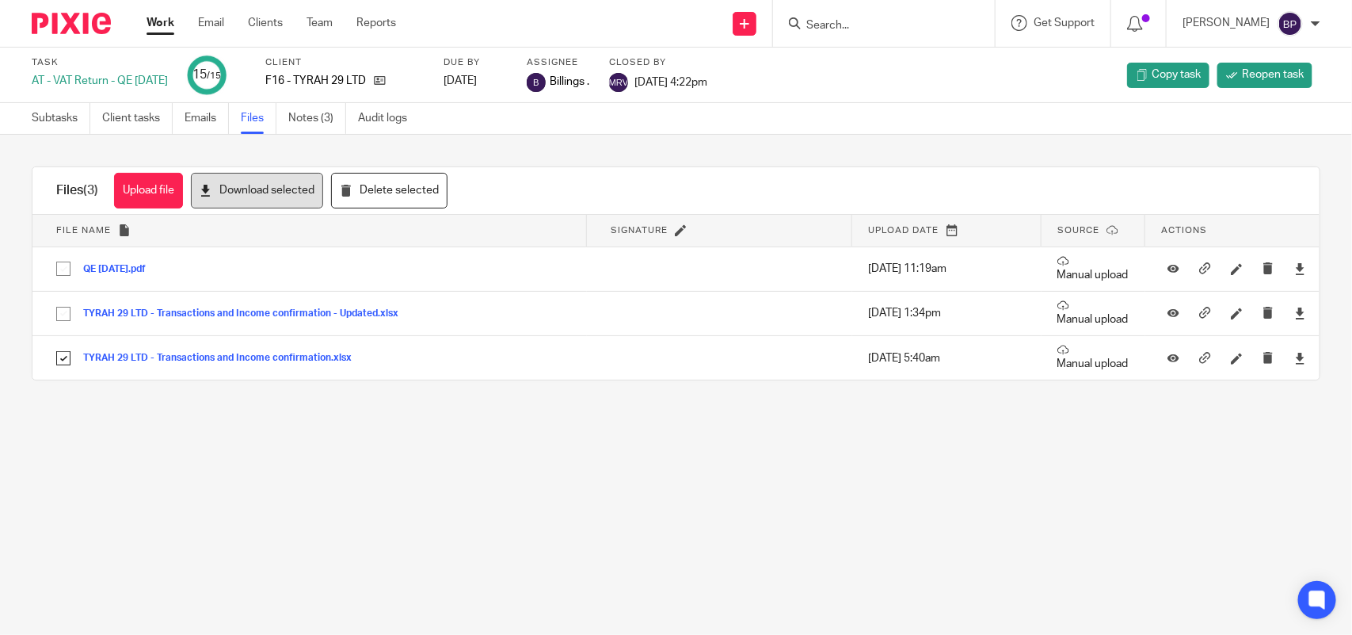
click at [246, 191] on button "Download selected" at bounding box center [257, 191] width 132 height 36
click at [793, 501] on main "Task AT - VAT Return - QE [DATE] 15 /15 Client F16 - TYRAH 29 LTD Due by [DATE]…" at bounding box center [676, 317] width 1352 height 635
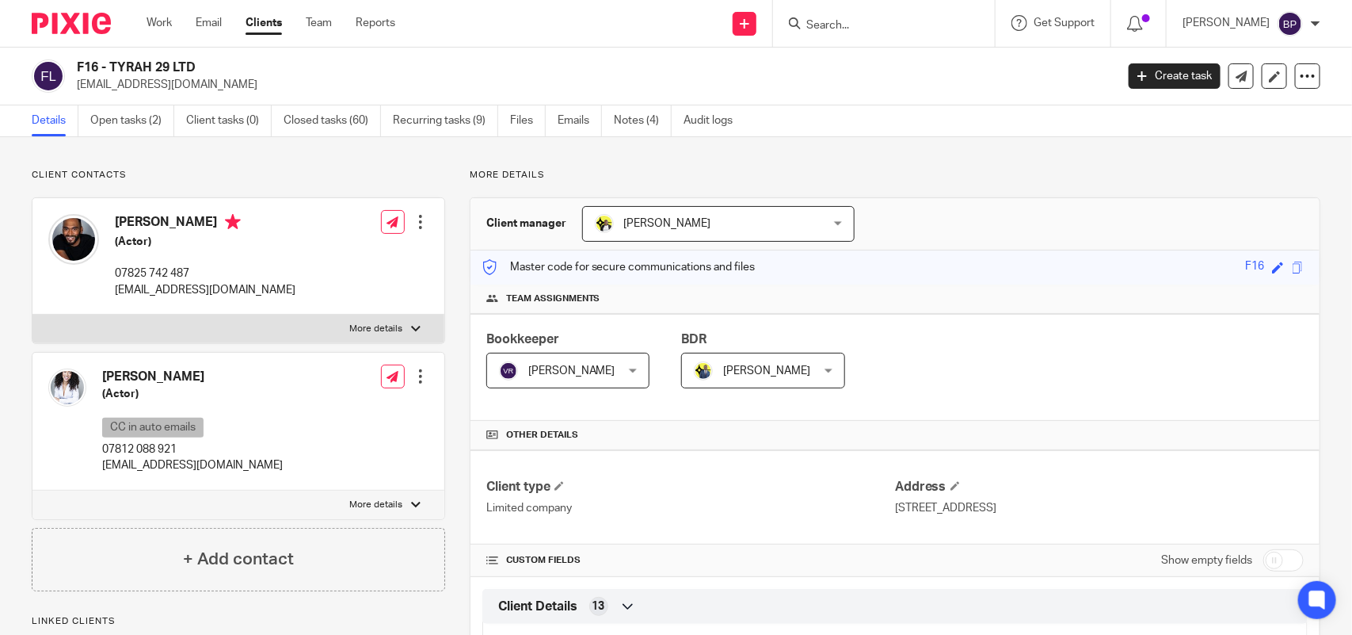
click at [271, 29] on link "Clients" at bounding box center [264, 23] width 36 height 16
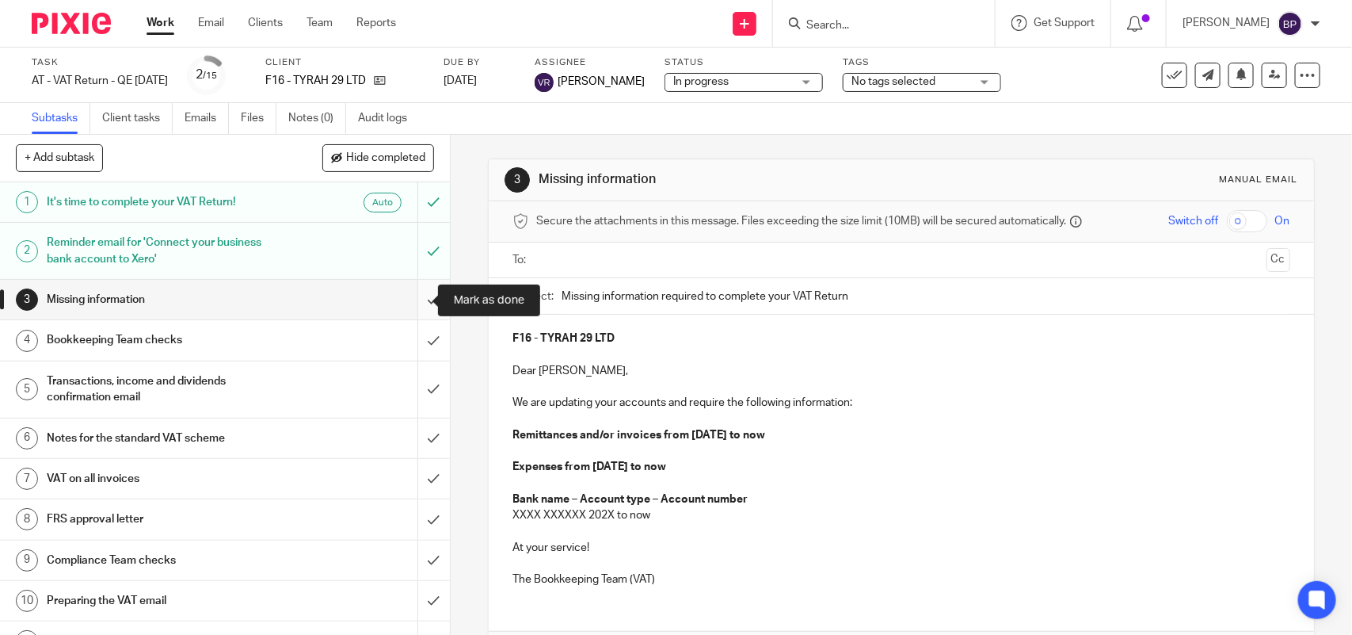
click at [409, 294] on input "submit" at bounding box center [225, 300] width 450 height 40
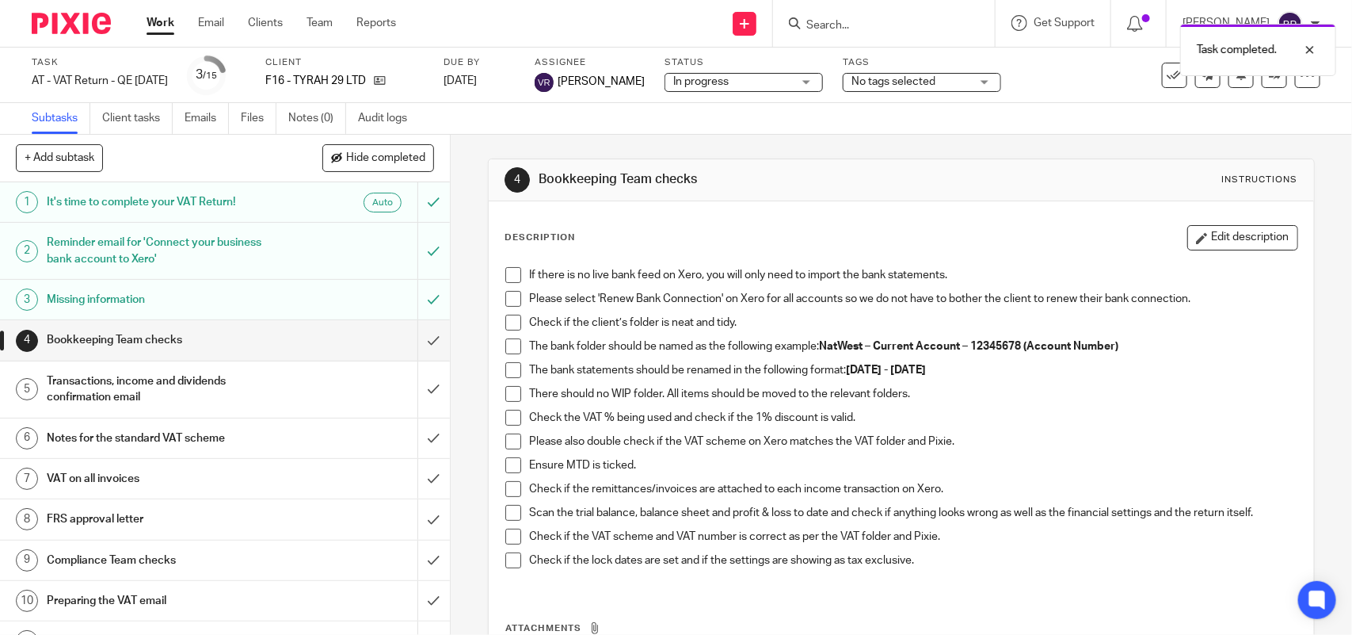
click at [507, 273] on span at bounding box center [513, 275] width 16 height 16
click at [509, 295] on span at bounding box center [513, 299] width 16 height 16
click at [507, 322] on span at bounding box center [513, 323] width 16 height 16
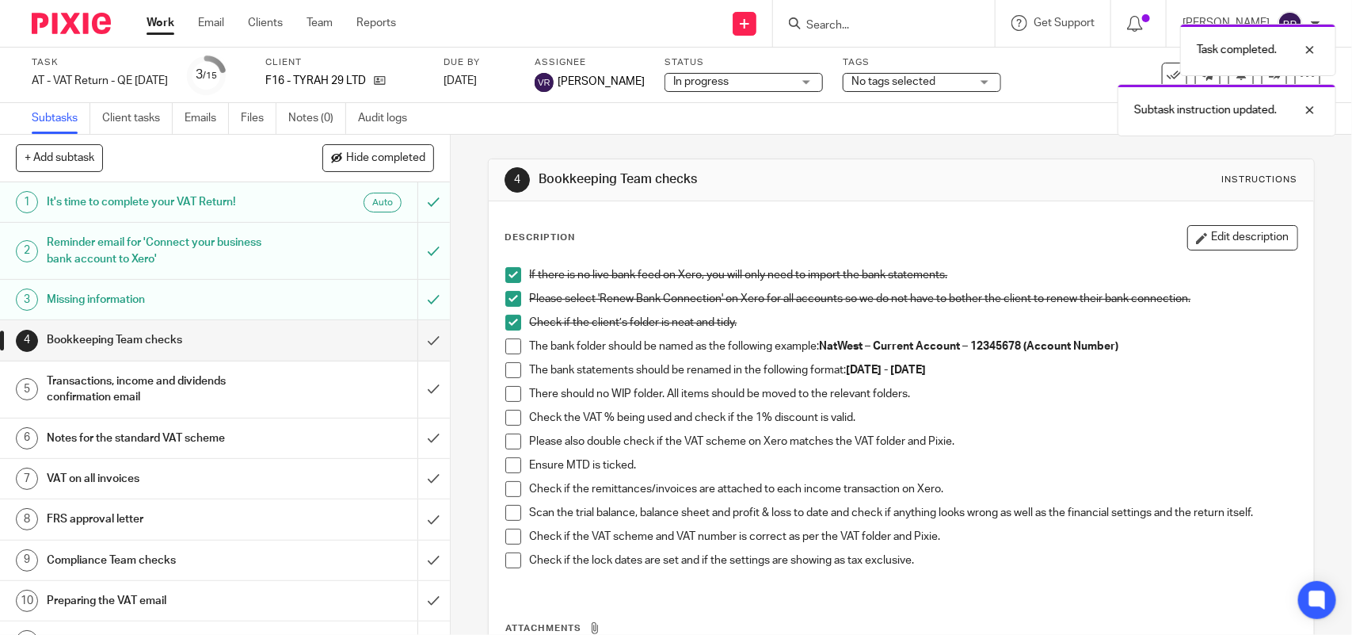
click at [508, 355] on li "The bank folder should be named as the following example: NatWest – Current Acc…" at bounding box center [900, 350] width 791 height 24
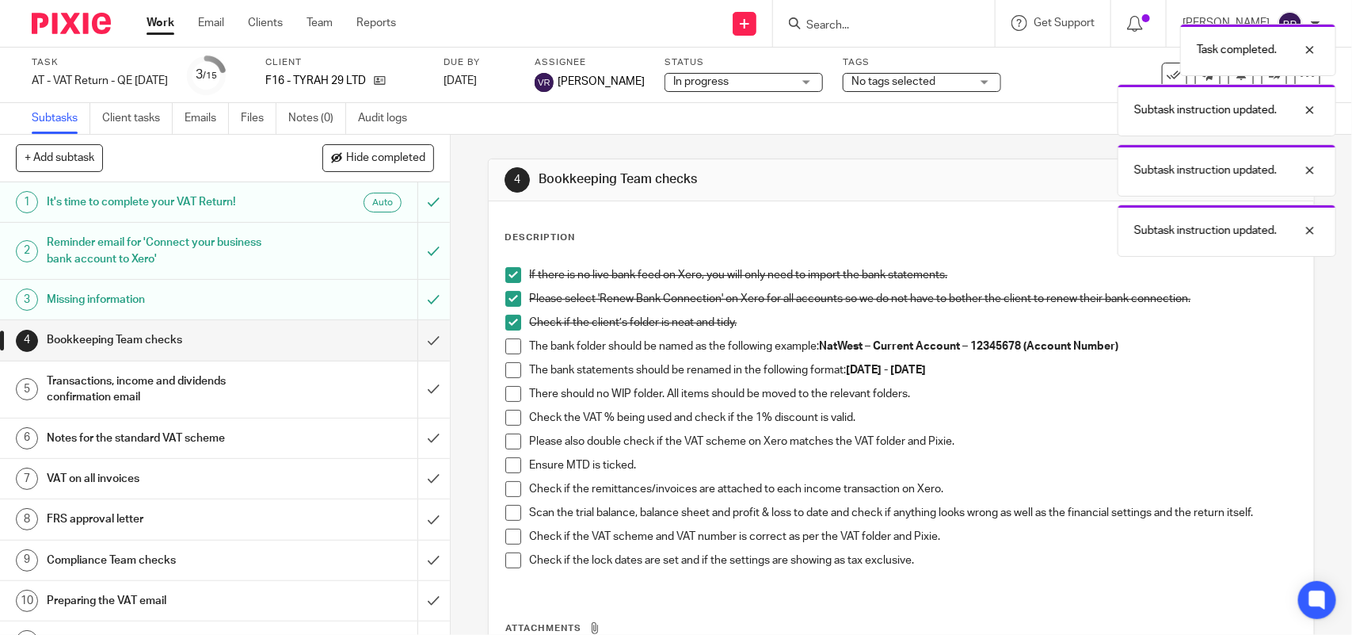
click at [509, 347] on span at bounding box center [513, 346] width 16 height 16
click at [513, 372] on span at bounding box center [513, 370] width 16 height 16
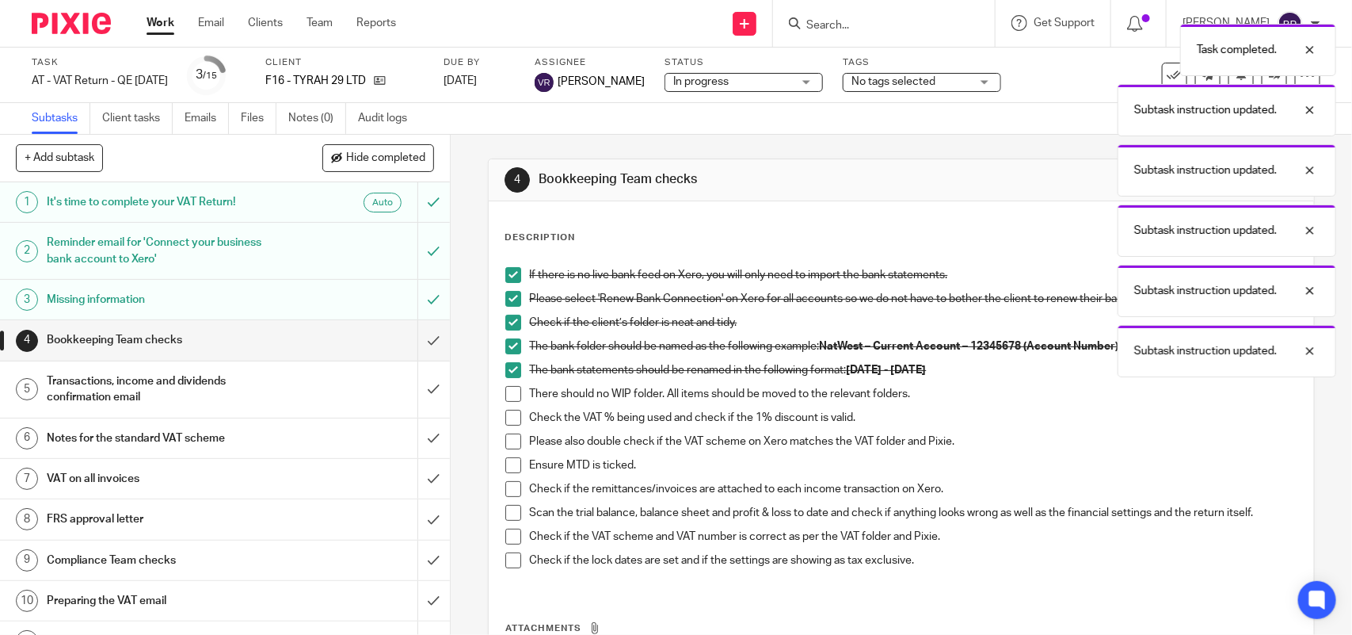
drag, startPoint x: 509, startPoint y: 391, endPoint x: 508, endPoint y: 412, distance: 21.4
click at [509, 392] on span at bounding box center [513, 394] width 16 height 16
click at [507, 413] on span at bounding box center [513, 418] width 16 height 16
click at [509, 440] on span at bounding box center [513, 441] width 16 height 16
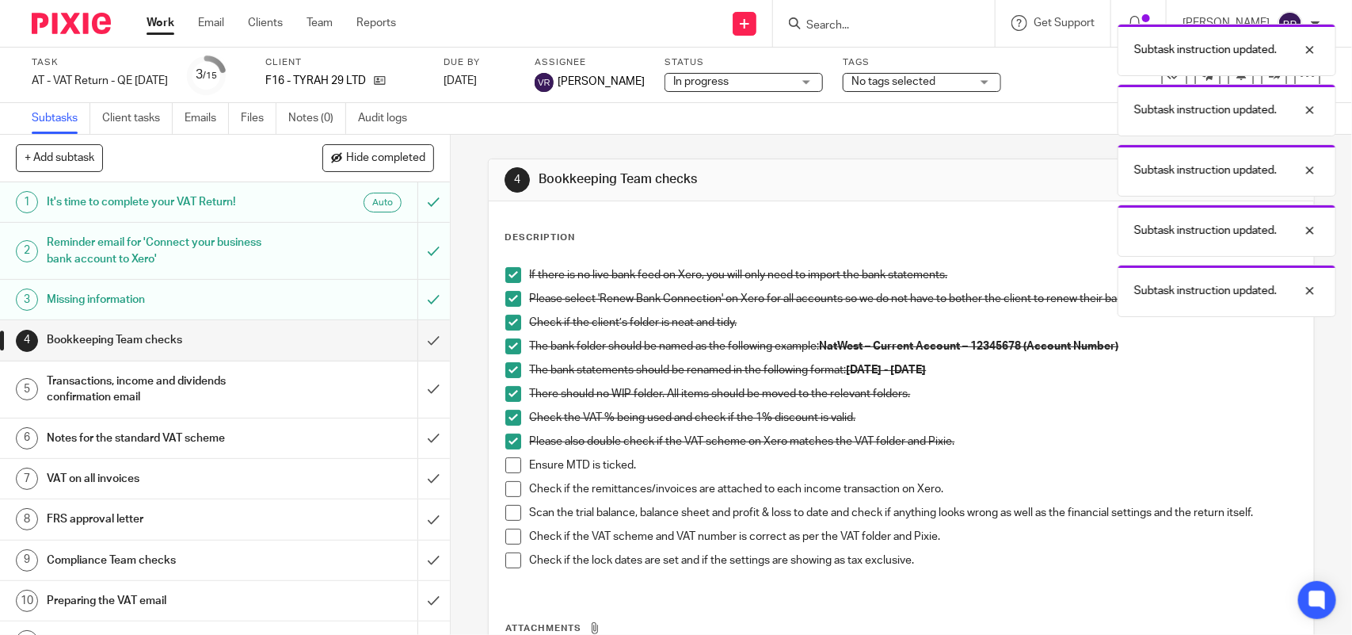
drag, startPoint x: 509, startPoint y: 461, endPoint x: 520, endPoint y: 476, distance: 18.7
click at [509, 462] on span at bounding box center [513, 465] width 16 height 16
click at [508, 487] on span at bounding box center [513, 489] width 16 height 16
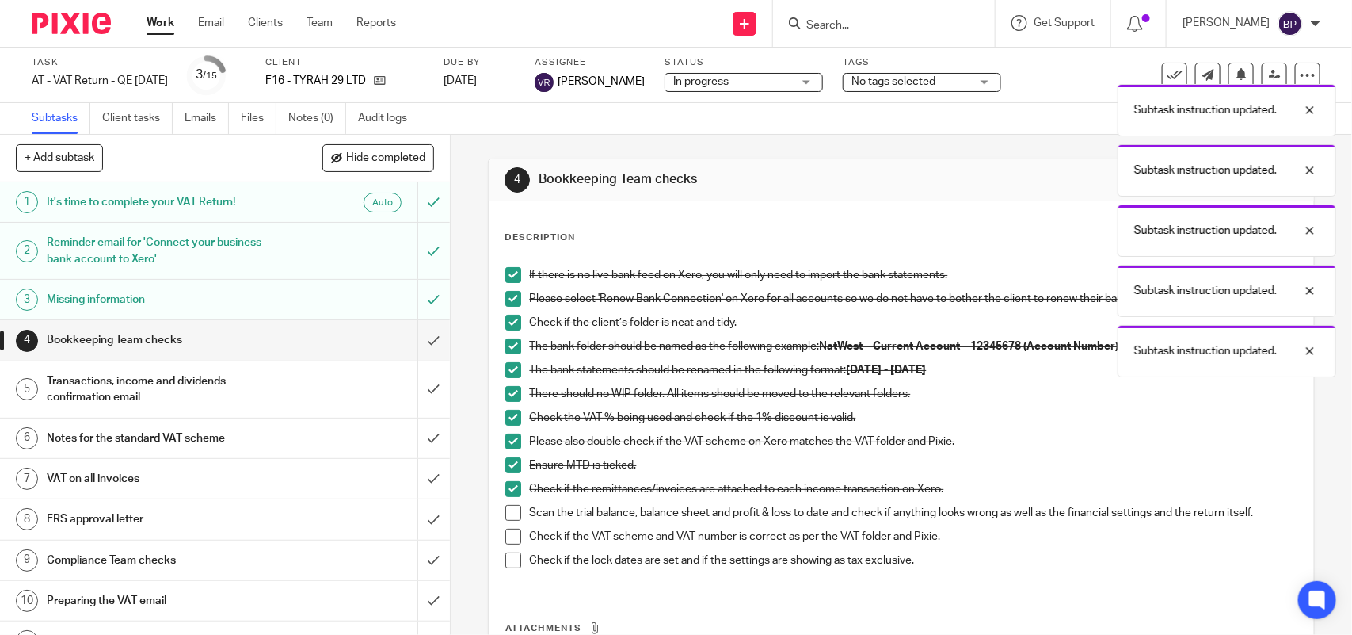
click at [505, 515] on span at bounding box center [513, 513] width 16 height 16
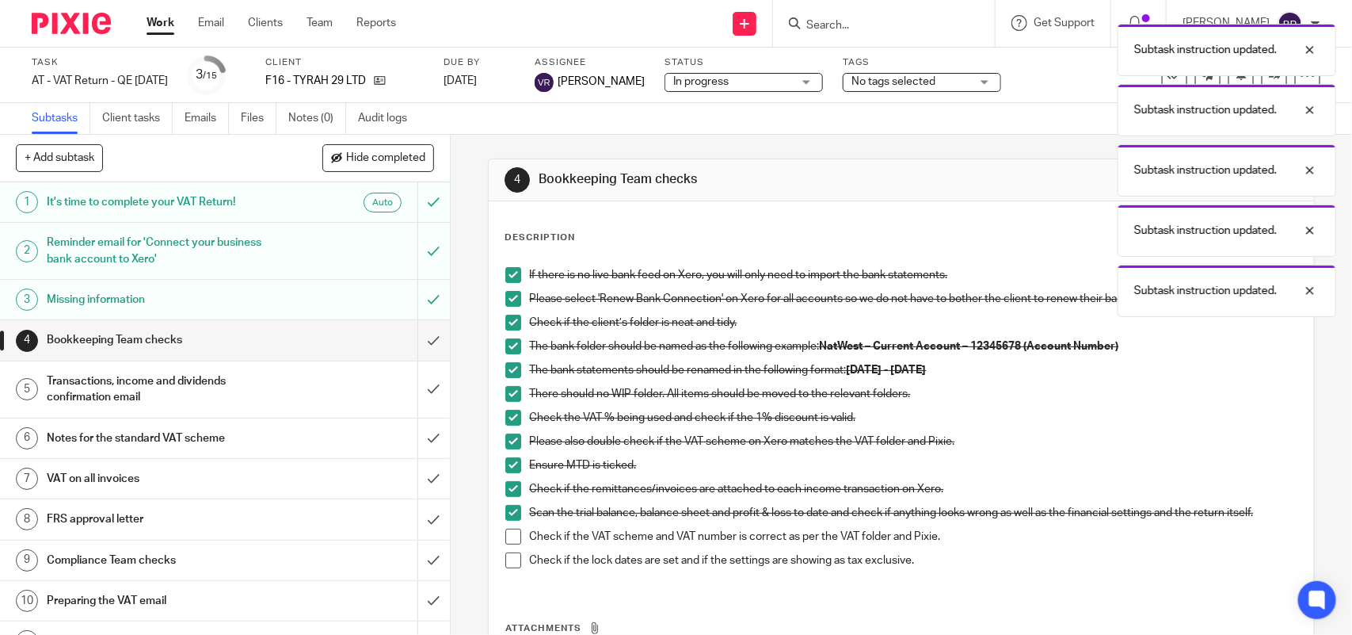
click at [509, 539] on span at bounding box center [513, 536] width 16 height 16
click at [511, 559] on span at bounding box center [513, 560] width 16 height 16
click at [414, 334] on input "submit" at bounding box center [225, 340] width 450 height 40
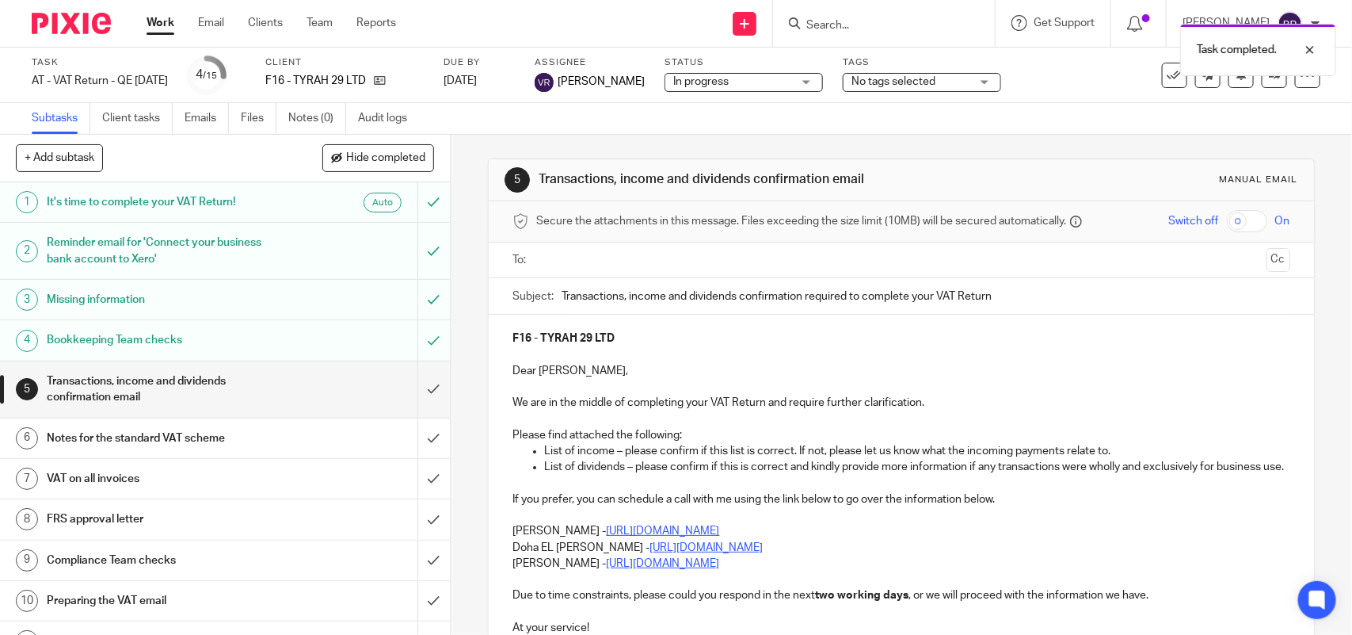
click at [623, 299] on input "Transactions, income and dividends confirmation required to complete your VAT R…" at bounding box center [926, 296] width 728 height 36
type input "Transactions and income confirmation required to complete your VAT Return"
click at [576, 491] on p at bounding box center [901, 483] width 777 height 16
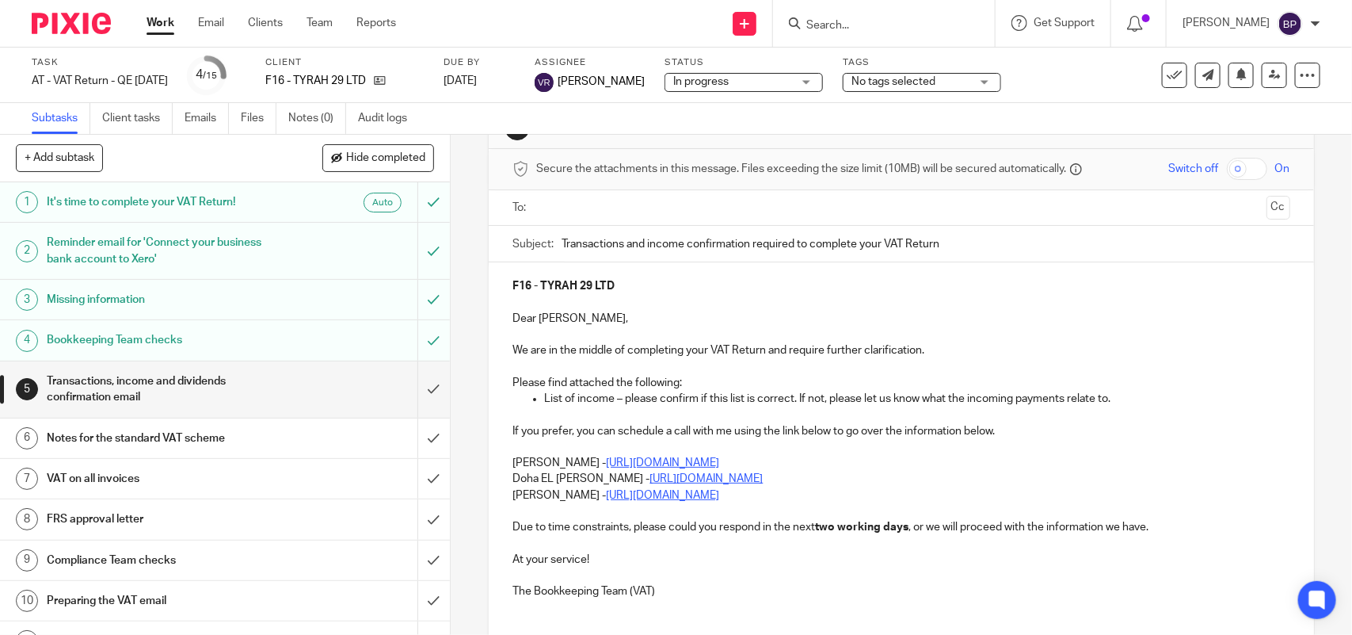
scroll to position [99, 0]
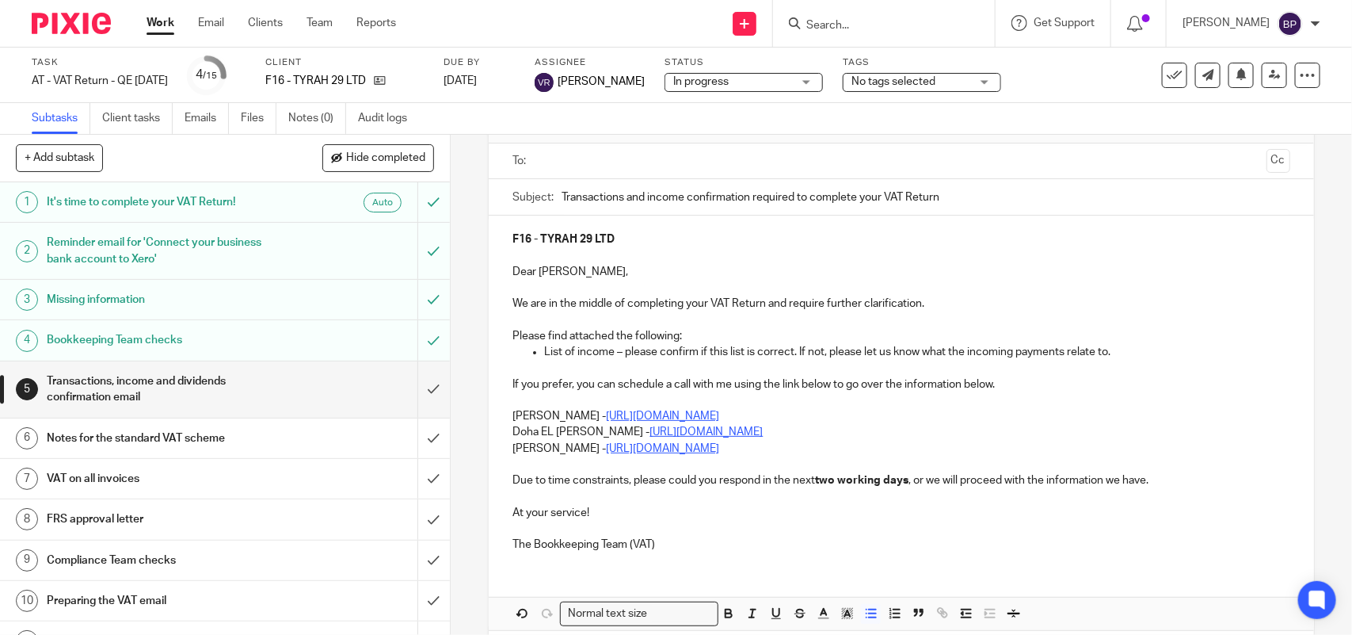
click at [505, 429] on div "F16 - TYRAH 29 LTD Dear Tyler, We are in the middle of completing your VAT Retu…" at bounding box center [901, 389] width 825 height 349
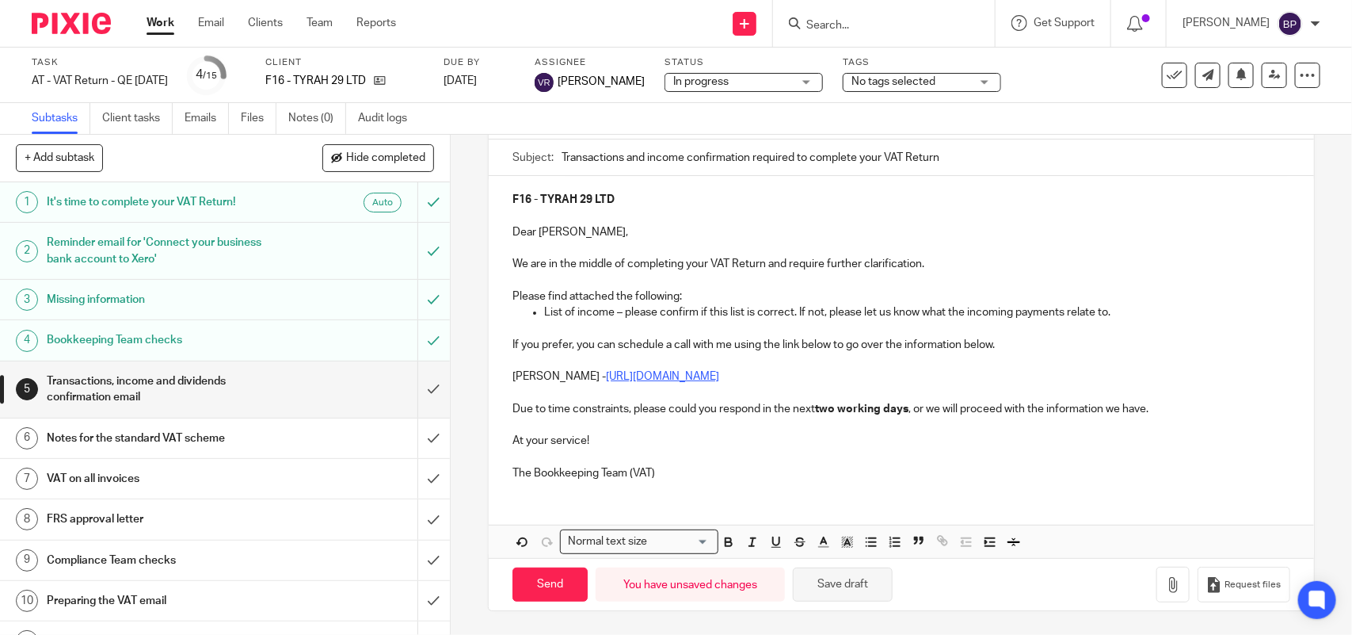
click at [856, 587] on button "Save draft" at bounding box center [843, 584] width 100 height 34
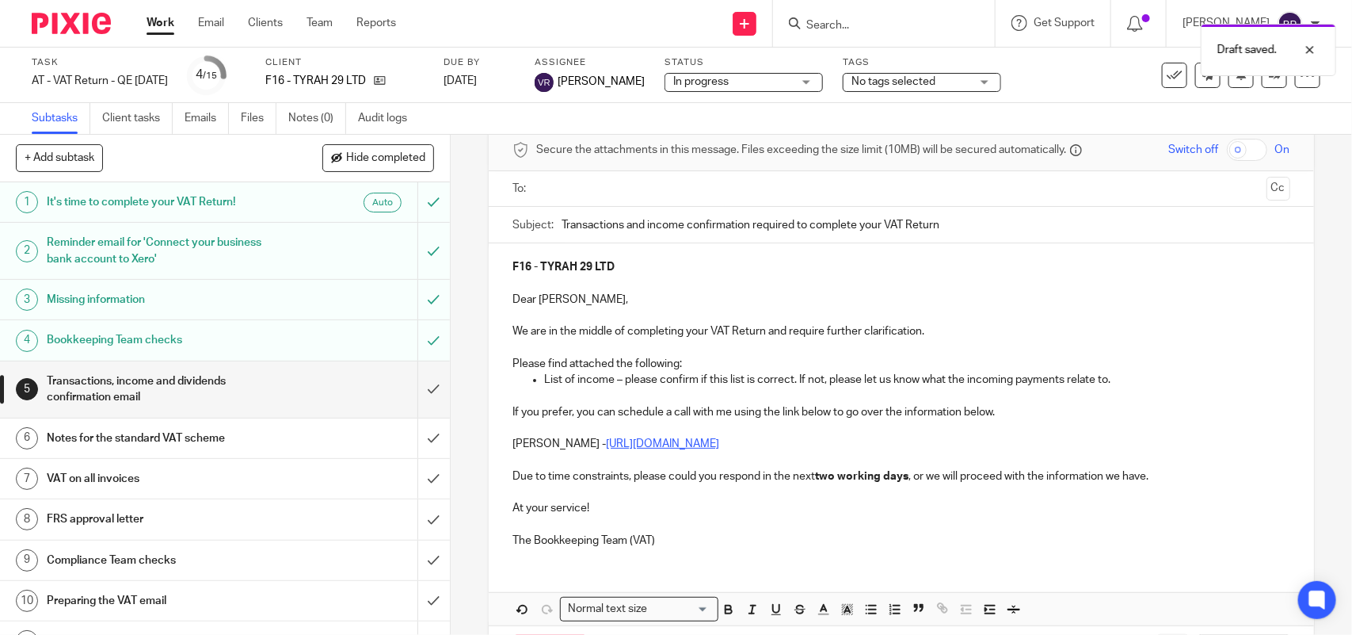
scroll to position [0, 0]
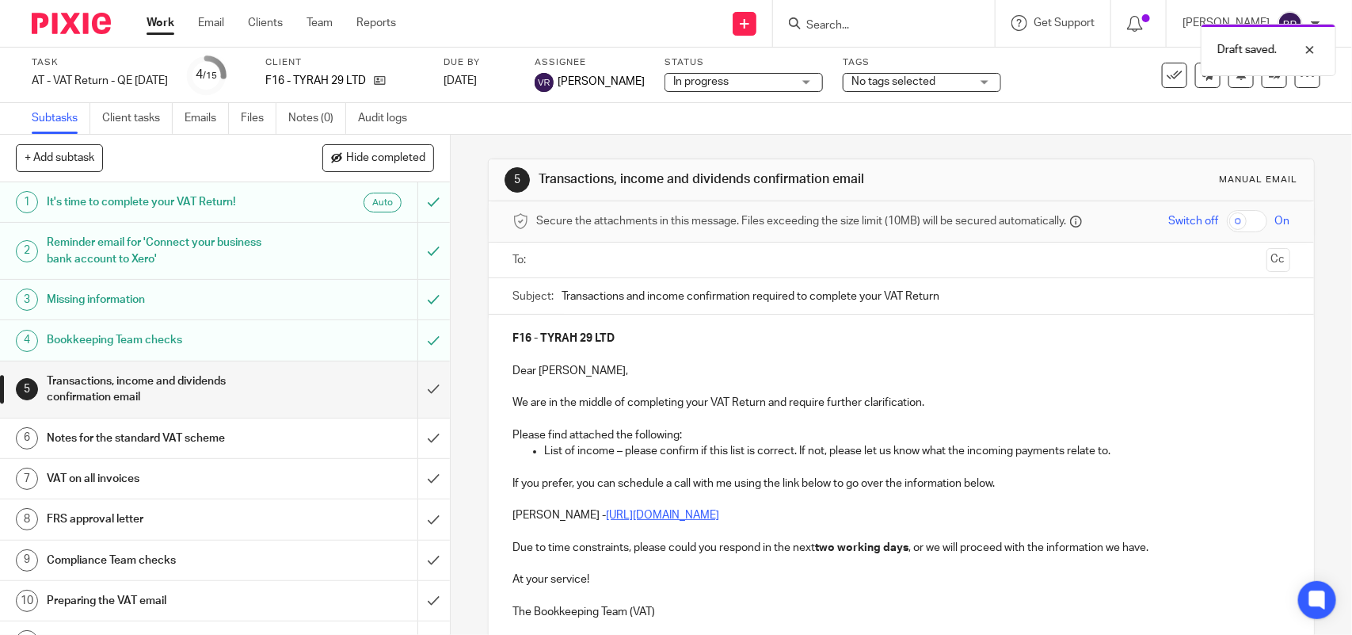
click at [646, 257] on input "text" at bounding box center [901, 260] width 718 height 18
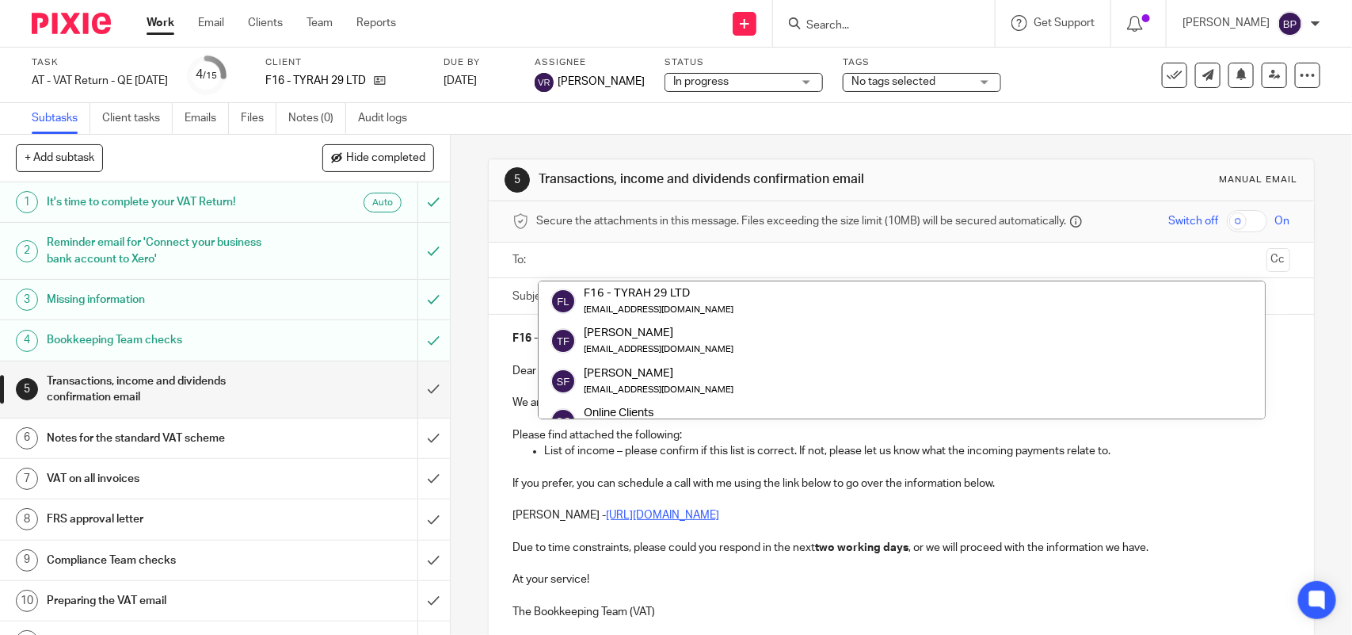
click at [670, 280] on input "Transactions and income confirmation required to complete your VAT Return" at bounding box center [926, 296] width 728 height 36
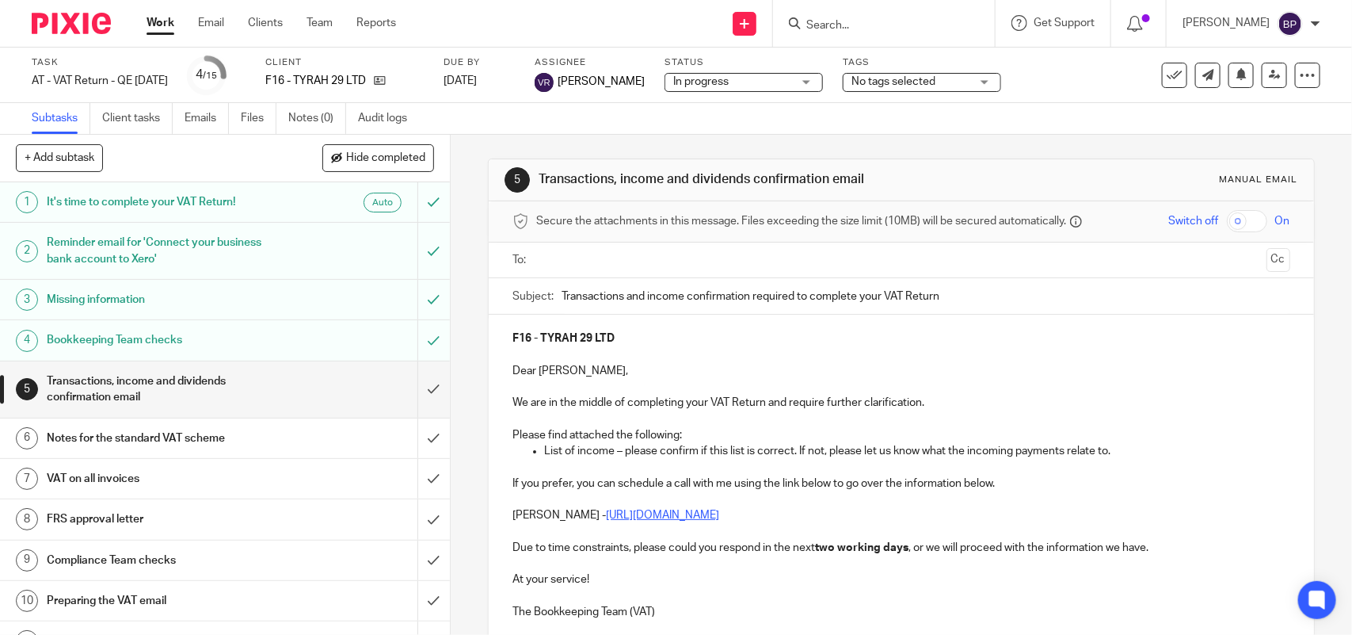
click at [671, 285] on input "Transactions and income confirmation required to complete your VAT Return" at bounding box center [926, 296] width 728 height 36
click at [669, 259] on input "text" at bounding box center [901, 260] width 718 height 18
click at [1267, 262] on button "Cc" at bounding box center [1279, 262] width 24 height 24
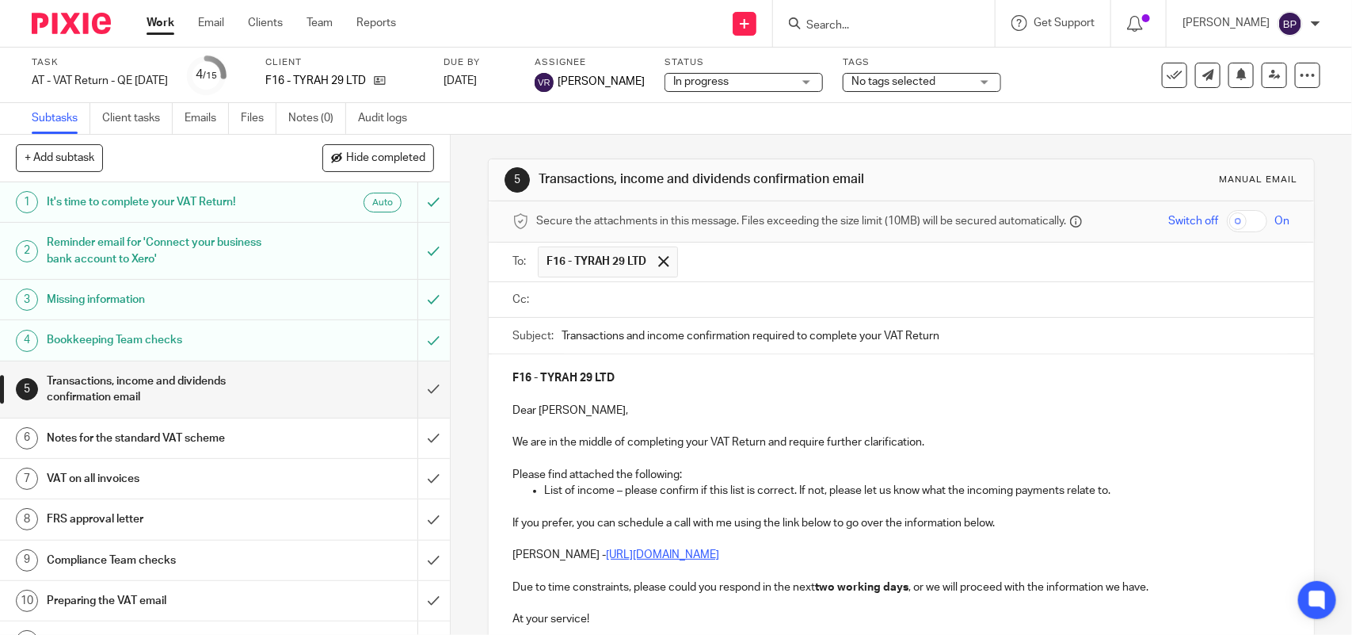
click at [614, 289] on ul at bounding box center [914, 300] width 752 height 26
click at [647, 294] on input "text" at bounding box center [913, 300] width 742 height 18
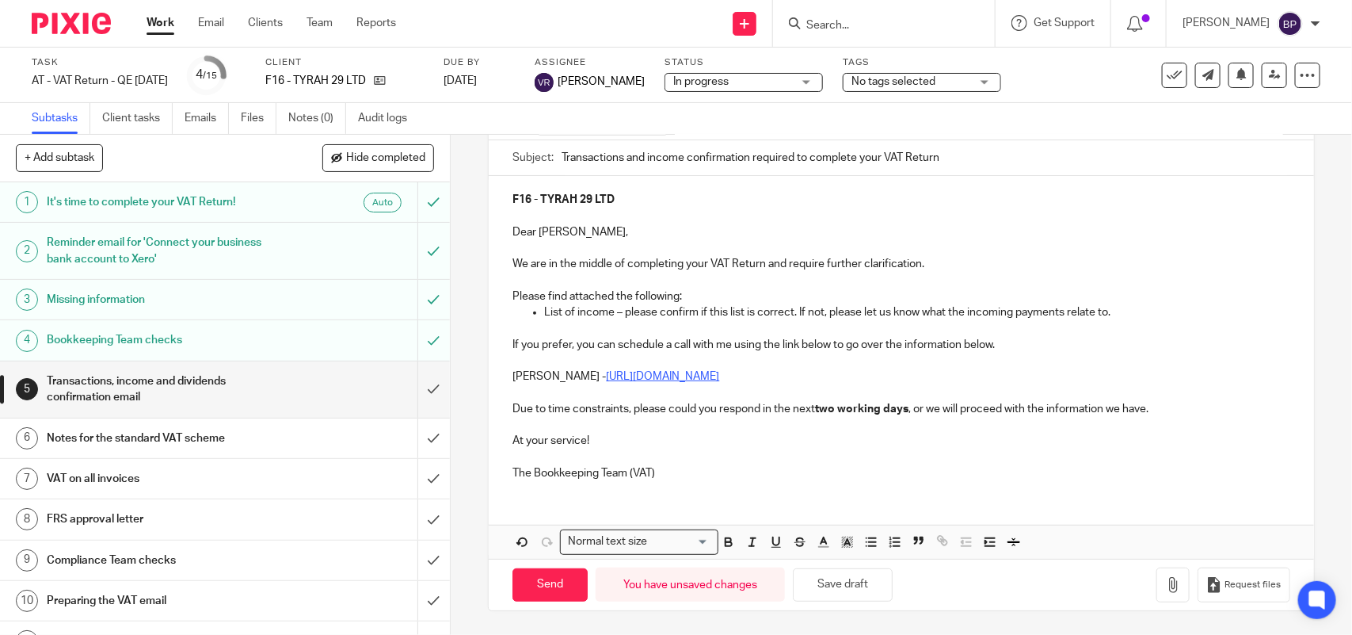
drag, startPoint x: 862, startPoint y: 583, endPoint x: 982, endPoint y: 395, distance: 223.7
click at [861, 580] on button "Save draft" at bounding box center [843, 585] width 100 height 34
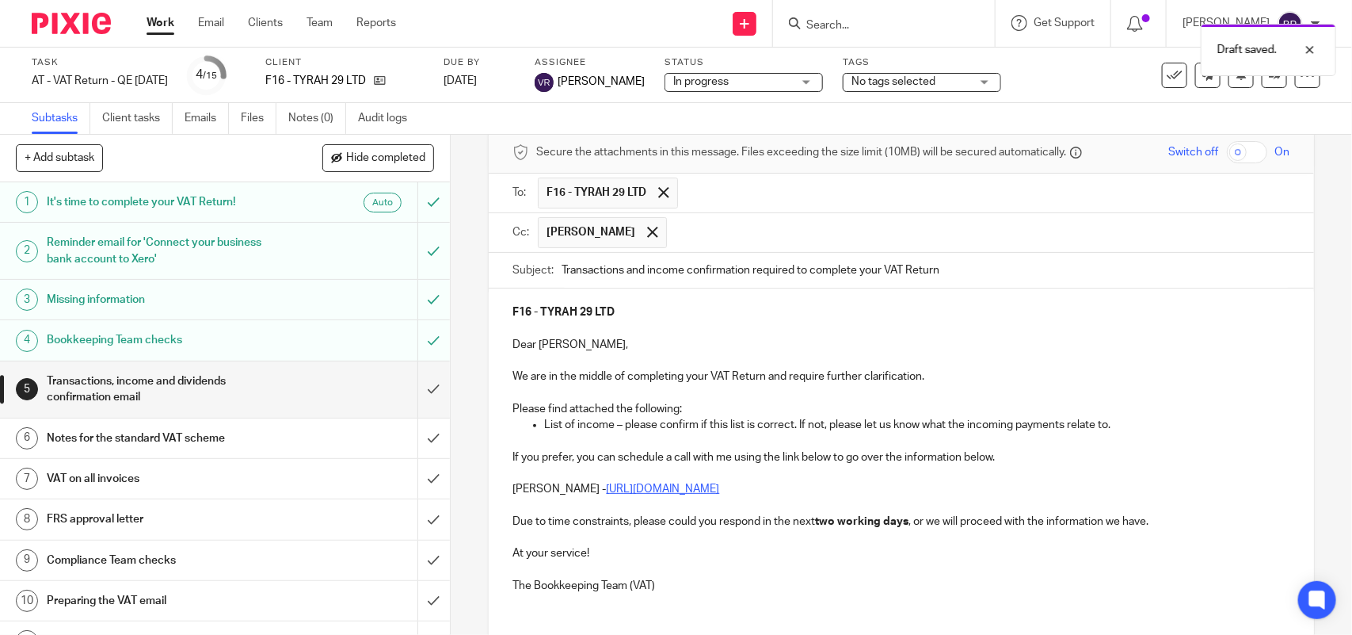
scroll to position [0, 0]
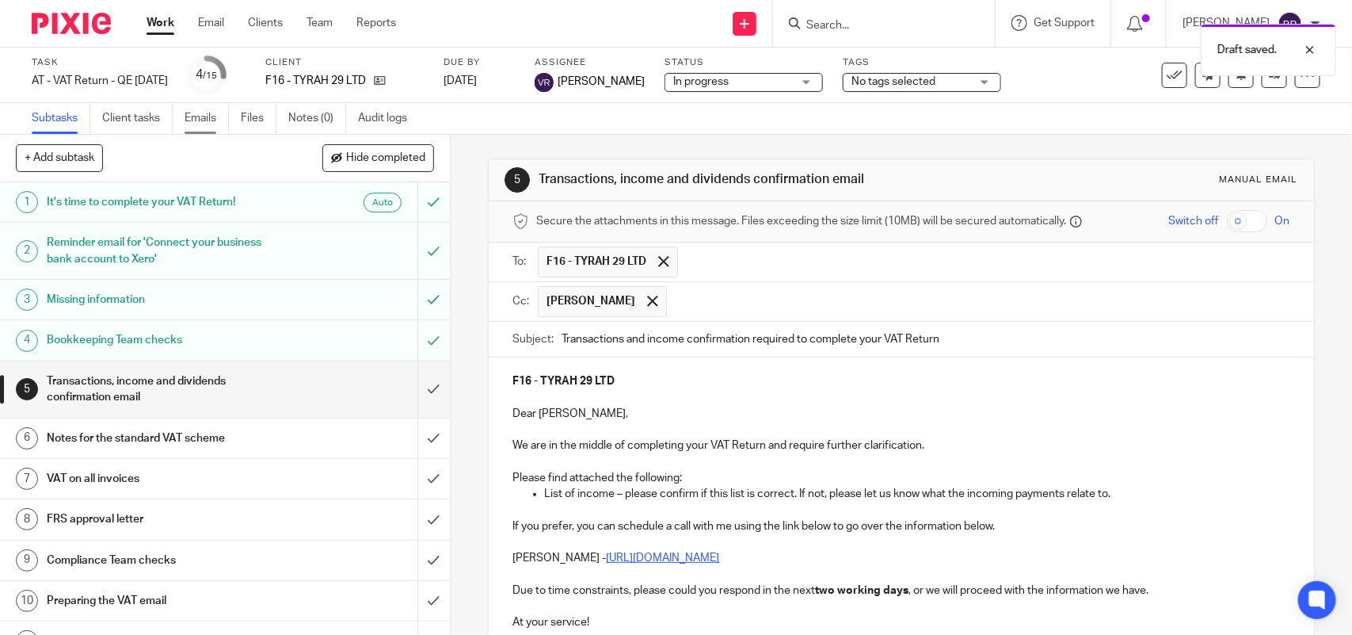
click at [208, 108] on link "Emails" at bounding box center [207, 118] width 44 height 31
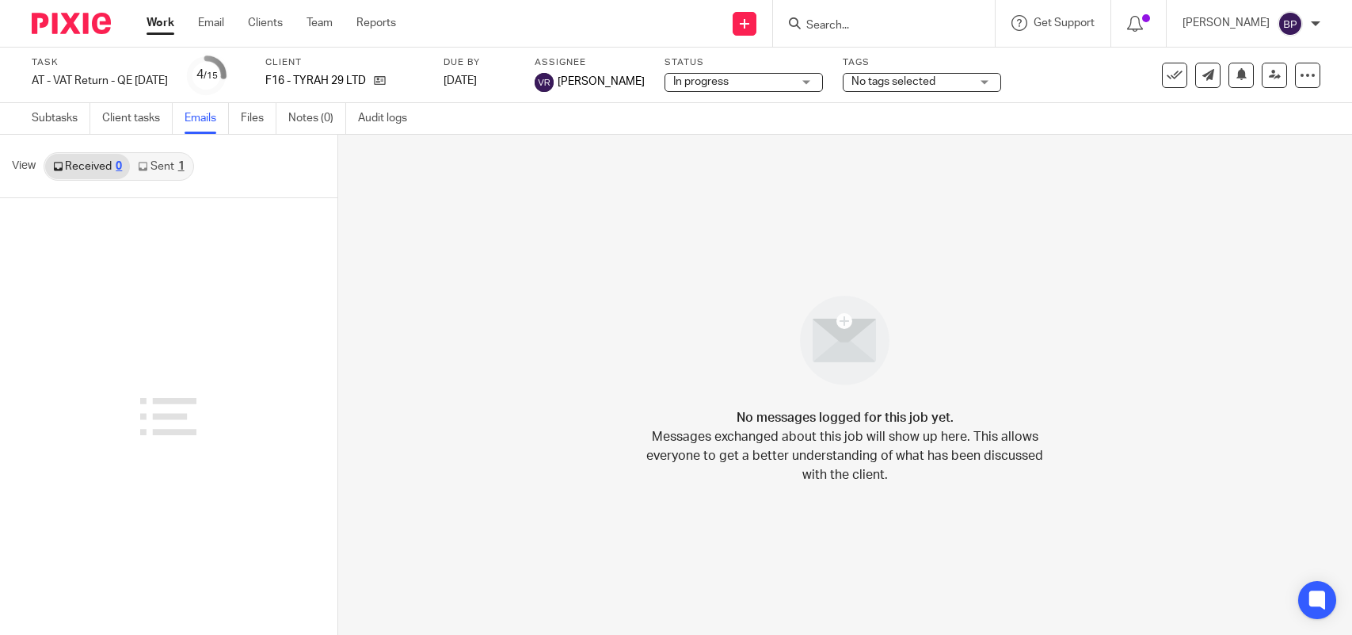
click at [153, 166] on link "Sent 1" at bounding box center [161, 166] width 62 height 25
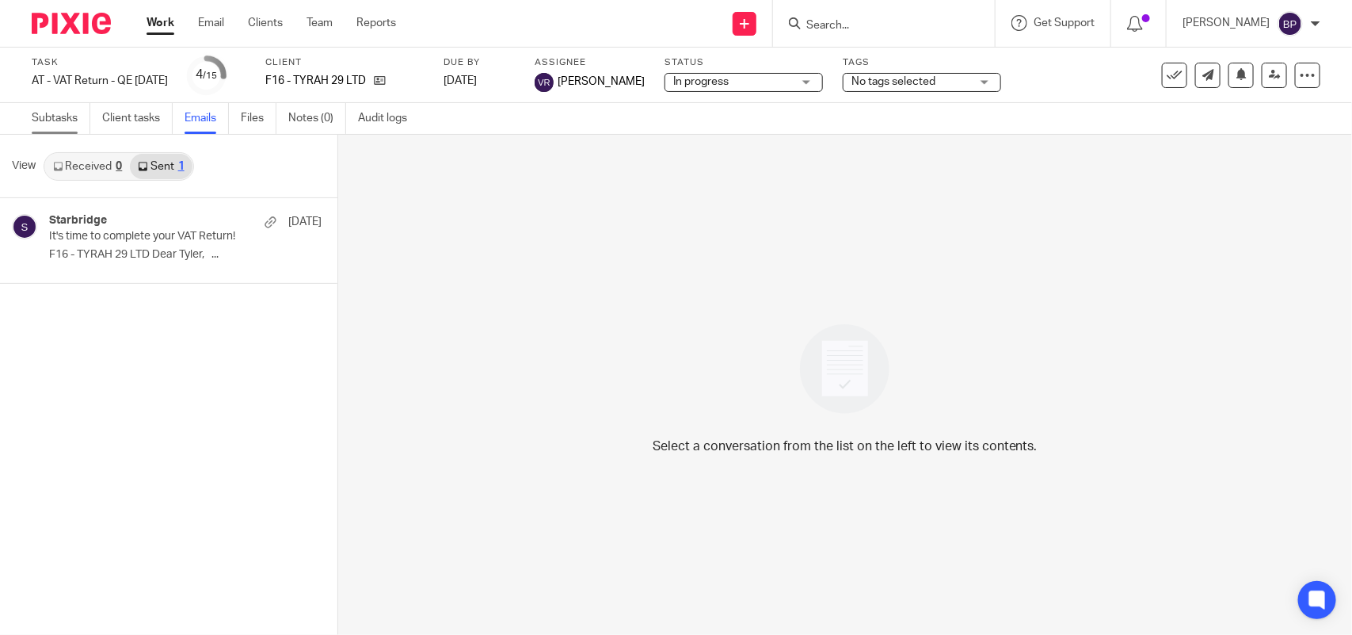
click at [40, 116] on link "Subtasks" at bounding box center [61, 118] width 59 height 31
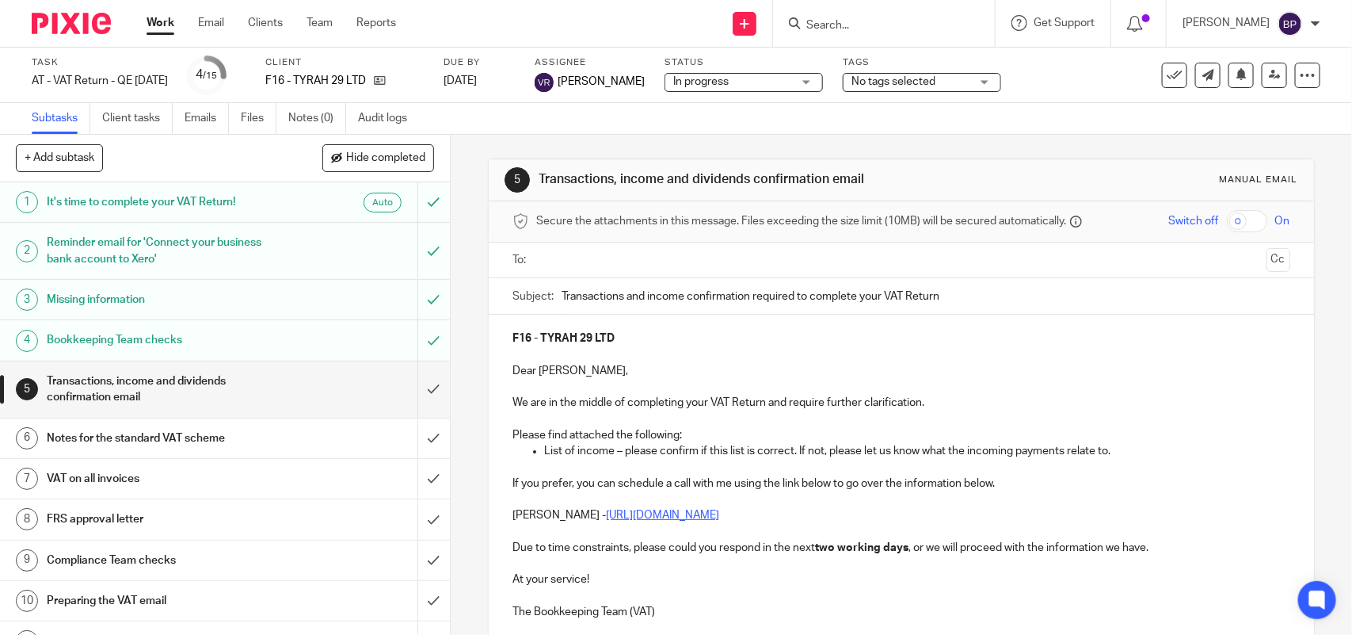
click at [622, 262] on input "text" at bounding box center [901, 260] width 718 height 18
click at [1267, 262] on button "Cc" at bounding box center [1279, 262] width 24 height 24
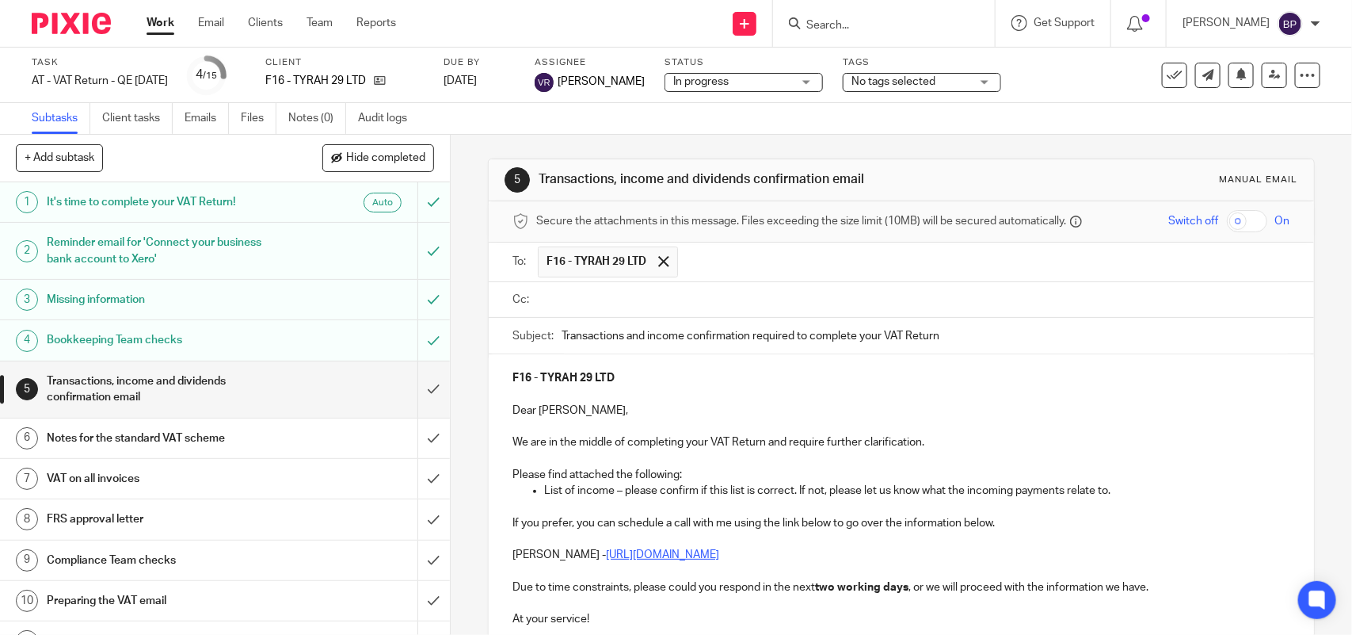
click at [679, 306] on input "text" at bounding box center [913, 300] width 742 height 18
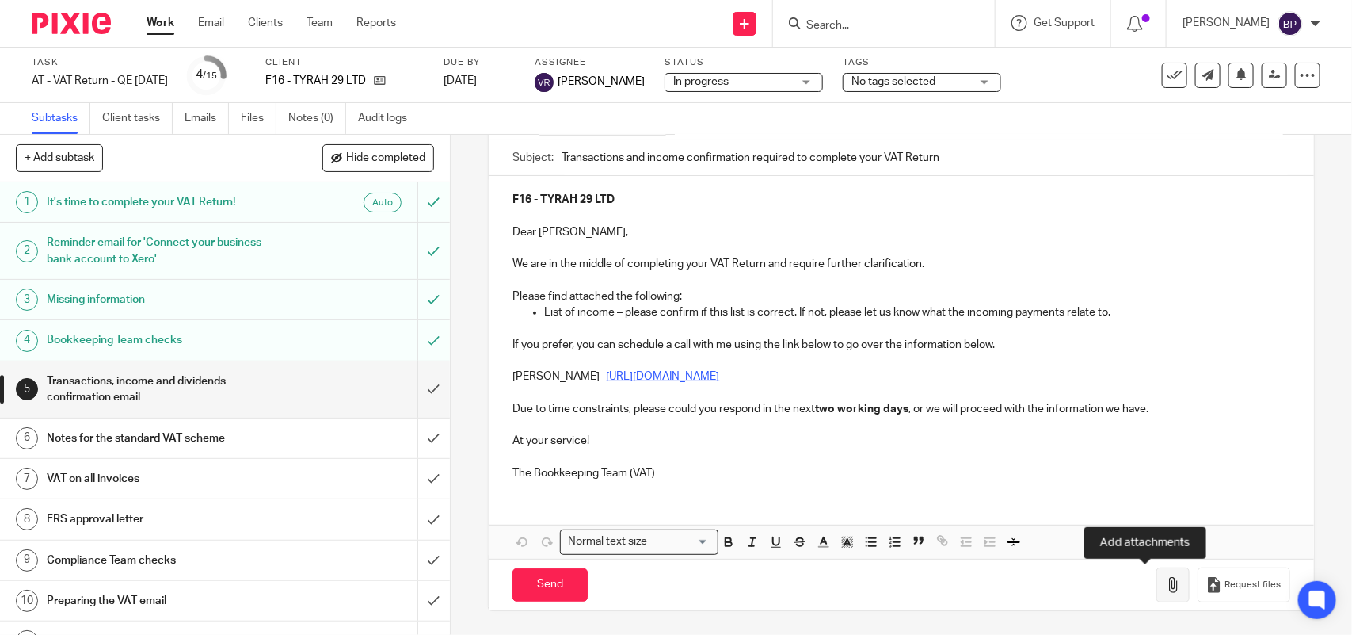
click at [1165, 579] on icon "button" at bounding box center [1173, 585] width 16 height 16
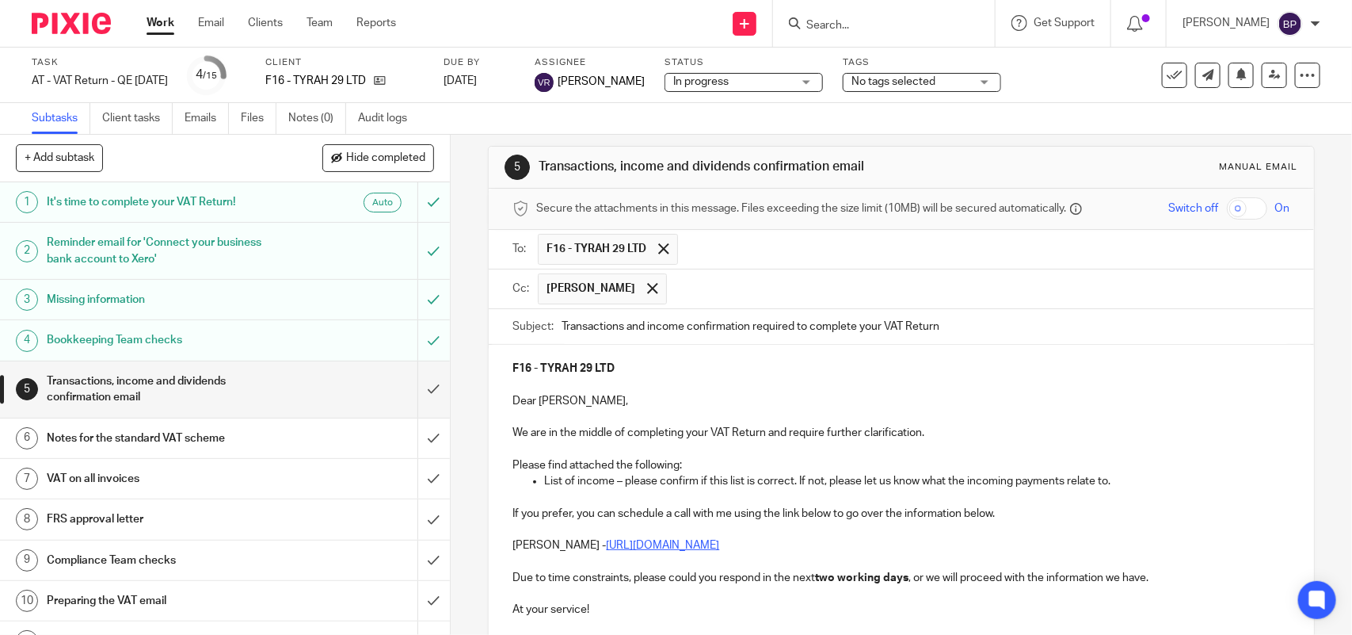
scroll to position [0, 0]
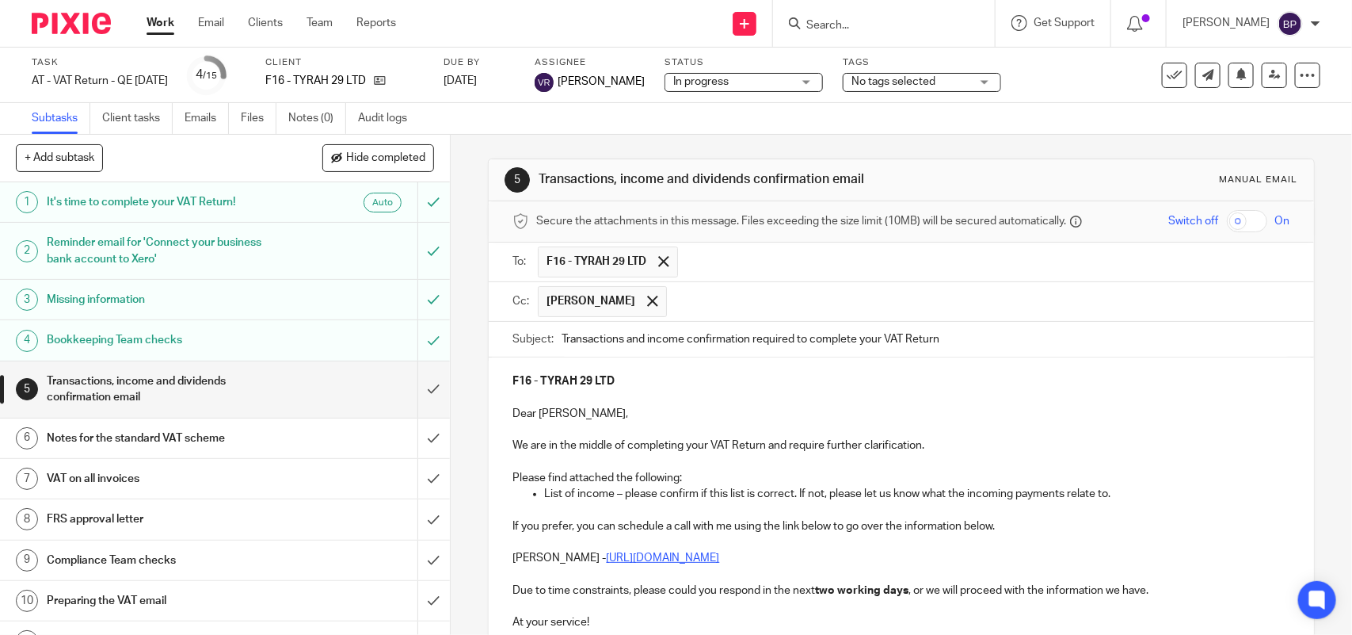
click at [781, 74] on span "In progress" at bounding box center [732, 82] width 119 height 17
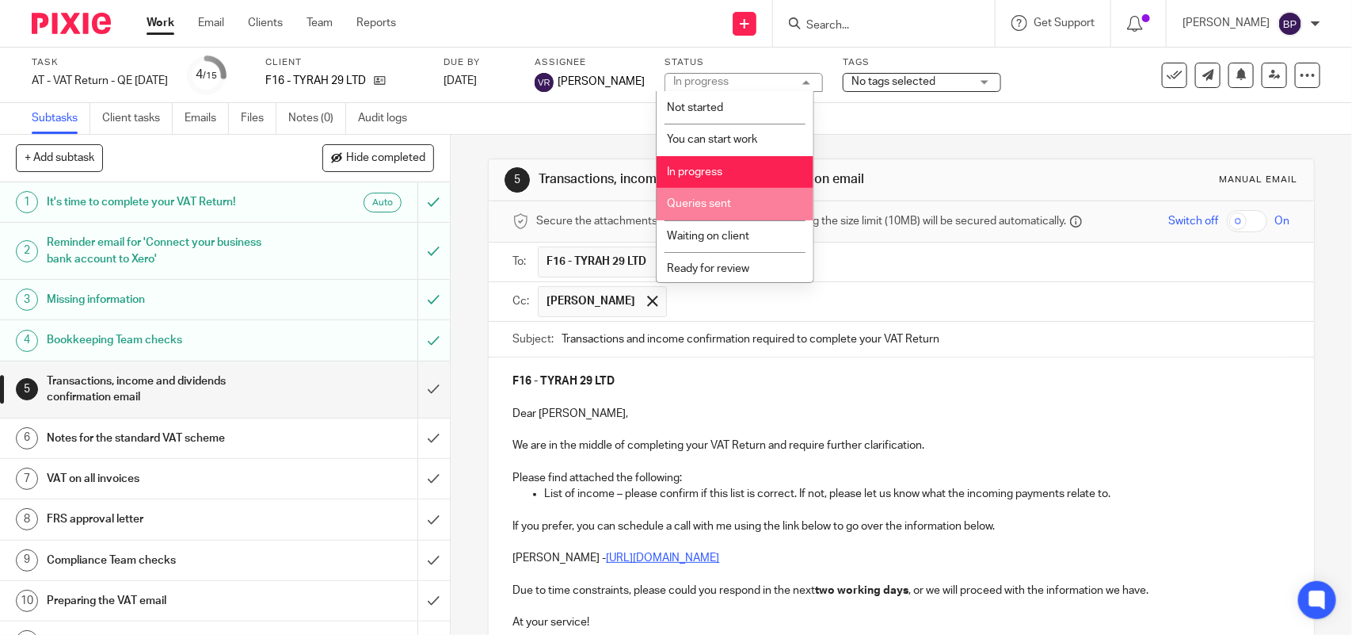
click at [762, 199] on li "Queries sent" at bounding box center [735, 204] width 157 height 32
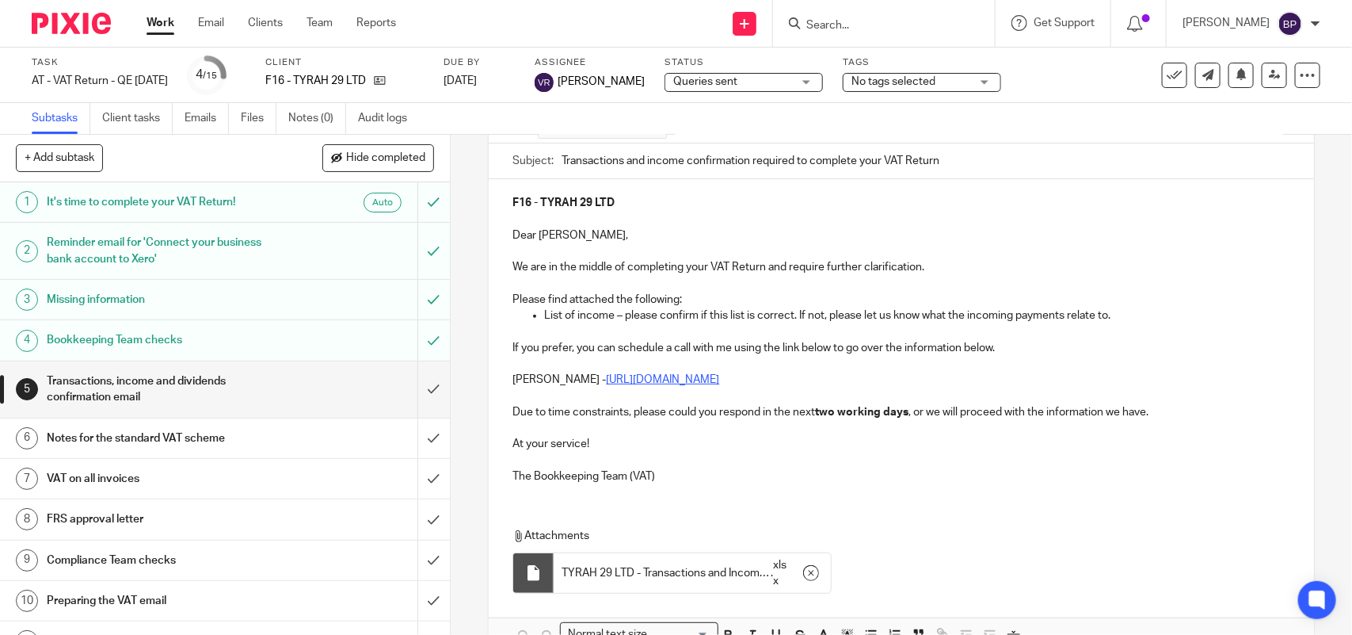
scroll to position [276, 0]
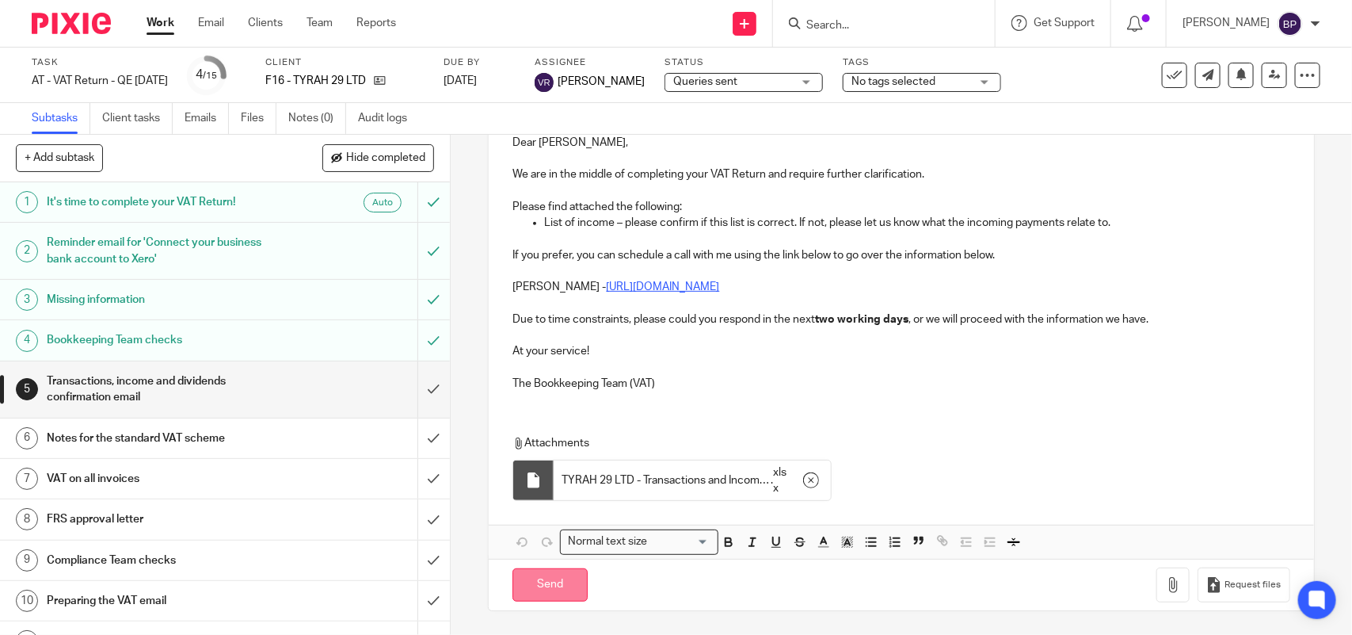
click at [570, 587] on input "Send" at bounding box center [550, 585] width 75 height 34
type input "Sent"
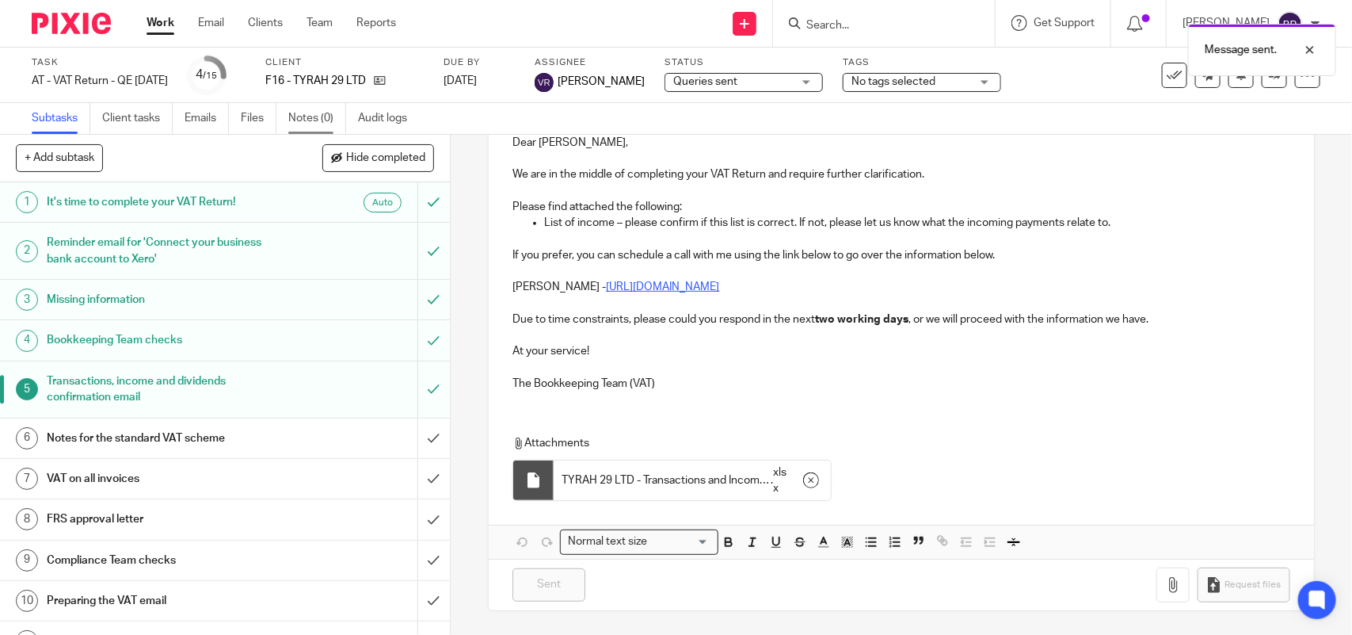
click at [327, 112] on link "Notes (0)" at bounding box center [317, 118] width 58 height 31
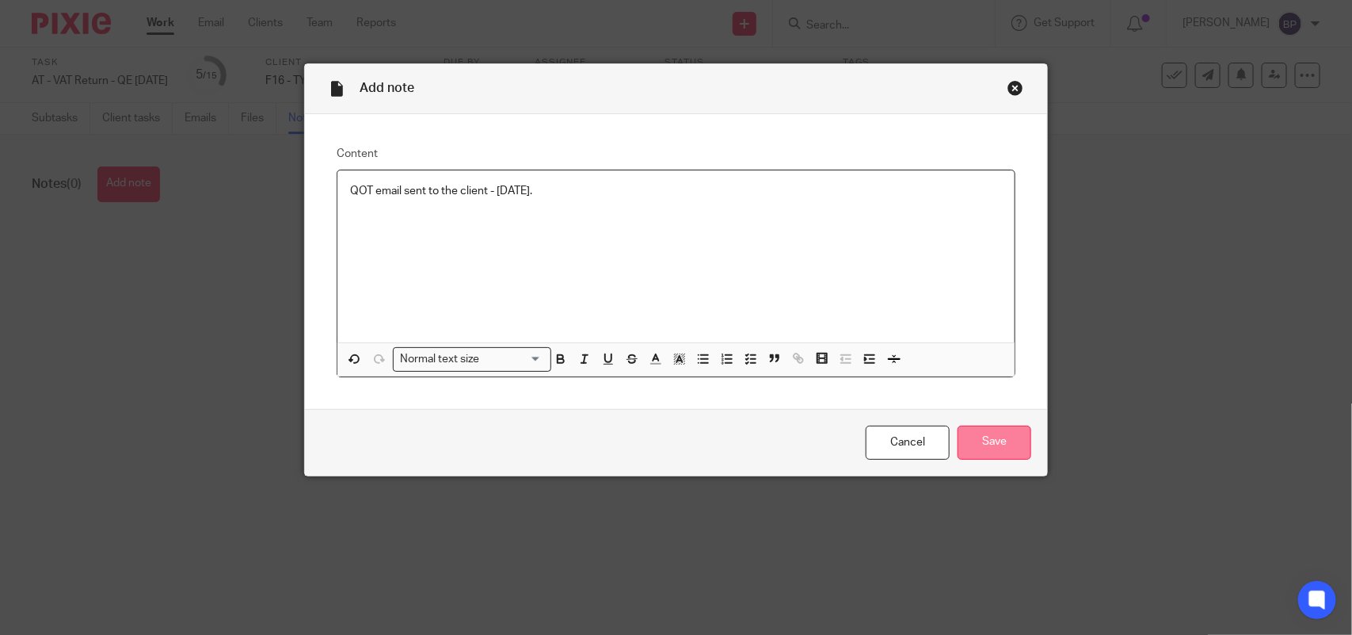
click at [993, 438] on input "Save" at bounding box center [995, 442] width 74 height 34
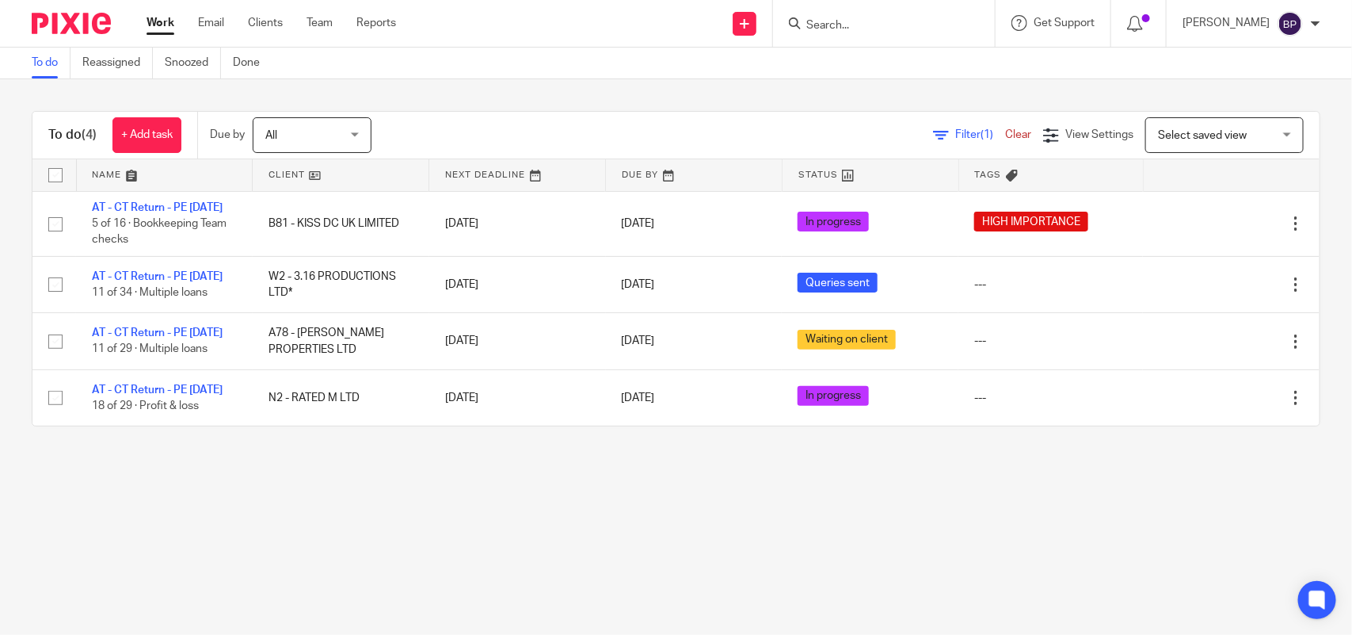
click at [795, 95] on div "To do (4) + Add task Due by All All [DATE] [DATE] This week Next week This mont…" at bounding box center [676, 268] width 1352 height 379
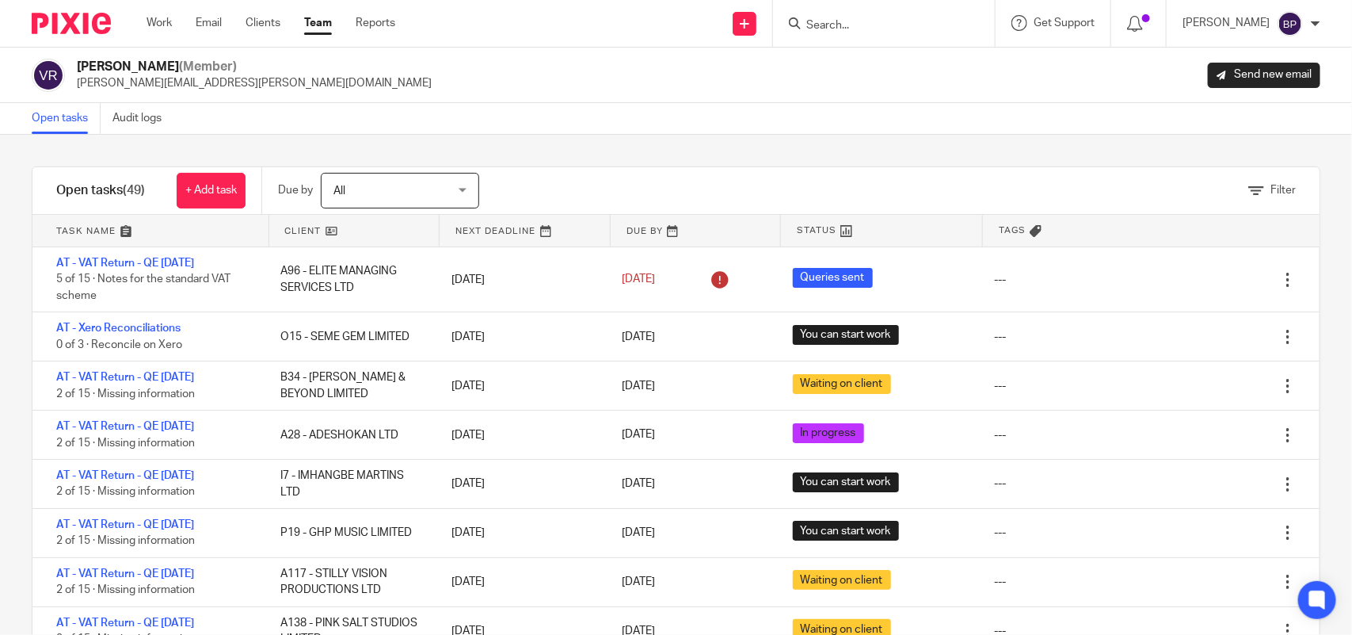
click at [223, 111] on div "Open tasks Audit logs" at bounding box center [676, 119] width 1352 height 32
click at [676, 124] on div "Open tasks Audit logs" at bounding box center [676, 119] width 1352 height 32
click at [833, 131] on div "Open tasks Audit logs" at bounding box center [676, 119] width 1352 height 32
click at [29, 116] on div "Open tasks Audit logs" at bounding box center [100, 118] width 201 height 31
click at [73, 123] on link "Open tasks" at bounding box center [66, 118] width 69 height 31
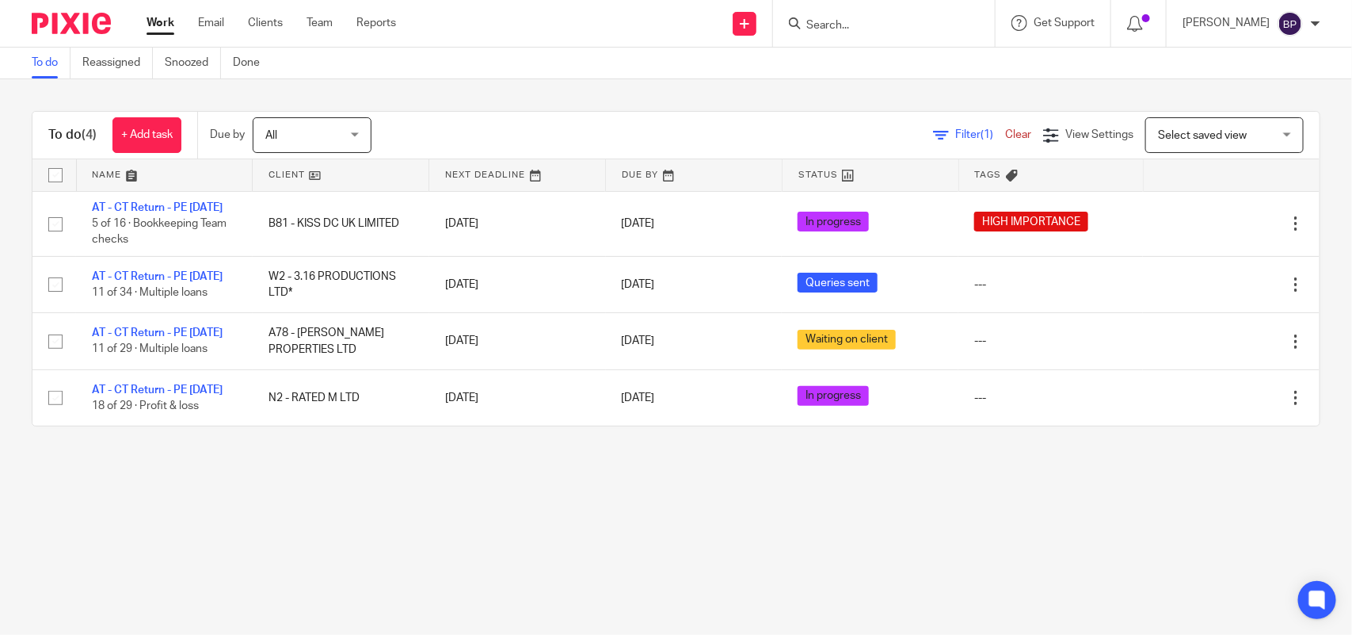
click at [721, 86] on div "To do (4) + Add task Due by All All Today Tomorrow This week Next week This mon…" at bounding box center [676, 268] width 1352 height 379
click at [672, 93] on div "To do (4) + Add task Due by All All Today Tomorrow This week Next week This mon…" at bounding box center [676, 268] width 1352 height 379
click at [810, 100] on div "To do (4) + Add task Due by All All Today Tomorrow This week Next week This mon…" at bounding box center [676, 268] width 1352 height 379
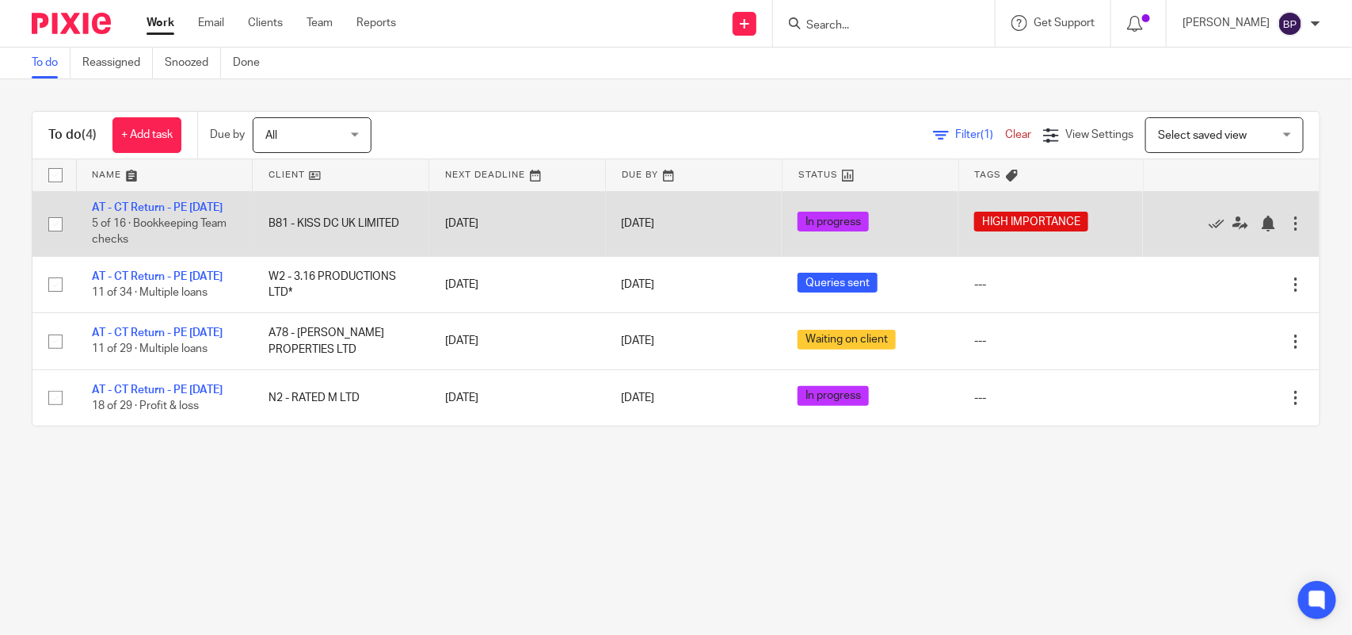
drag, startPoint x: 208, startPoint y: 200, endPoint x: 341, endPoint y: 238, distance: 138.2
click at [208, 202] on link "AT - CT Return - PE [DATE]" at bounding box center [157, 207] width 131 height 11
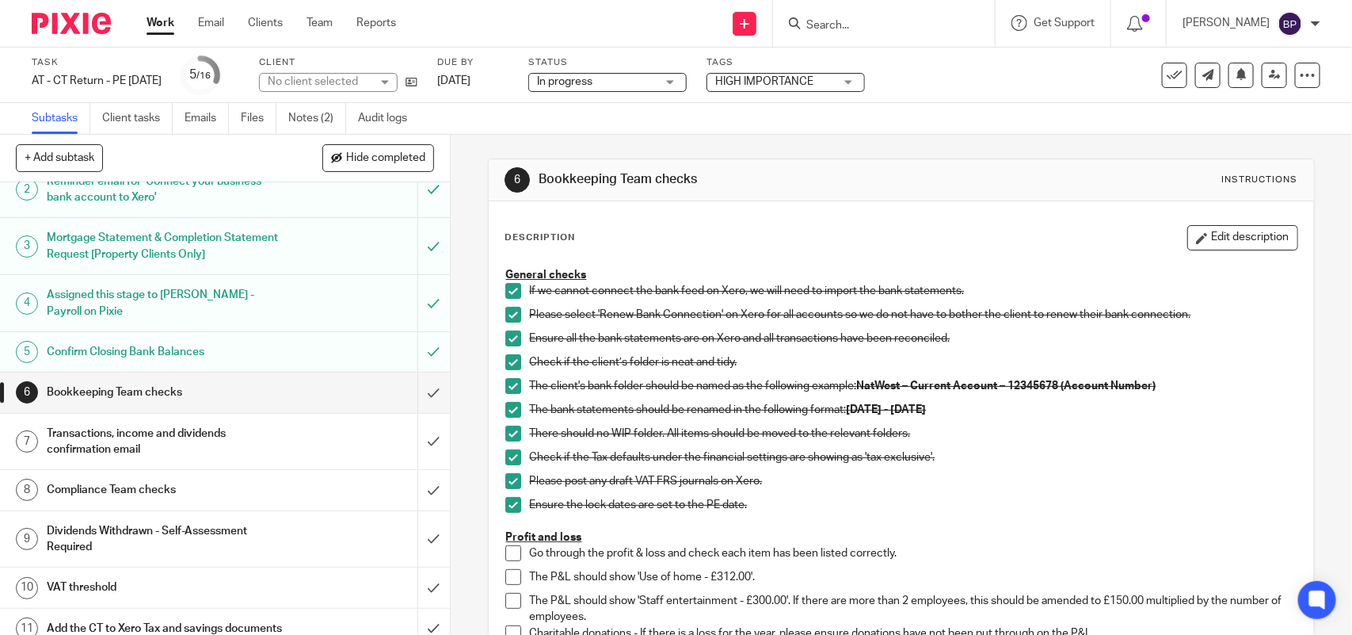
scroll to position [99, 0]
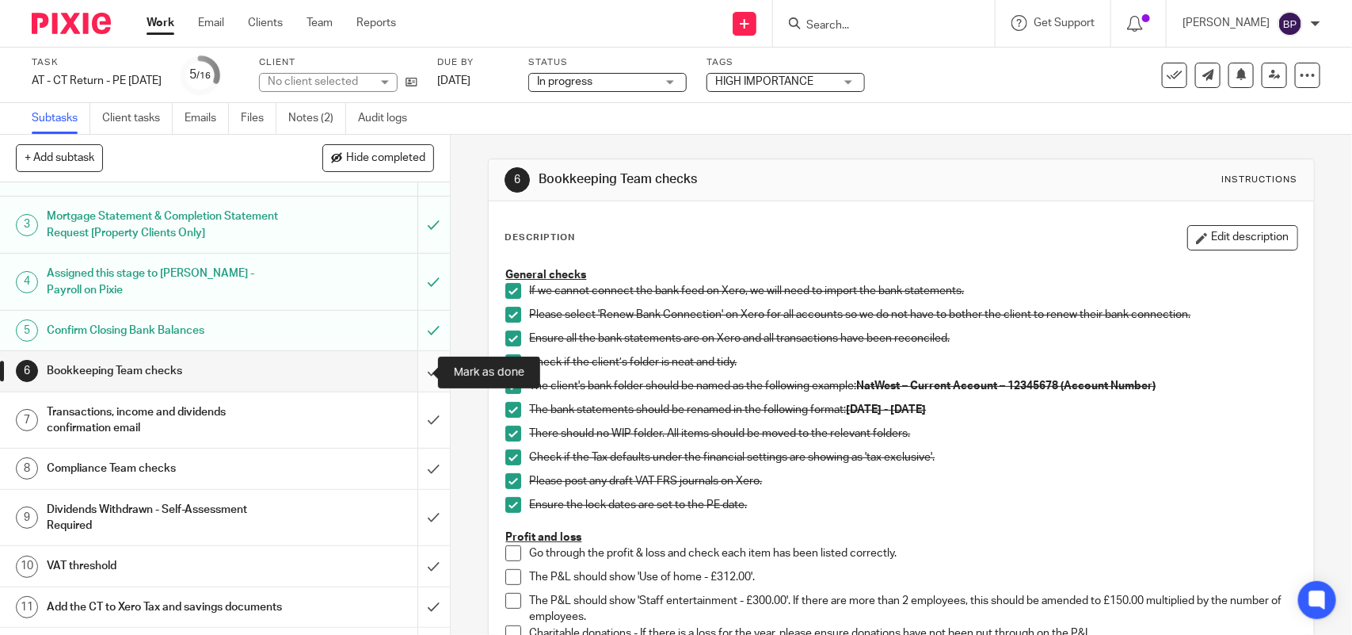
drag, startPoint x: 410, startPoint y: 371, endPoint x: 338, endPoint y: 366, distance: 72.3
click at [410, 370] on input "submit" at bounding box center [225, 371] width 450 height 40
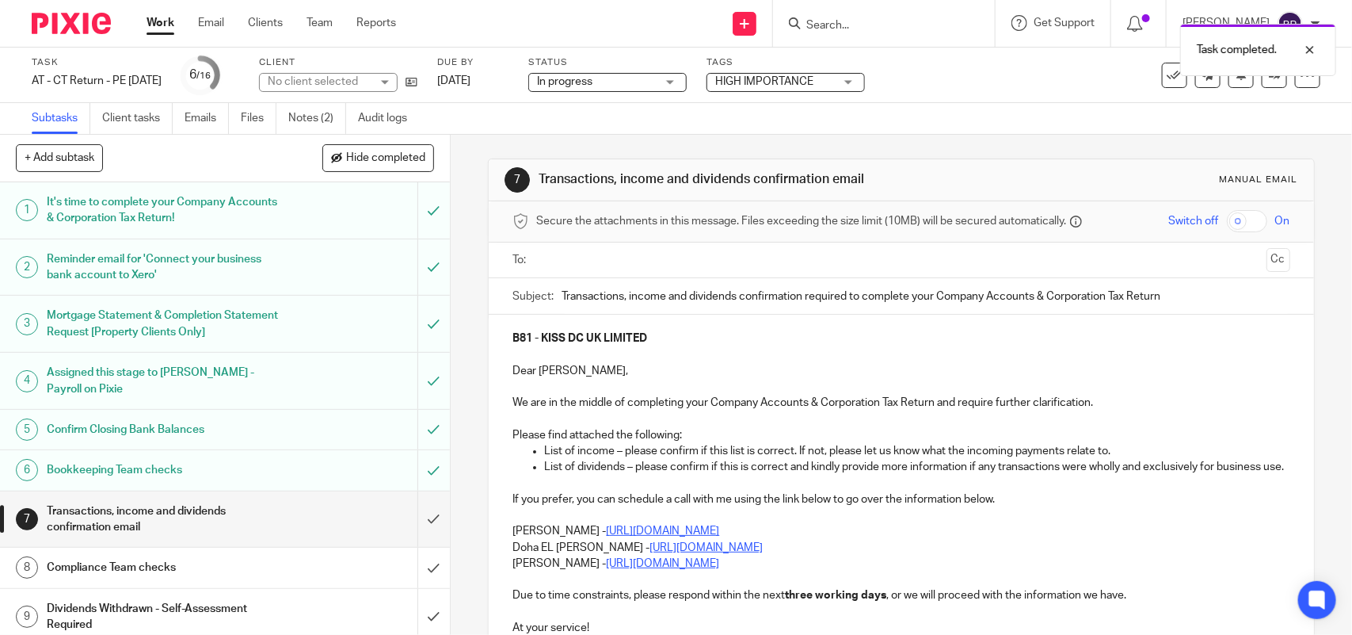
click at [254, 468] on h1 "Bookkeeping Team checks" at bounding box center [165, 470] width 237 height 24
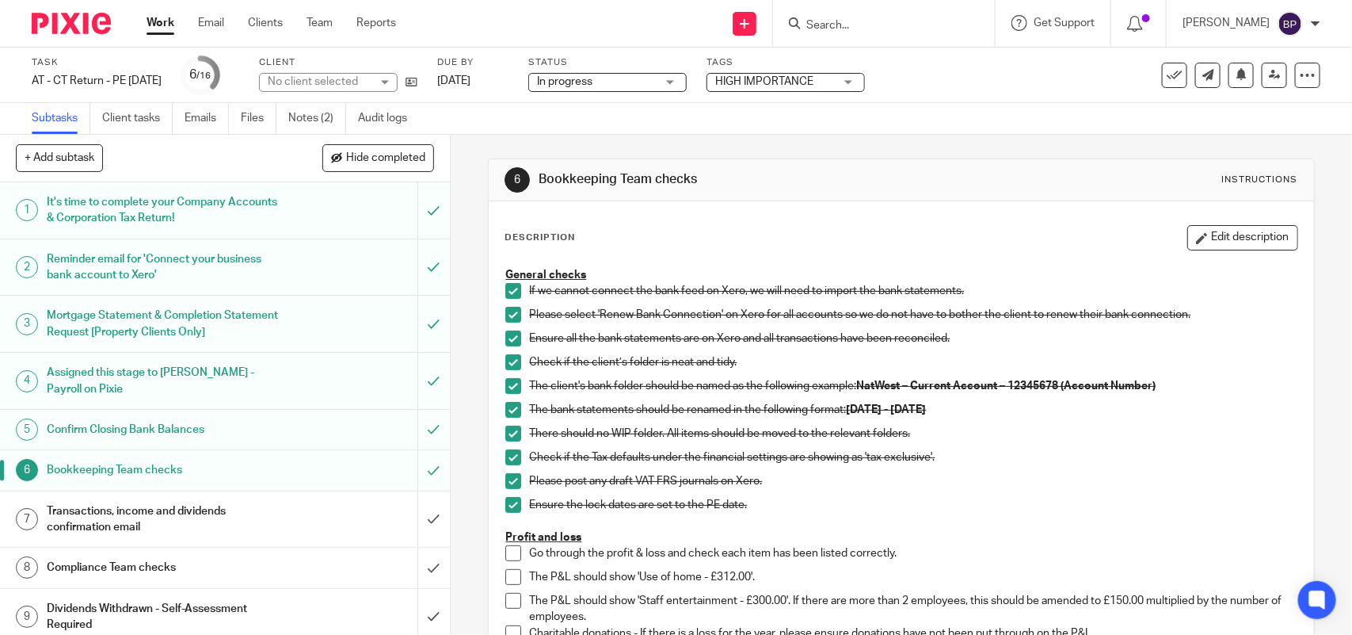
scroll to position [297, 0]
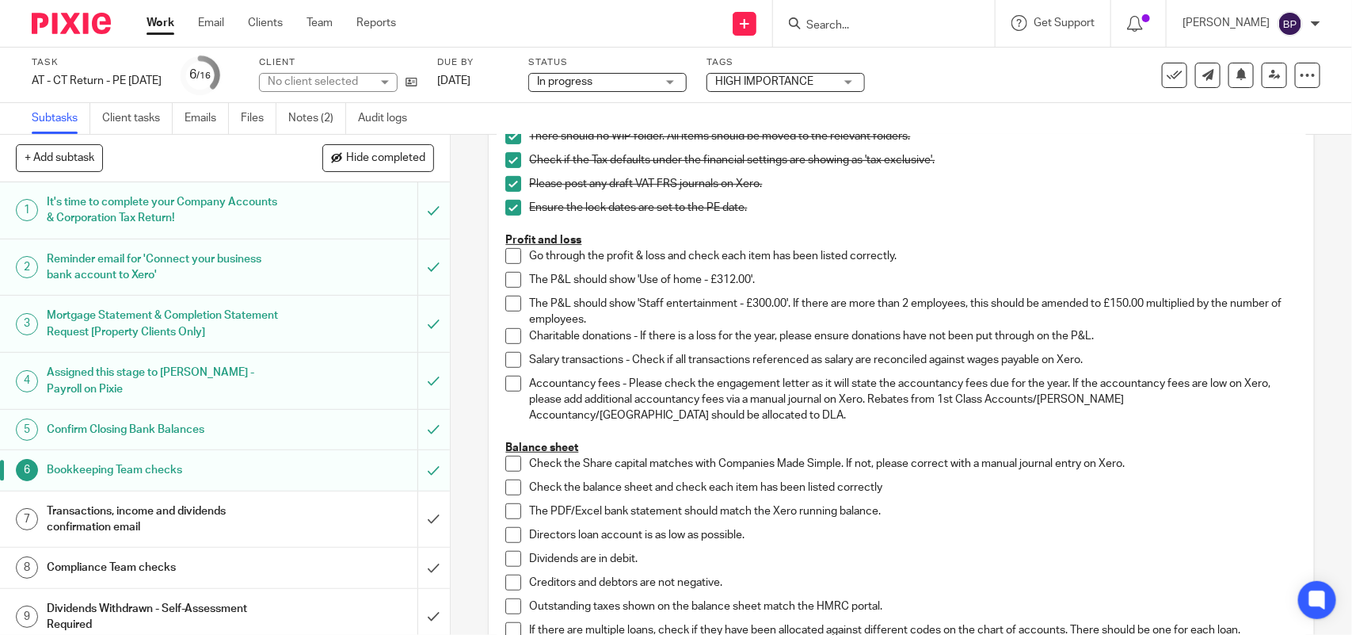
click at [509, 254] on span at bounding box center [513, 256] width 16 height 16
click at [505, 277] on span at bounding box center [513, 280] width 16 height 16
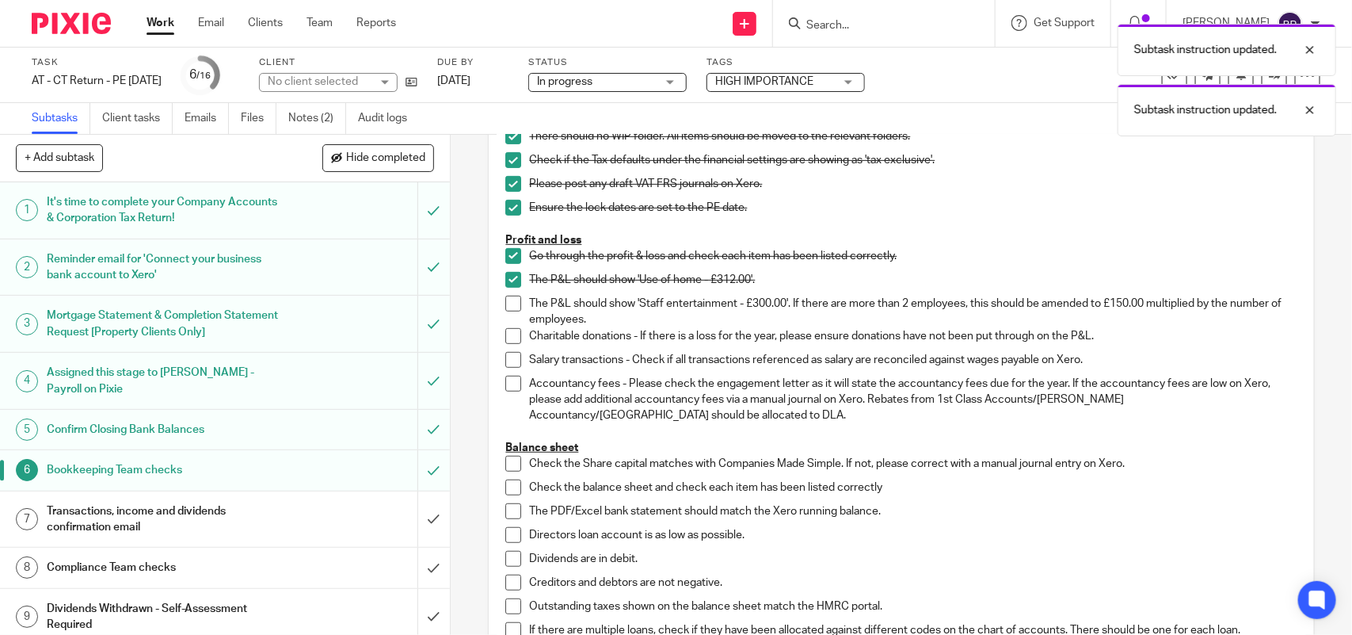
click at [507, 303] on span at bounding box center [513, 304] width 16 height 16
click at [505, 331] on span at bounding box center [513, 336] width 16 height 16
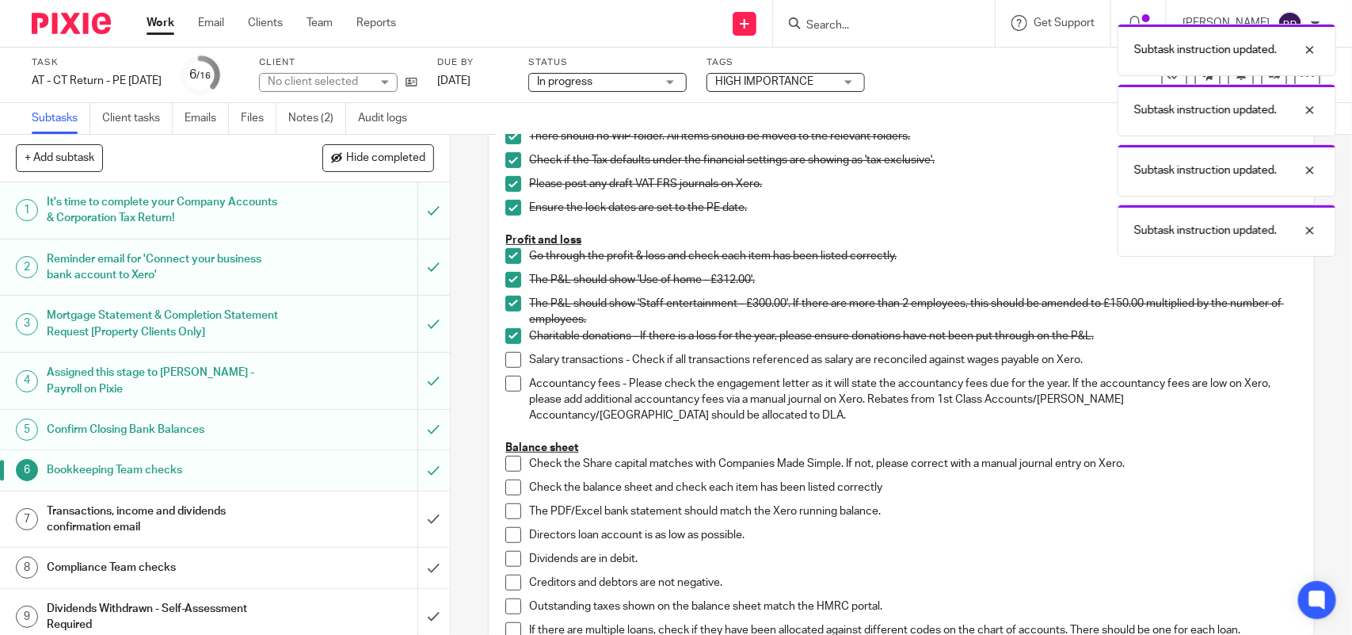
click at [508, 360] on span at bounding box center [513, 360] width 16 height 16
click at [509, 387] on span at bounding box center [513, 384] width 16 height 16
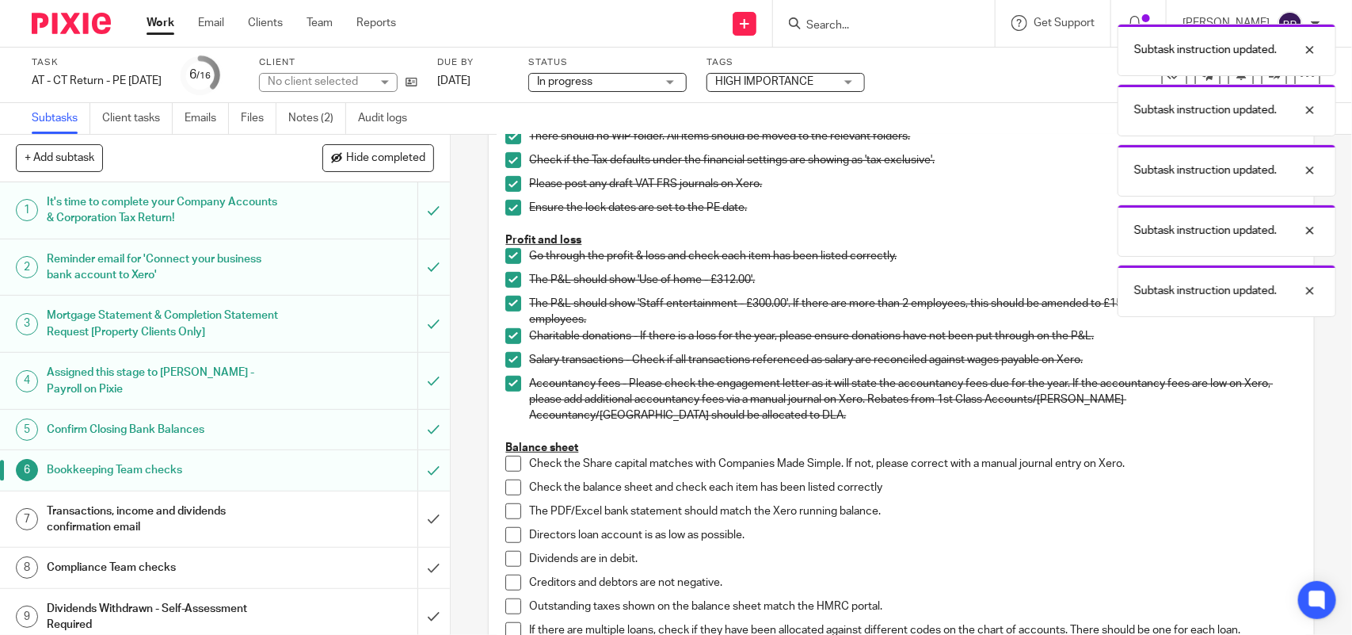
scroll to position [495, 0]
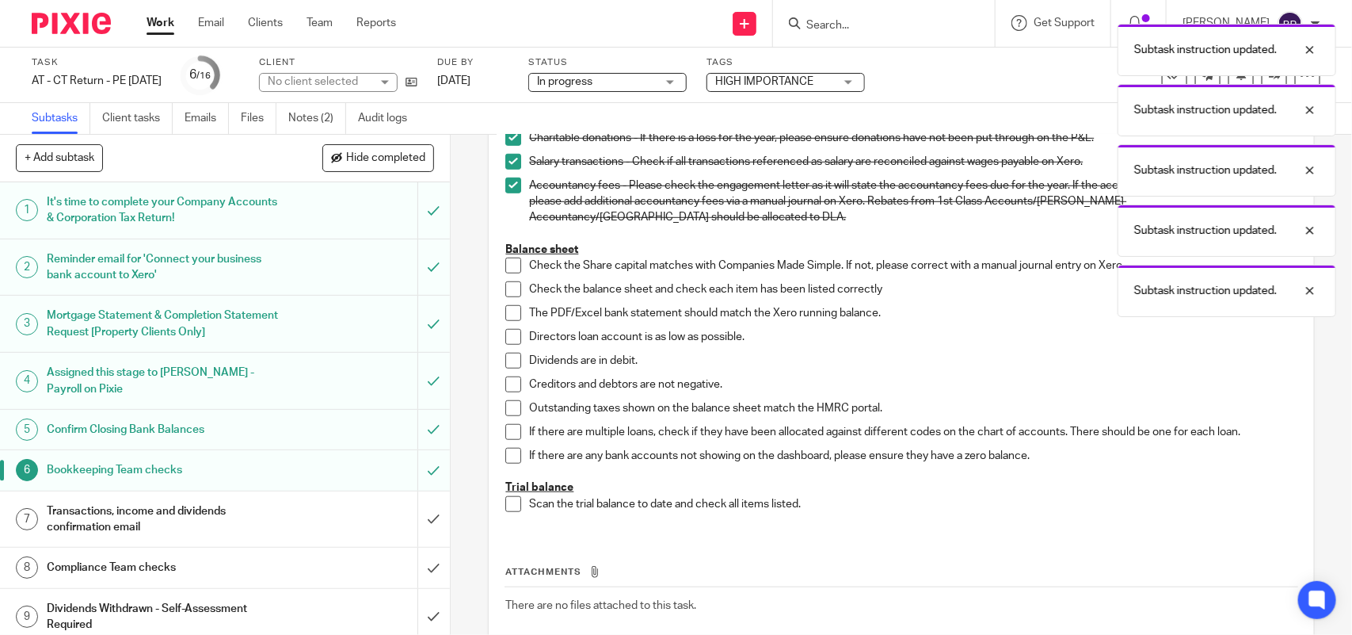
click at [511, 266] on span at bounding box center [513, 265] width 16 height 16
click at [509, 294] on span at bounding box center [513, 289] width 16 height 16
click at [507, 322] on li "The PDF/Excel bank statement should match the Xero running balance." at bounding box center [900, 317] width 791 height 24
click at [507, 313] on span at bounding box center [513, 313] width 16 height 16
click at [505, 338] on span at bounding box center [513, 337] width 16 height 16
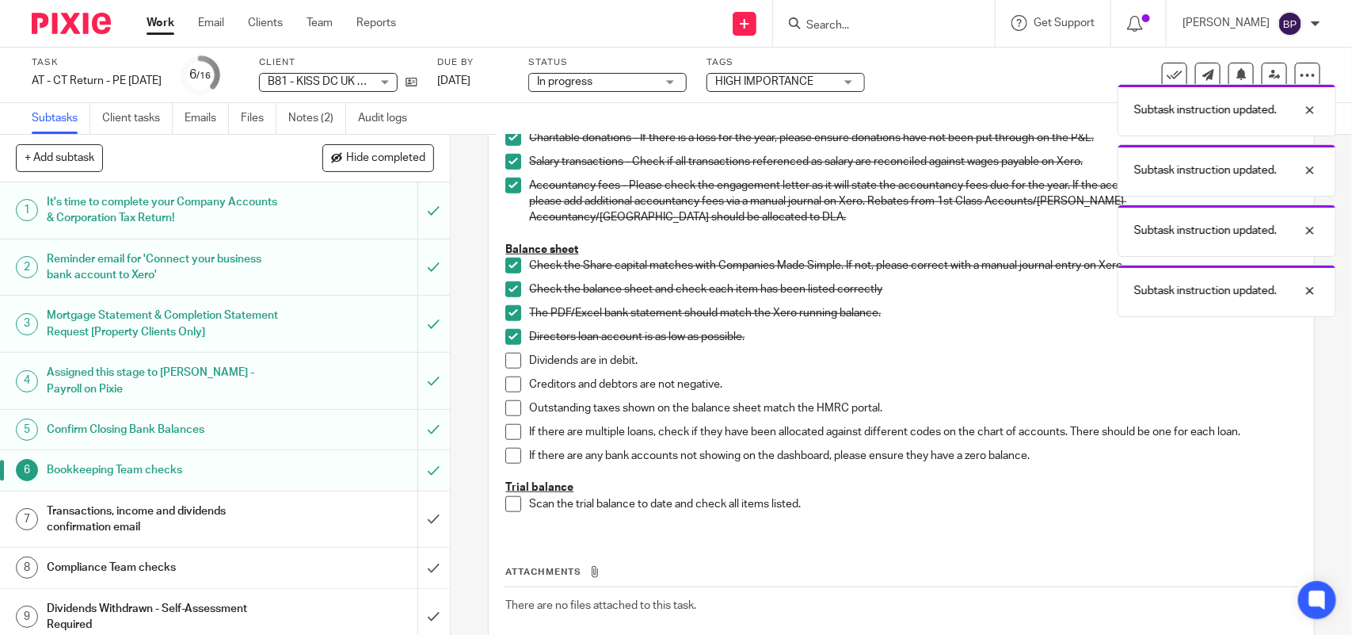
click at [507, 365] on span at bounding box center [513, 361] width 16 height 16
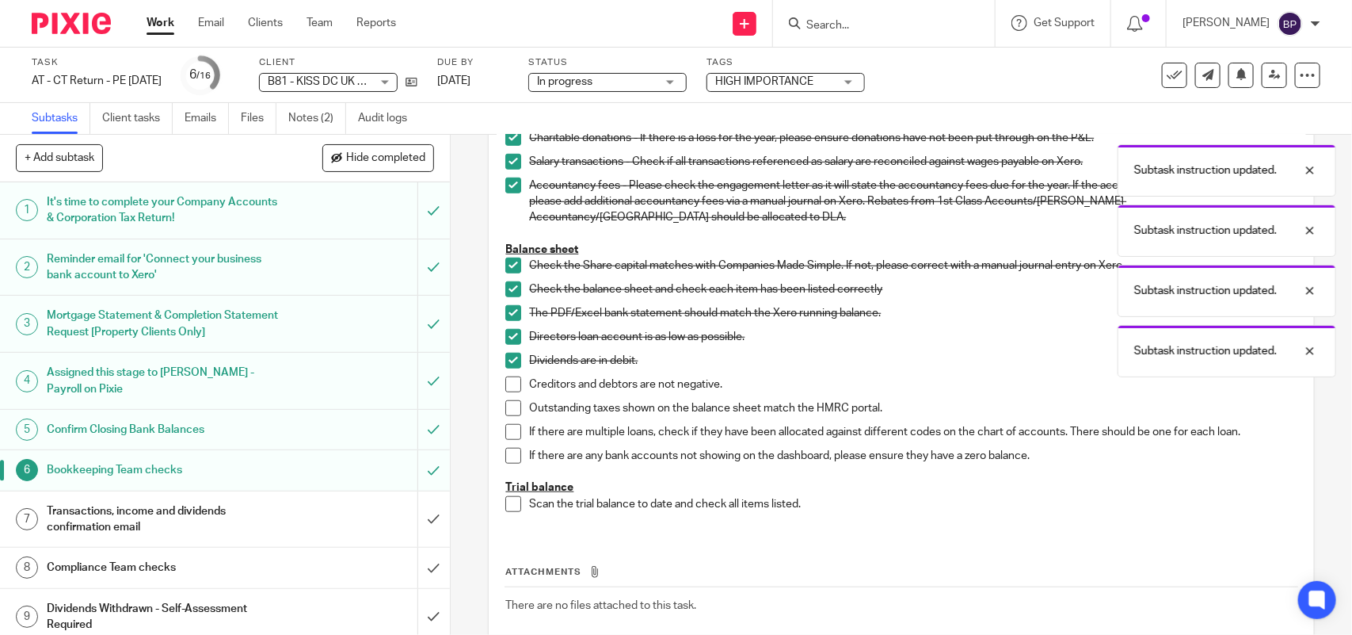
click at [511, 381] on span at bounding box center [513, 384] width 16 height 16
click at [505, 408] on span at bounding box center [513, 408] width 16 height 16
click at [505, 434] on span at bounding box center [513, 432] width 16 height 16
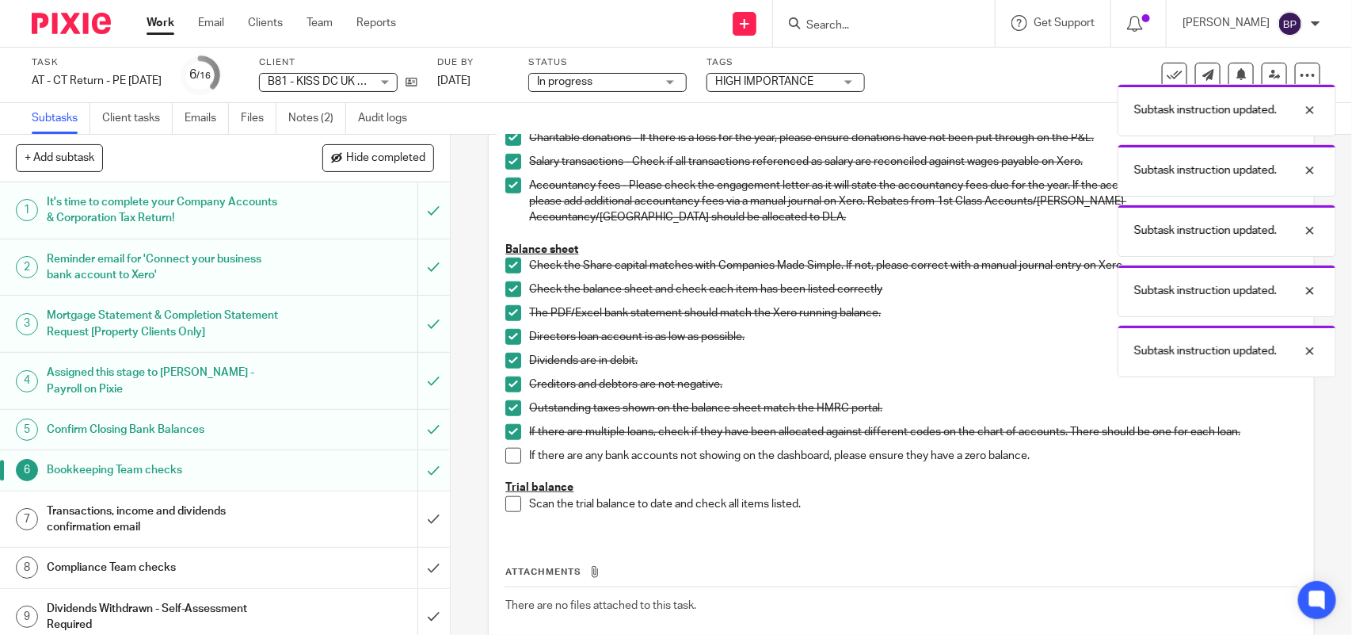
click at [509, 458] on span at bounding box center [513, 456] width 16 height 16
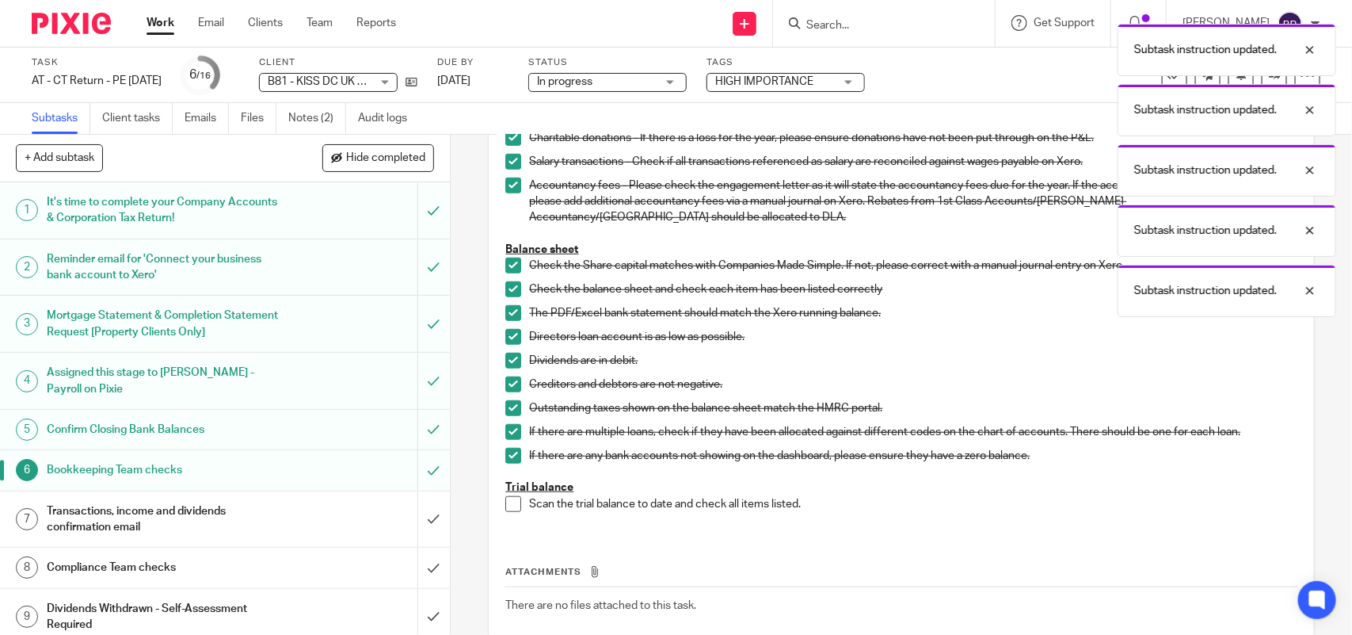
click at [507, 505] on span at bounding box center [513, 504] width 16 height 16
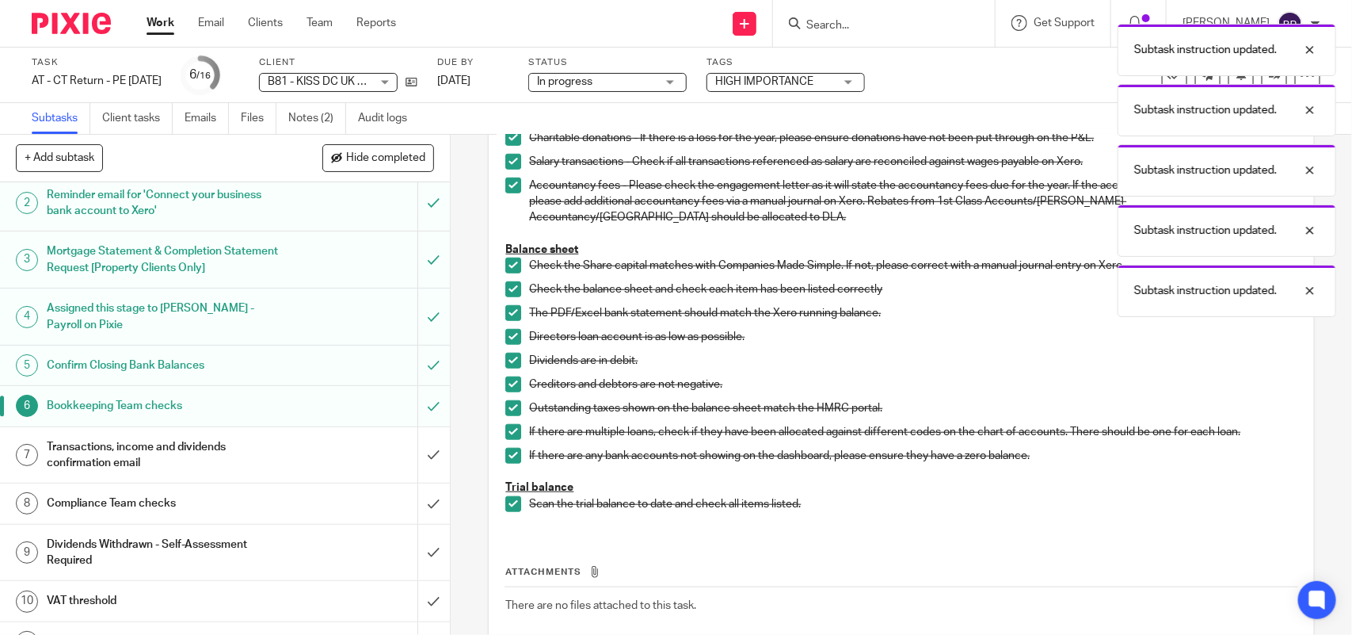
scroll to position [99, 0]
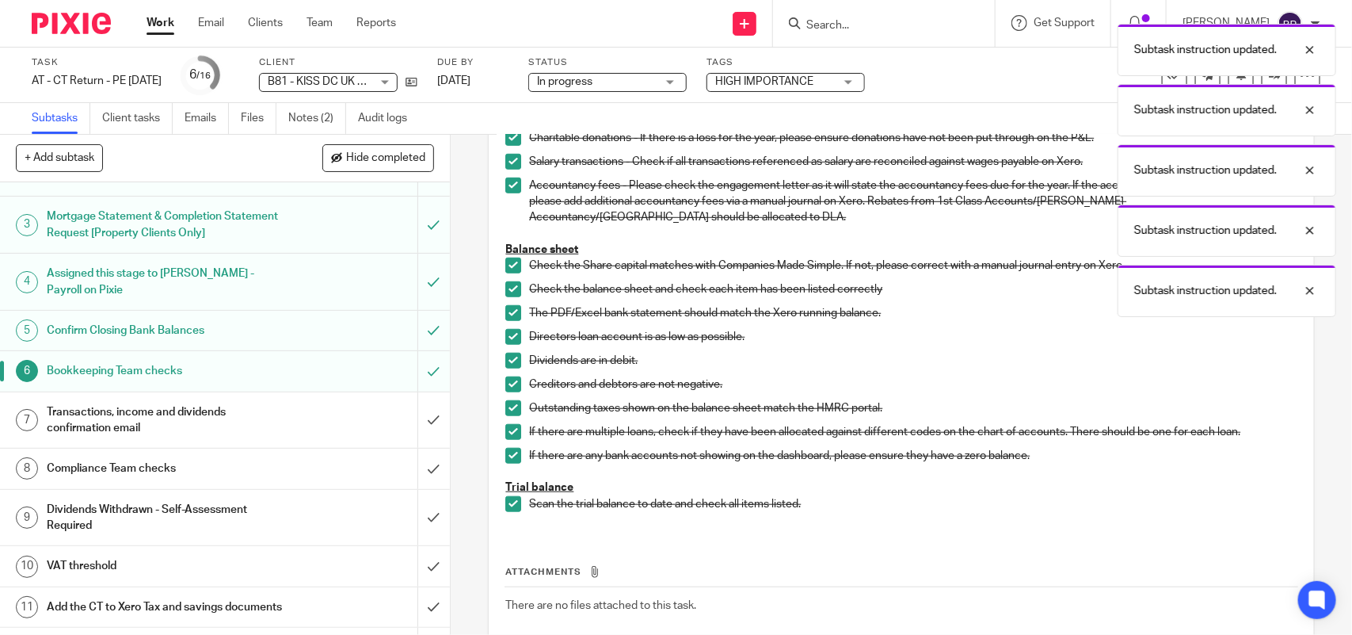
drag, startPoint x: 192, startPoint y: 410, endPoint x: 207, endPoint y: 396, distance: 20.7
click at [192, 413] on h1 "Transactions, income and dividends confirmation email" at bounding box center [165, 420] width 237 height 40
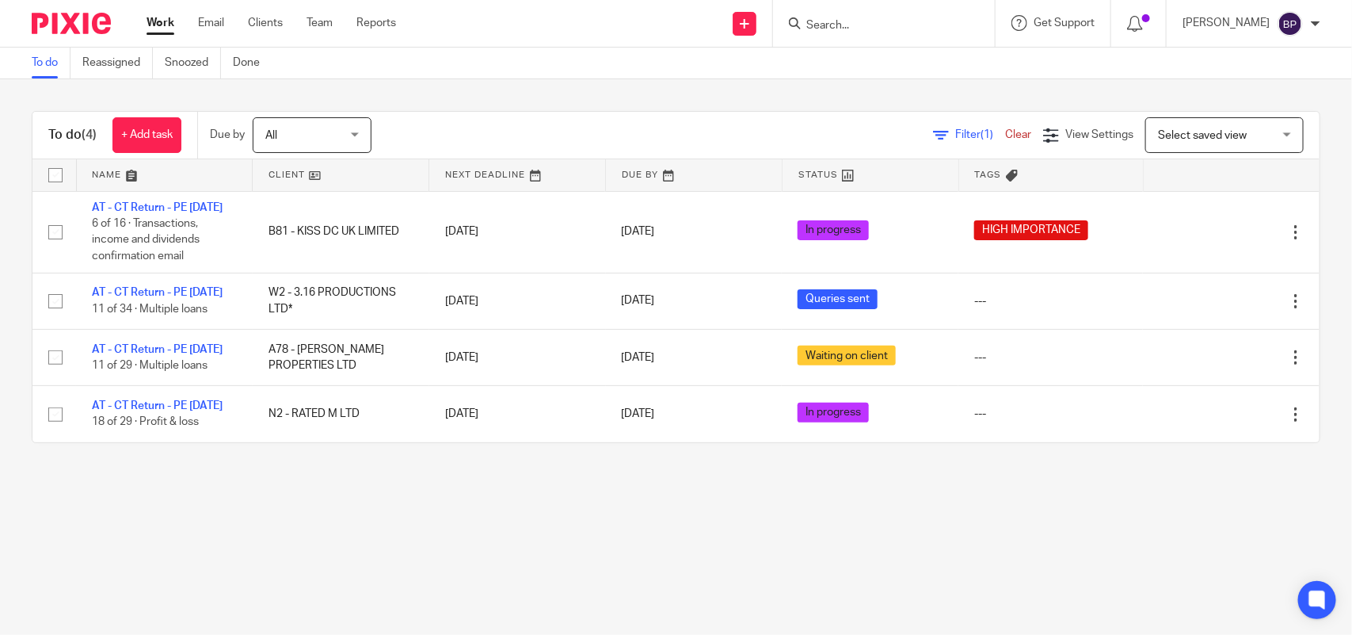
click at [799, 97] on div "To do (4) + Add task Due by All All [DATE] [DATE] This week Next week This mont…" at bounding box center [676, 276] width 1352 height 395
click at [826, 117] on div "Filter (1) Clear View Settings View Settings (1) Filters Clear Save Manage save…" at bounding box center [859, 135] width 921 height 36
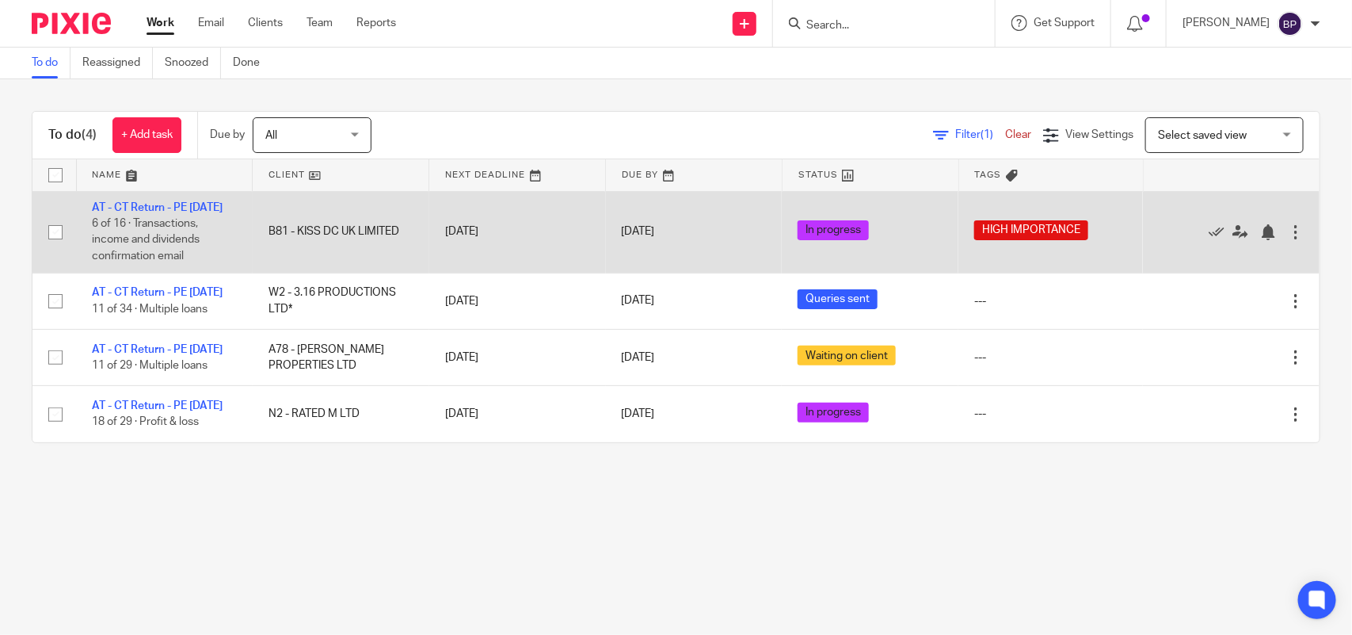
click at [204, 193] on td "AT - CT Return - PE [DATE] 6 of 16 · Transactions, income and dividends confirm…" at bounding box center [164, 232] width 177 height 82
click at [200, 200] on td "AT - CT Return - PE [DATE] 6 of 16 · Transactions, income and dividends confirm…" at bounding box center [164, 232] width 177 height 82
click at [211, 204] on link "AT - CT Return - PE [DATE]" at bounding box center [157, 207] width 131 height 11
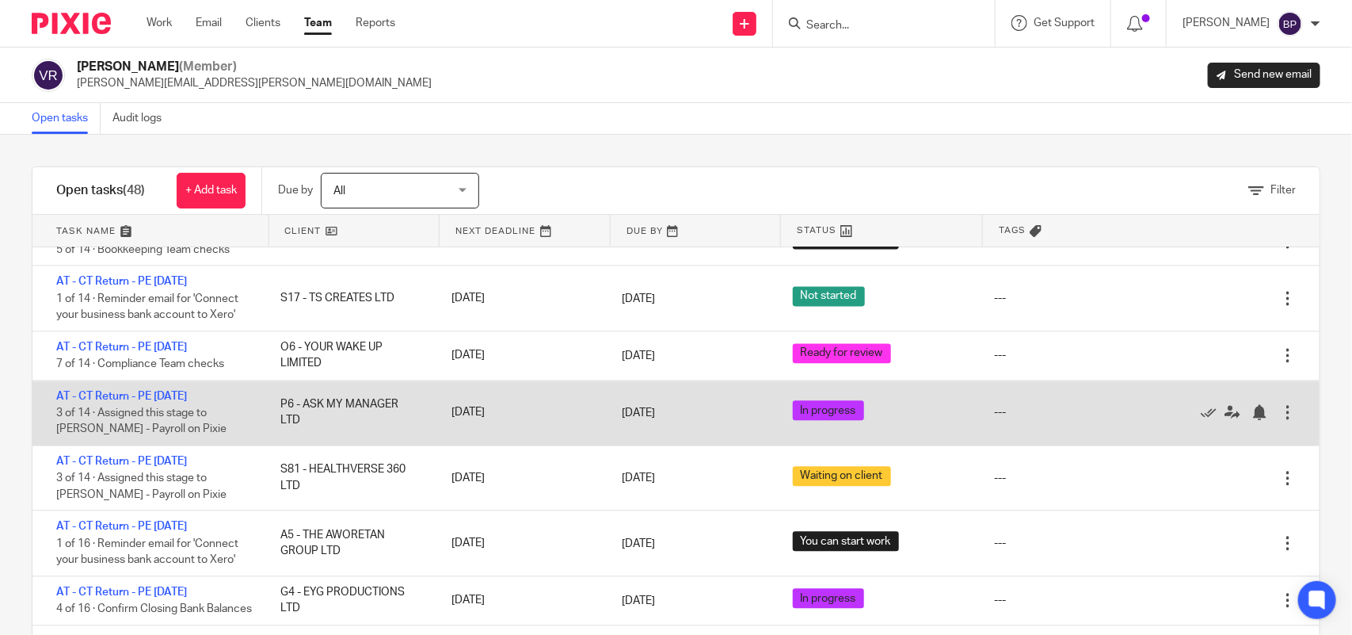
scroll to position [1585, 0]
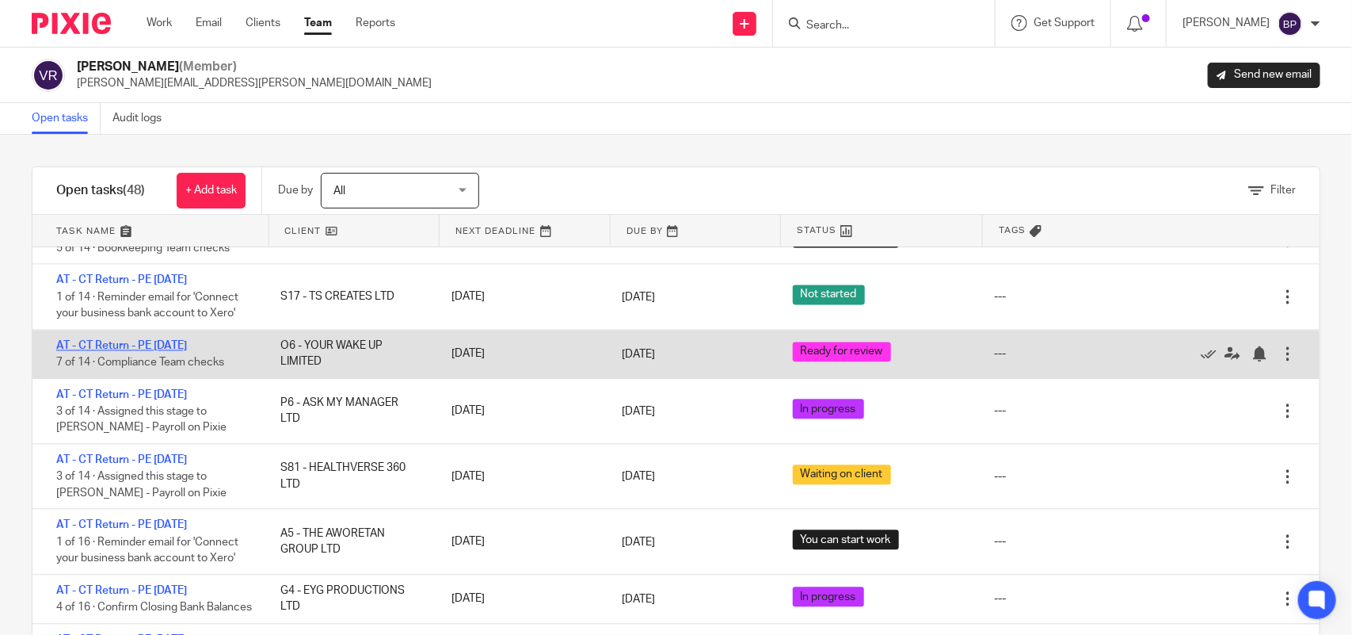
drag, startPoint x: 206, startPoint y: 378, endPoint x: 359, endPoint y: 231, distance: 212.4
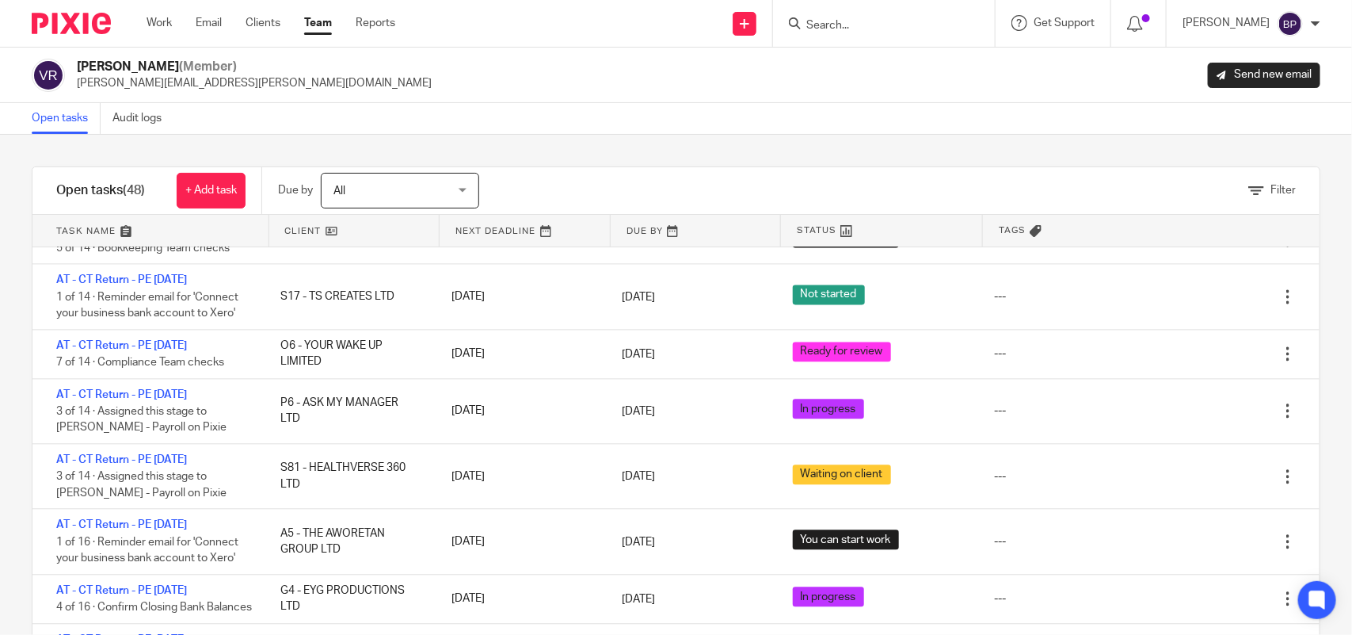
click at [187, 351] on link "AT - CT Return - PE [DATE]" at bounding box center [121, 345] width 131 height 11
drag, startPoint x: 63, startPoint y: 111, endPoint x: 535, endPoint y: 97, distance: 471.6
click at [64, 111] on link "Open tasks" at bounding box center [66, 118] width 69 height 31
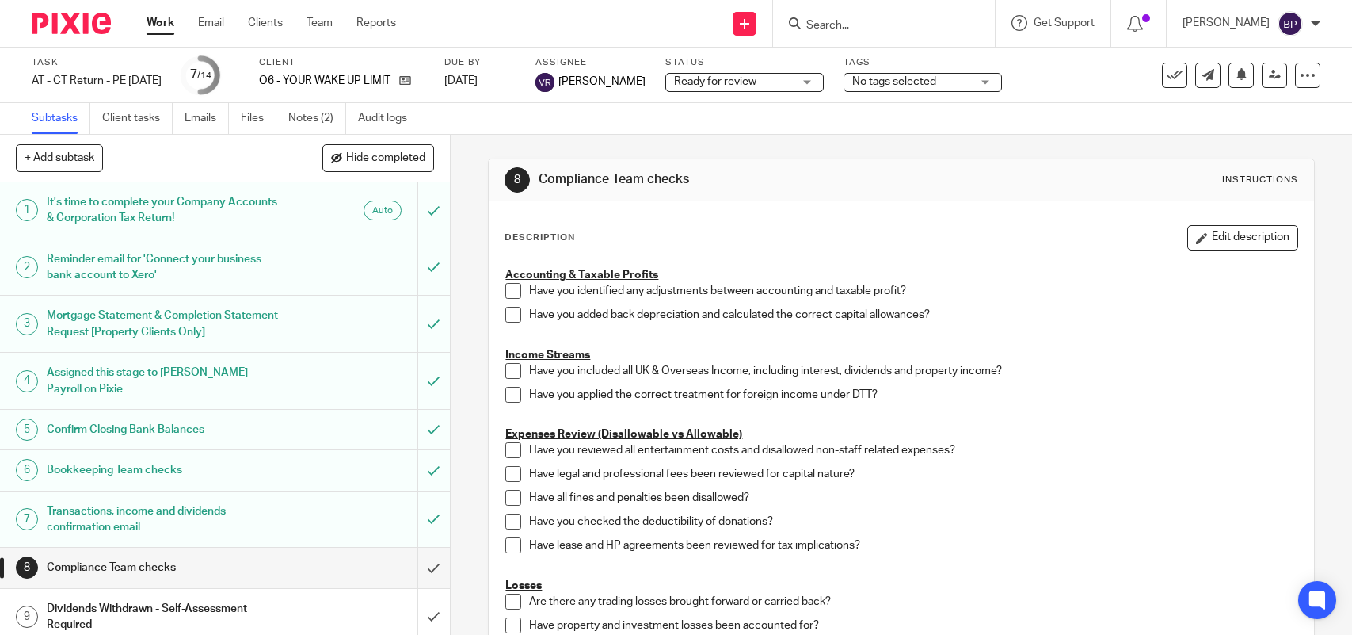
click at [326, 116] on link "Notes (2)" at bounding box center [317, 118] width 58 height 31
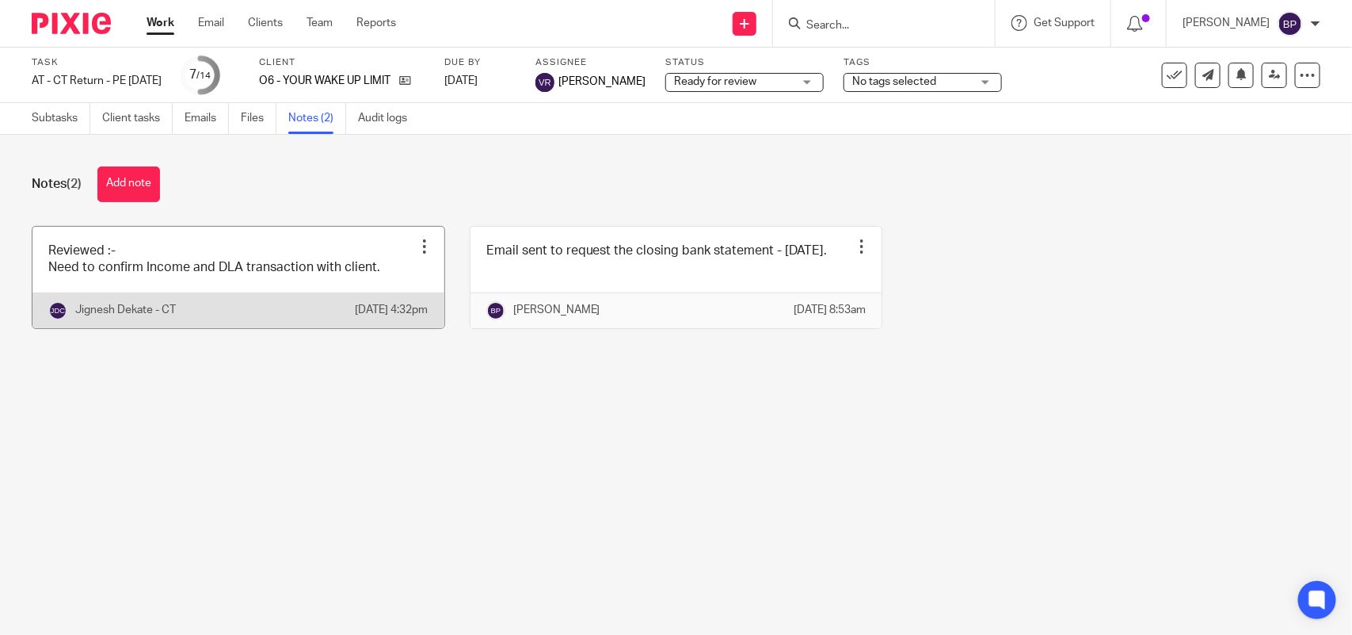
click at [194, 259] on link at bounding box center [238, 277] width 412 height 101
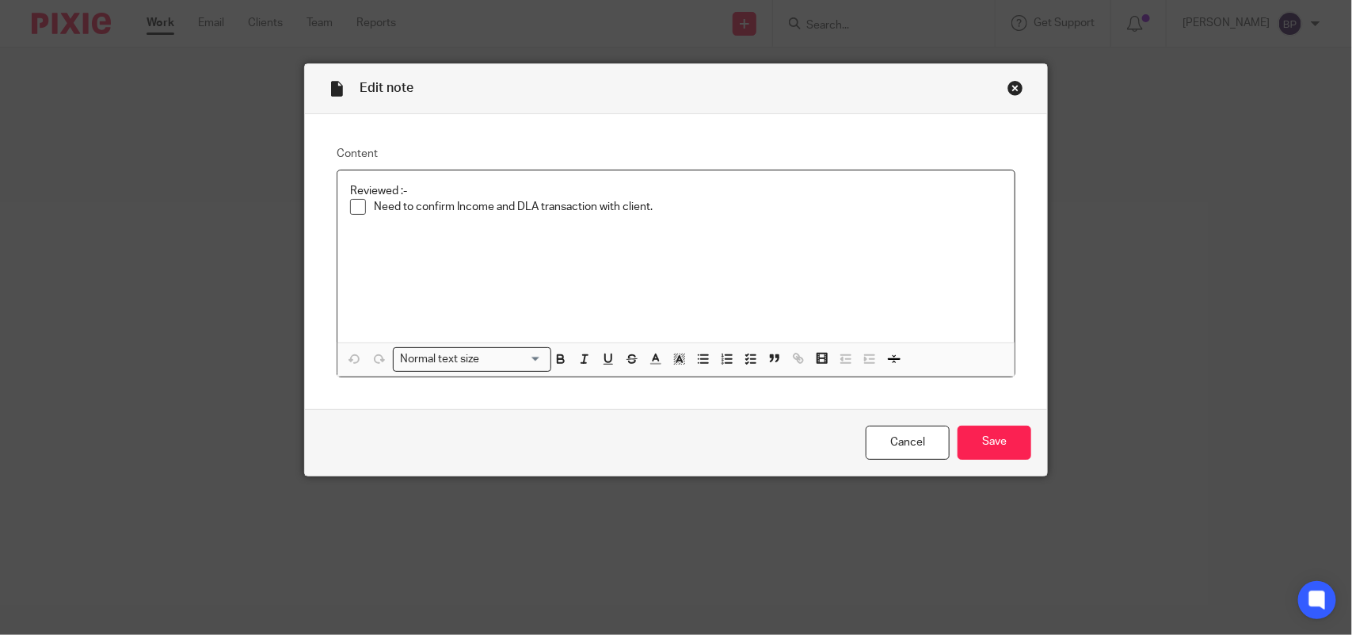
click at [350, 211] on span at bounding box center [358, 207] width 16 height 16
click at [758, 206] on p "Need to confirm Income and DLA transaction with client." at bounding box center [688, 207] width 628 height 16
click at [354, 203] on span at bounding box center [358, 207] width 16 height 16
drag, startPoint x: 676, startPoint y: 211, endPoint x: 681, endPoint y: 203, distance: 9.7
click at [677, 207] on p "Need to confirm Income and DLA transaction with client." at bounding box center [688, 207] width 628 height 16
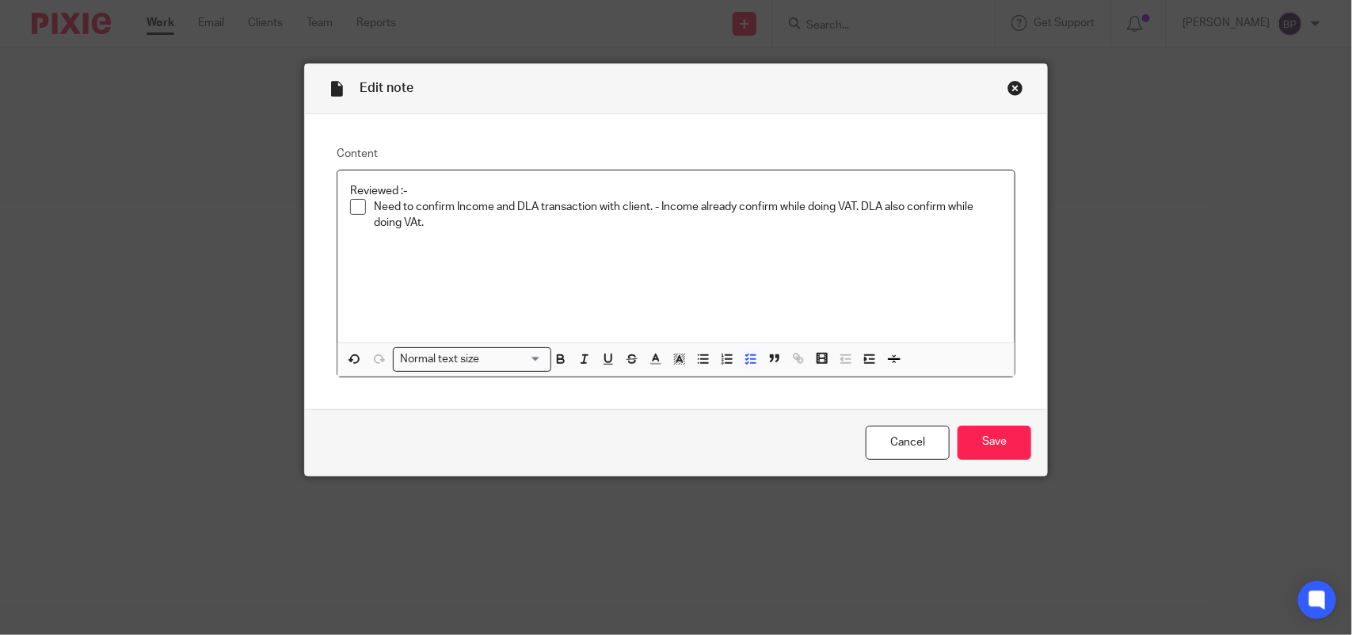
click at [353, 208] on span at bounding box center [358, 207] width 16 height 16
click at [999, 437] on input "Save" at bounding box center [995, 442] width 74 height 34
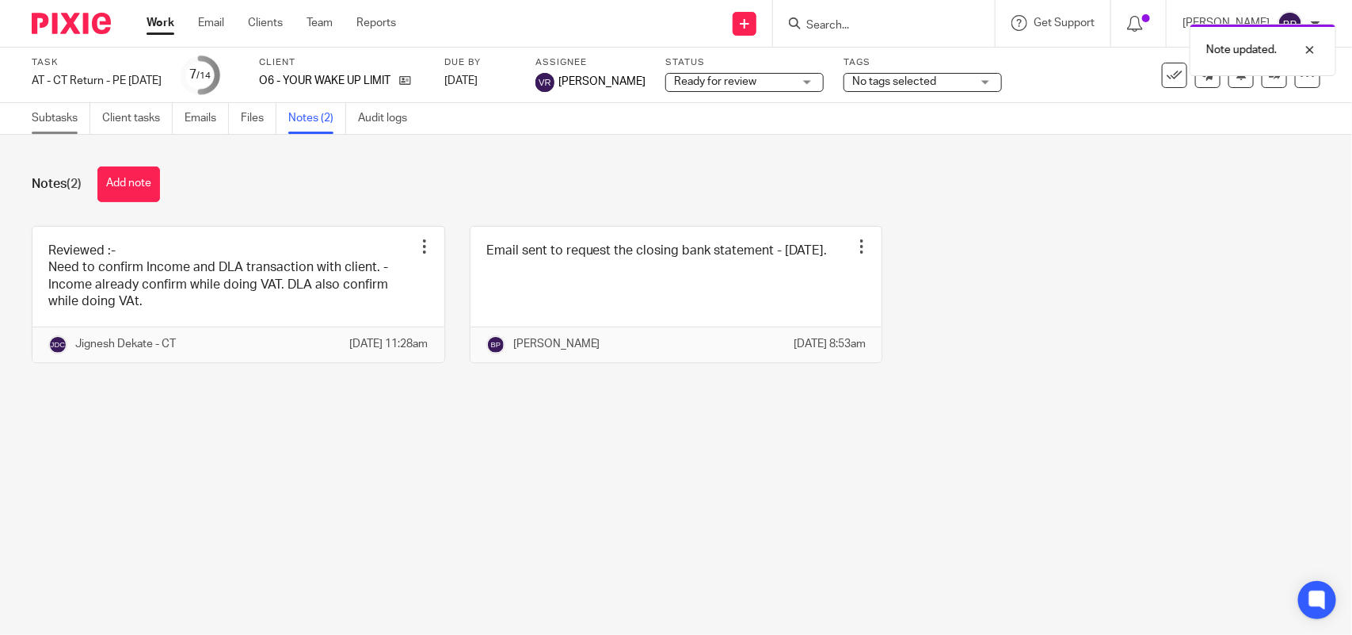
click at [45, 109] on link "Subtasks" at bounding box center [61, 118] width 59 height 31
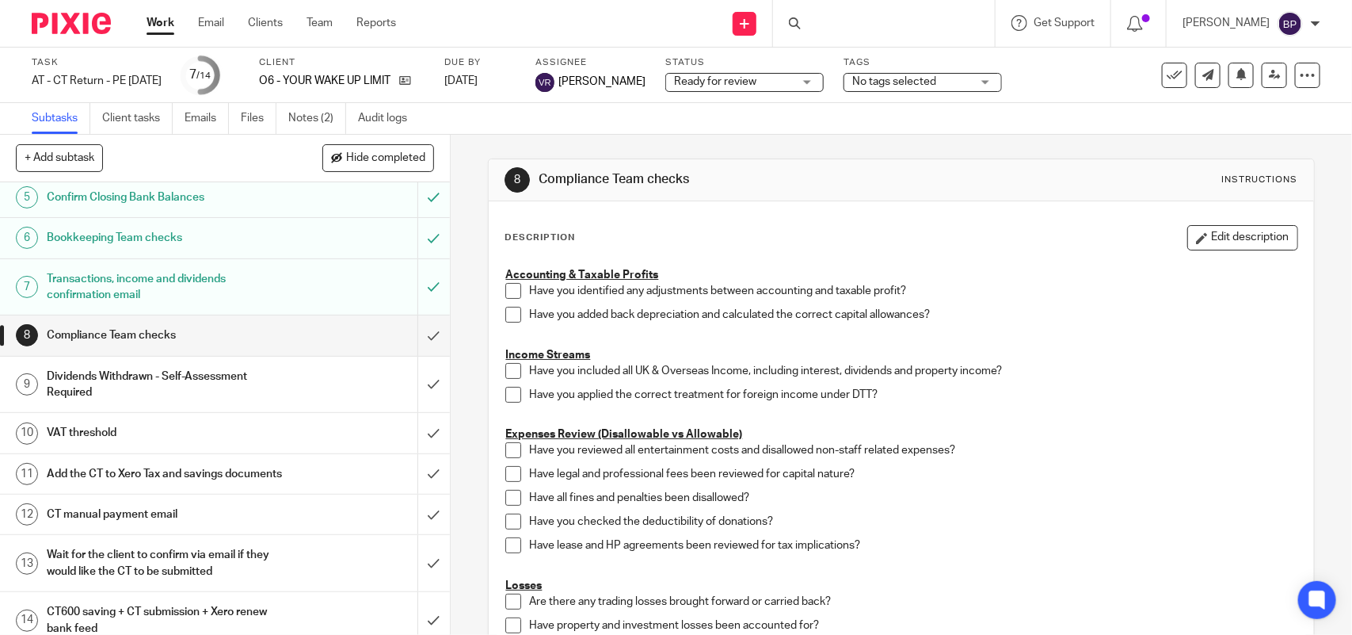
scroll to position [265, 0]
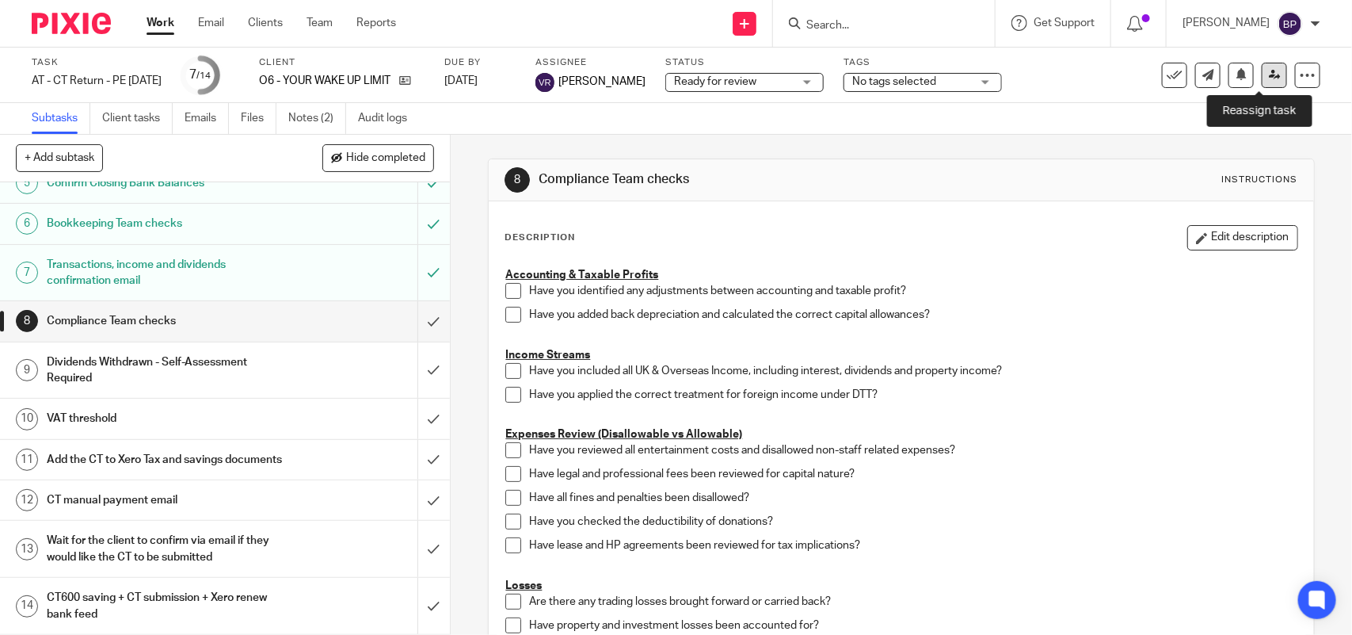
click at [1269, 70] on icon at bounding box center [1275, 75] width 12 height 12
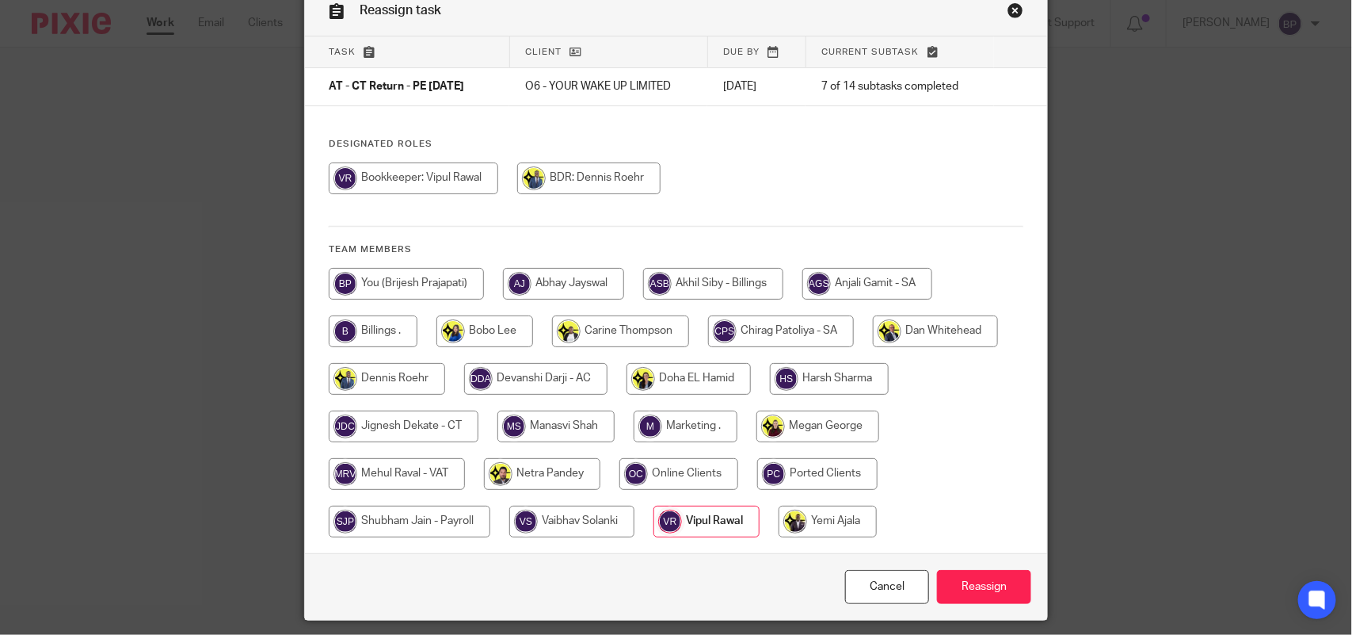
scroll to position [128, 0]
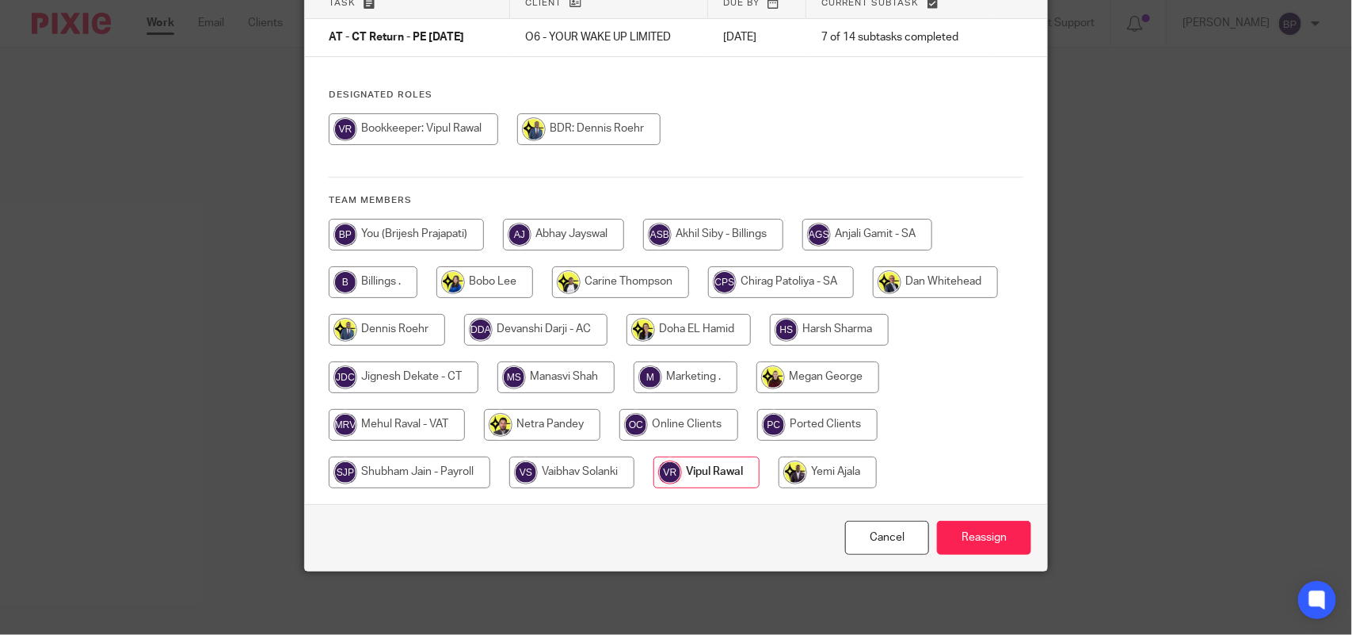
click at [409, 379] on input "radio" at bounding box center [404, 377] width 150 height 32
radio input "true"
click at [972, 536] on input "Reassign" at bounding box center [984, 538] width 94 height 34
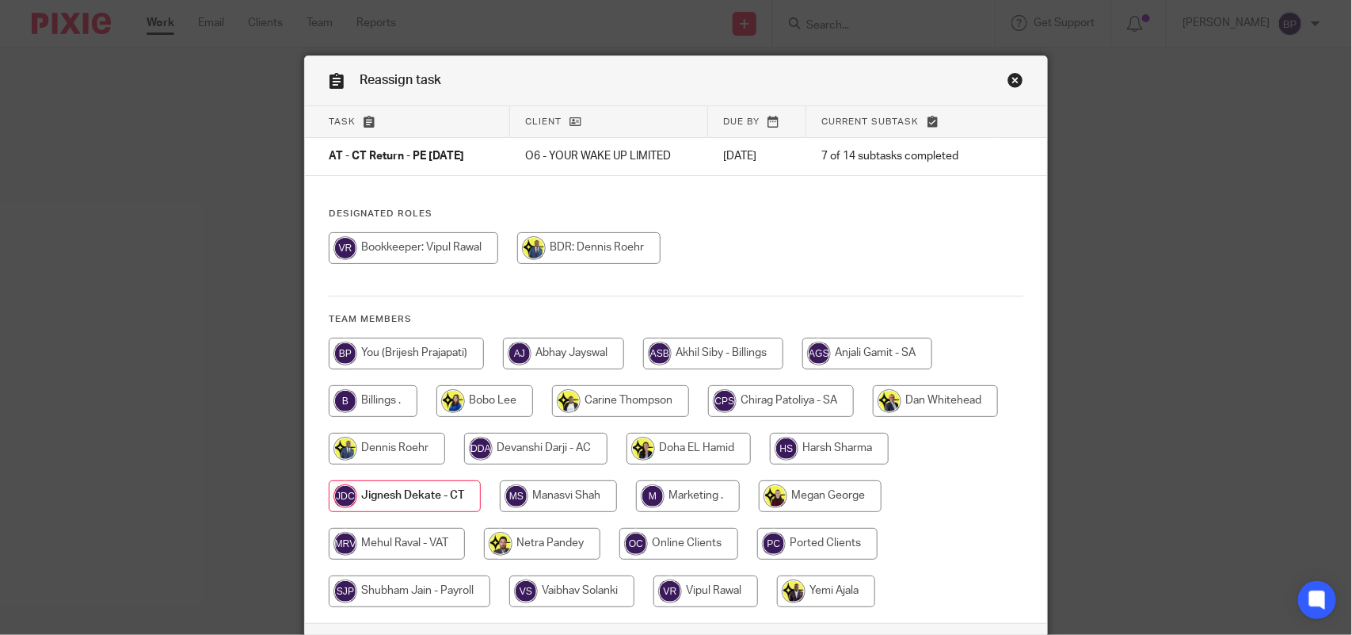
scroll to position [0, 0]
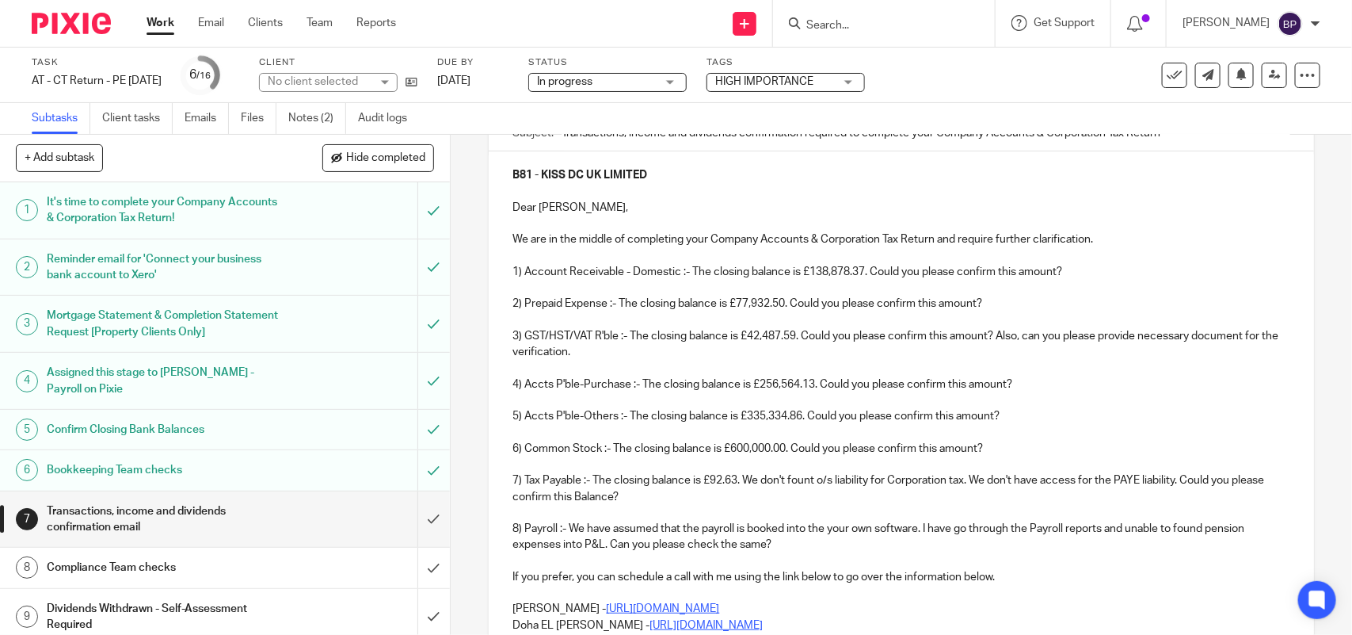
scroll to position [198, 0]
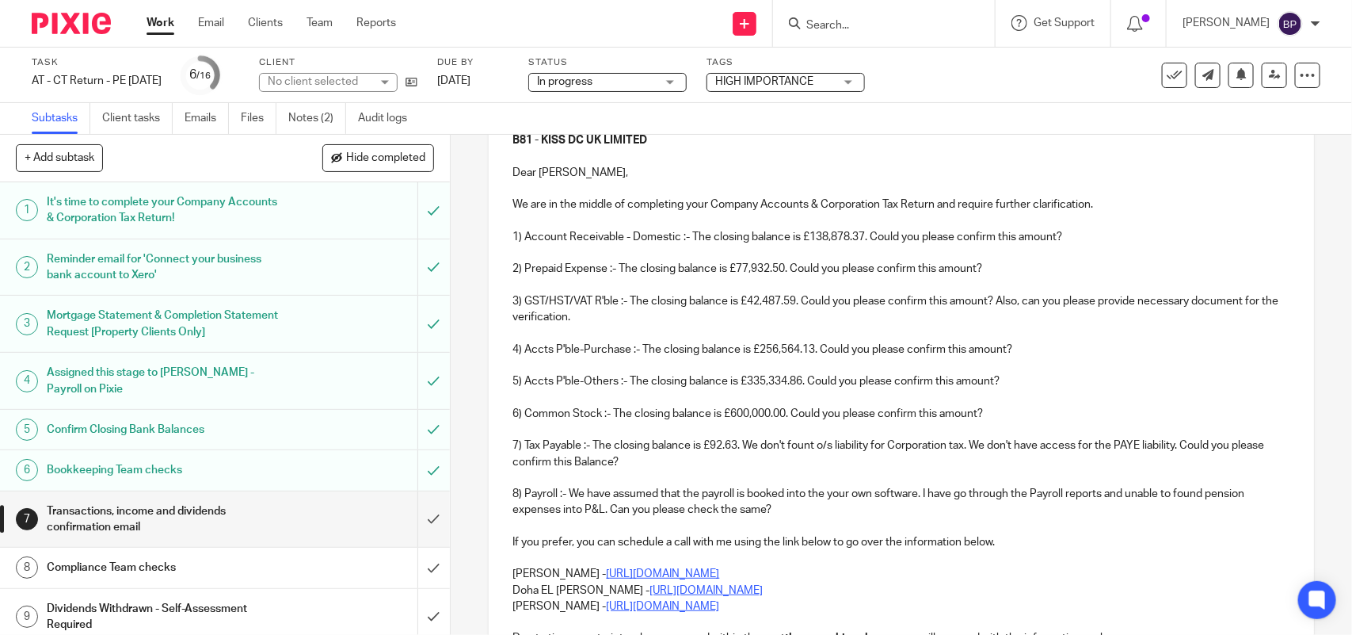
click at [792, 303] on p "3) GST/HST/VAT R'ble :- The closing balance is £42,487.59. Could you please con…" at bounding box center [901, 309] width 777 height 32
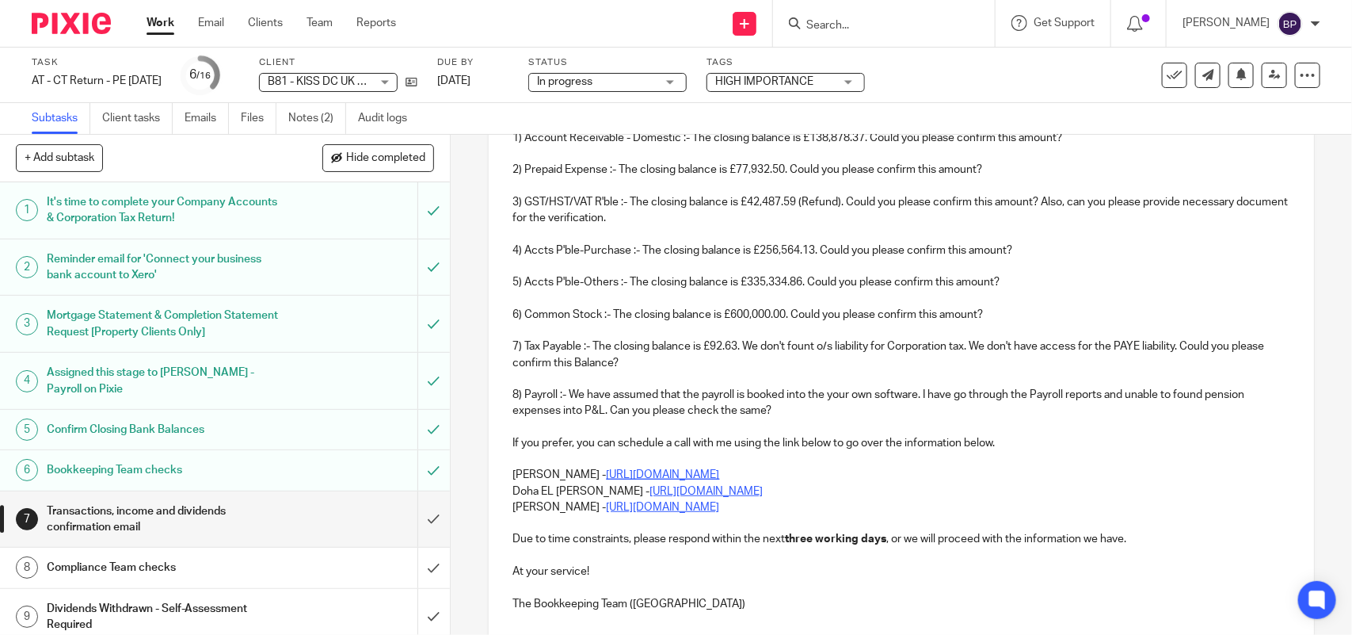
scroll to position [429, 0]
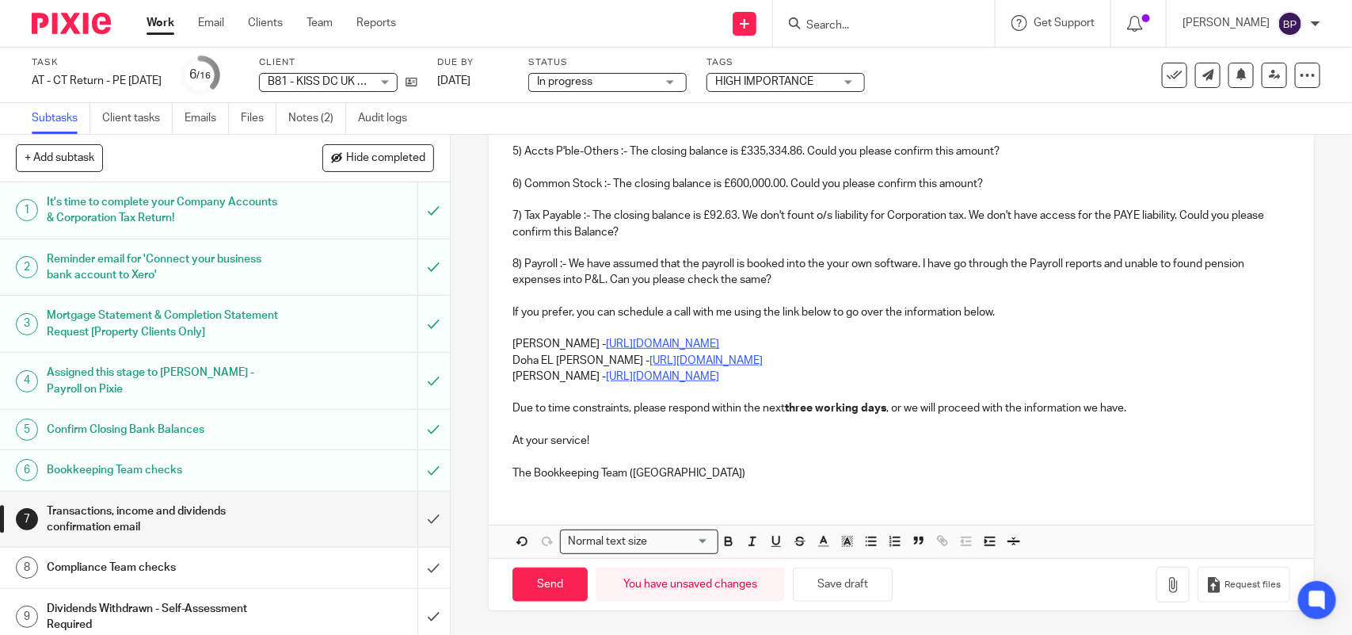
click at [513, 357] on p "Doha EL Hamid - https://calendly.com/meetwithdohaelhamid/call" at bounding box center [901, 361] width 777 height 16
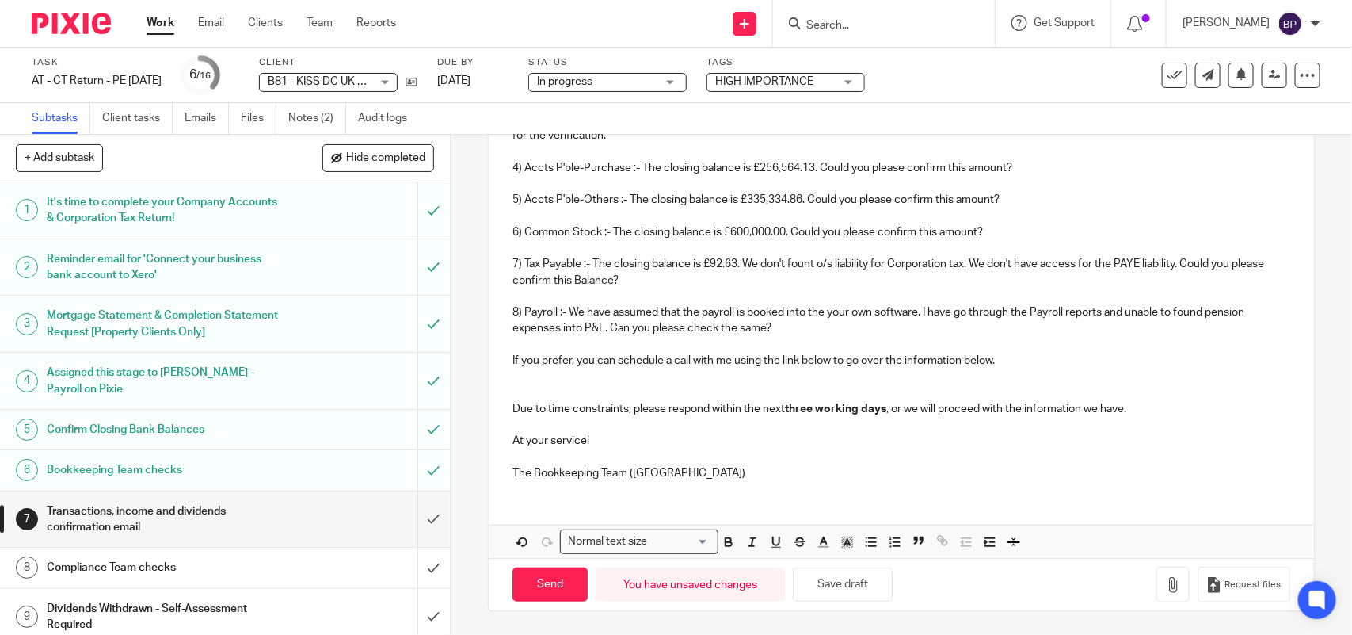
scroll to position [398, 0]
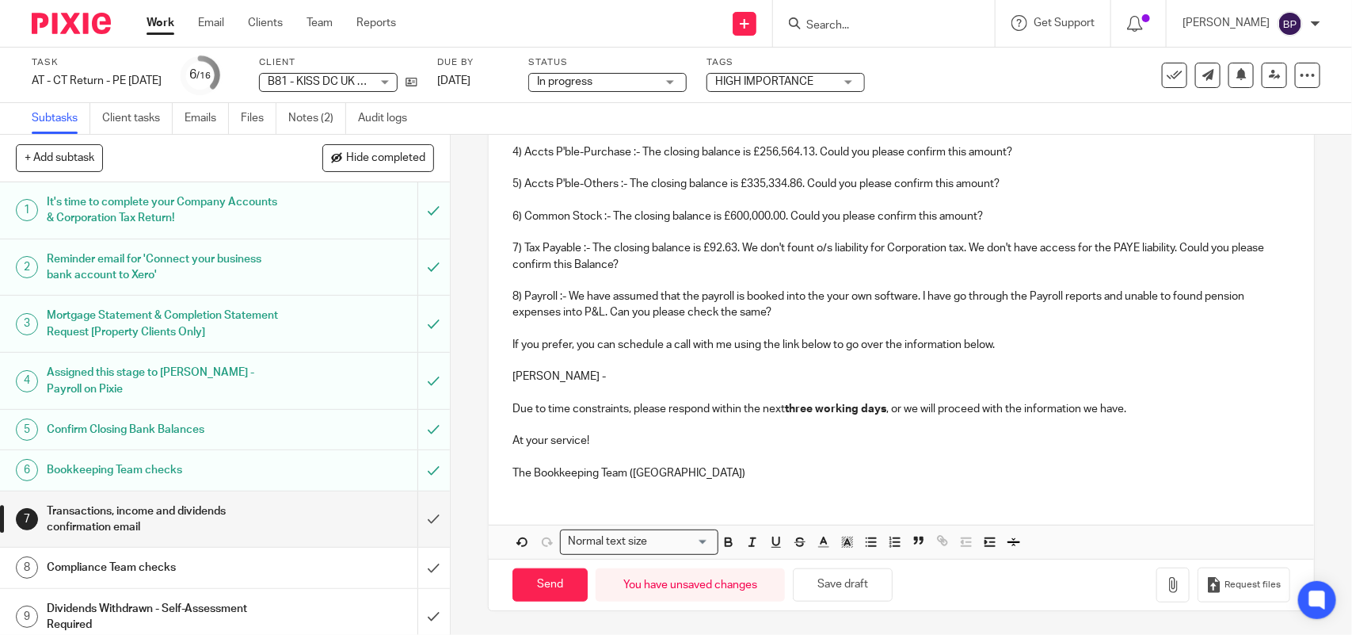
click at [547, 374] on p "Netra pandey -" at bounding box center [901, 376] width 777 height 16
click at [679, 386] on p at bounding box center [901, 393] width 777 height 16
click at [651, 365] on p at bounding box center [901, 361] width 777 height 16
click at [632, 377] on p "Netra Pandey -" at bounding box center [901, 376] width 777 height 16
click at [656, 374] on p "Netra Pandey -" at bounding box center [901, 376] width 777 height 16
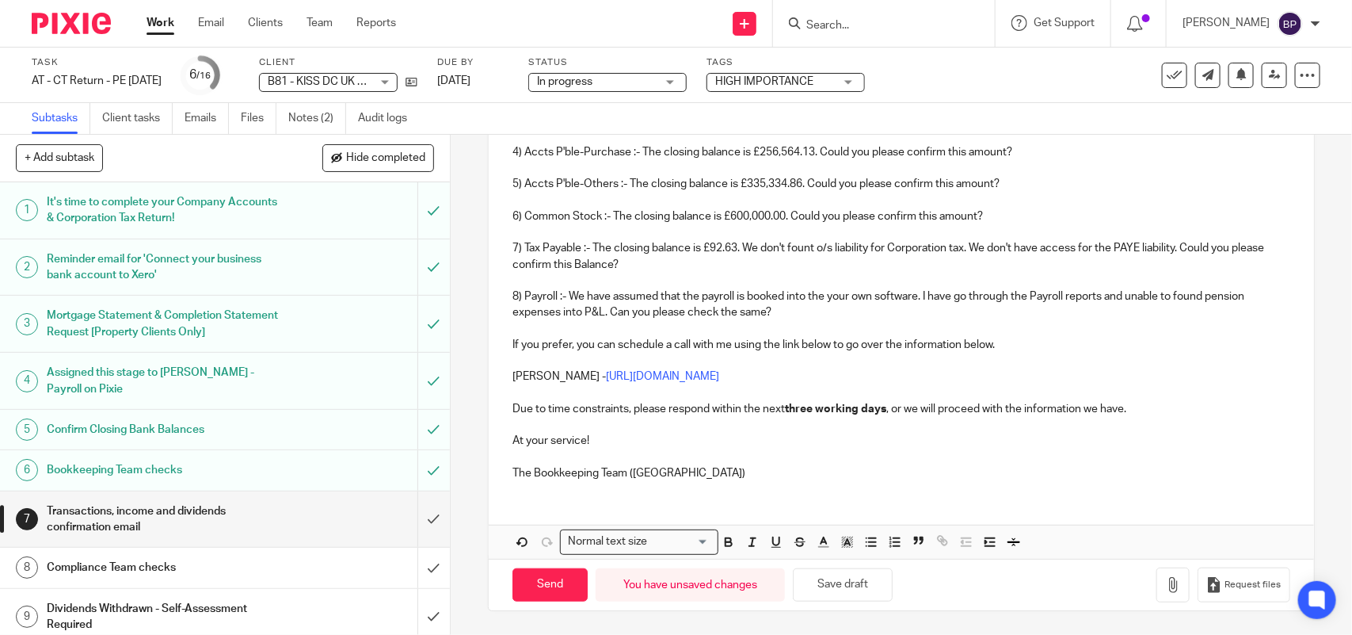
drag, startPoint x: 848, startPoint y: 584, endPoint x: 901, endPoint y: 420, distance: 172.4
click at [848, 580] on button "Save draft" at bounding box center [843, 585] width 100 height 34
drag, startPoint x: 860, startPoint y: 587, endPoint x: 878, endPoint y: 496, distance: 92.8
click at [858, 587] on button "Save draft" at bounding box center [843, 585] width 100 height 34
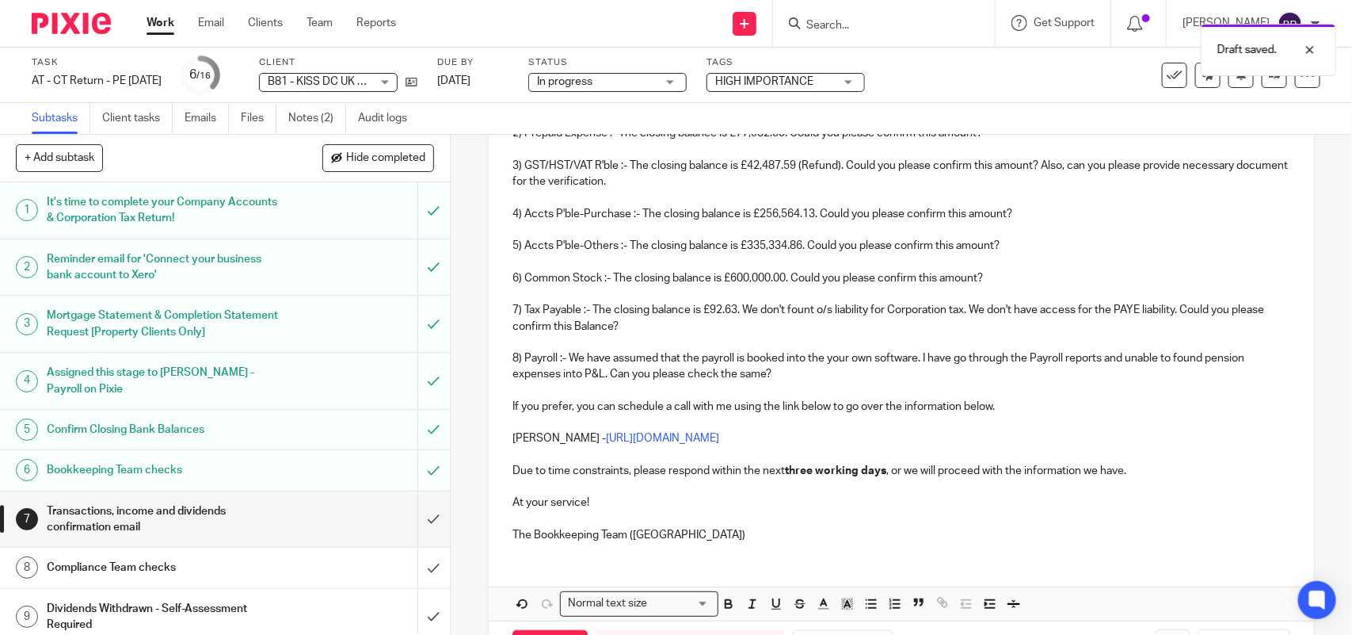
scroll to position [299, 0]
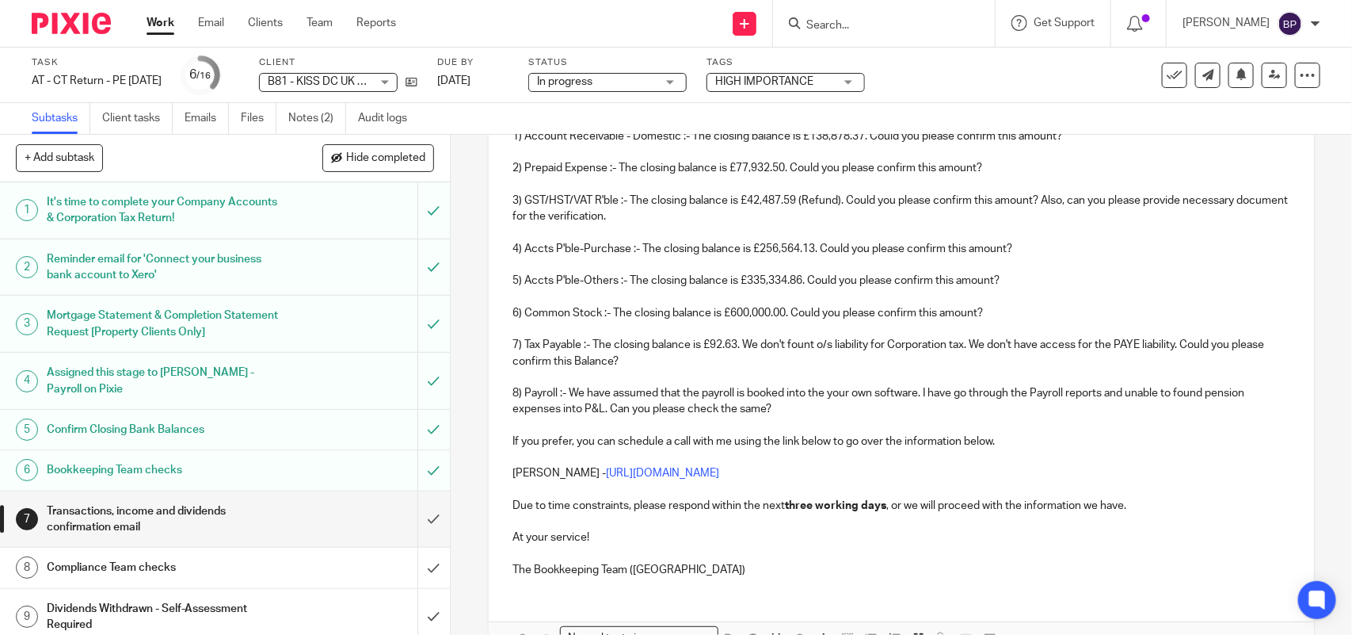
click at [727, 314] on p "6) Common Stock :- The closing balance is £600,000.00. Could you please confirm…" at bounding box center [901, 313] width 777 height 16
click at [723, 313] on p "6) Common Stock :- The closing balance is £600,000.00. Could you please confirm…" at bounding box center [901, 313] width 777 height 16
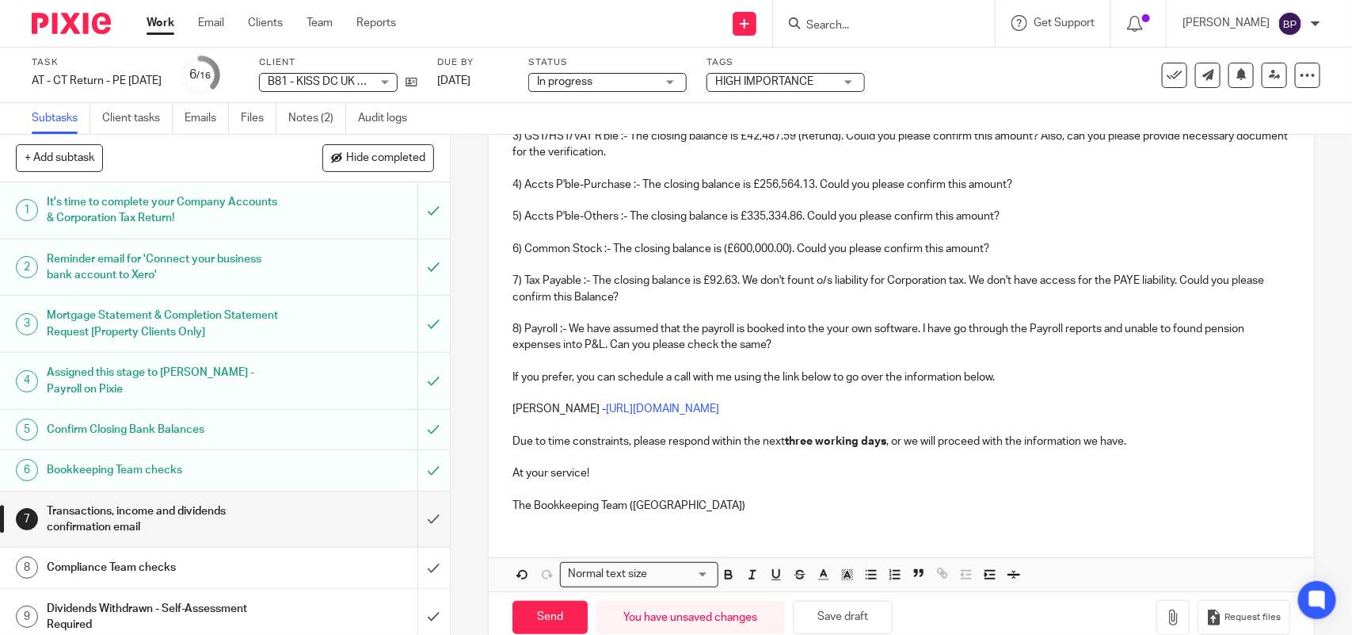
scroll to position [398, 0]
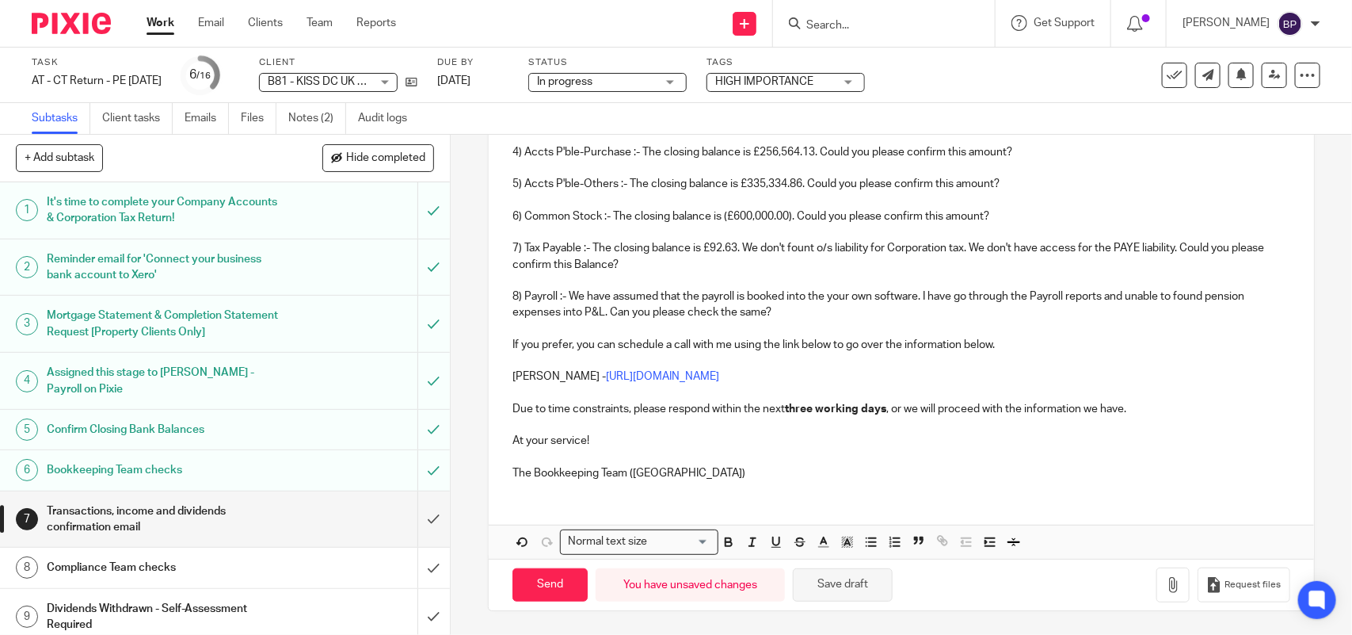
drag, startPoint x: 834, startPoint y: 582, endPoint x: 864, endPoint y: 540, distance: 51.2
click at [834, 580] on button "Save draft" at bounding box center [843, 585] width 100 height 34
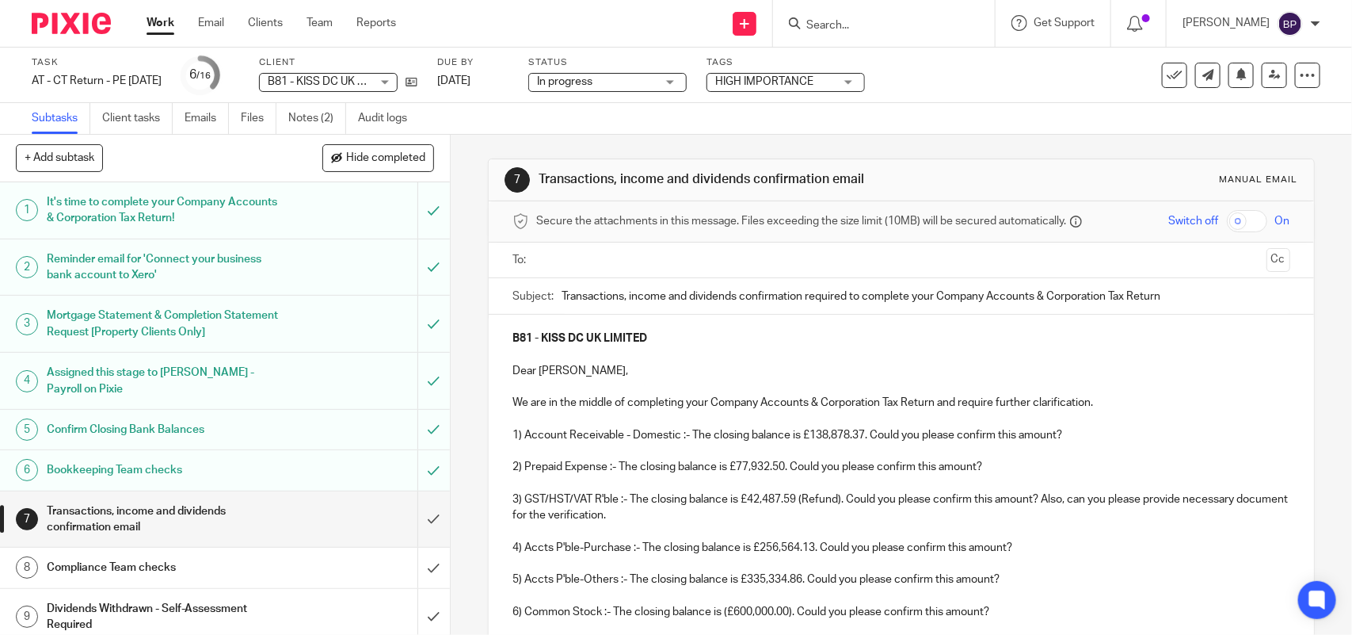
click at [147, 22] on link "Work" at bounding box center [161, 23] width 28 height 16
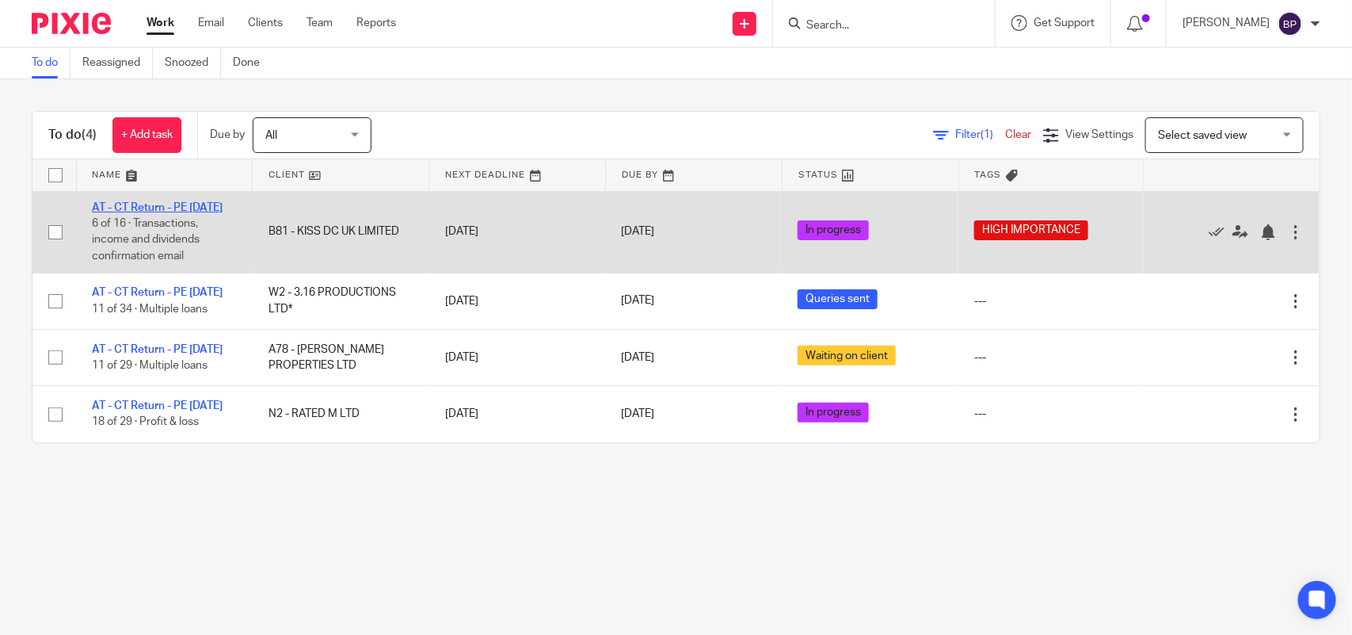
click at [160, 206] on link "AT - CT Return - PE [DATE]" at bounding box center [157, 207] width 131 height 11
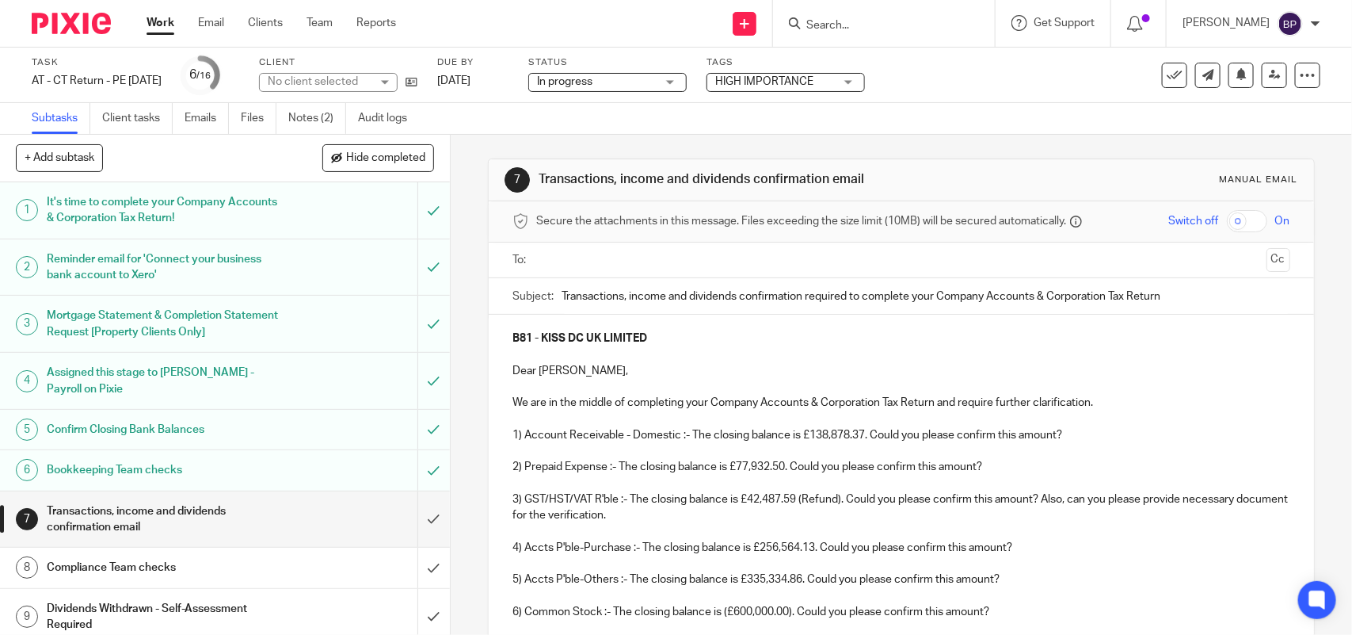
click at [157, 25] on link "Work" at bounding box center [161, 23] width 28 height 16
